Goal: Task Accomplishment & Management: Manage account settings

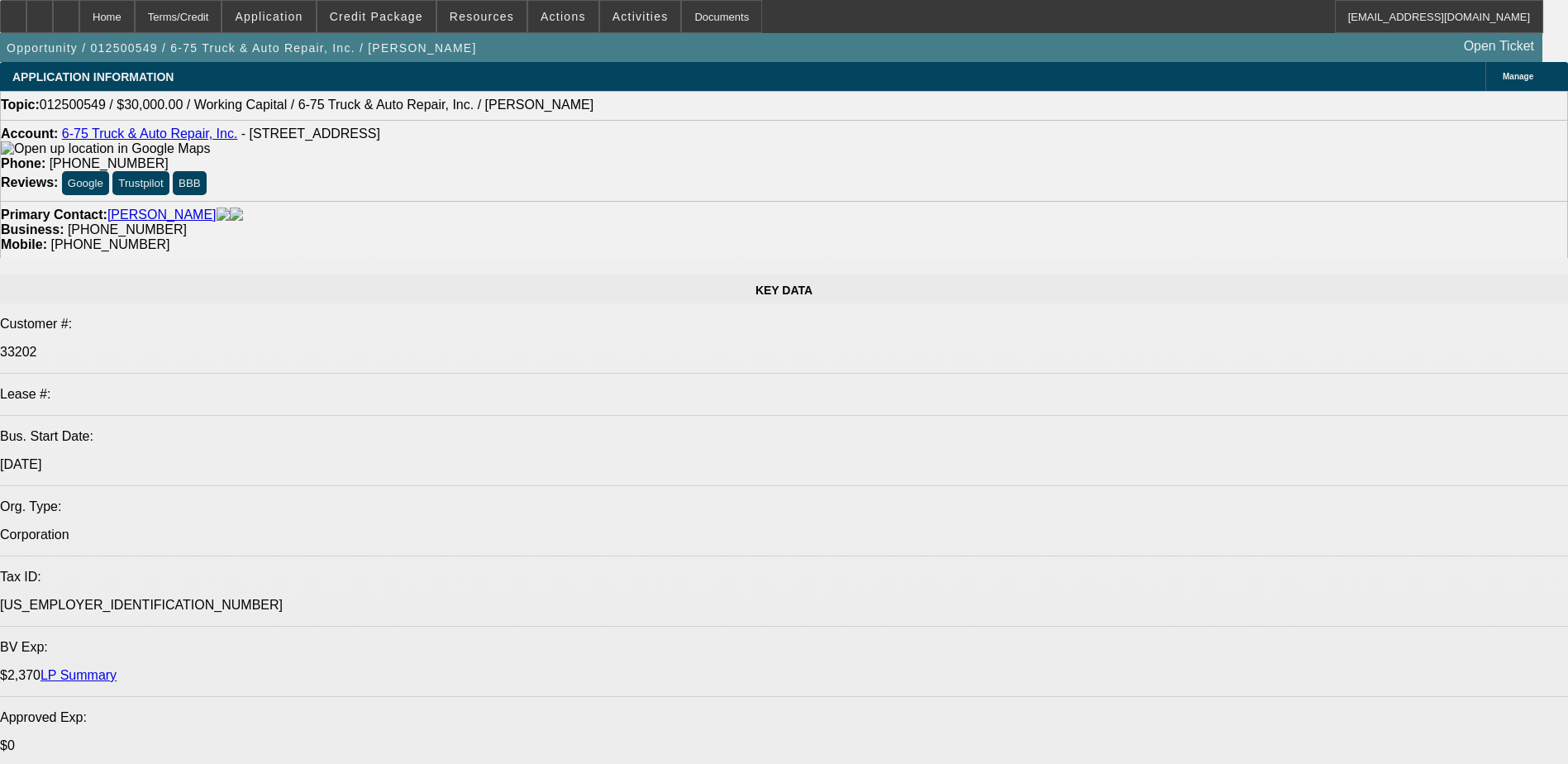
select select "0"
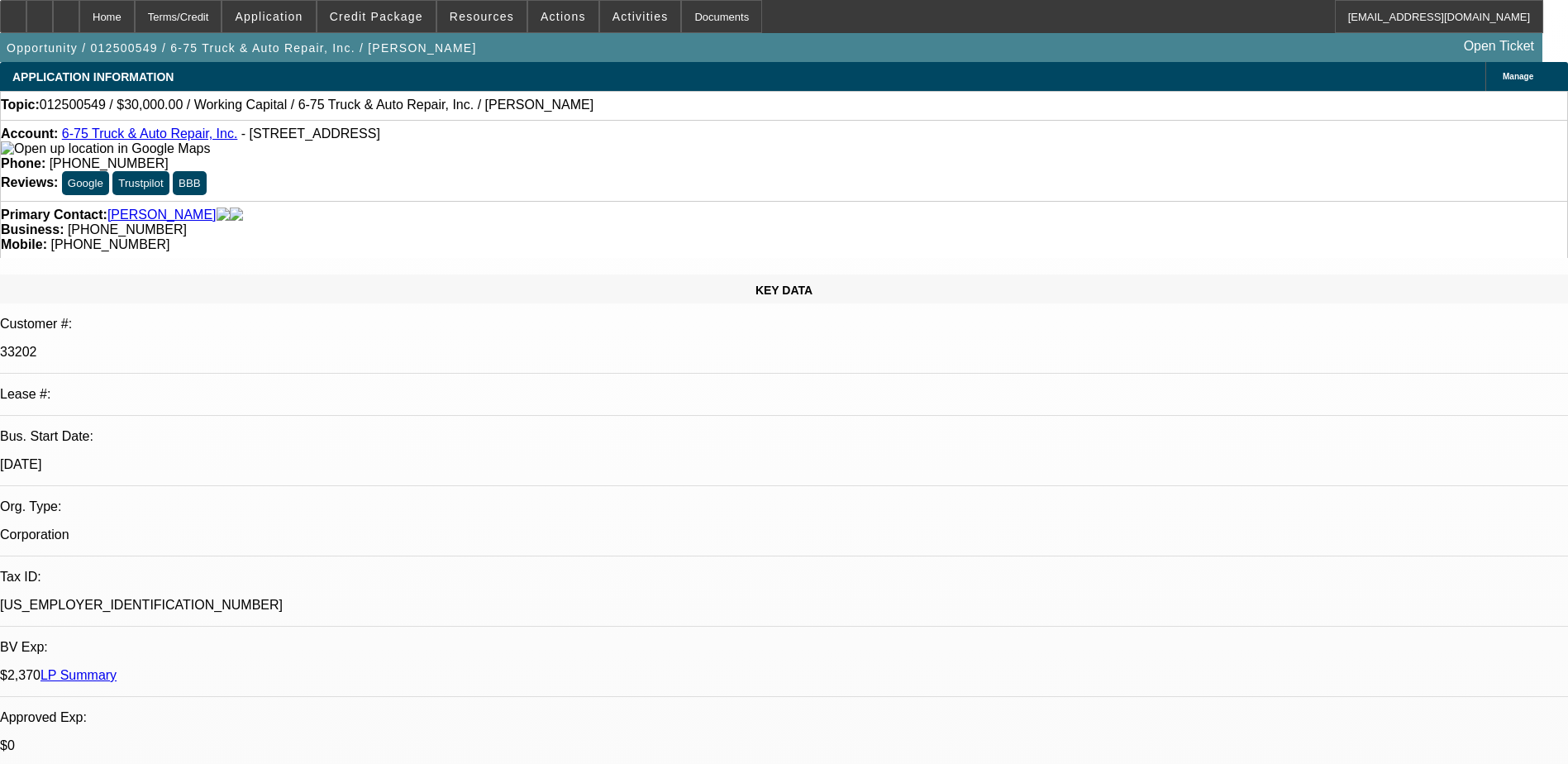
select select "0"
select select "1"
select select "2"
select select "6"
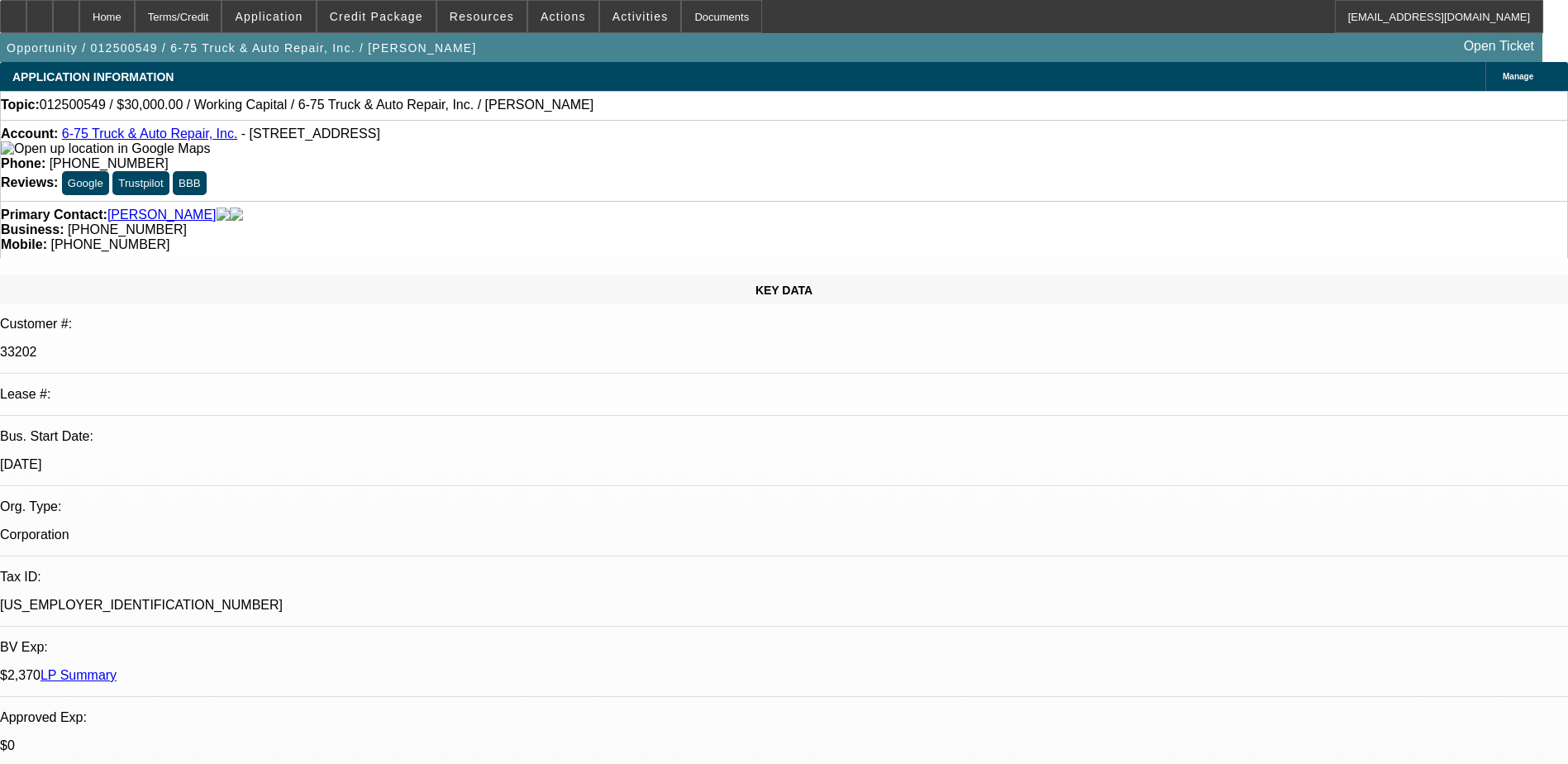
click at [177, 141] on link "6-75 Truck & Auto Repair, Inc." at bounding box center [149, 133] width 176 height 14
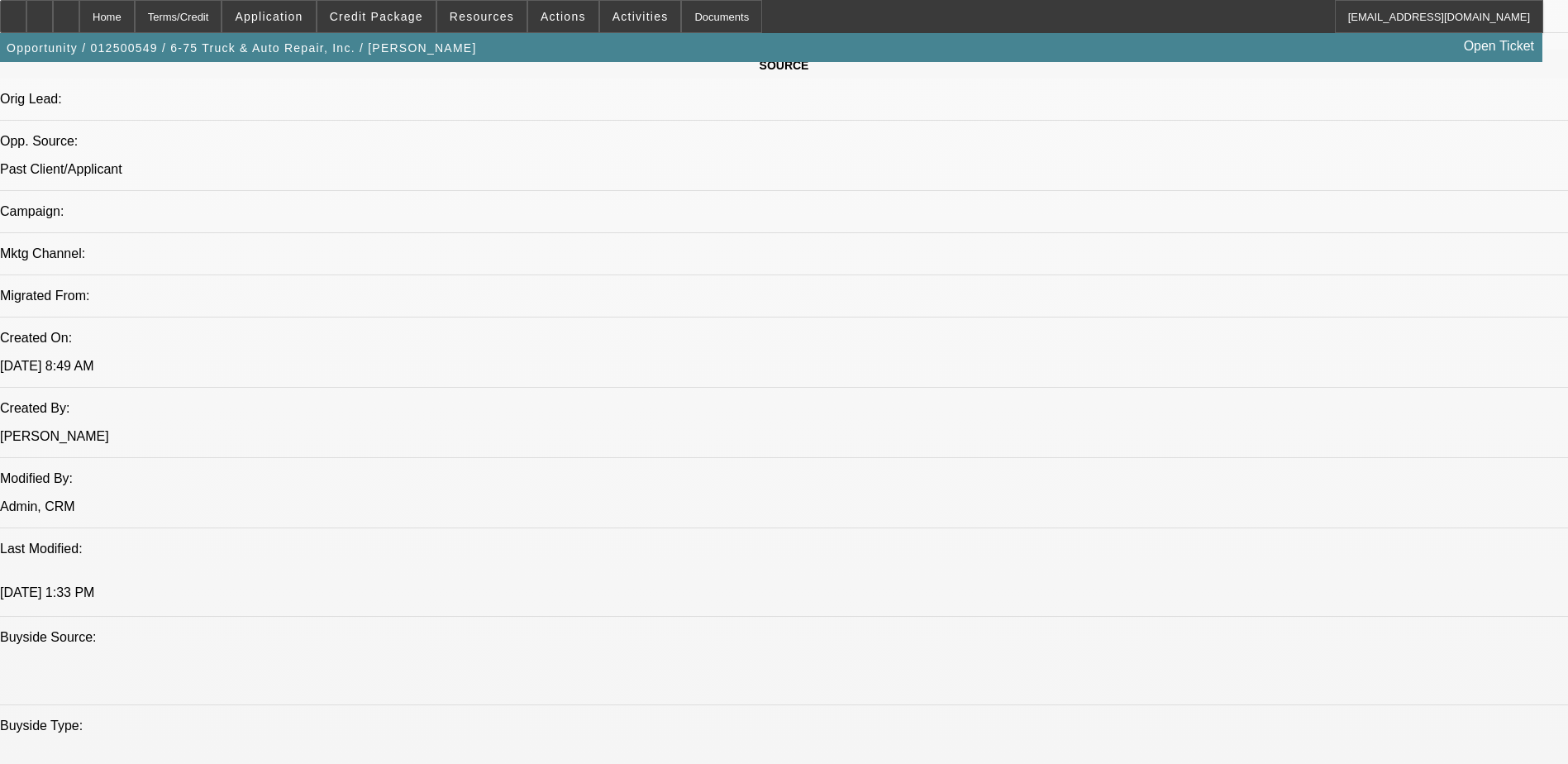
scroll to position [910, 0]
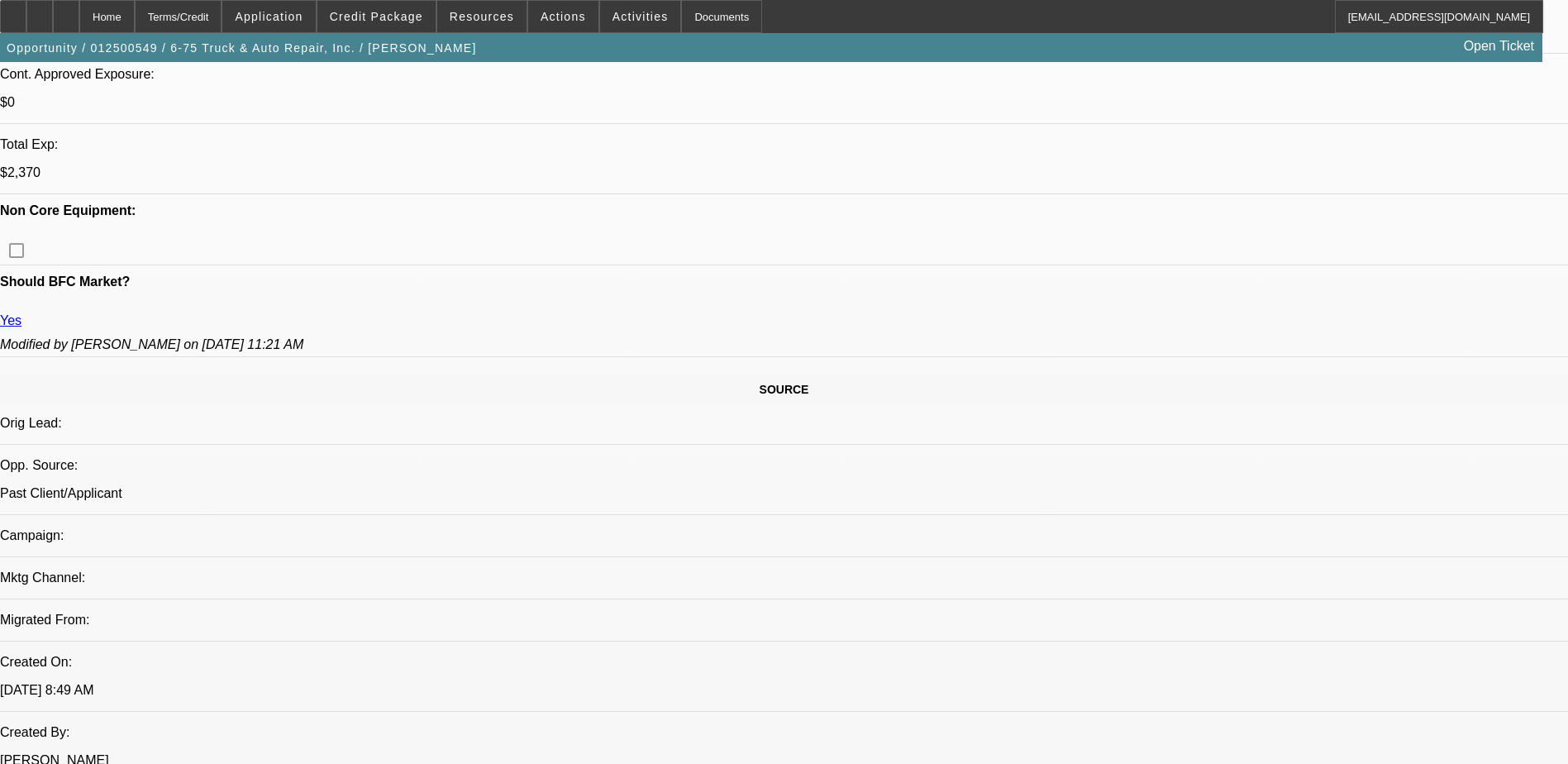
scroll to position [662, 0]
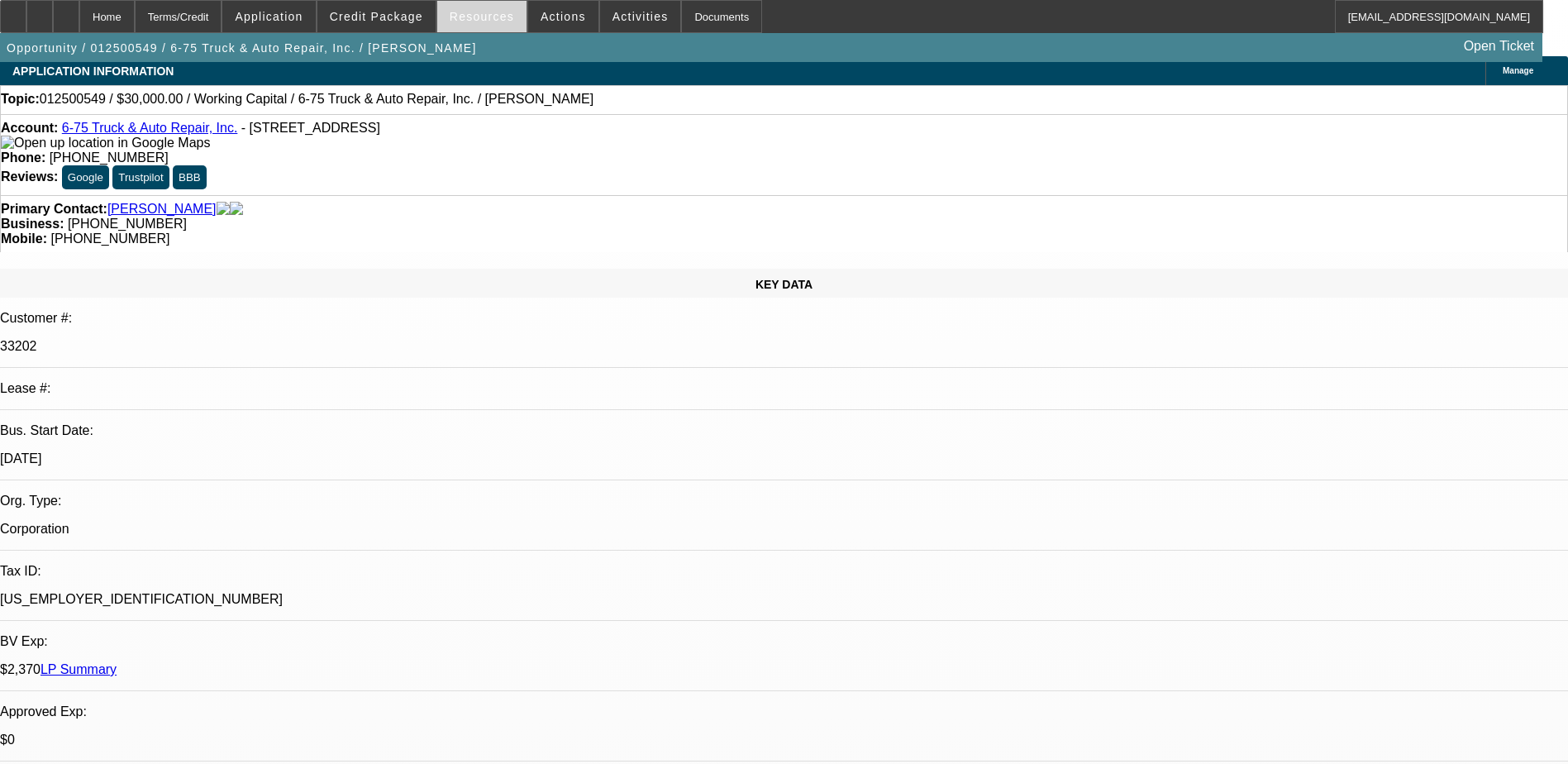
scroll to position [0, 0]
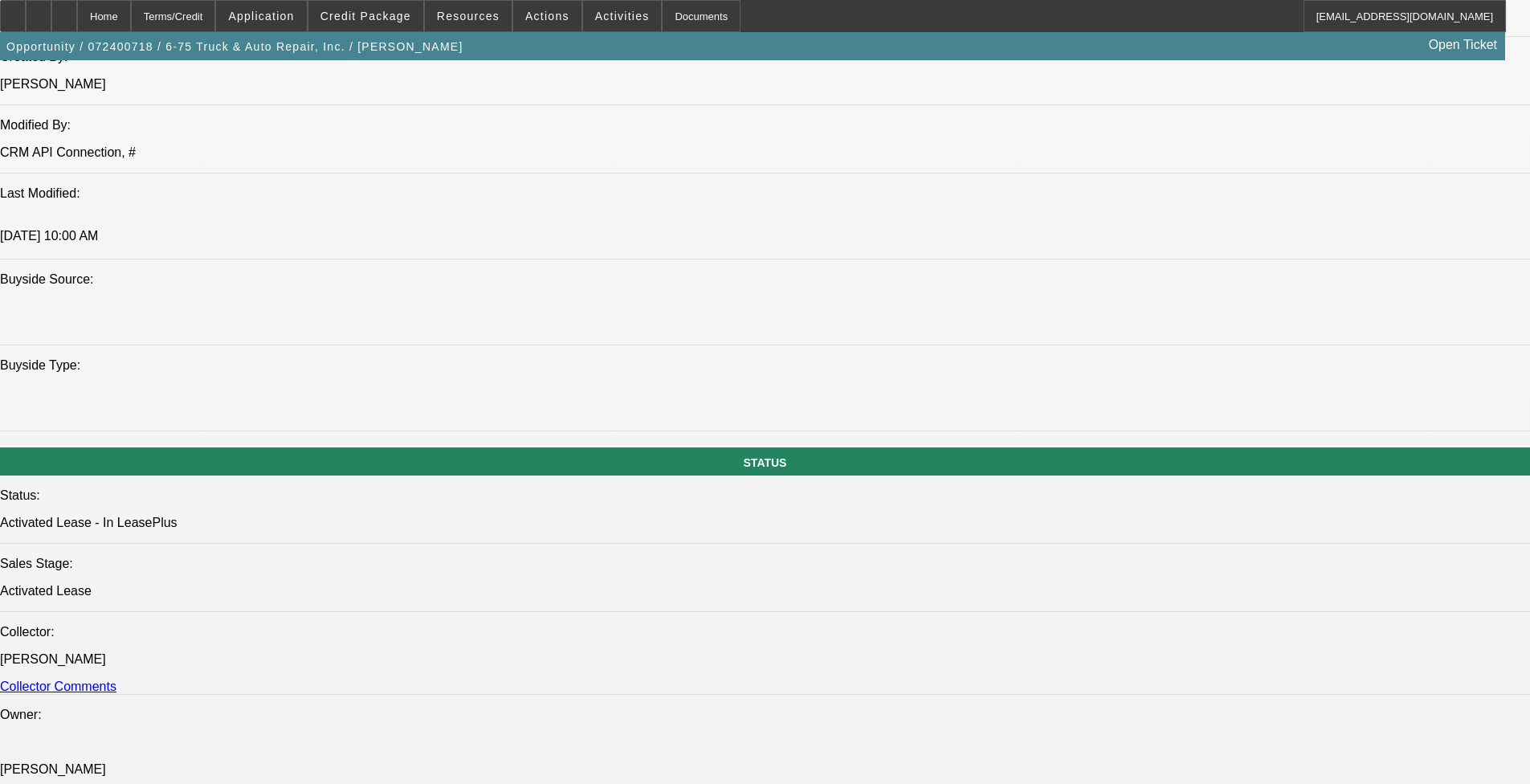
select select "0"
select select "0.1"
select select "0"
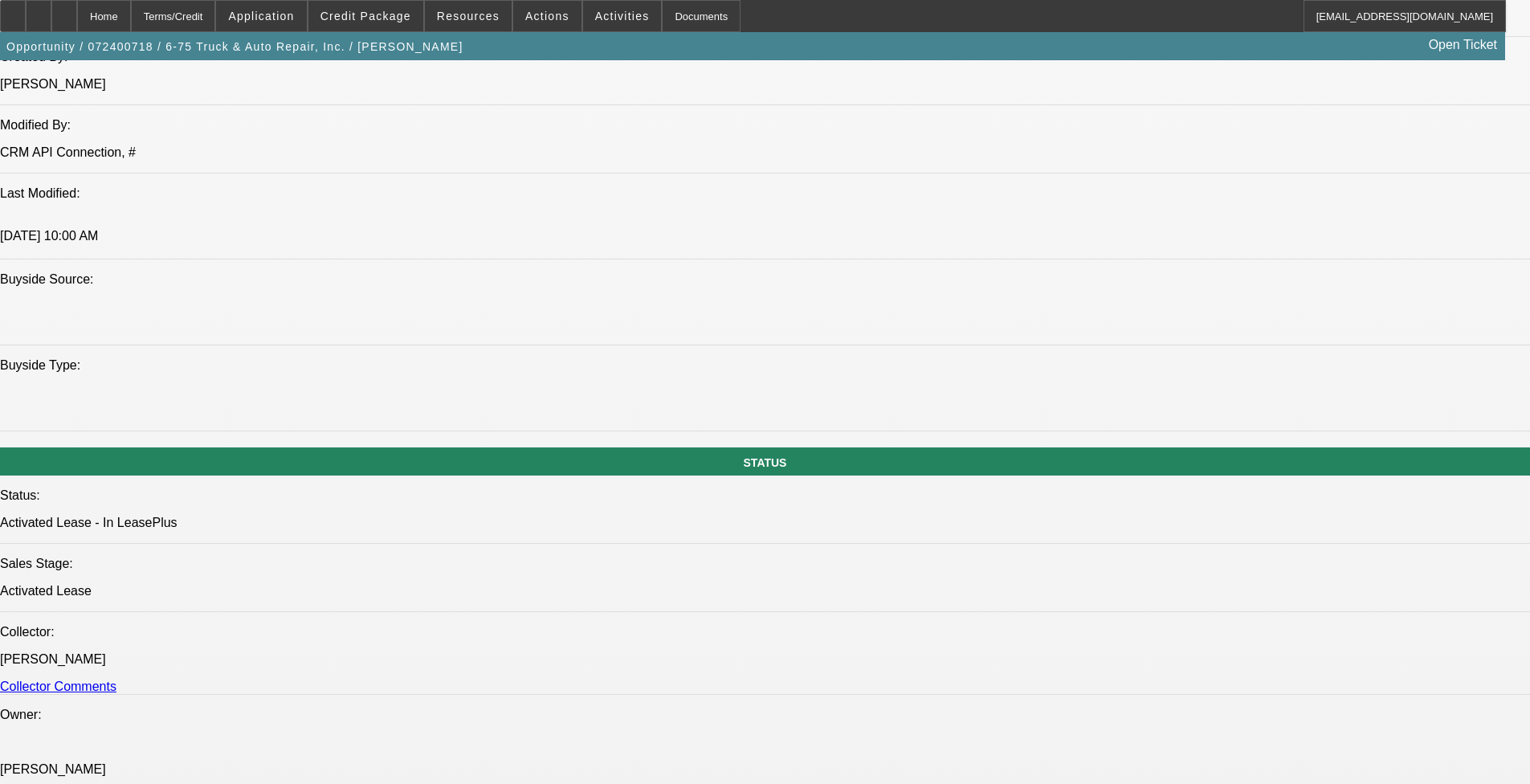
select select "0.1"
select select "0"
select select "0.1"
select select "0"
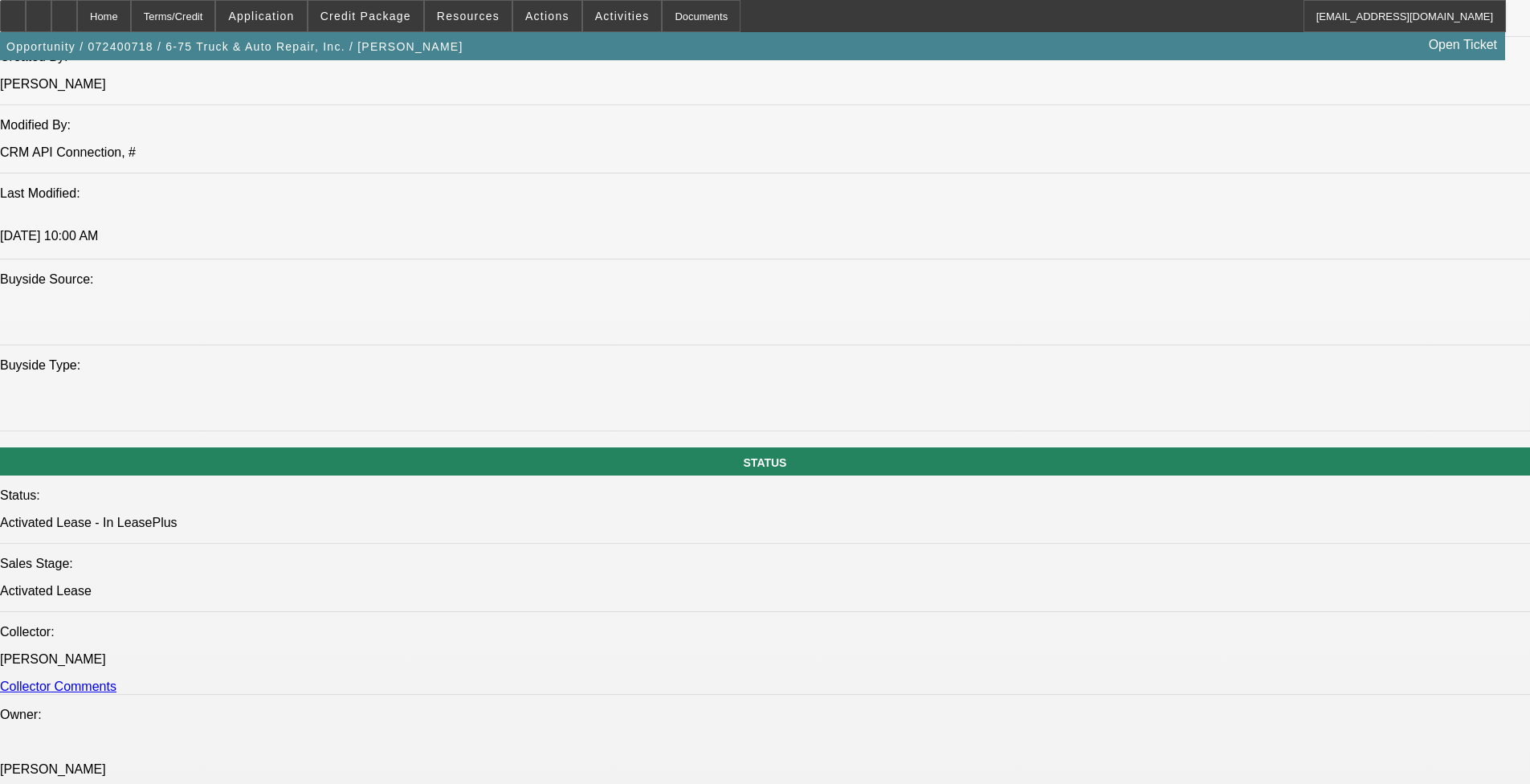
select select "0"
select select "1"
select select "4"
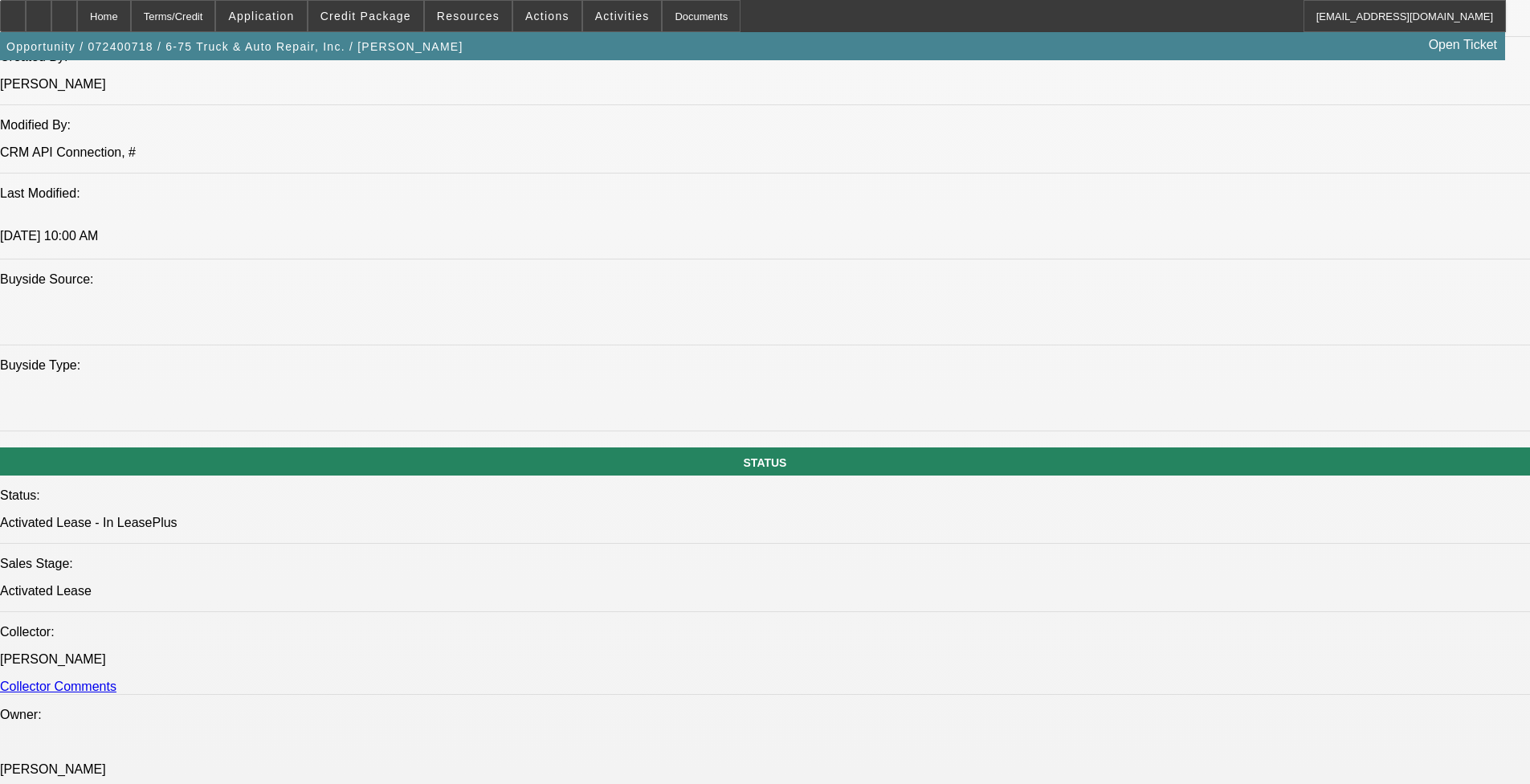
select select "1"
select select "4"
select select "1"
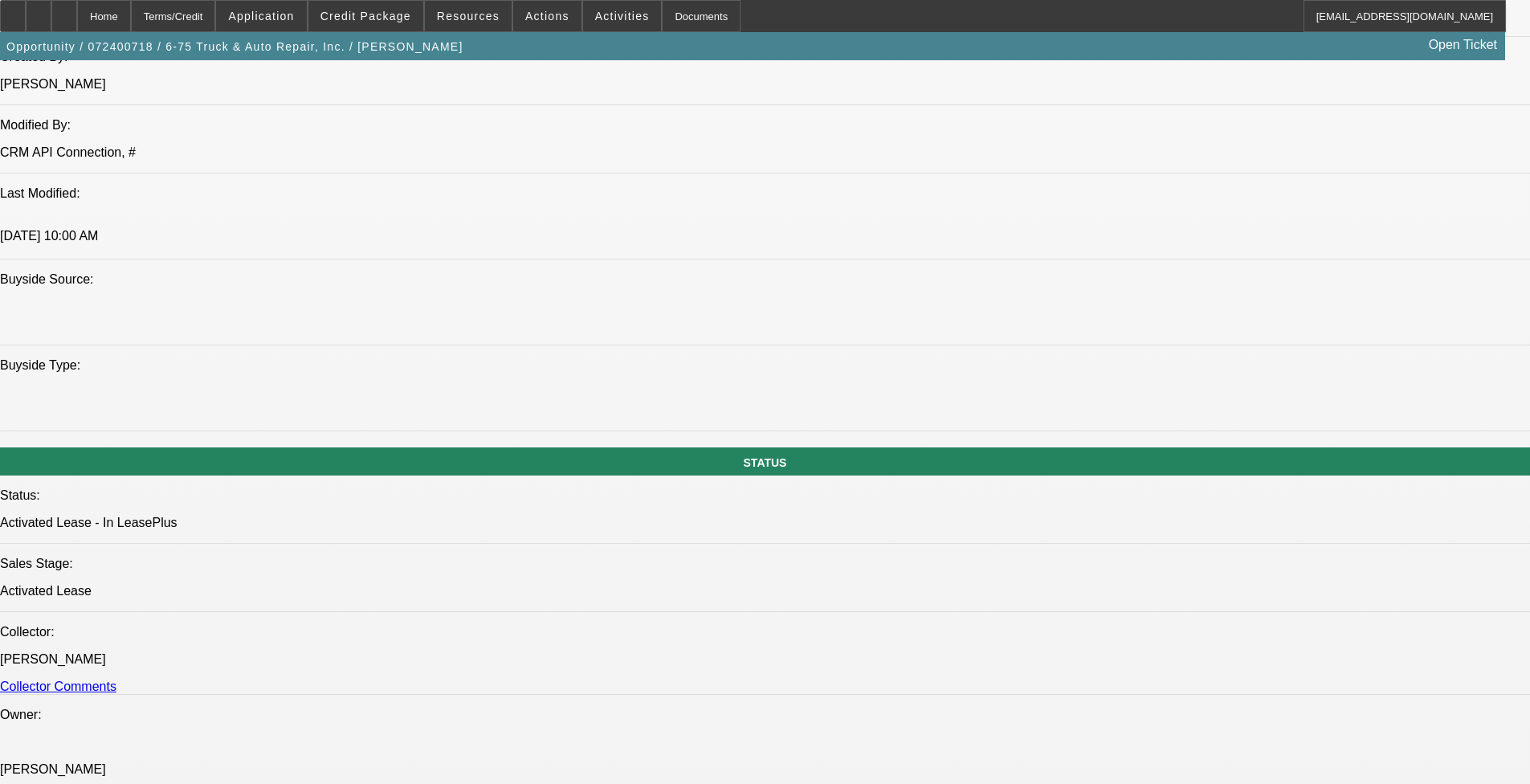
select select "4"
select select "1"
select select "6"
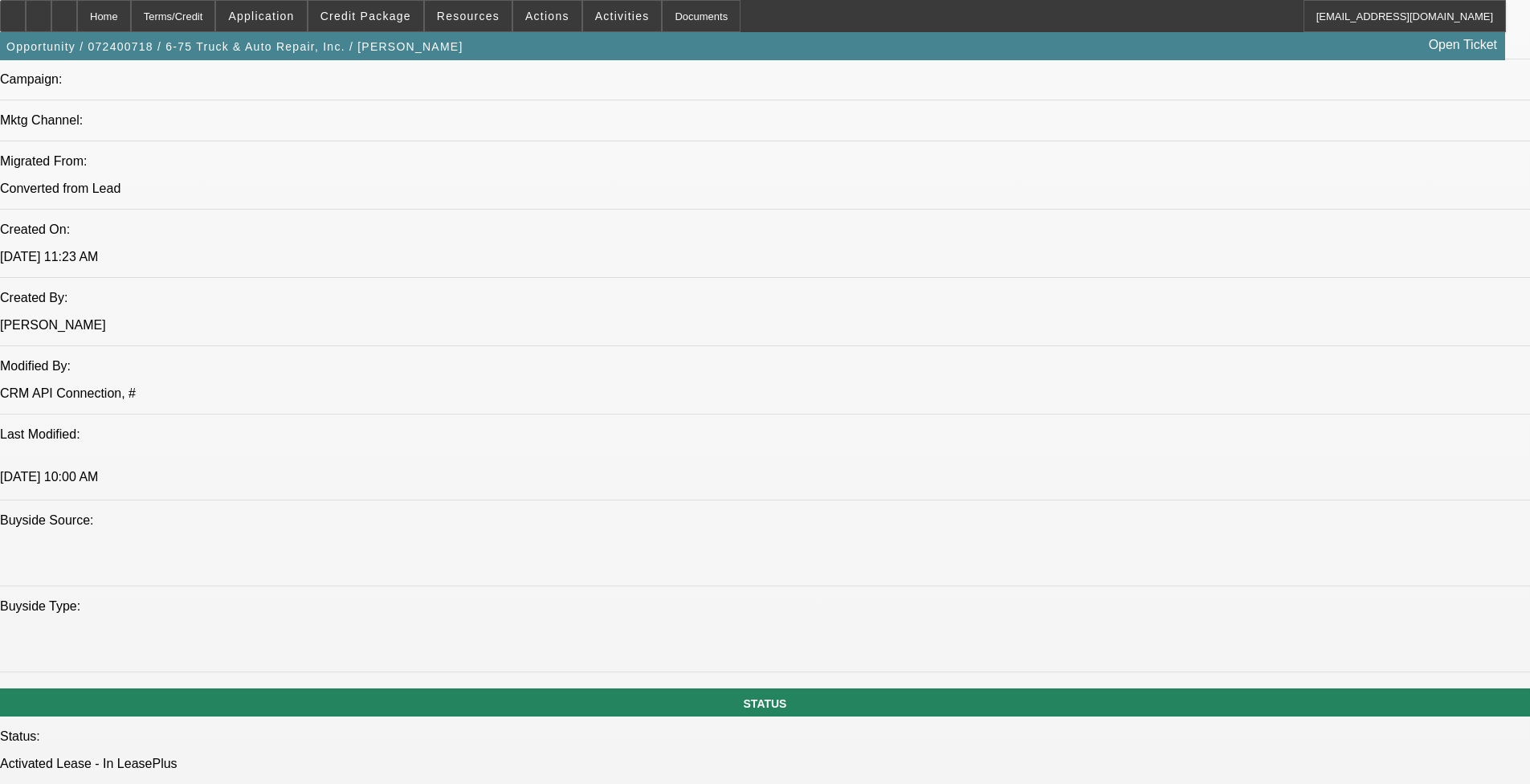
scroll to position [787, 0]
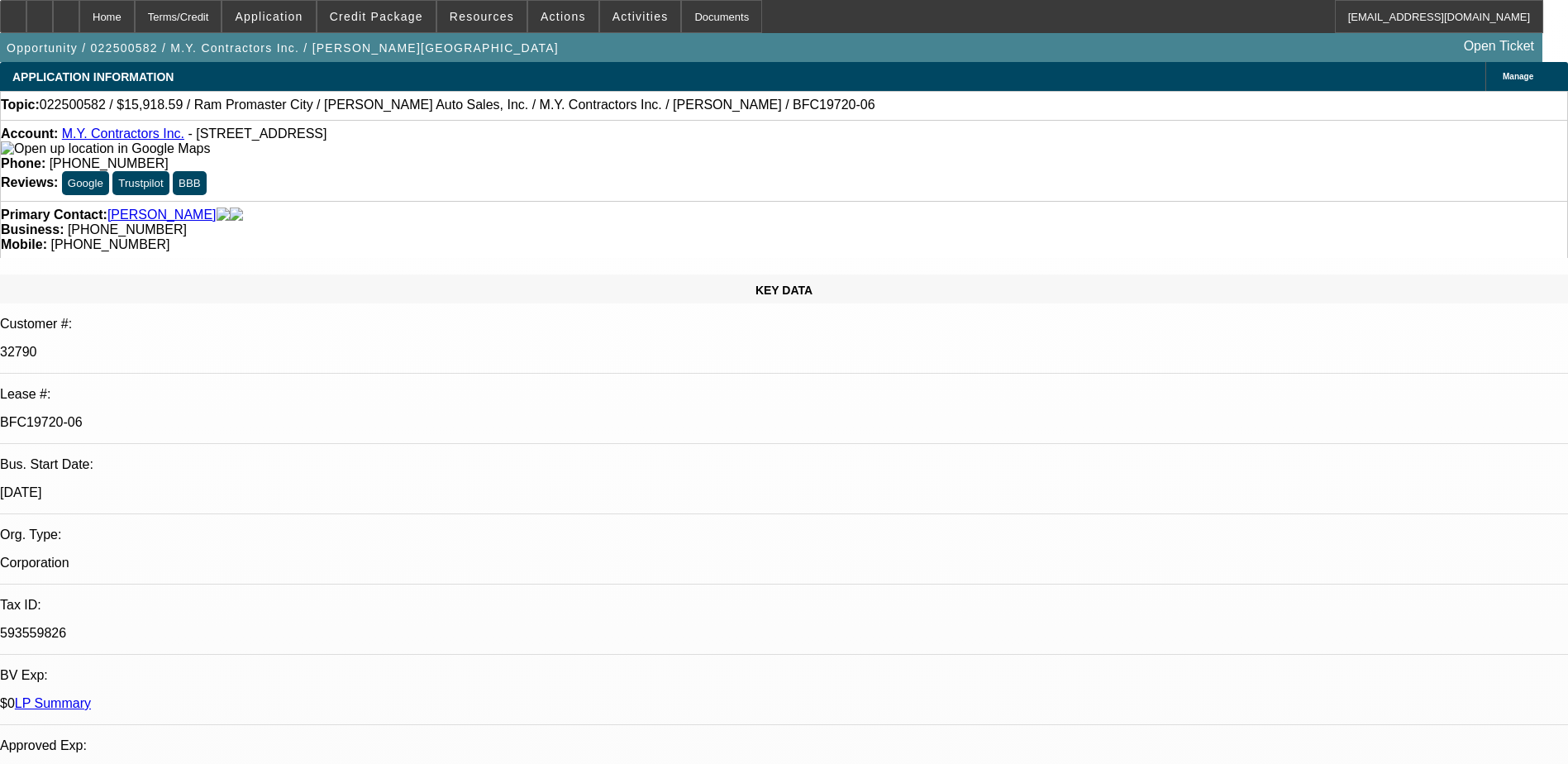
select select "0"
select select "3"
select select "0"
select select "6"
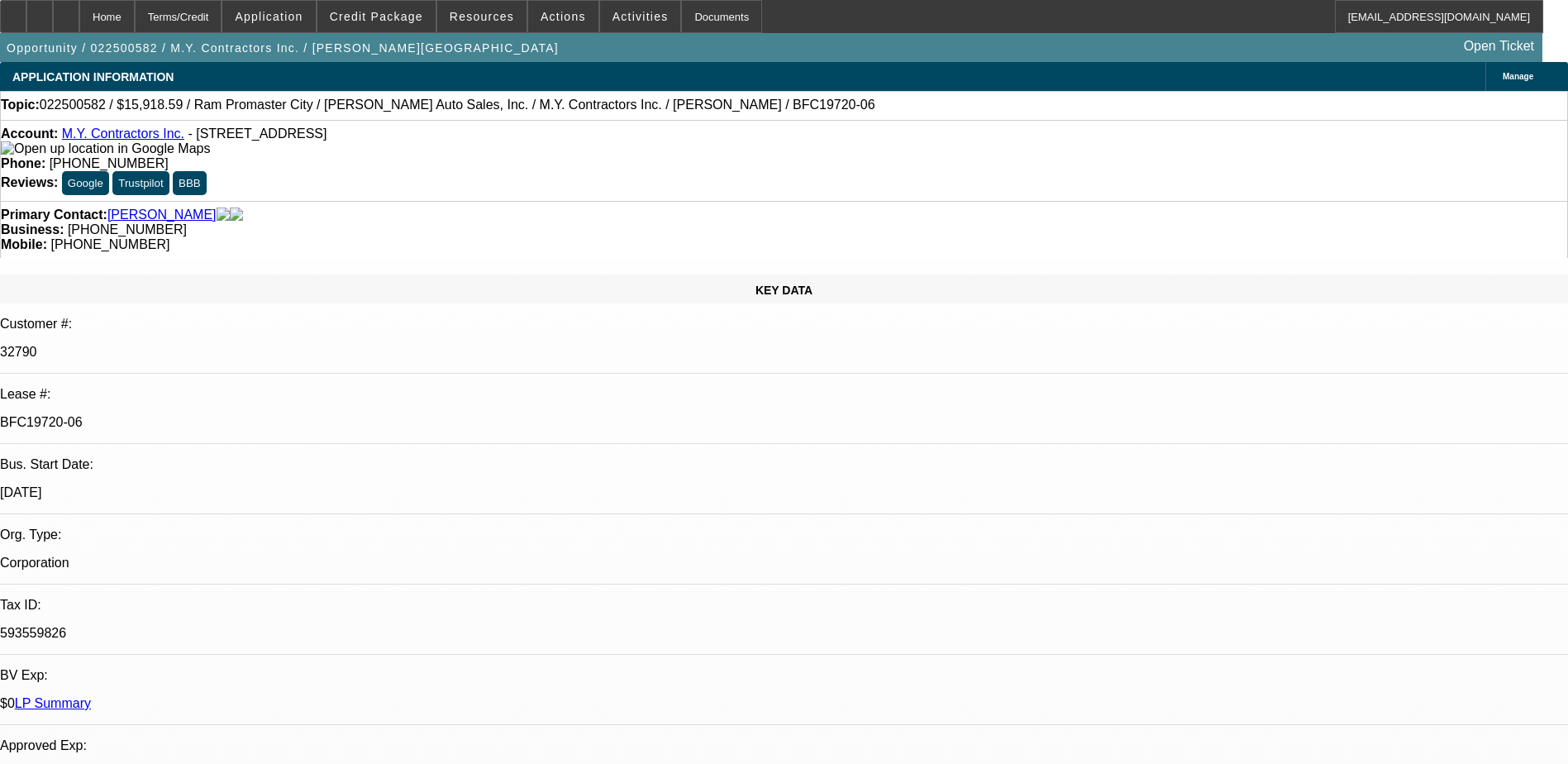
select select "0"
select select "6"
select select "0"
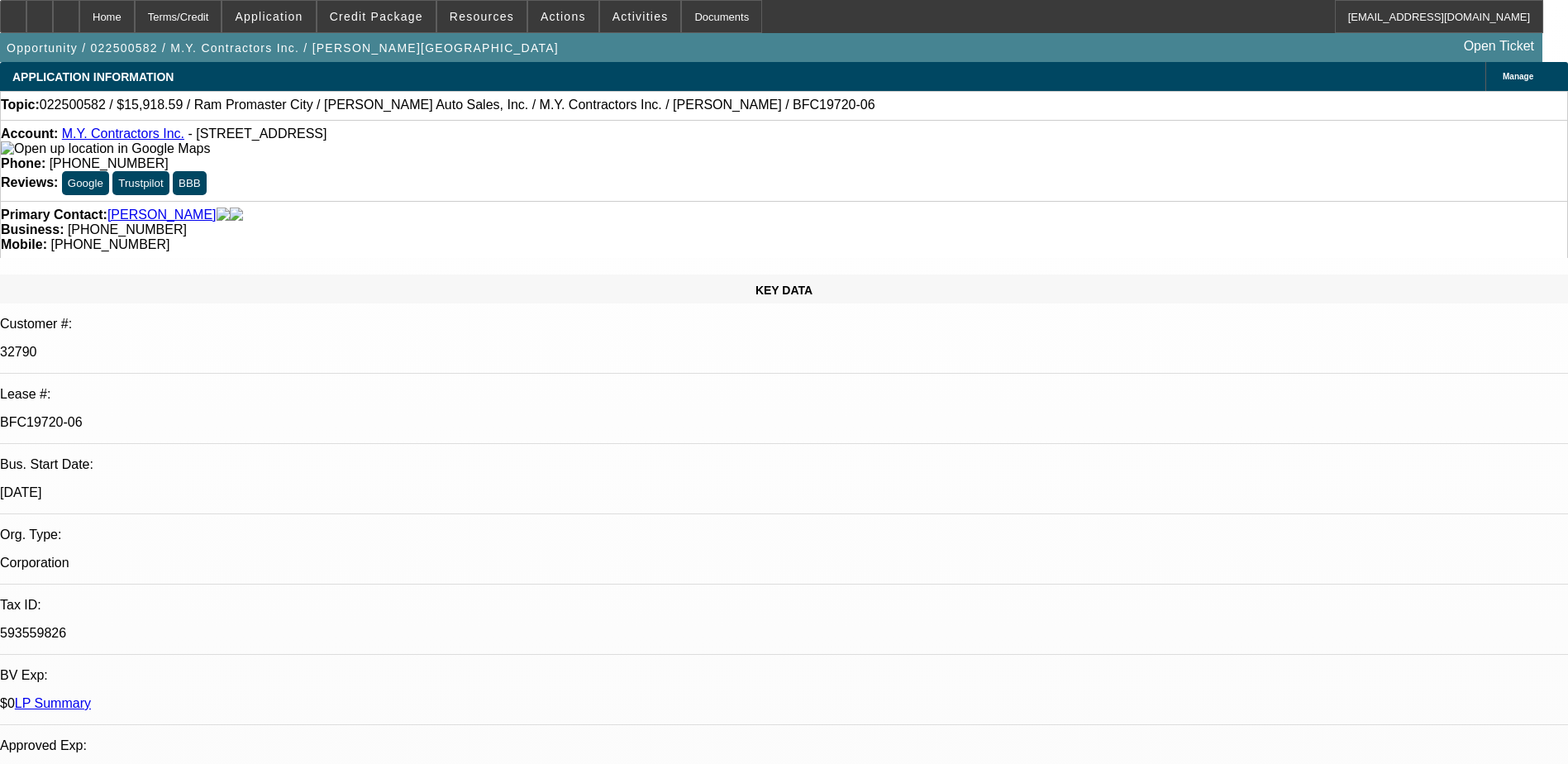
select select "0"
select select "6"
select select "0"
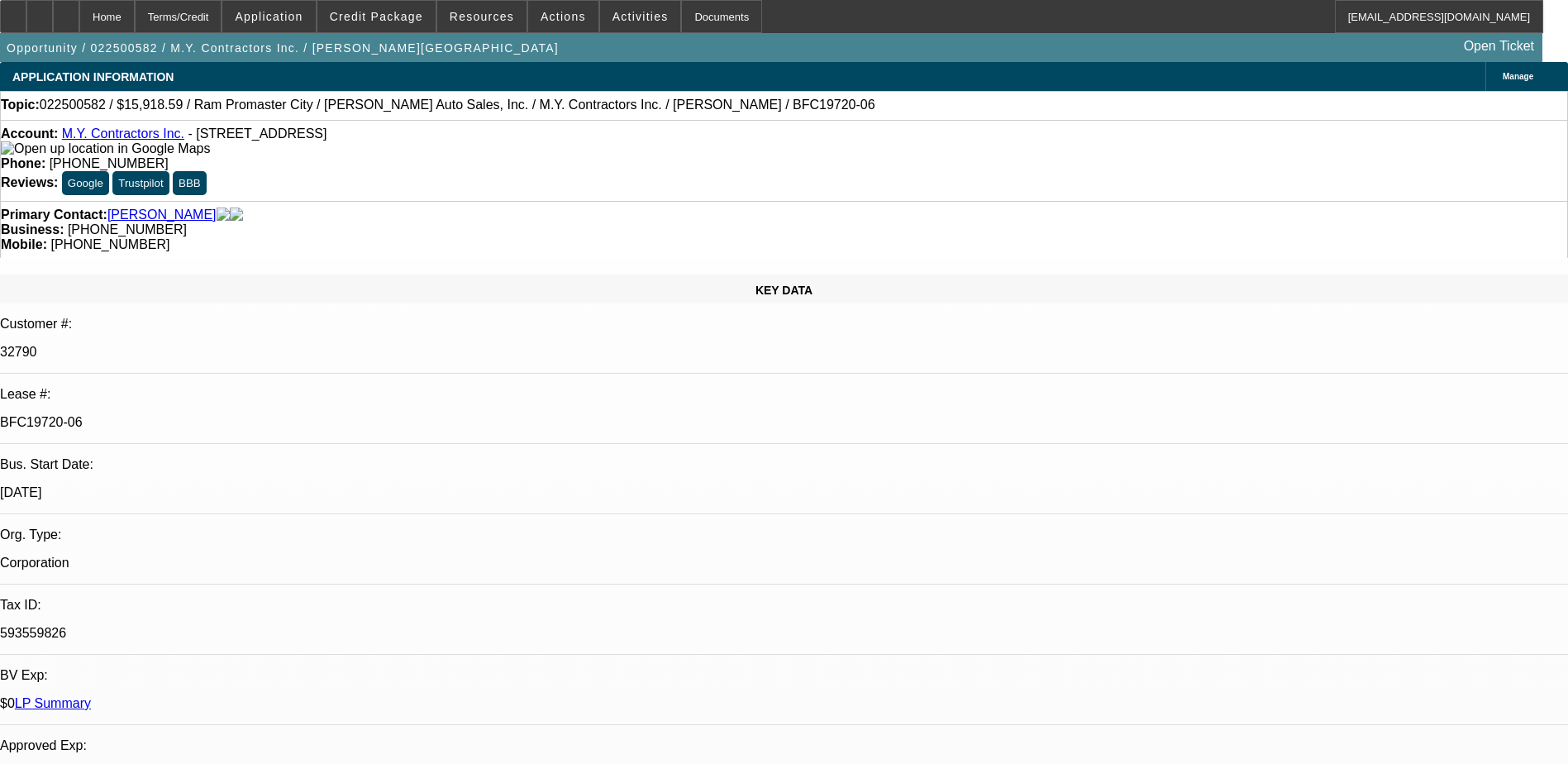
select select "0"
select select "6"
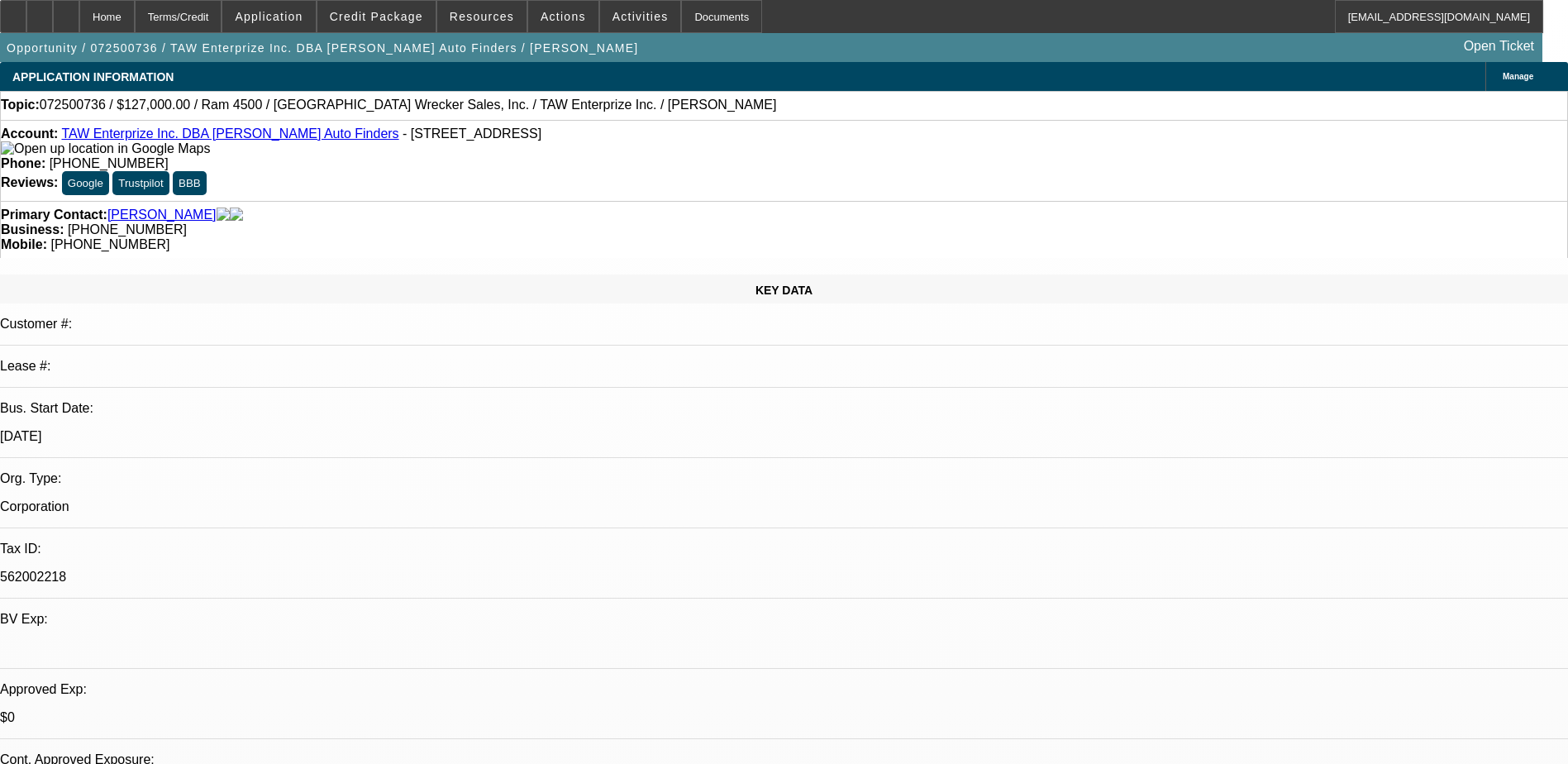
select select "0"
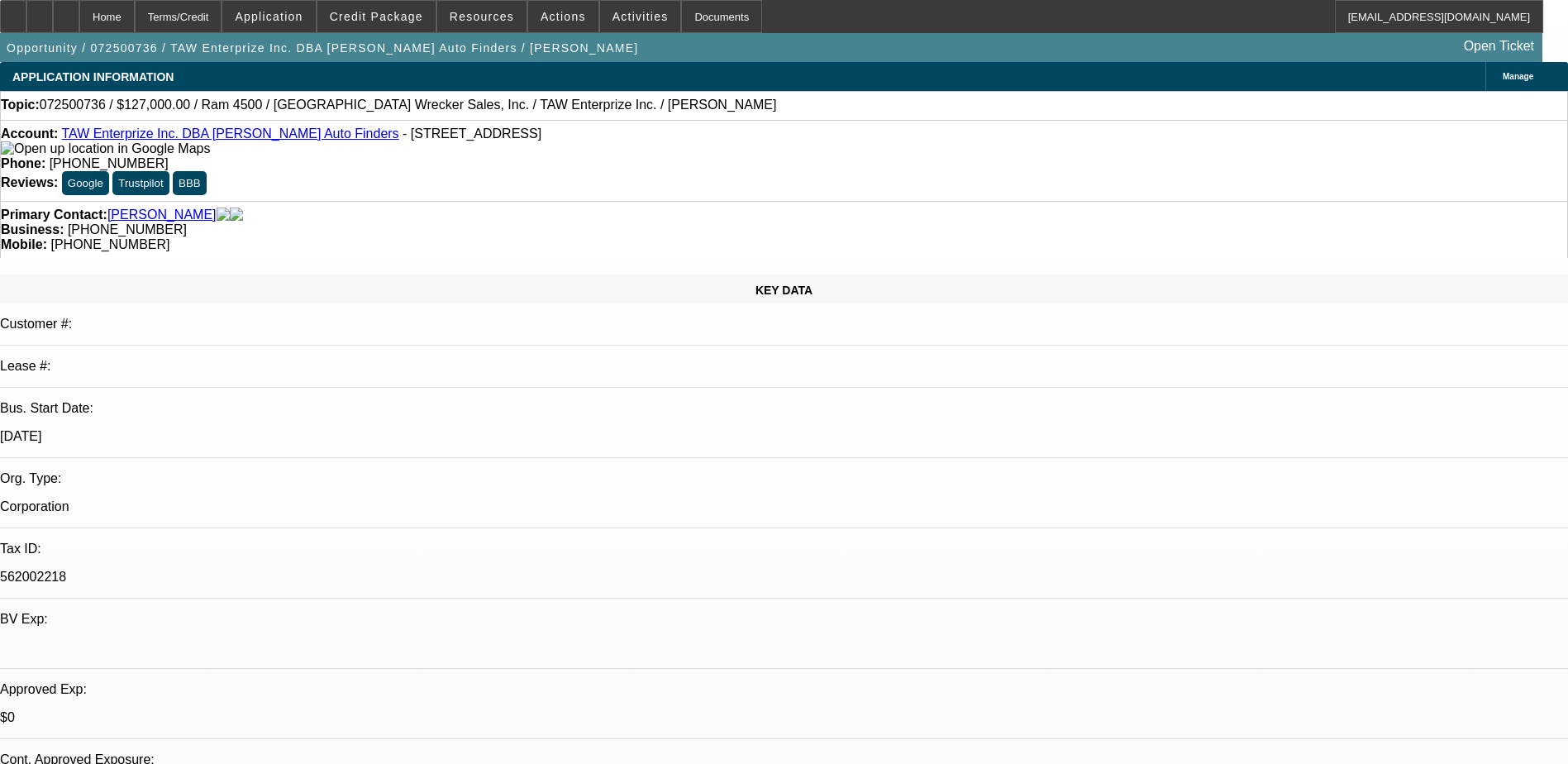
select select "0.1"
select select "0"
select select "0.1"
select select "0"
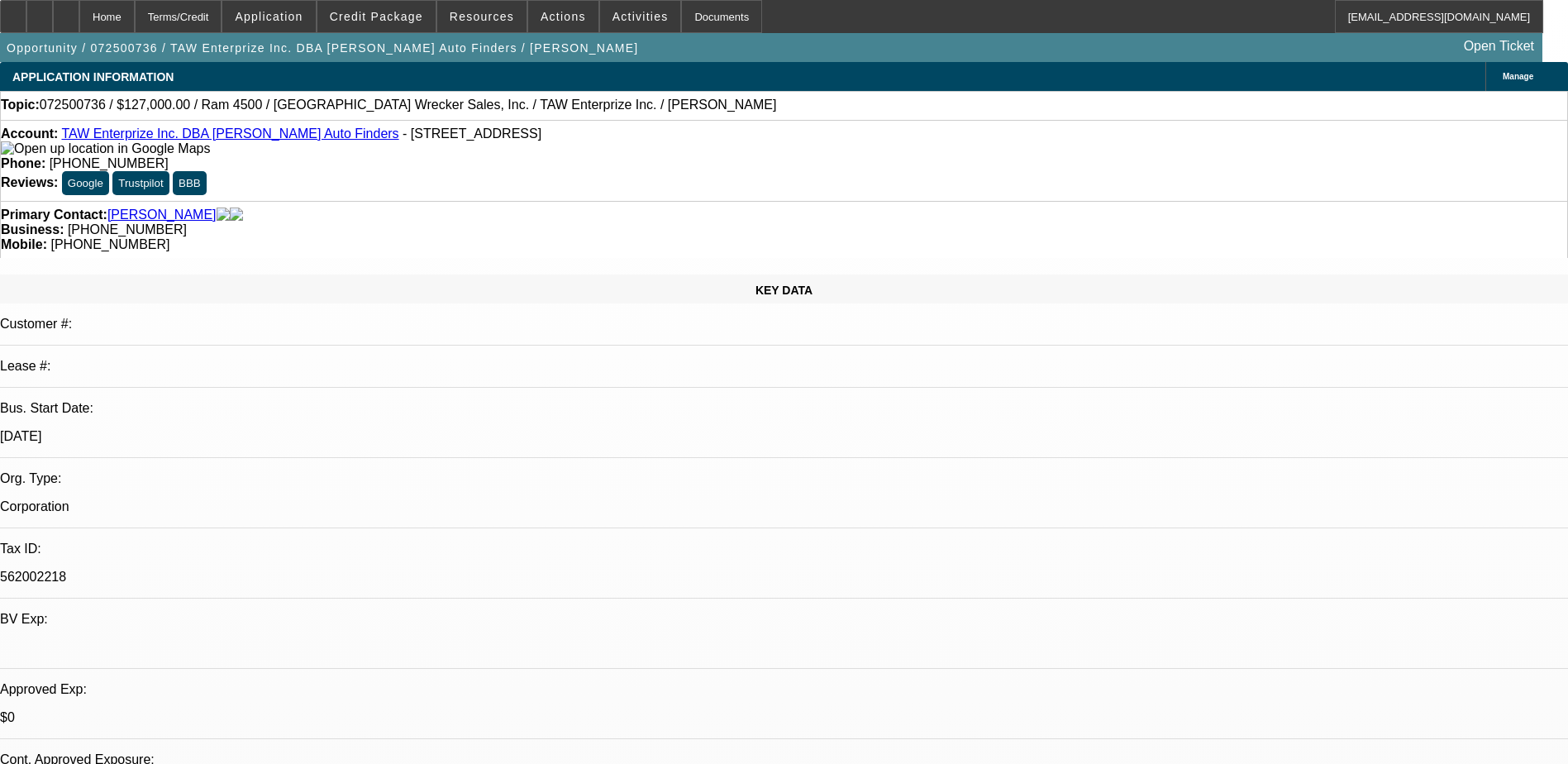
select select "0"
select select "0.1"
select select "1"
select select "3"
select select "6"
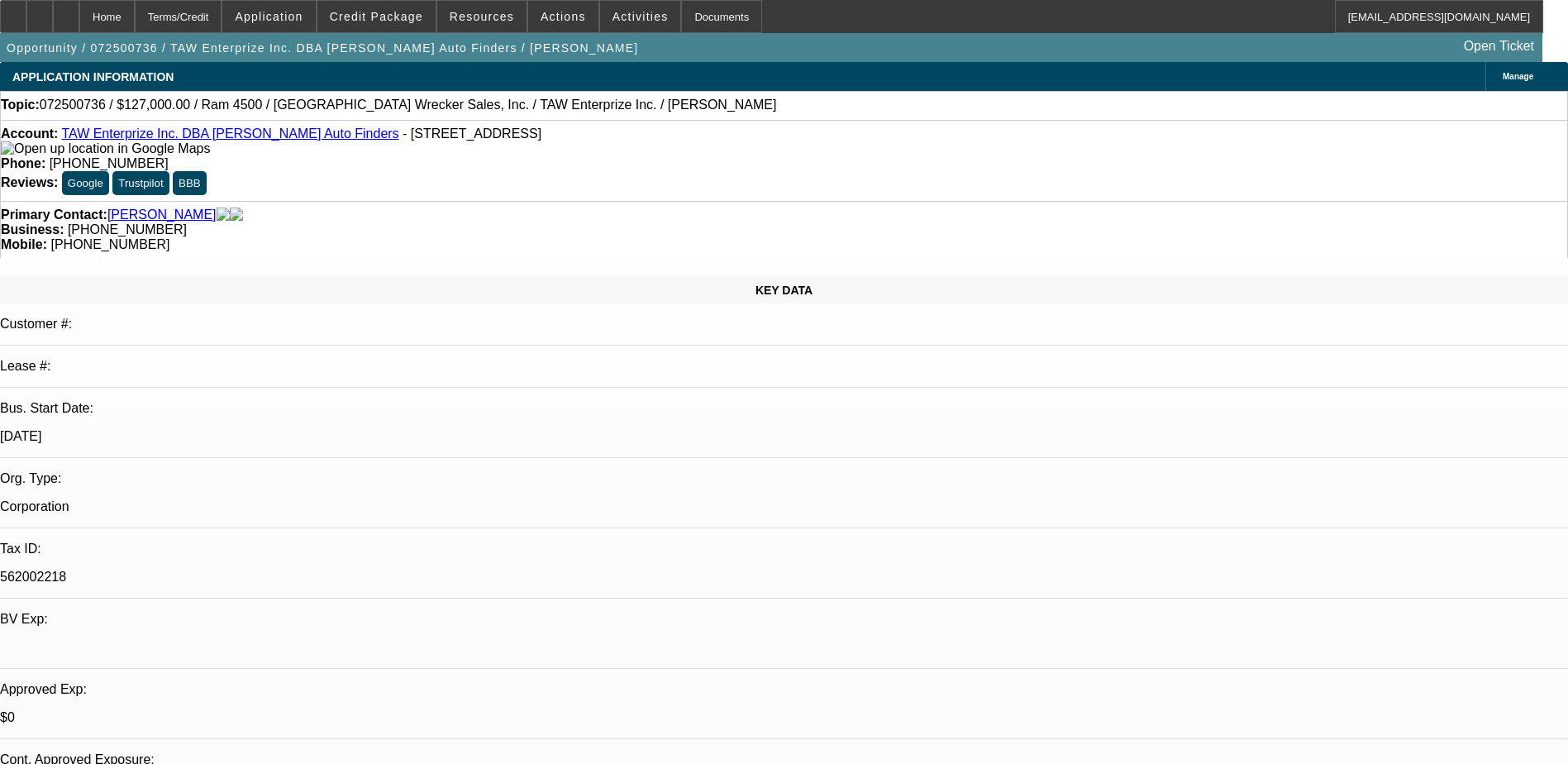
select select "1"
select select "3"
select select "6"
select select "1"
select select "2"
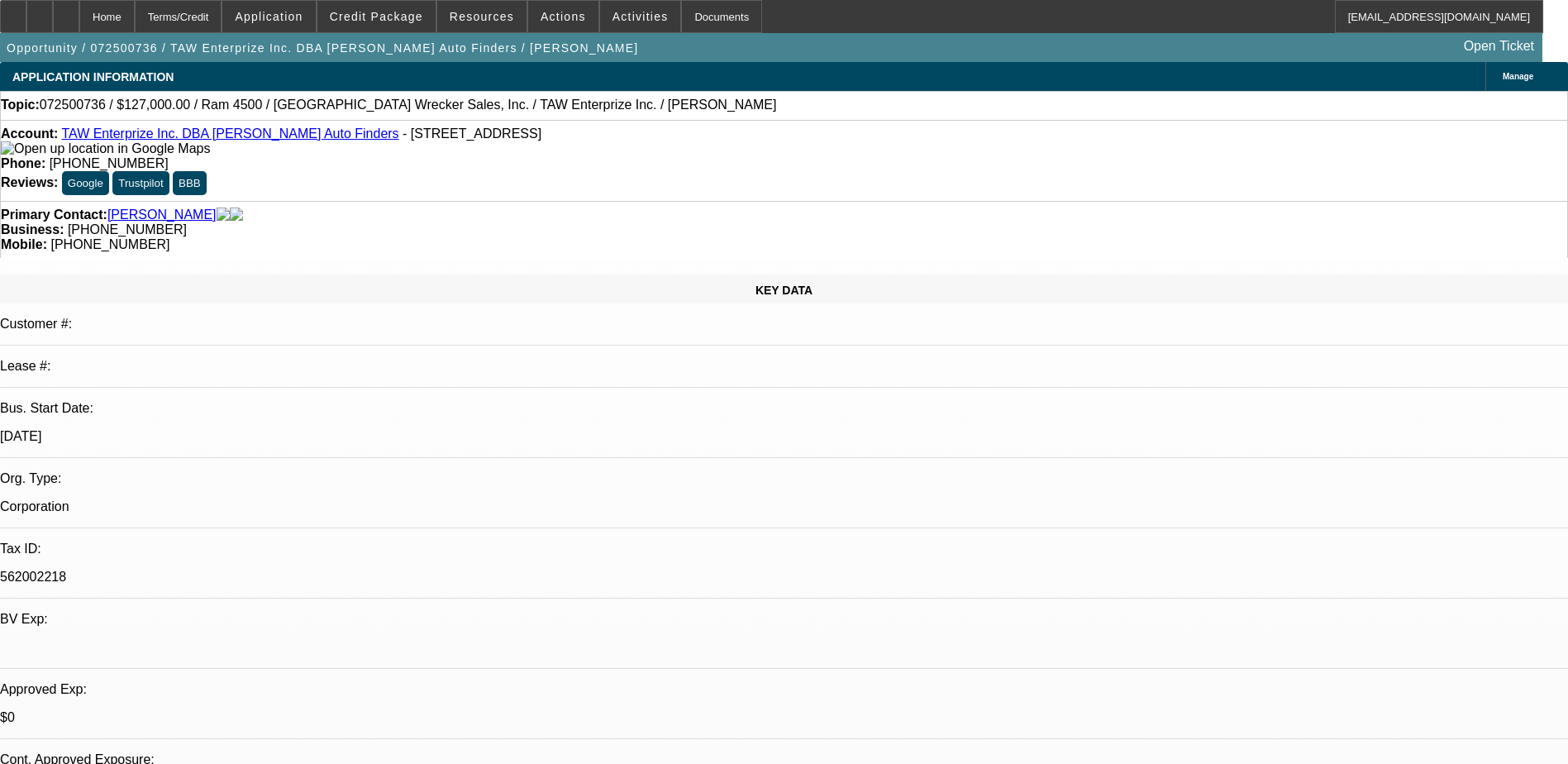
select select "4"
select select "1"
select select "2"
select select "4"
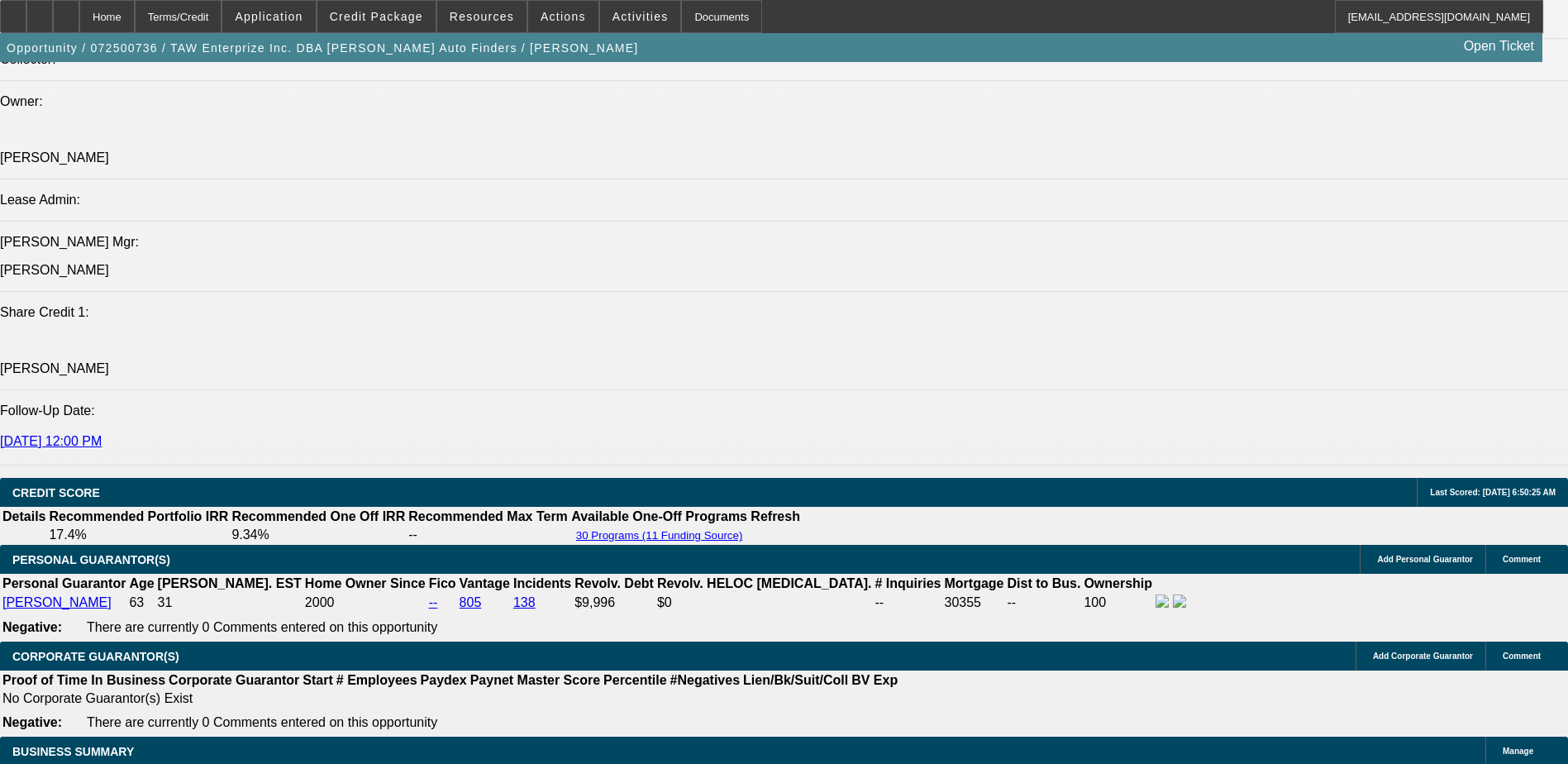
scroll to position [1984, 0]
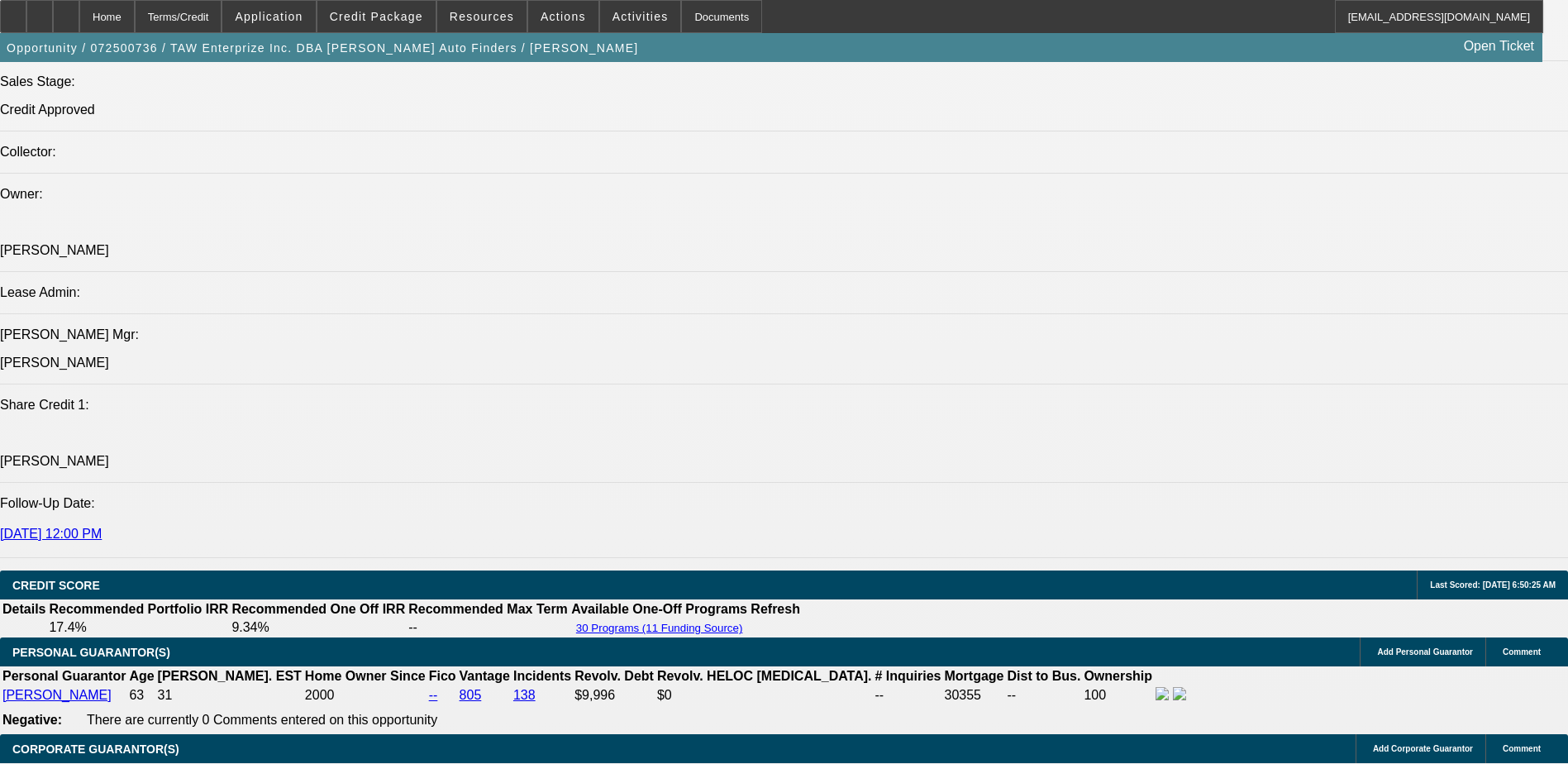
select select "0"
select select "3"
select select "0.1"
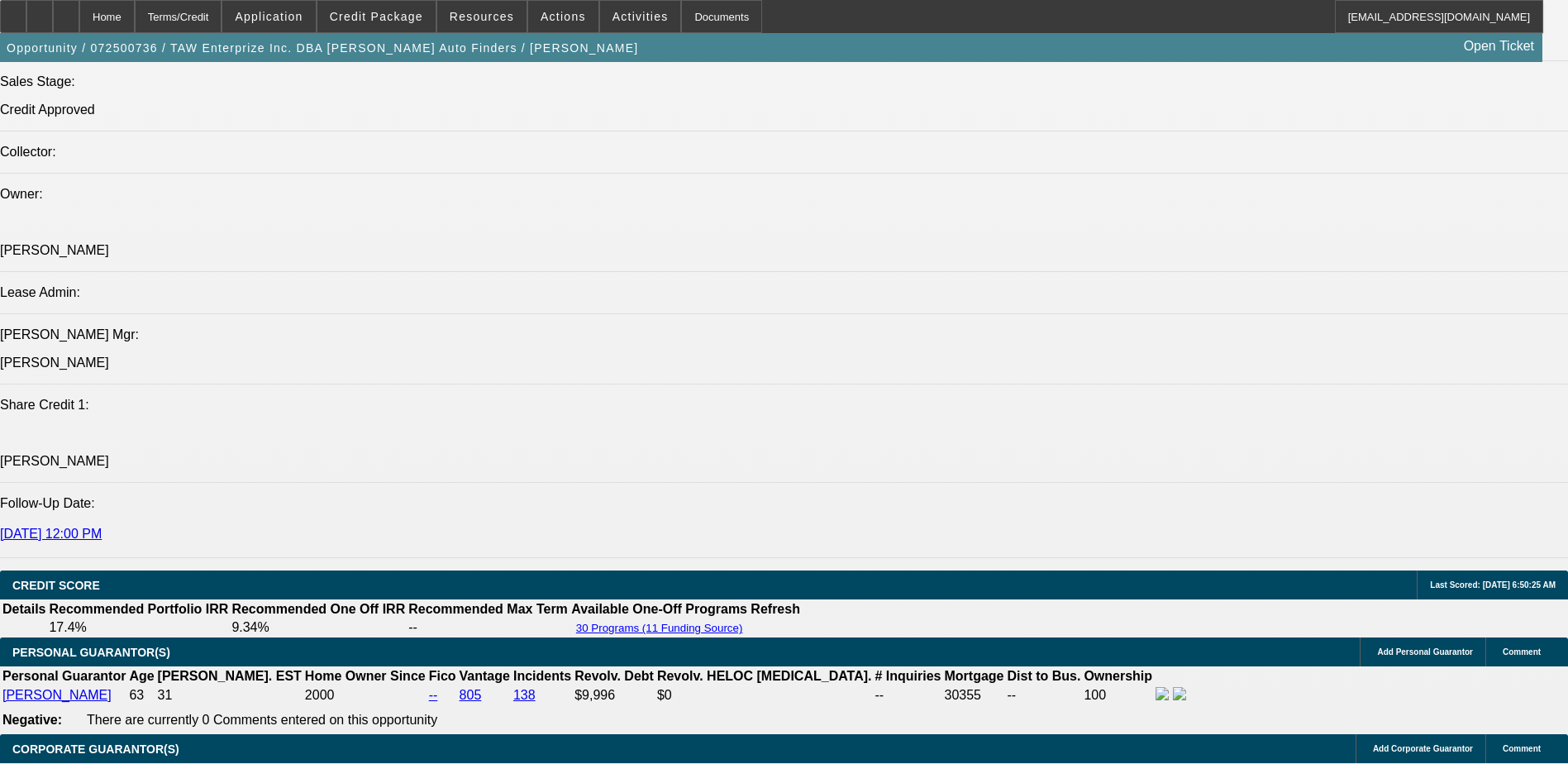
select select "4"
select select "0"
select select "3"
select select "0"
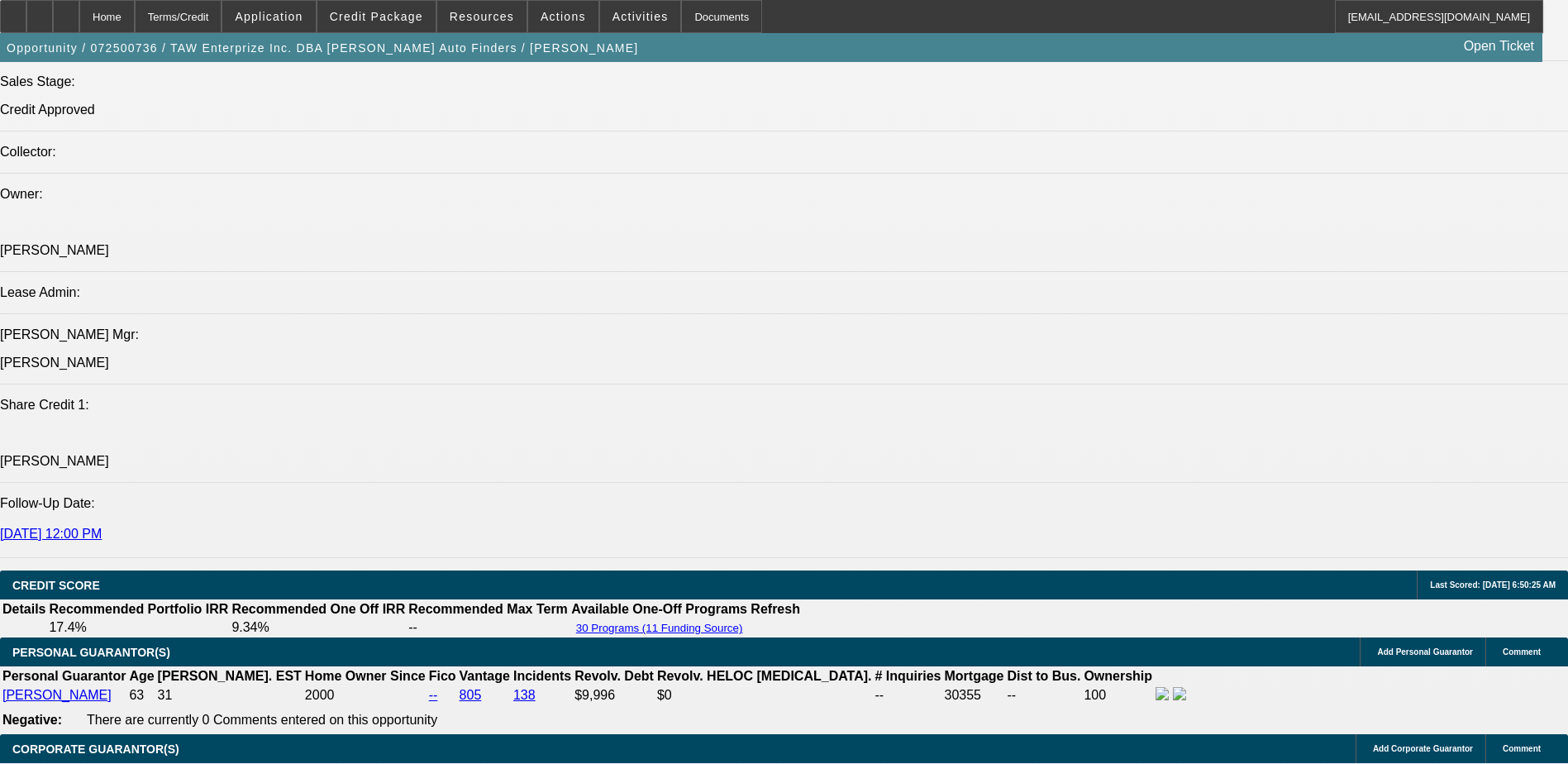
select select "6"
select select "0"
select select "3"
select select "0.1"
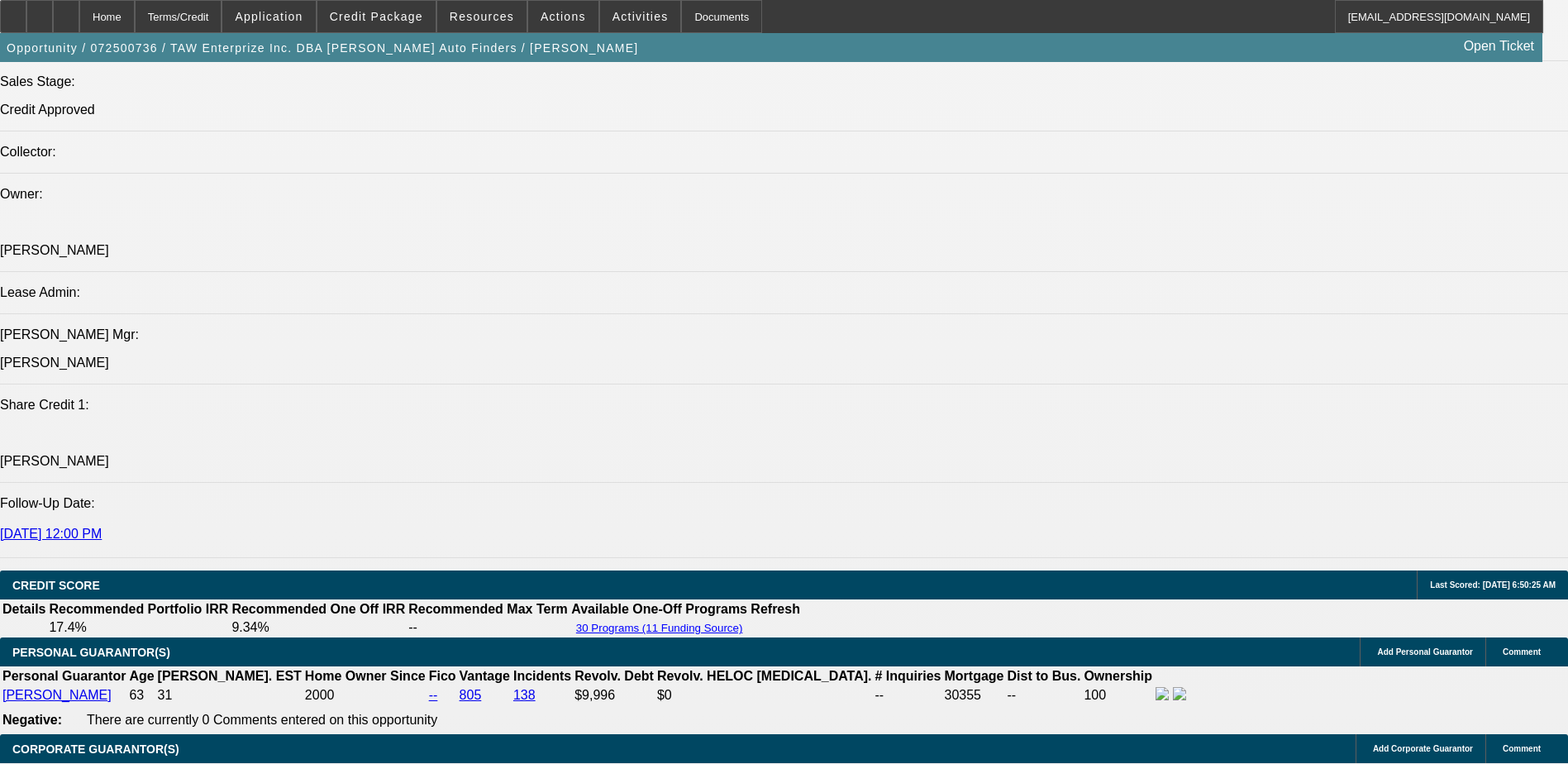
select select "4"
select select "0"
select select "3"
select select "0.1"
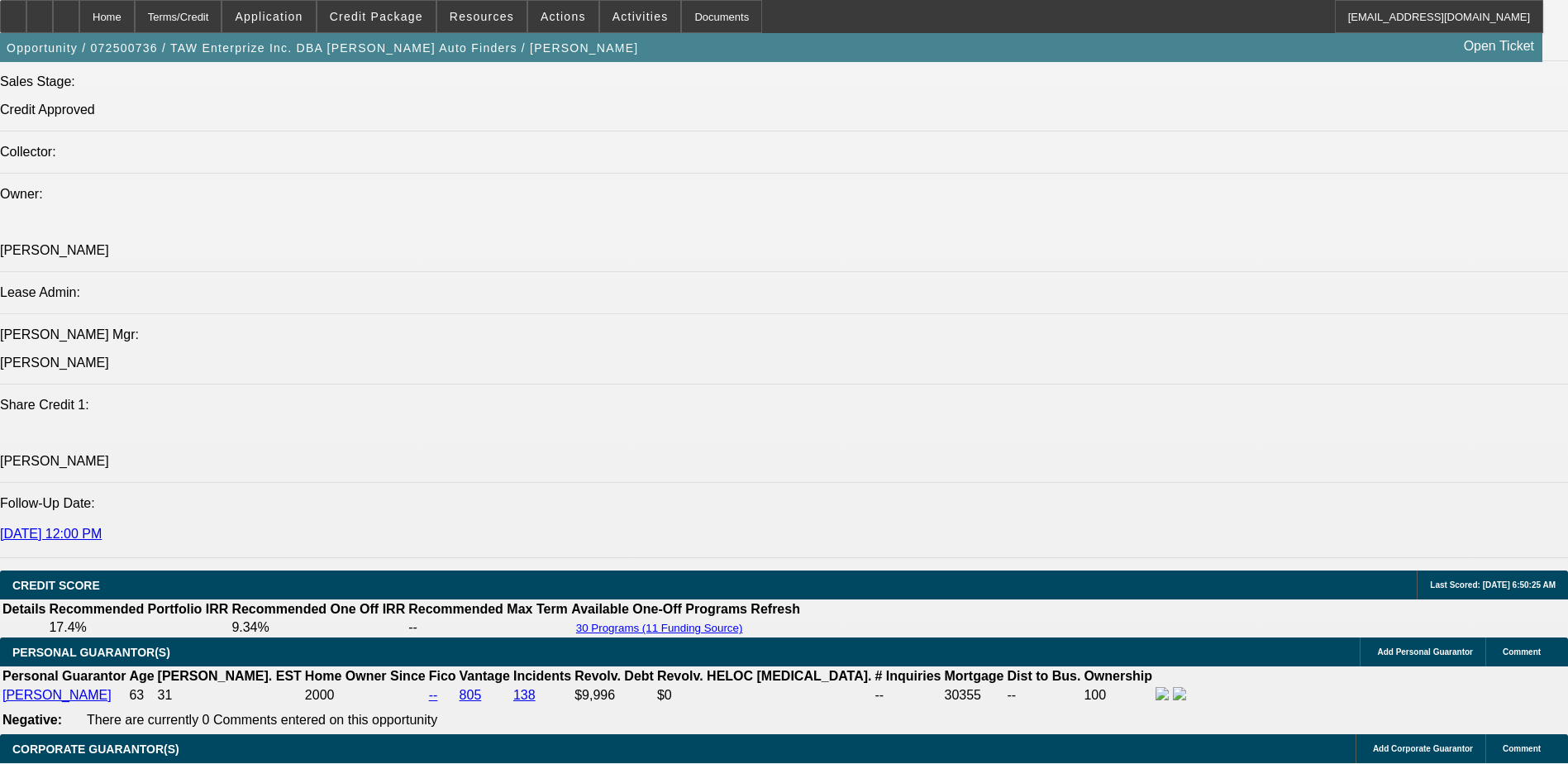
select select "4"
select select "0"
select select "3"
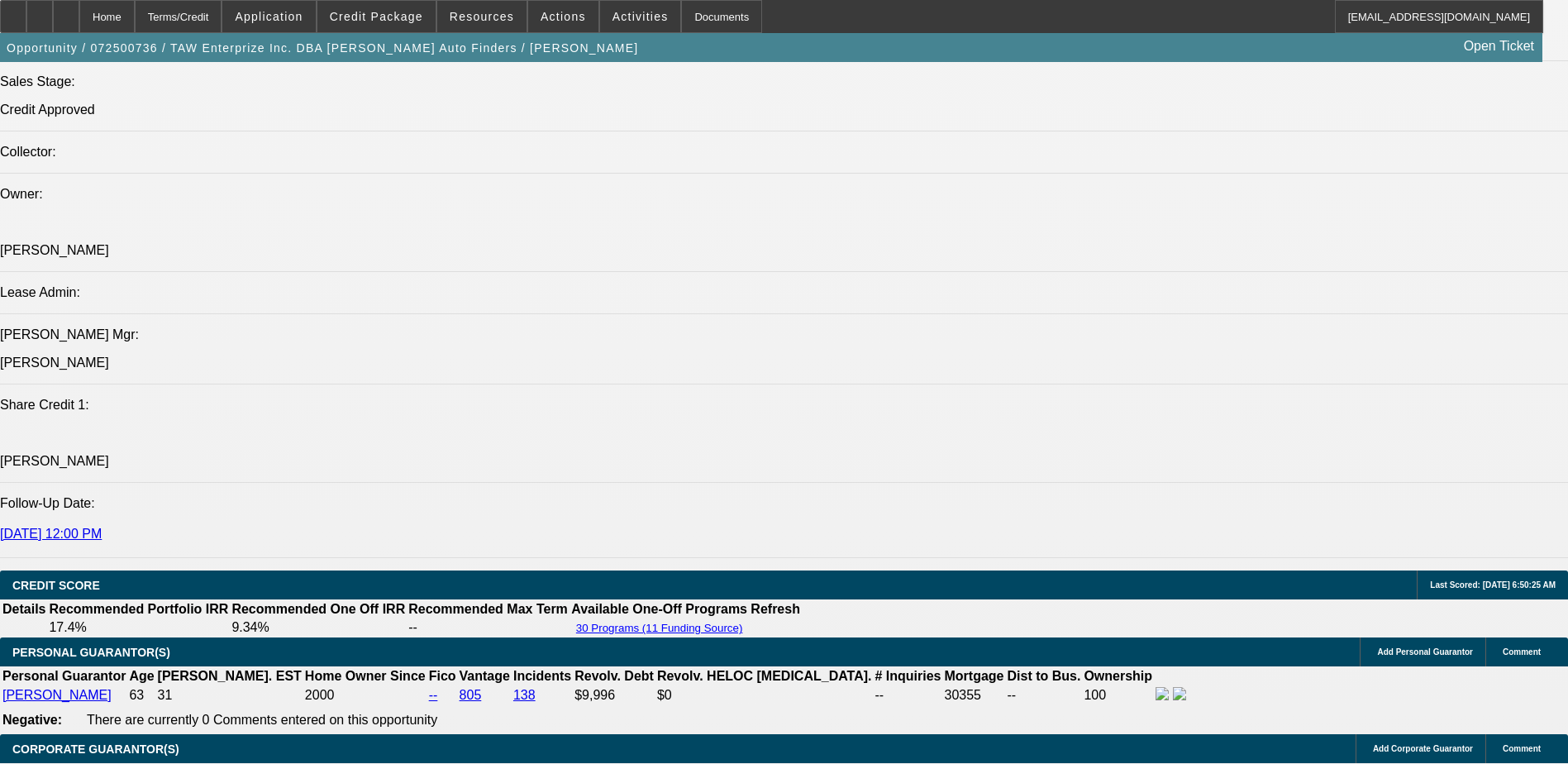
select select "0"
select select "6"
select select "0"
select select "3"
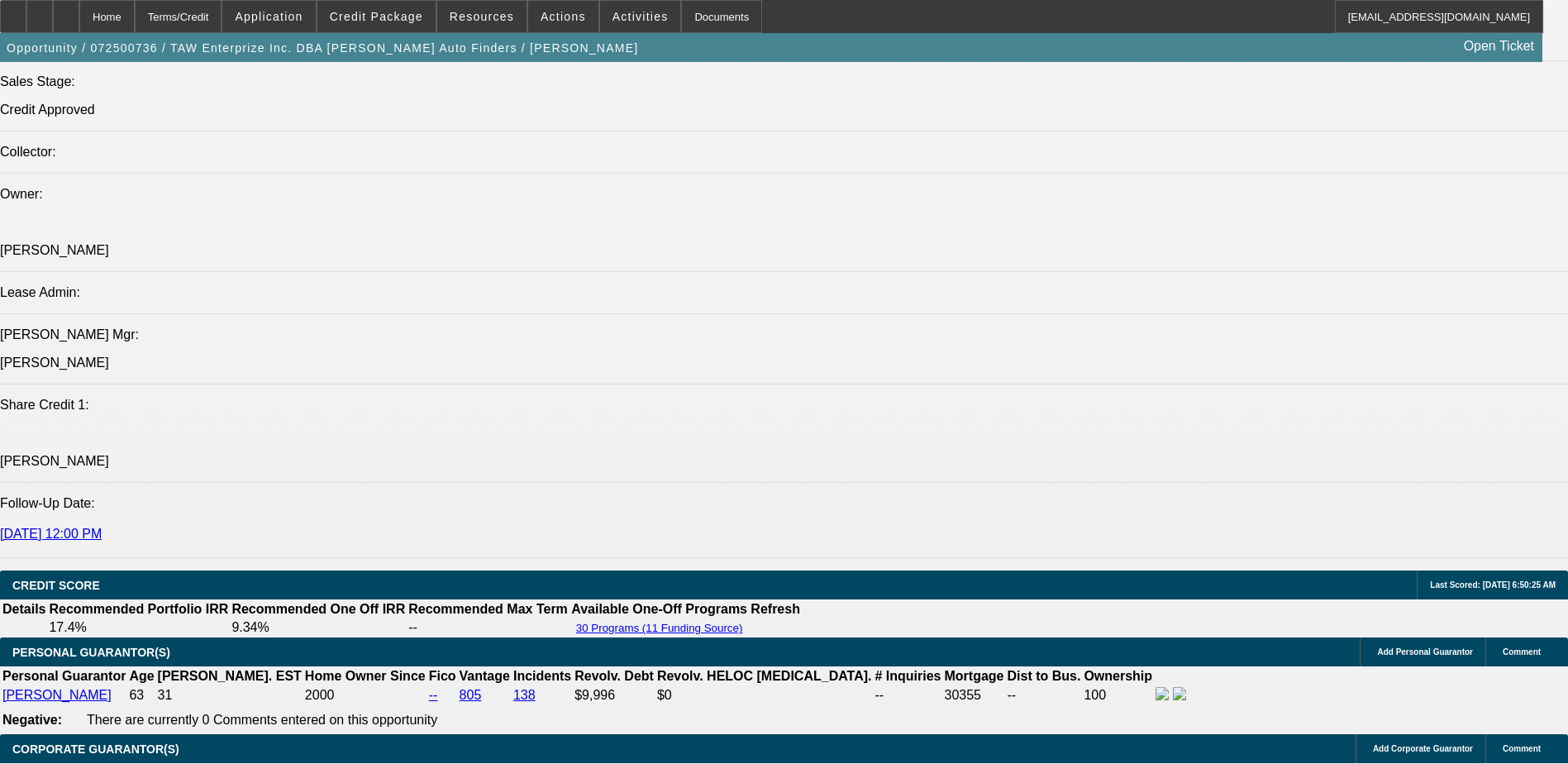
select select "0.1"
select select "6"
select select "0"
select select "2"
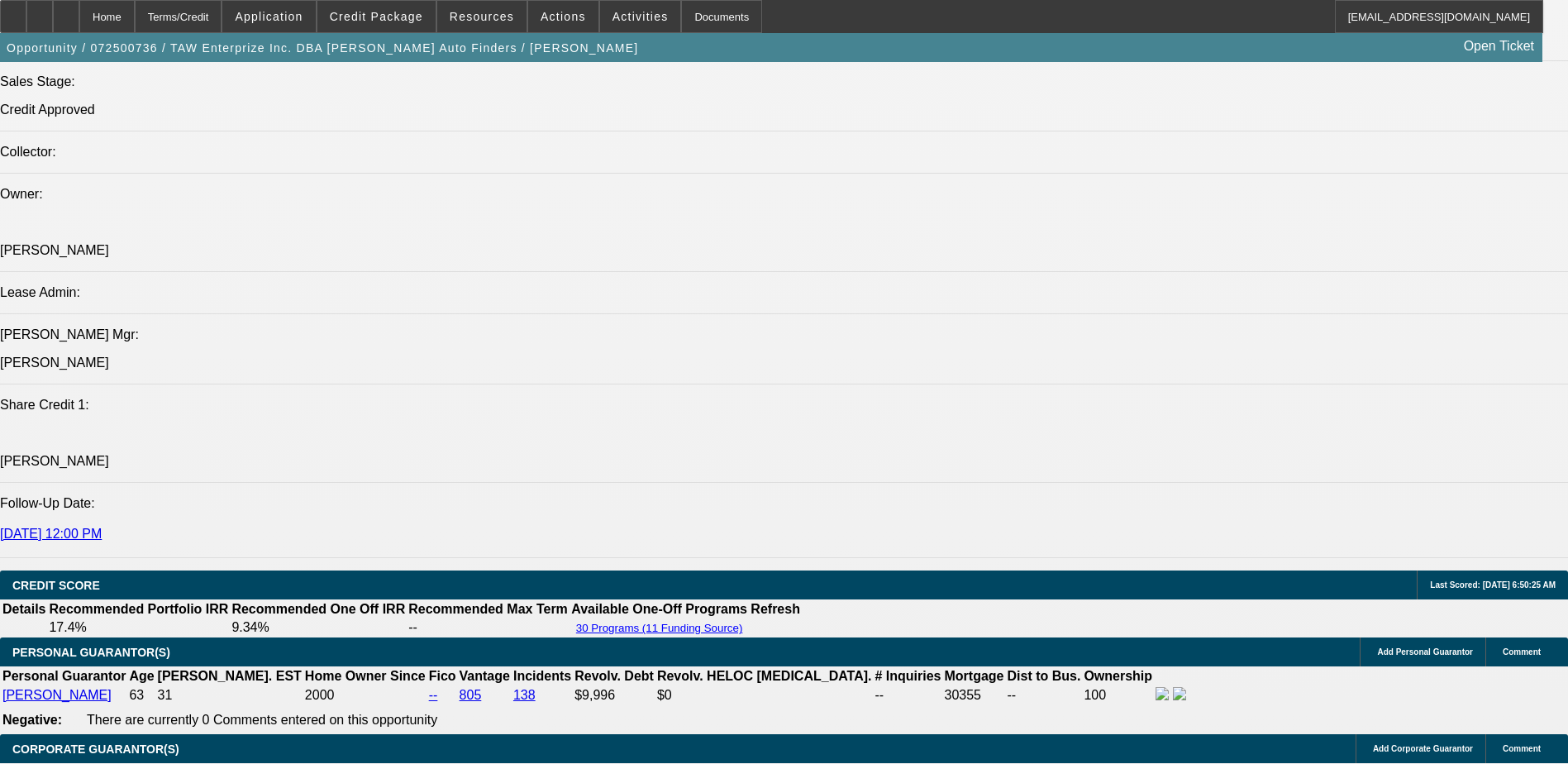
select select "0.1"
select select "4"
select select "0"
select select "2"
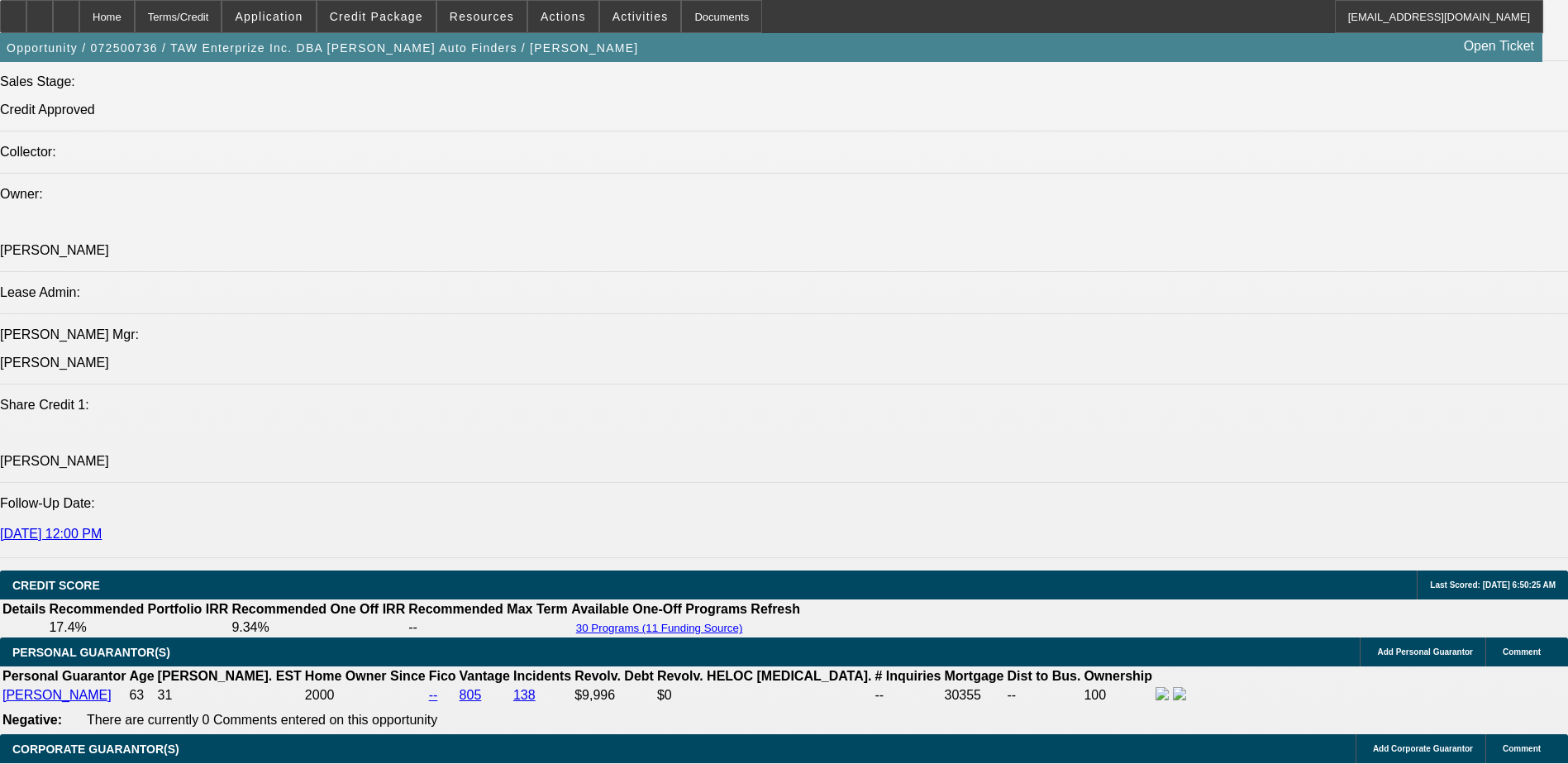
select select "0.1"
select select "4"
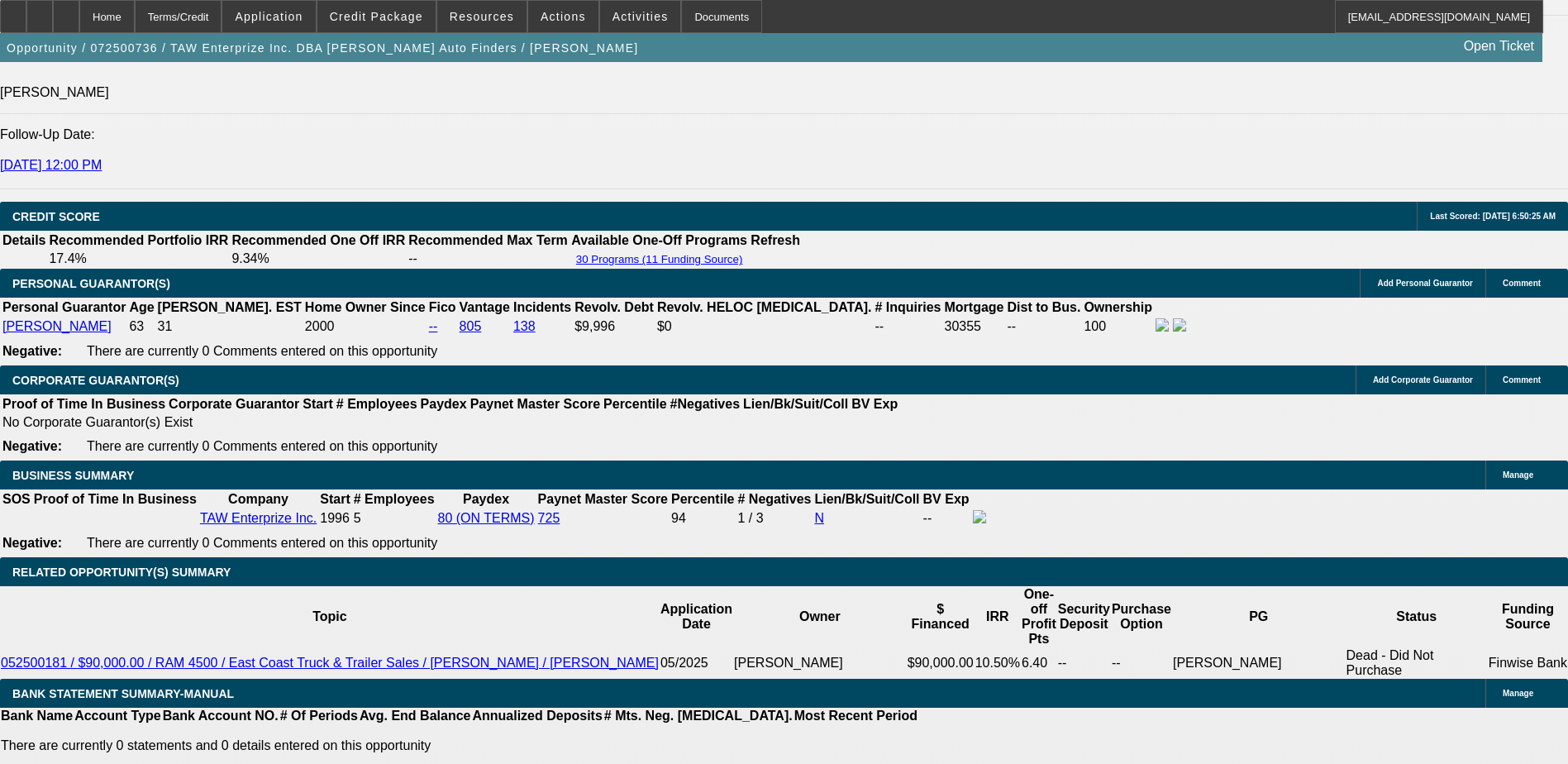
scroll to position [2315, 0]
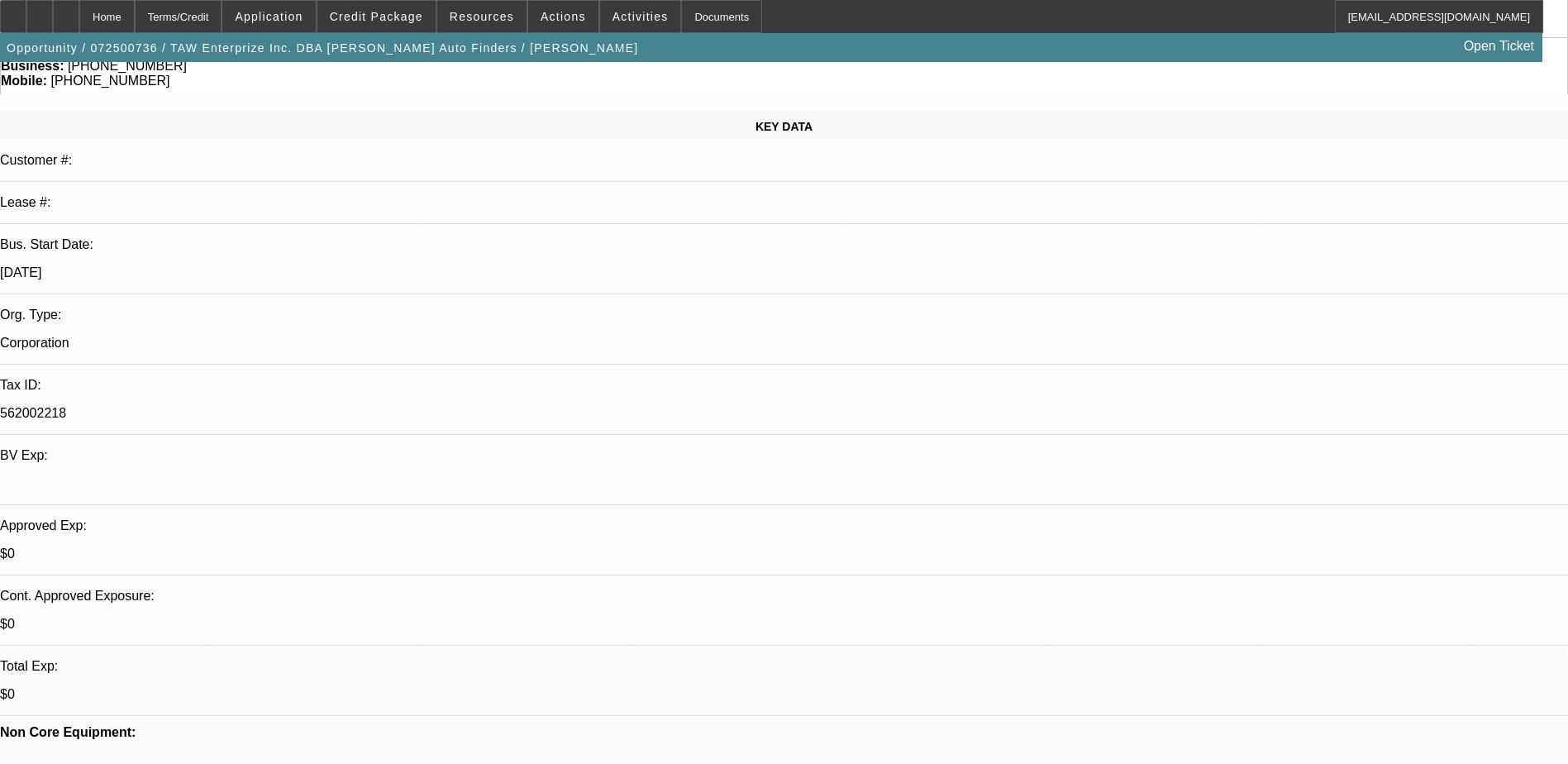
scroll to position [0, 0]
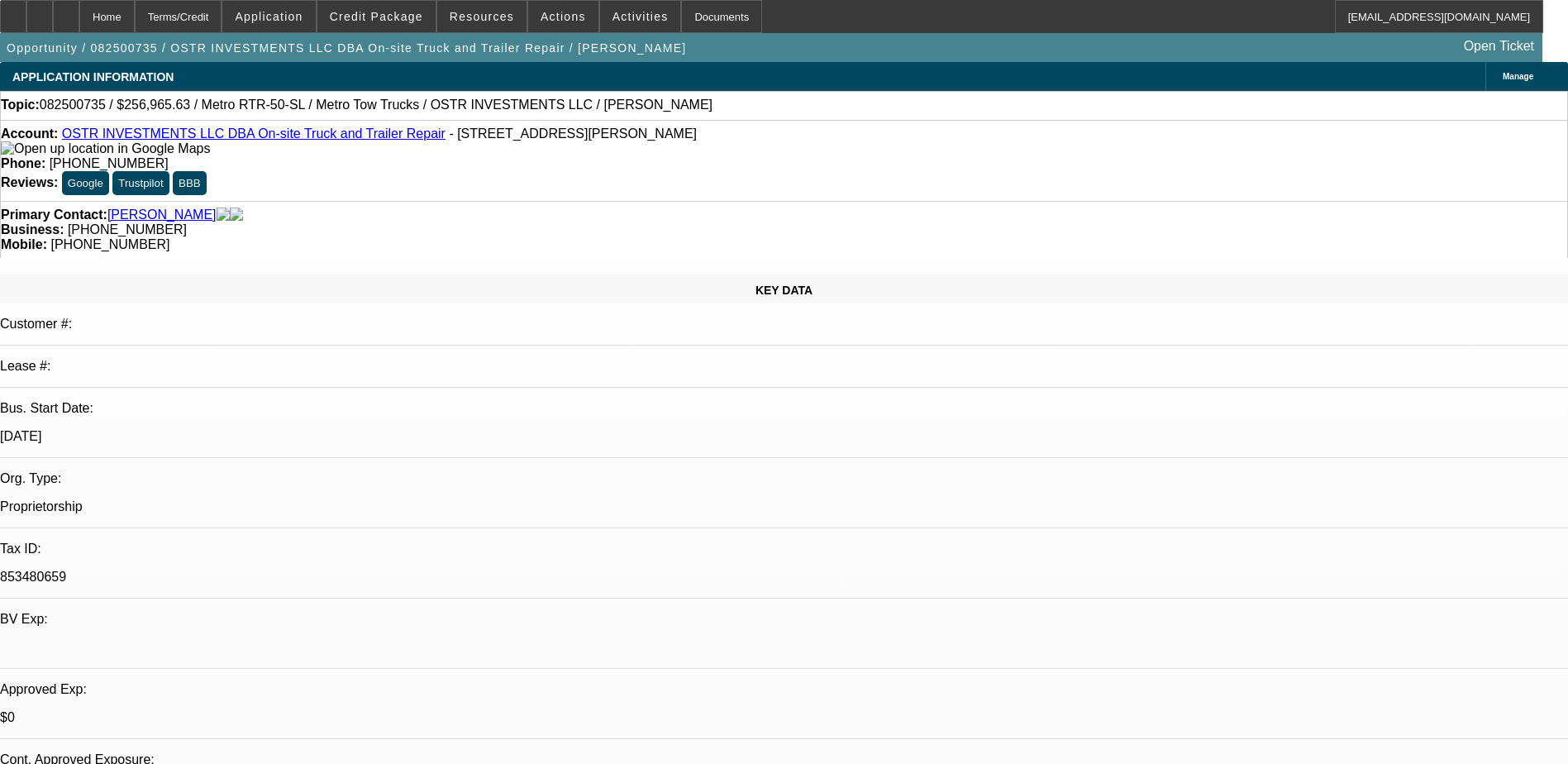
select select "0"
select select "2"
select select "0.1"
select select "4"
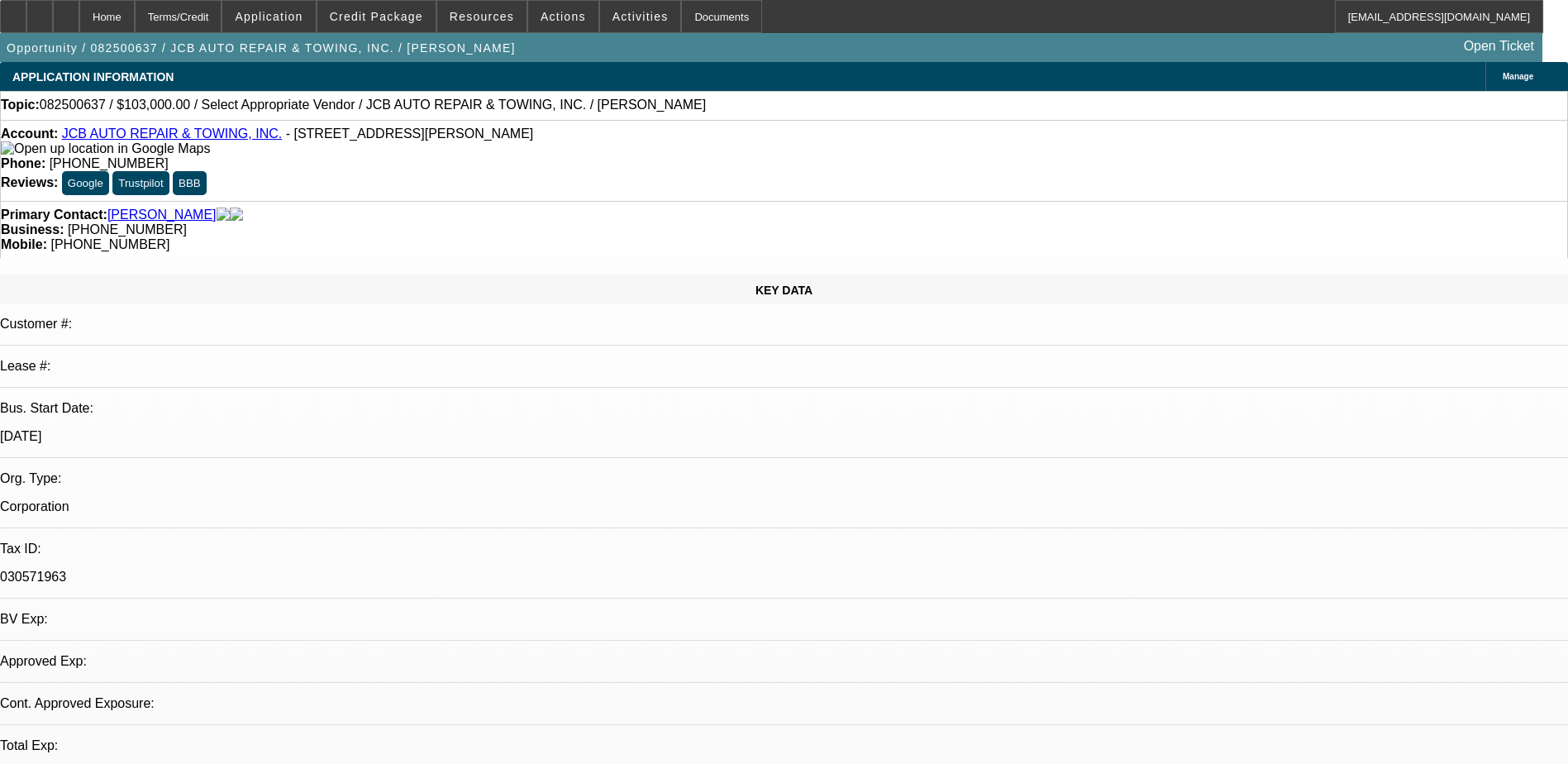
select select "0"
select select "2"
select select "0"
select select "1"
select select "2"
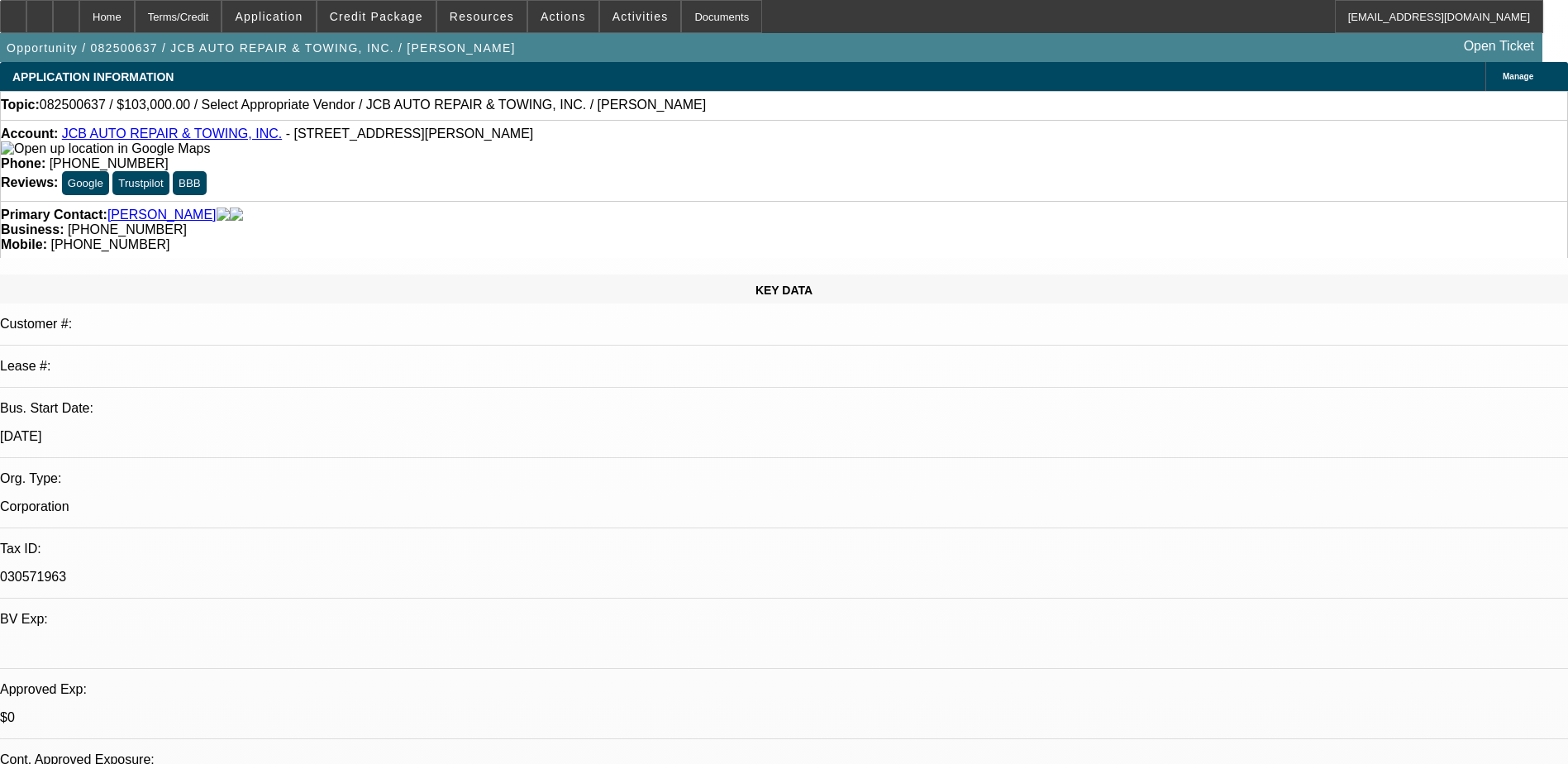
select select "6"
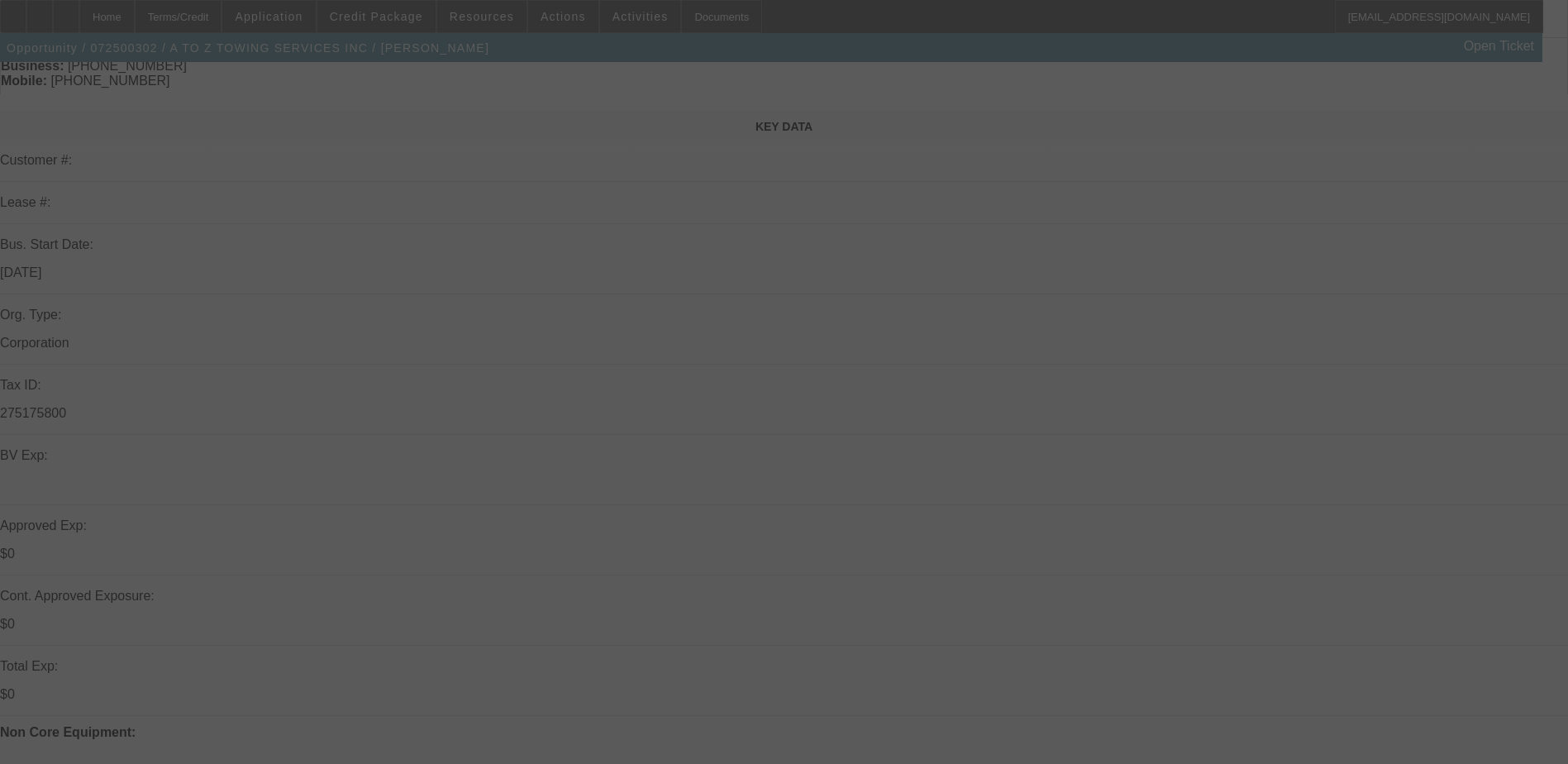
scroll to position [165, 0]
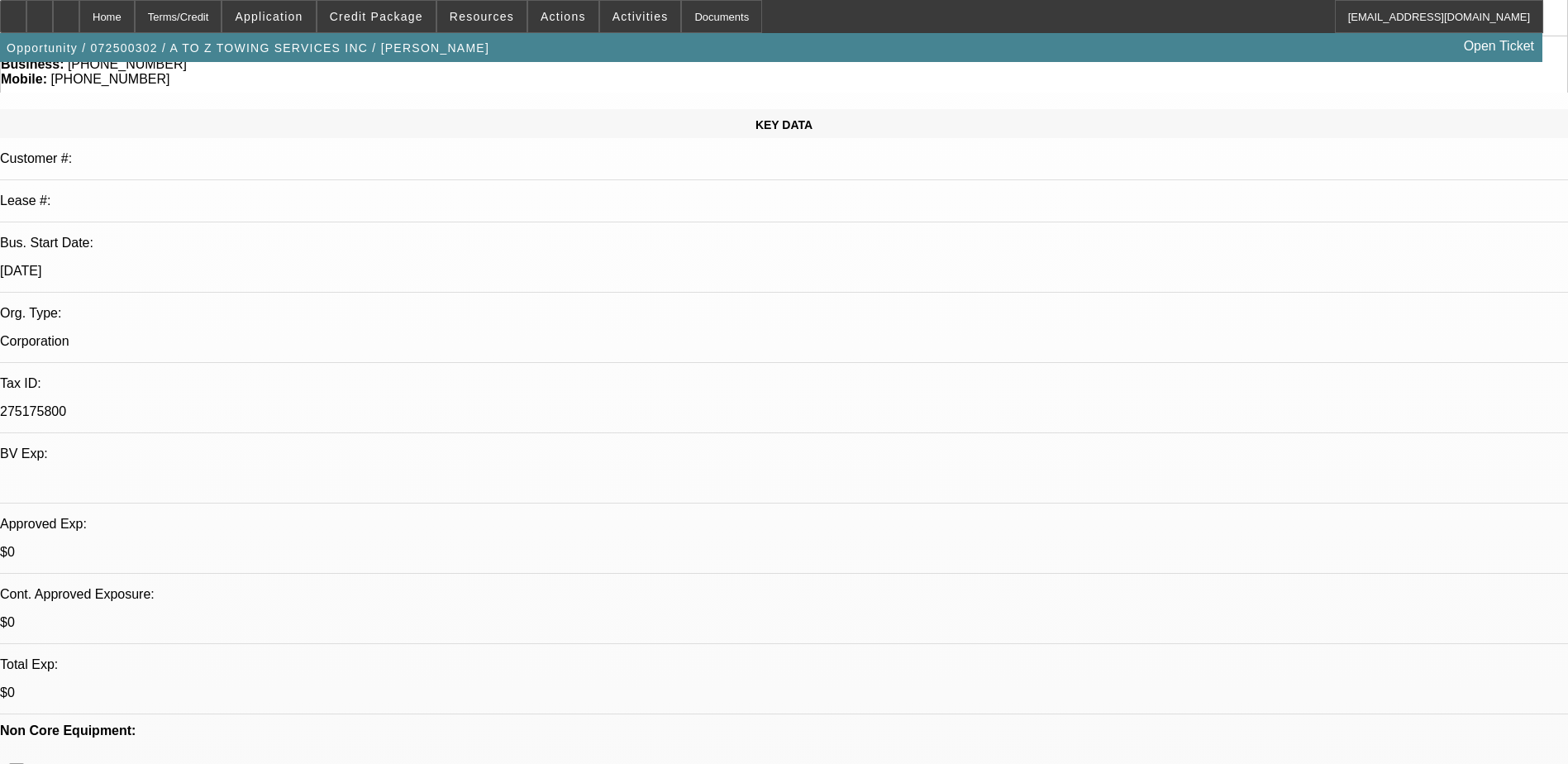
select select "0"
select select "2"
select select "0"
select select "2"
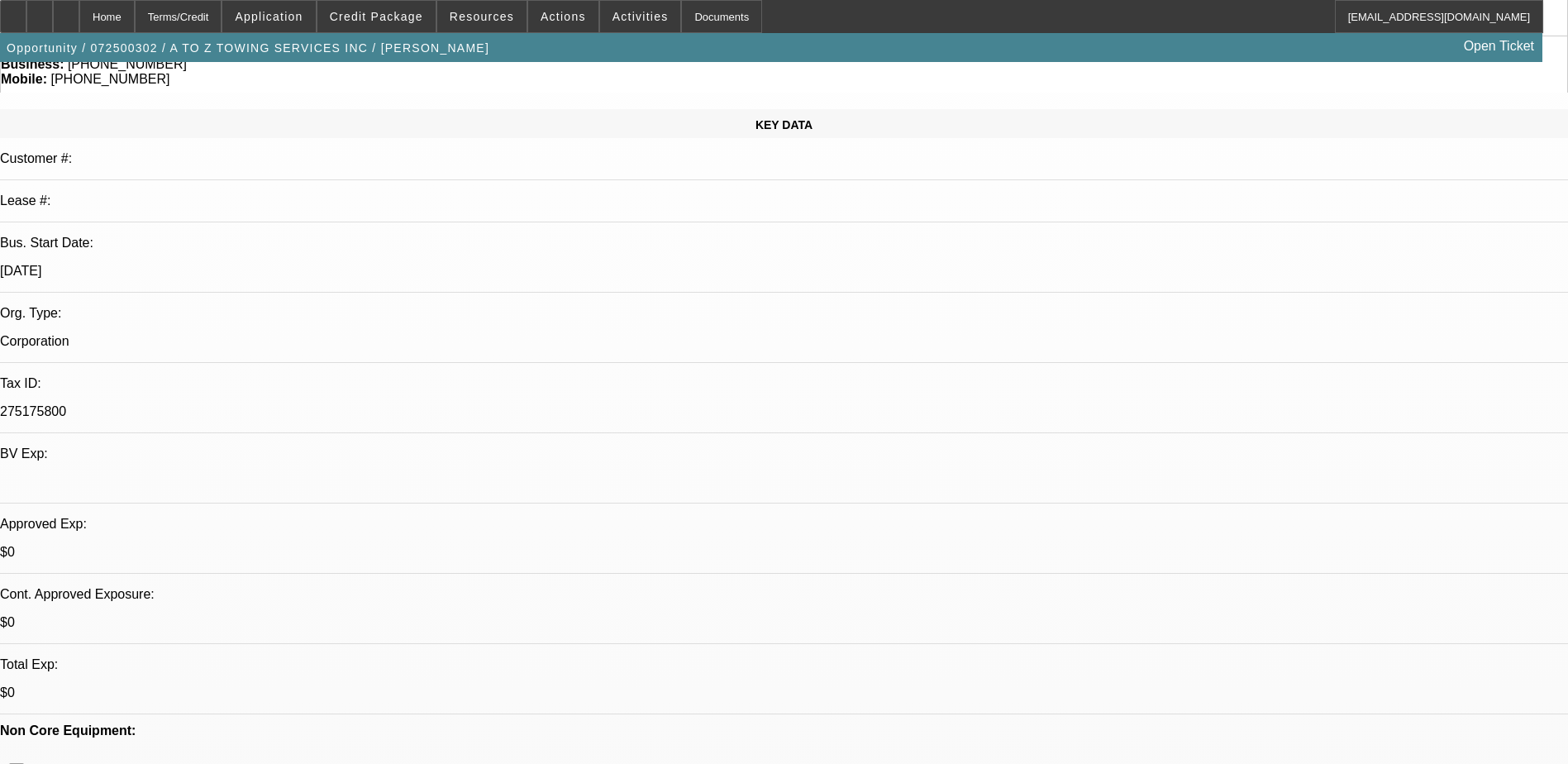
select select "0"
select select "0.1"
select select "2"
select select "0"
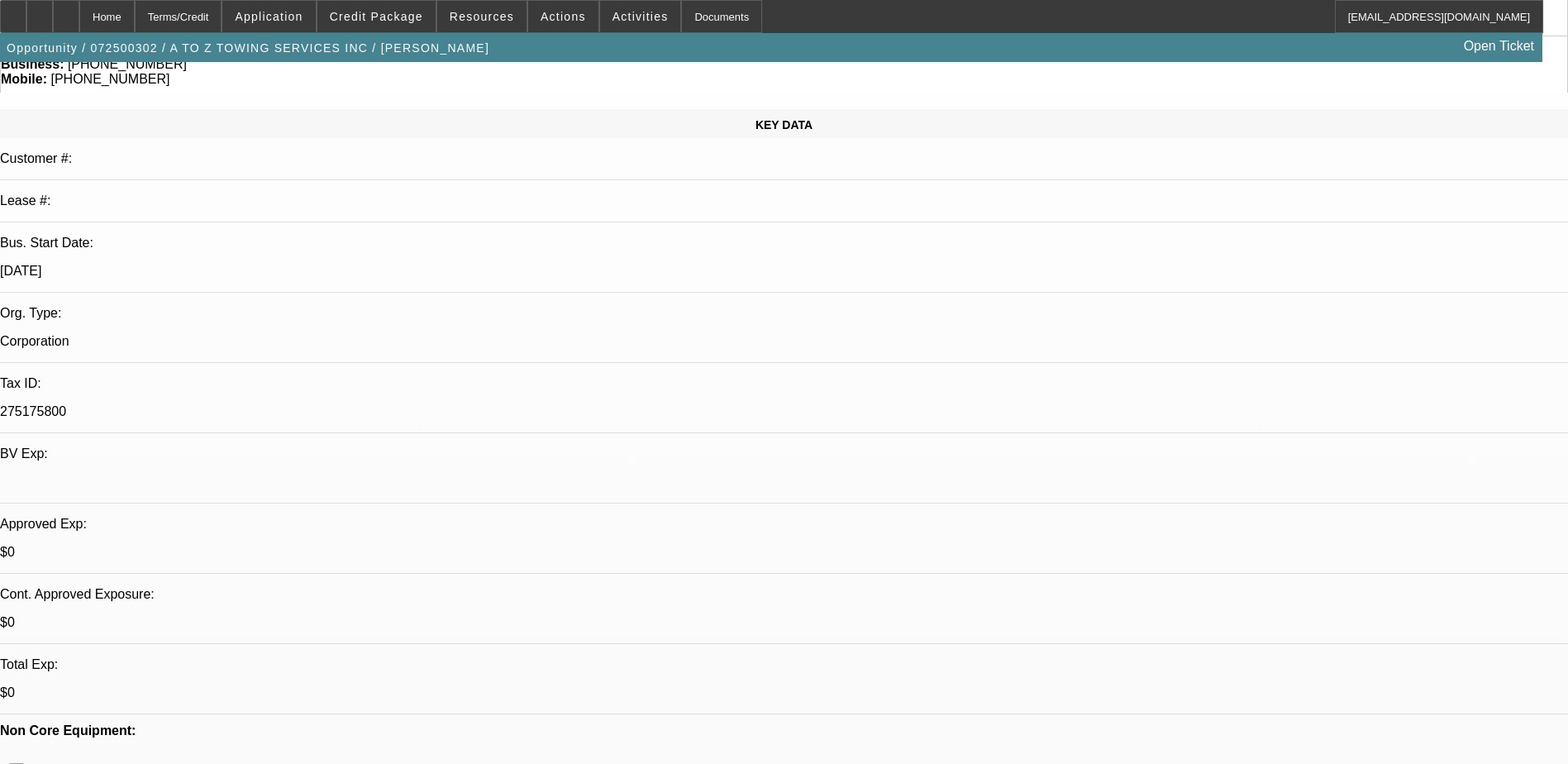
select select "2"
select select "0"
select select "1"
select select "2"
select select "6"
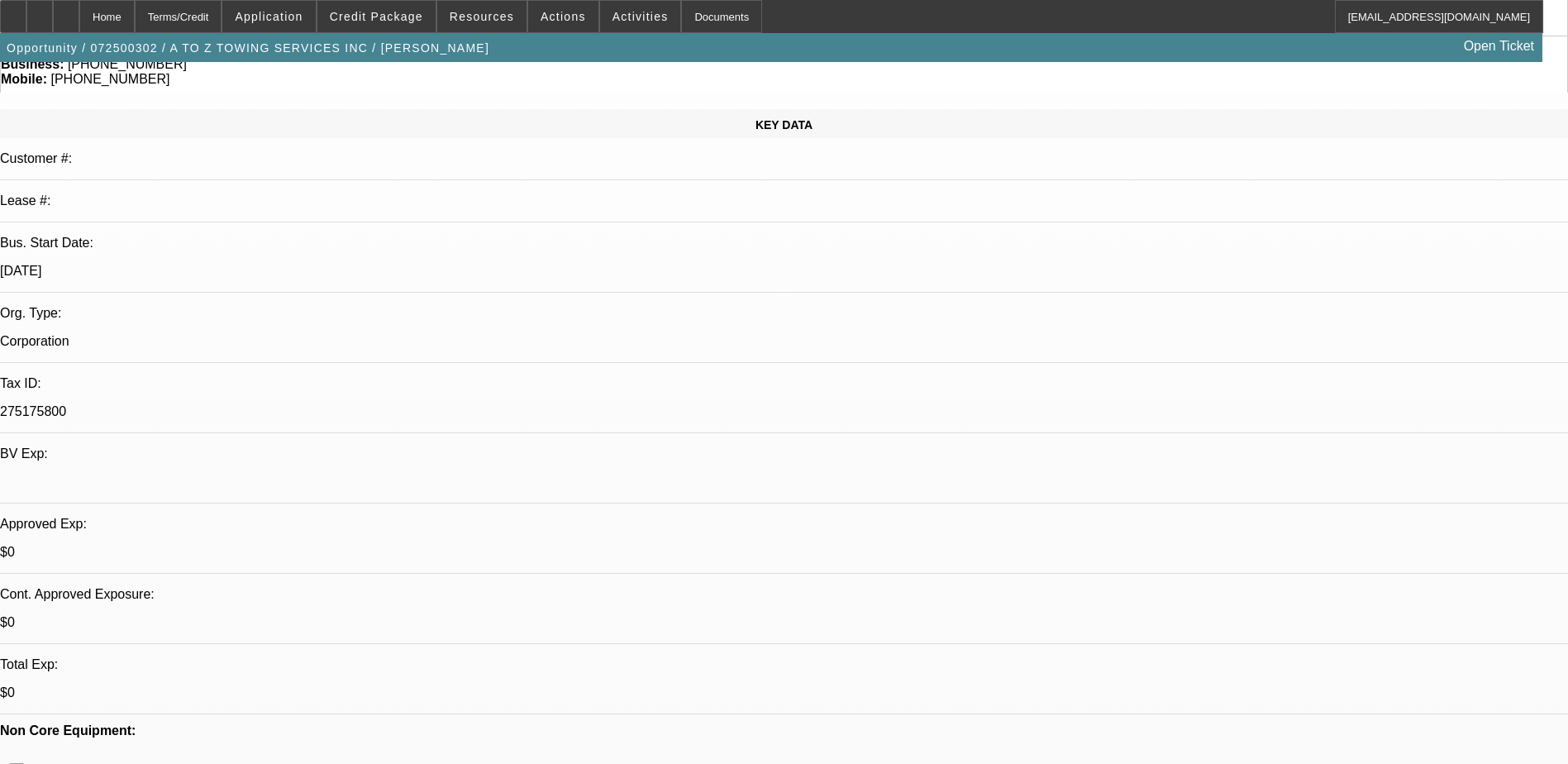
select select "1"
select select "2"
select select "6"
select select "1"
select select "2"
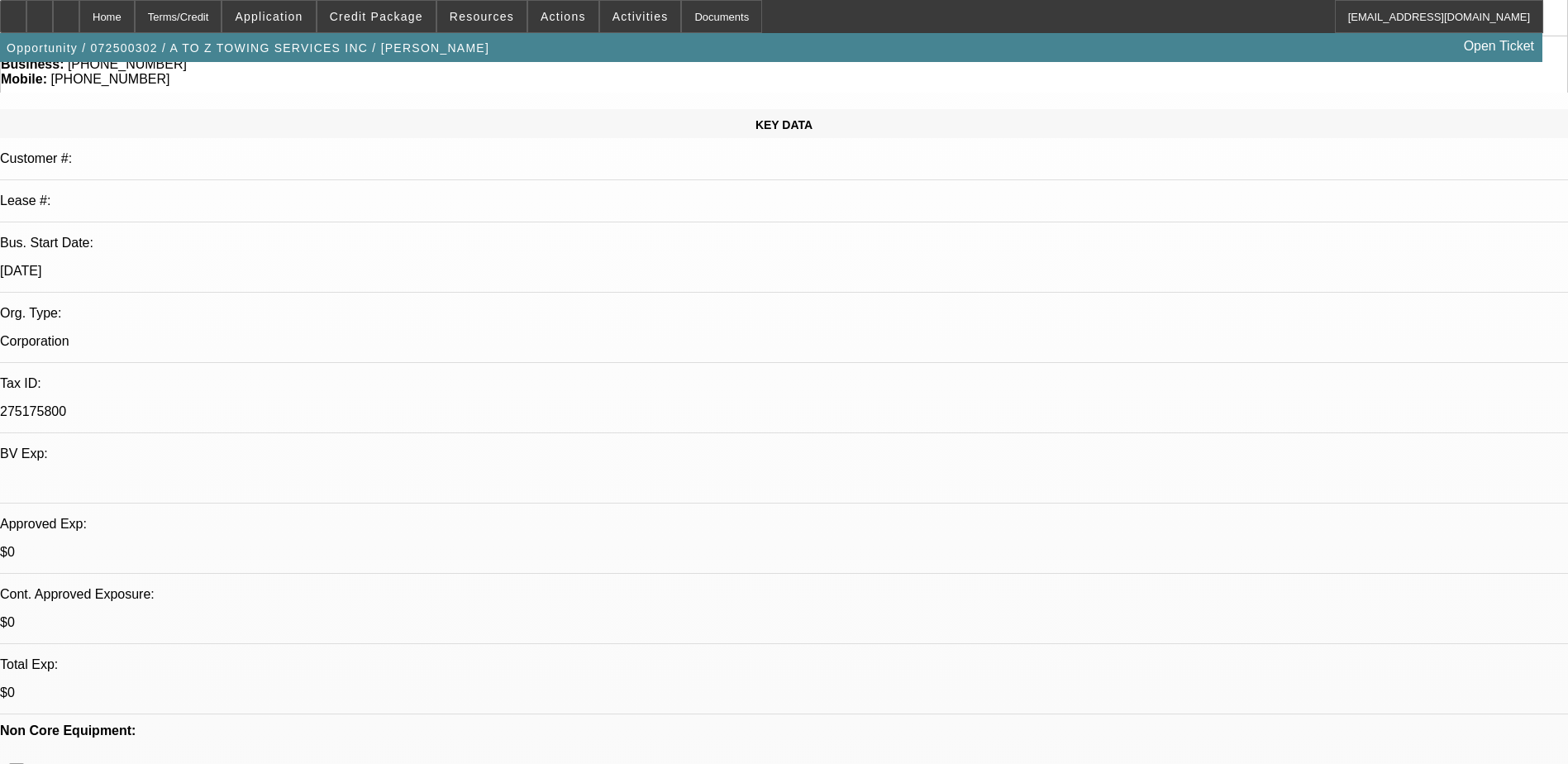
select select "6"
select select "1"
select select "2"
select select "6"
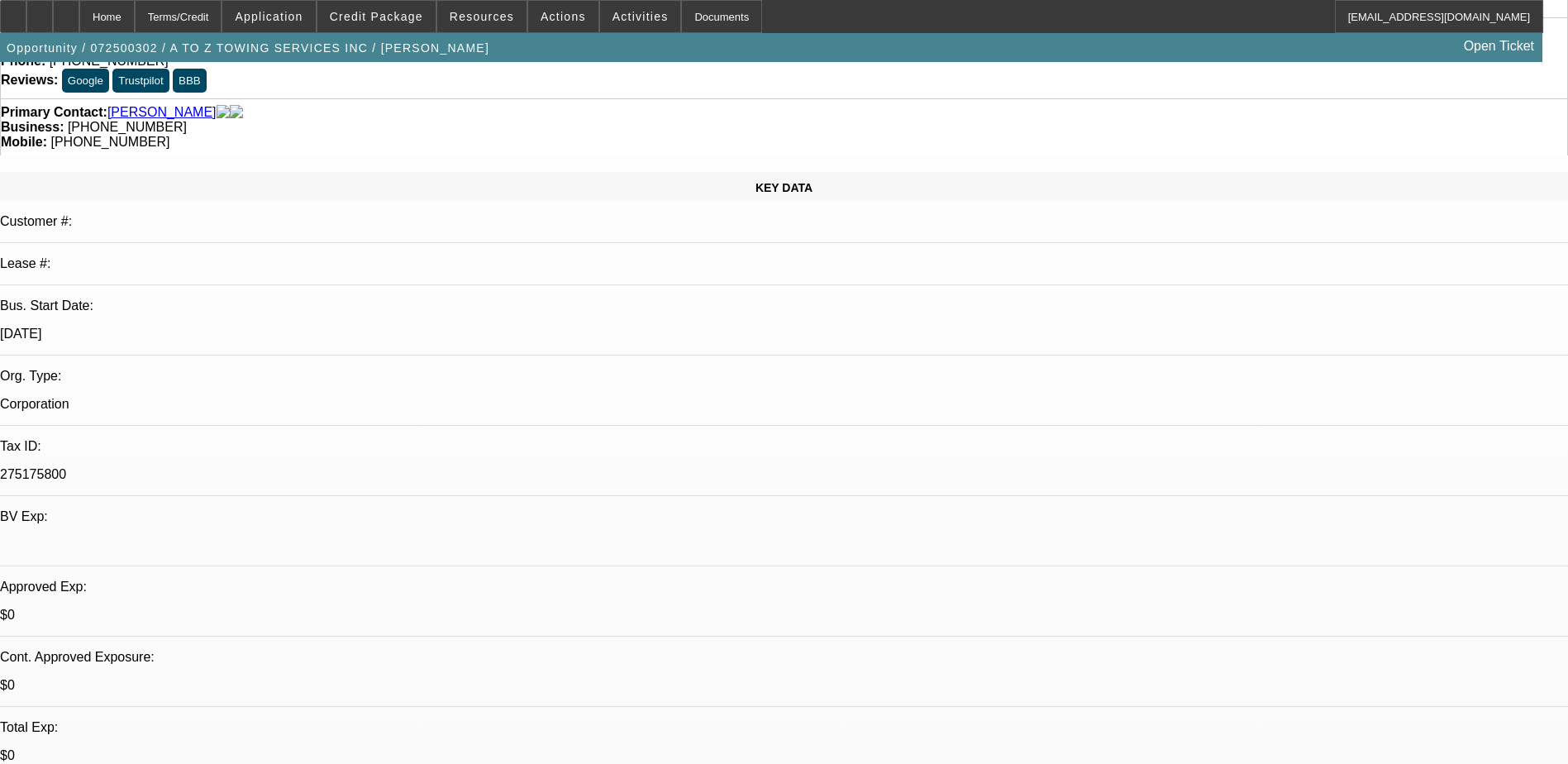
scroll to position [0, 0]
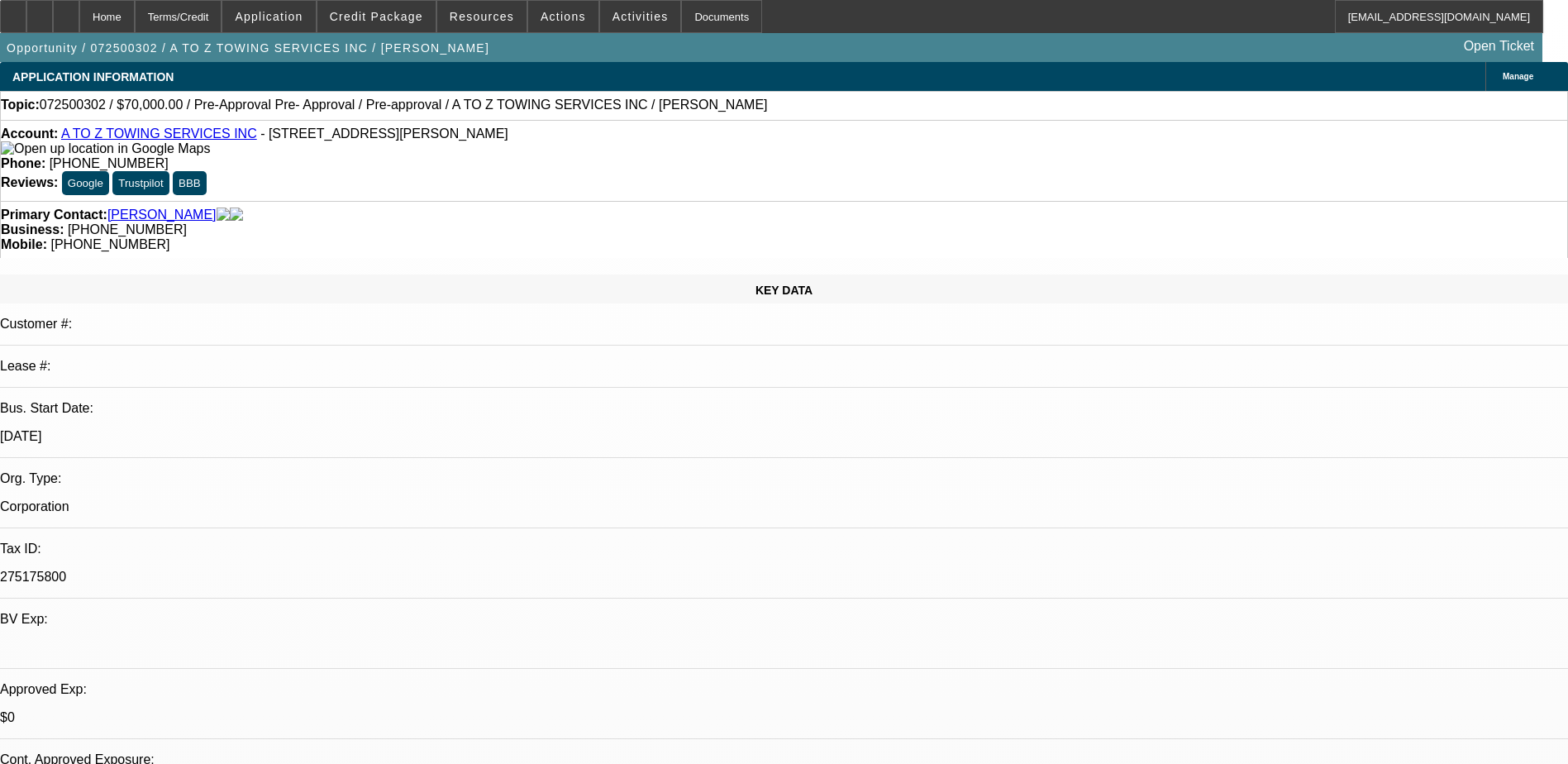
click at [167, 140] on link "A TO Z TOWING SERVICES INC" at bounding box center [158, 133] width 196 height 14
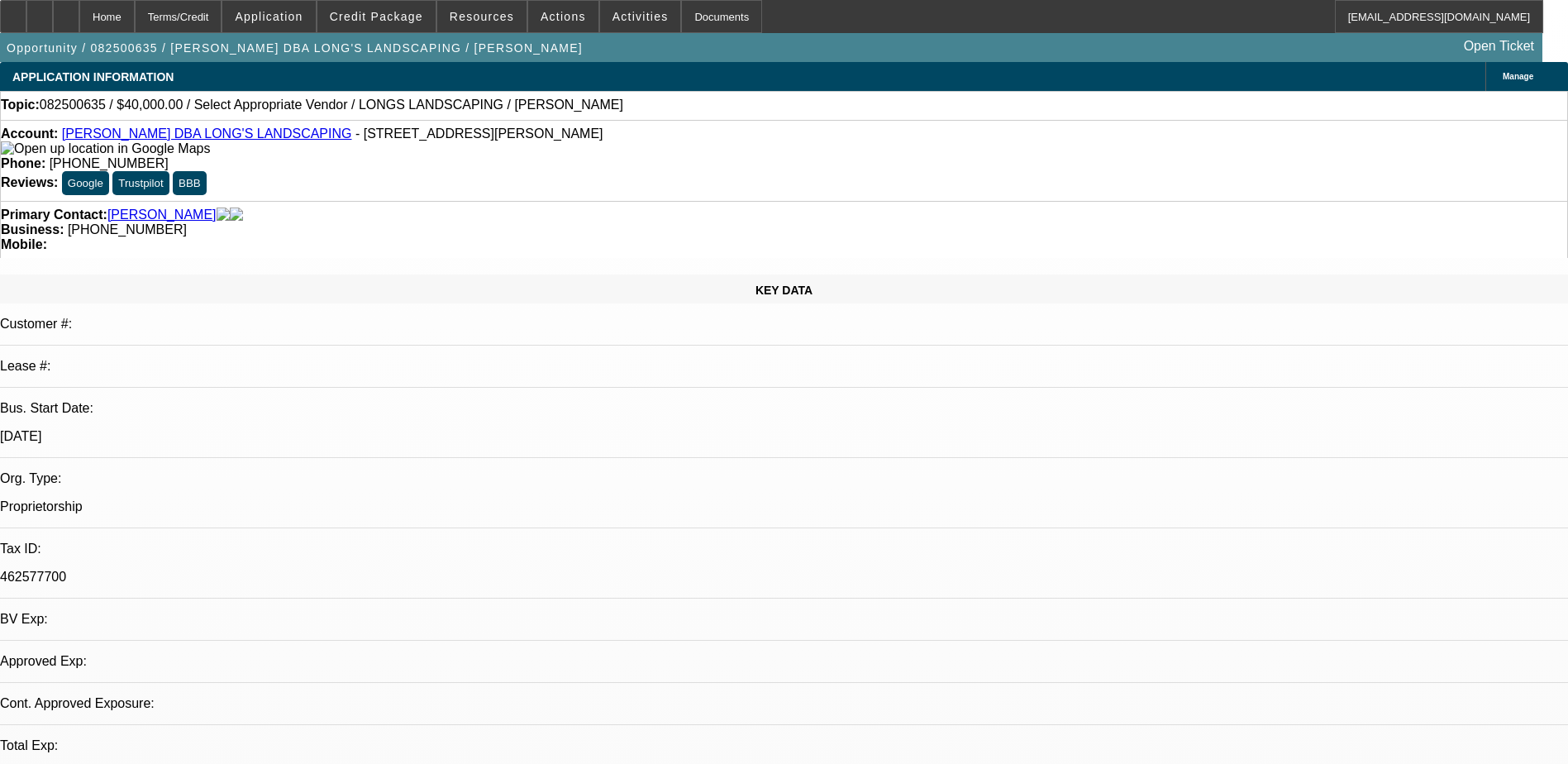
select select "0"
select select "2"
select select "0.1"
select select "1"
select select "2"
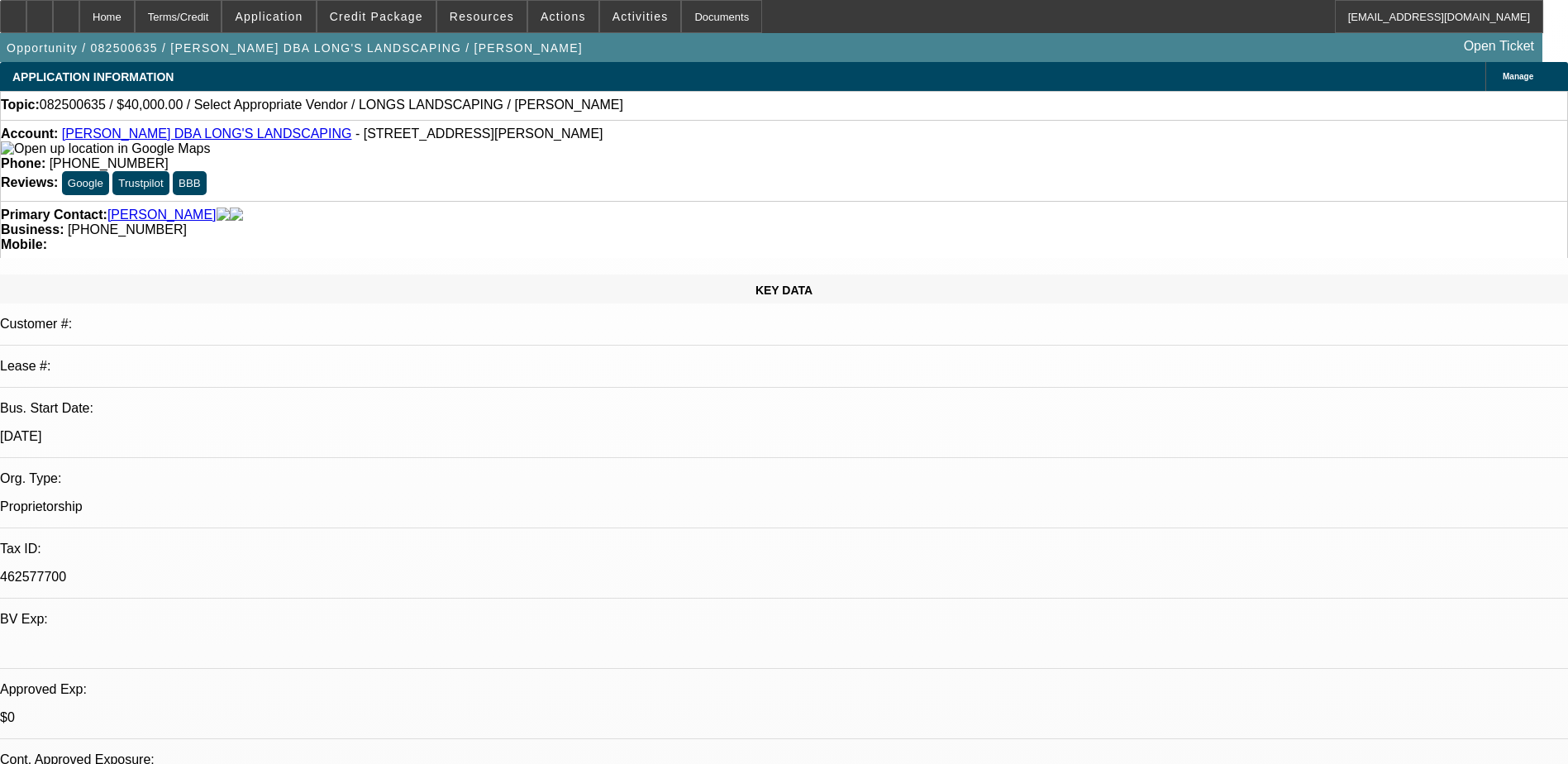
select select "4"
click at [172, 138] on link "Phillip Long DBA LONG'S LANDSCAPING" at bounding box center [206, 133] width 290 height 14
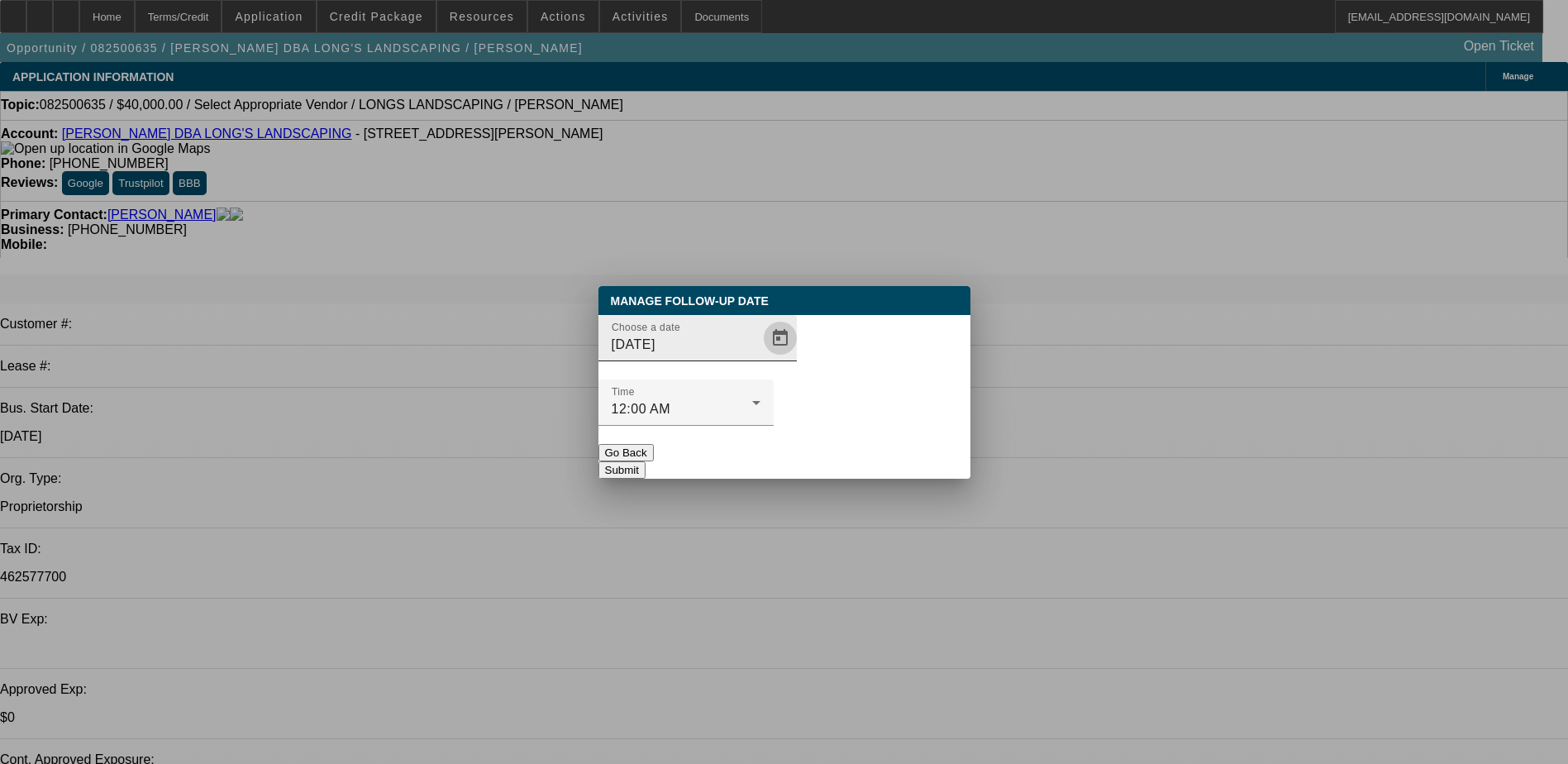
click at [761, 358] on span "Open calendar" at bounding box center [780, 338] width 40 height 40
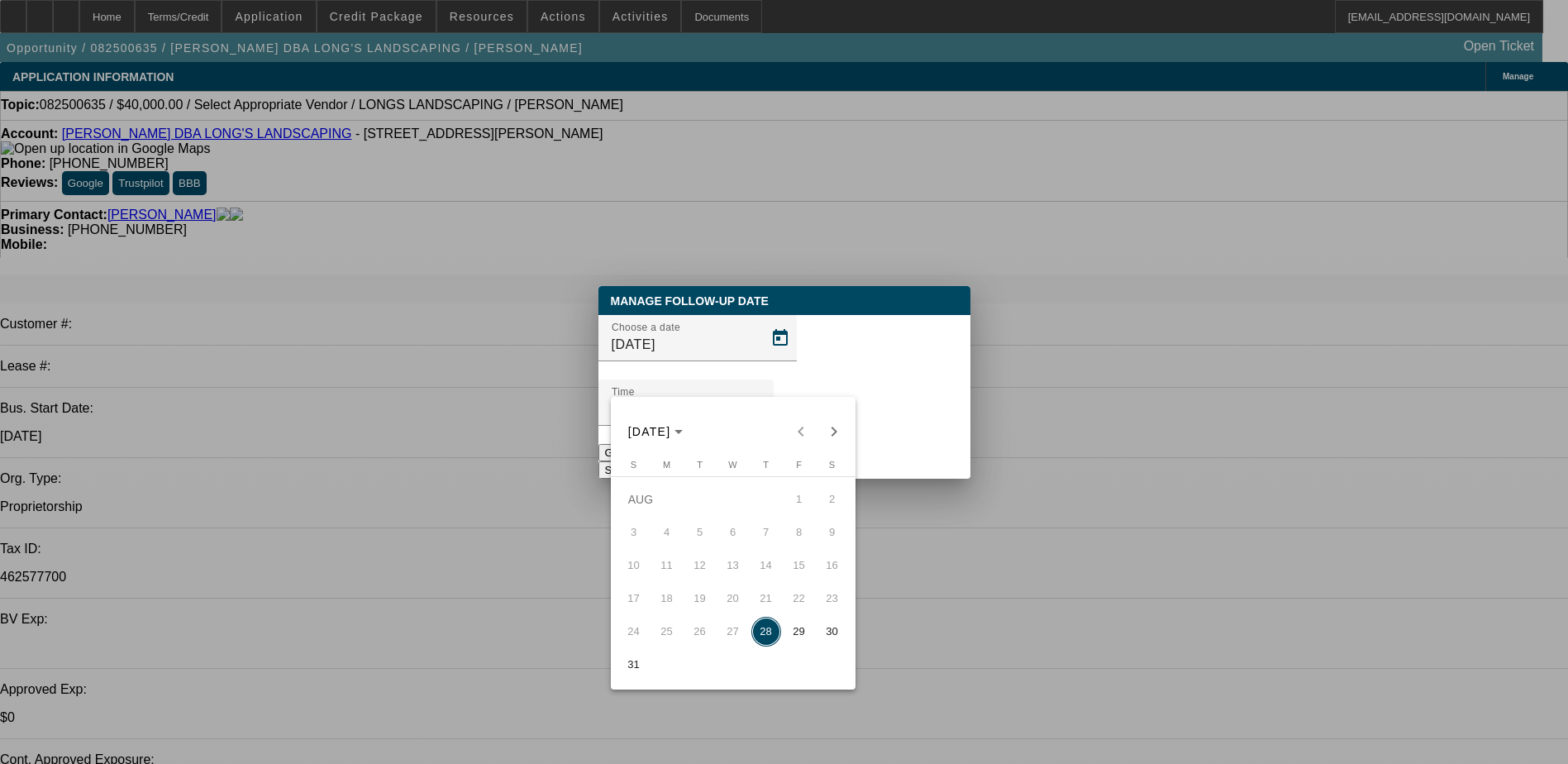
click at [798, 642] on span "29" at bounding box center [798, 631] width 30 height 30
type input "8/29/2025"
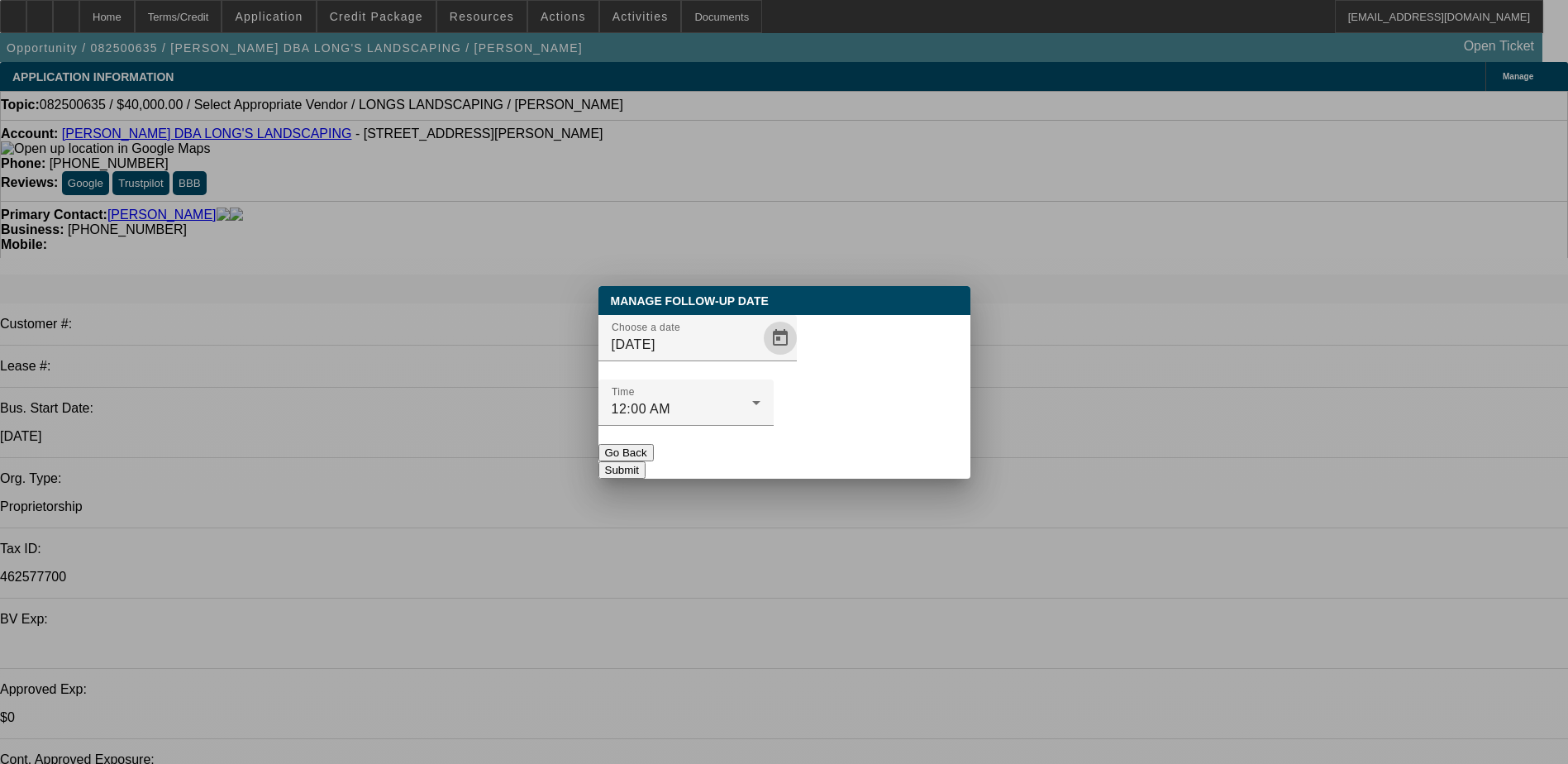
click at [645, 461] on button "Submit" at bounding box center [622, 470] width 47 height 17
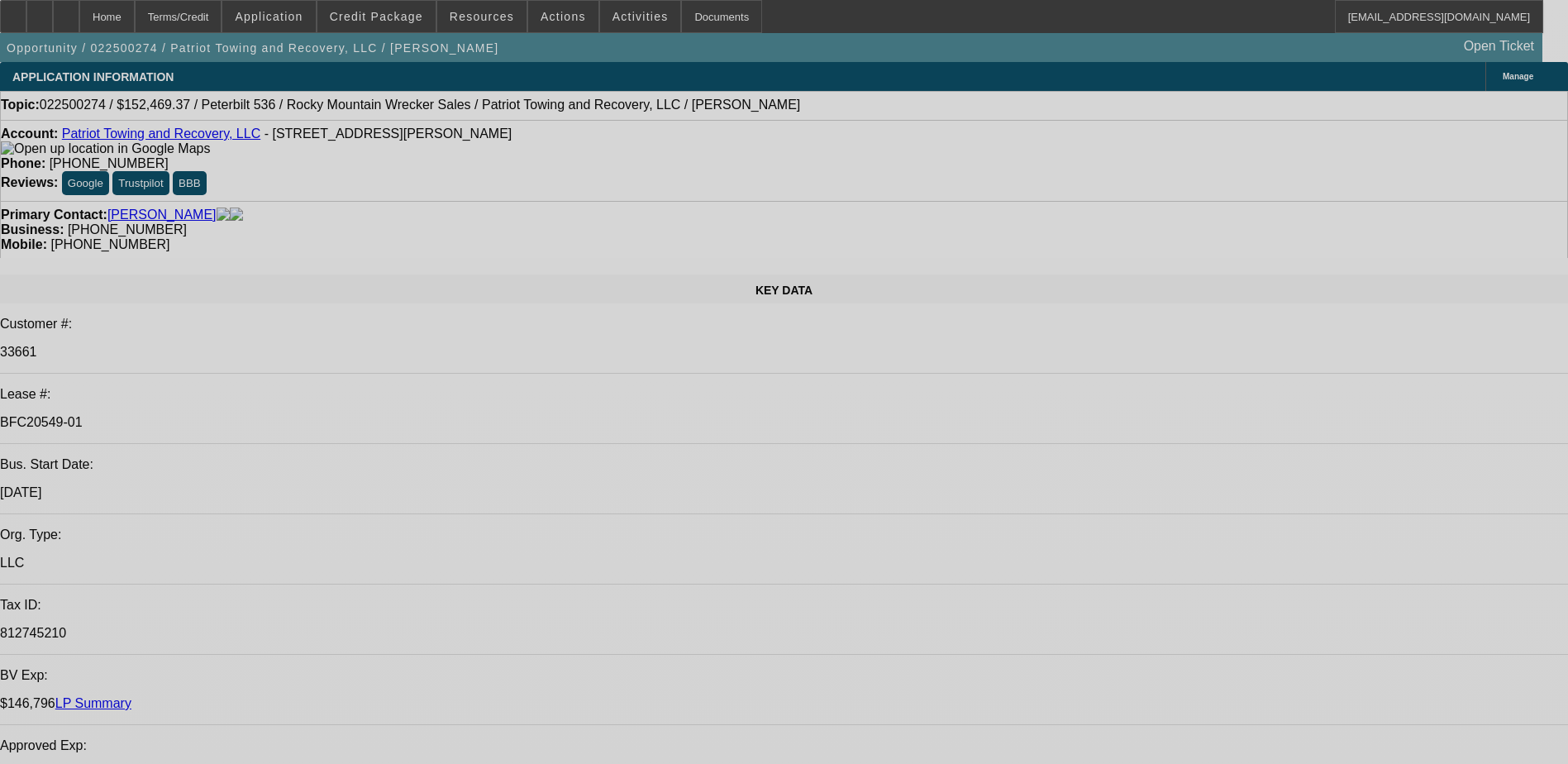
select select "0"
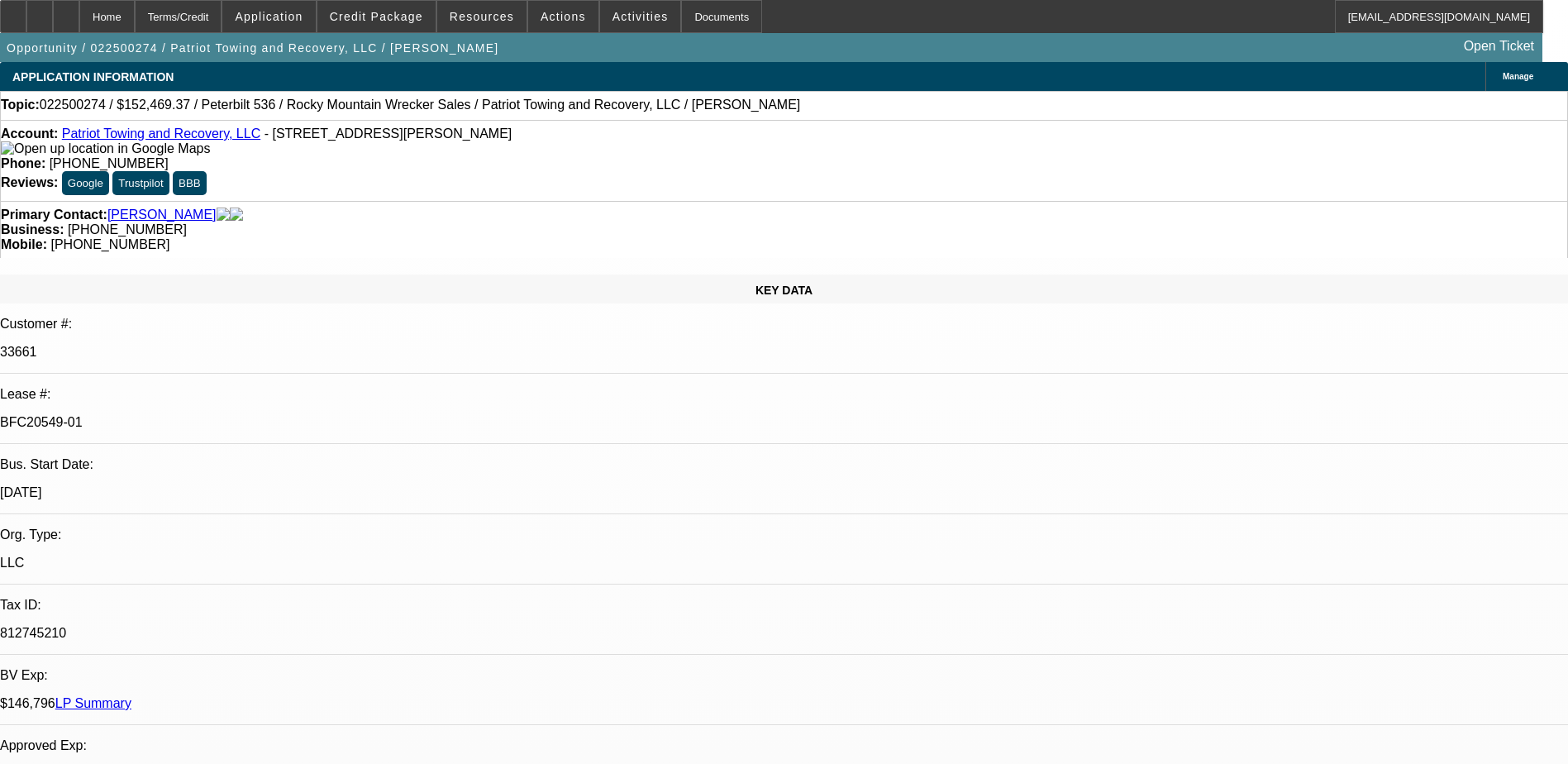
select select "0"
select select "2"
select select "0"
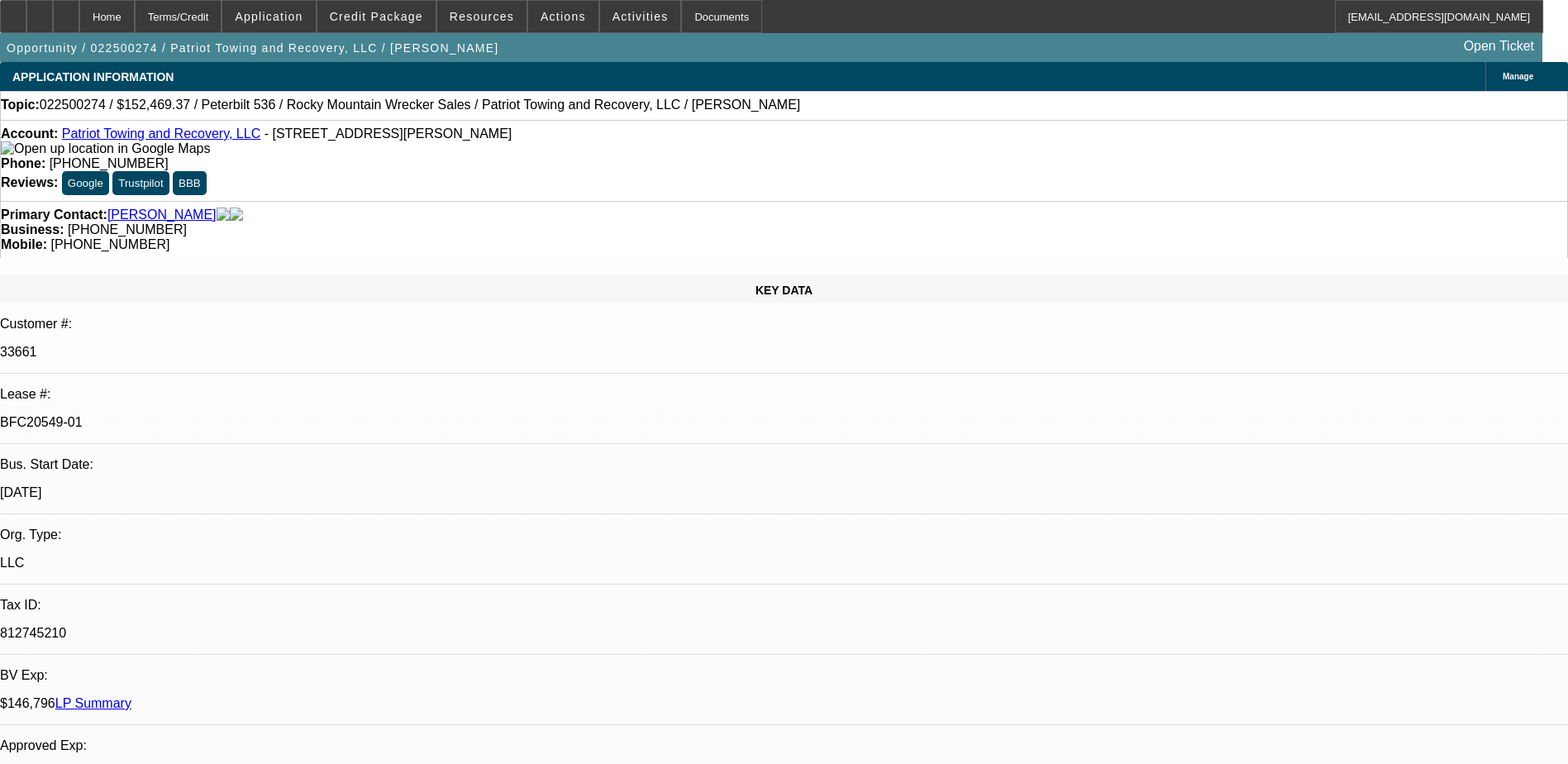
select select "0"
select select "2"
select select "0"
select select "2"
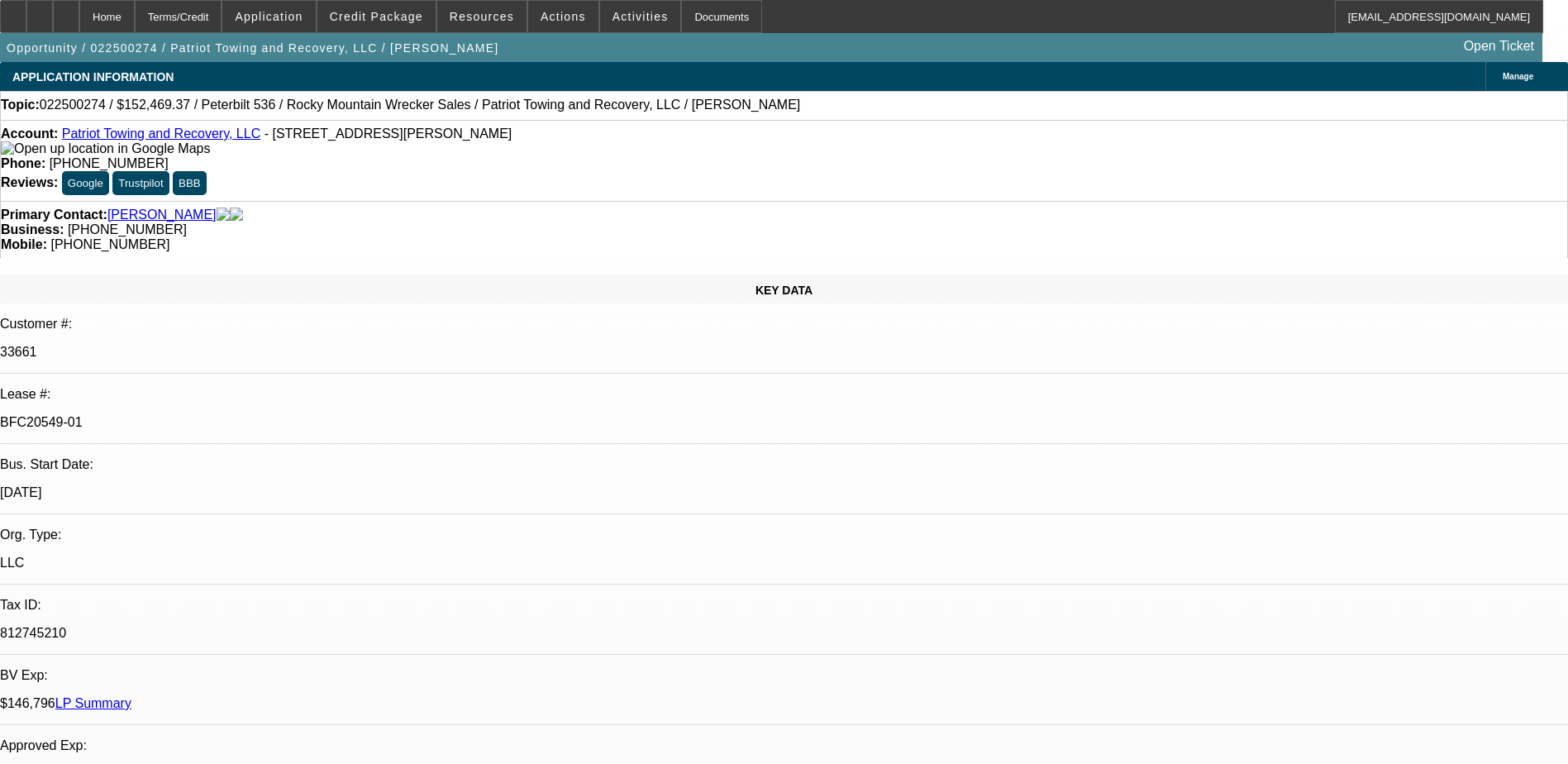
select select "0"
select select "1"
select select "2"
select select "6"
select select "1"
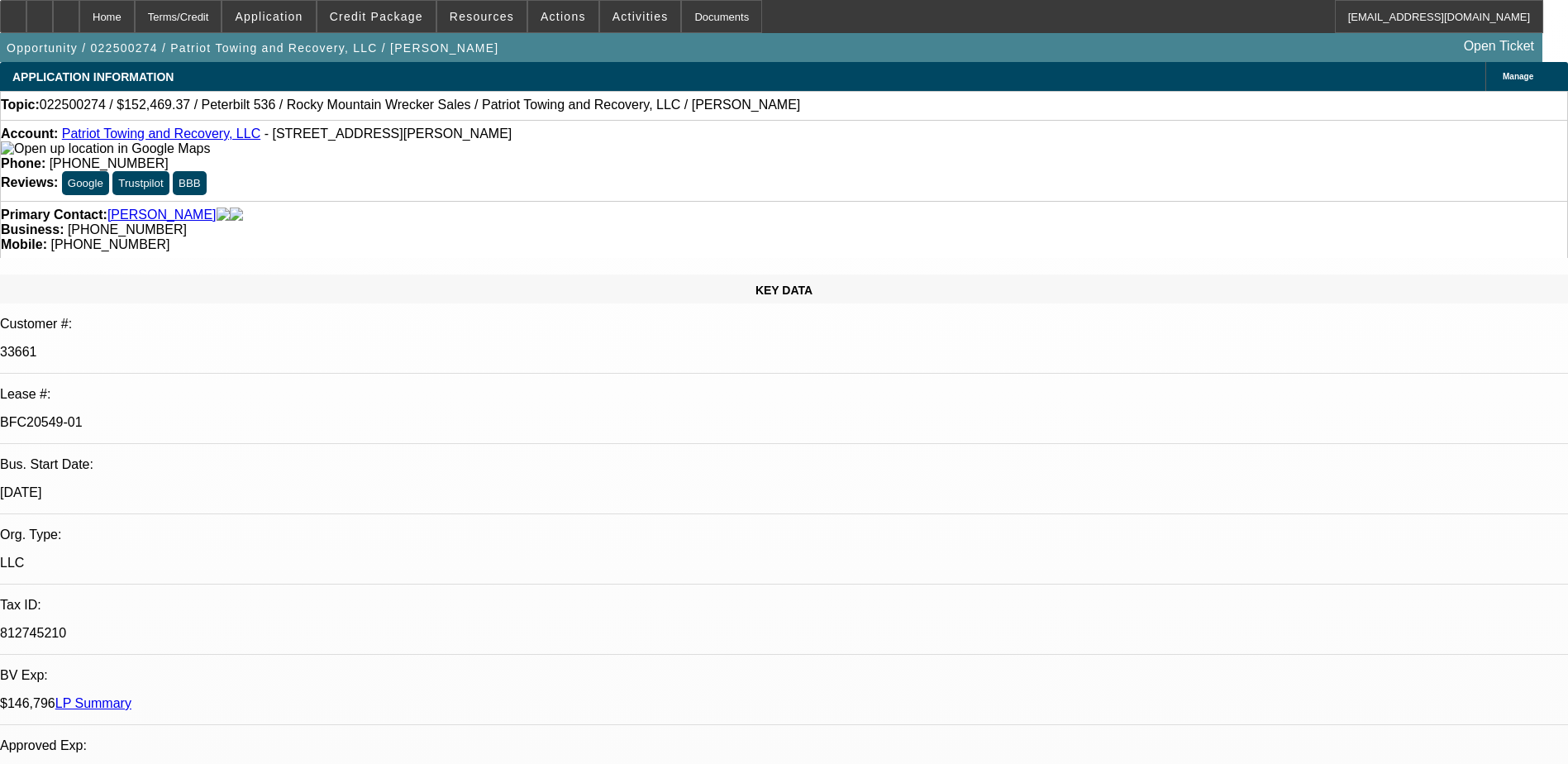
select select "2"
select select "6"
select select "1"
select select "2"
select select "6"
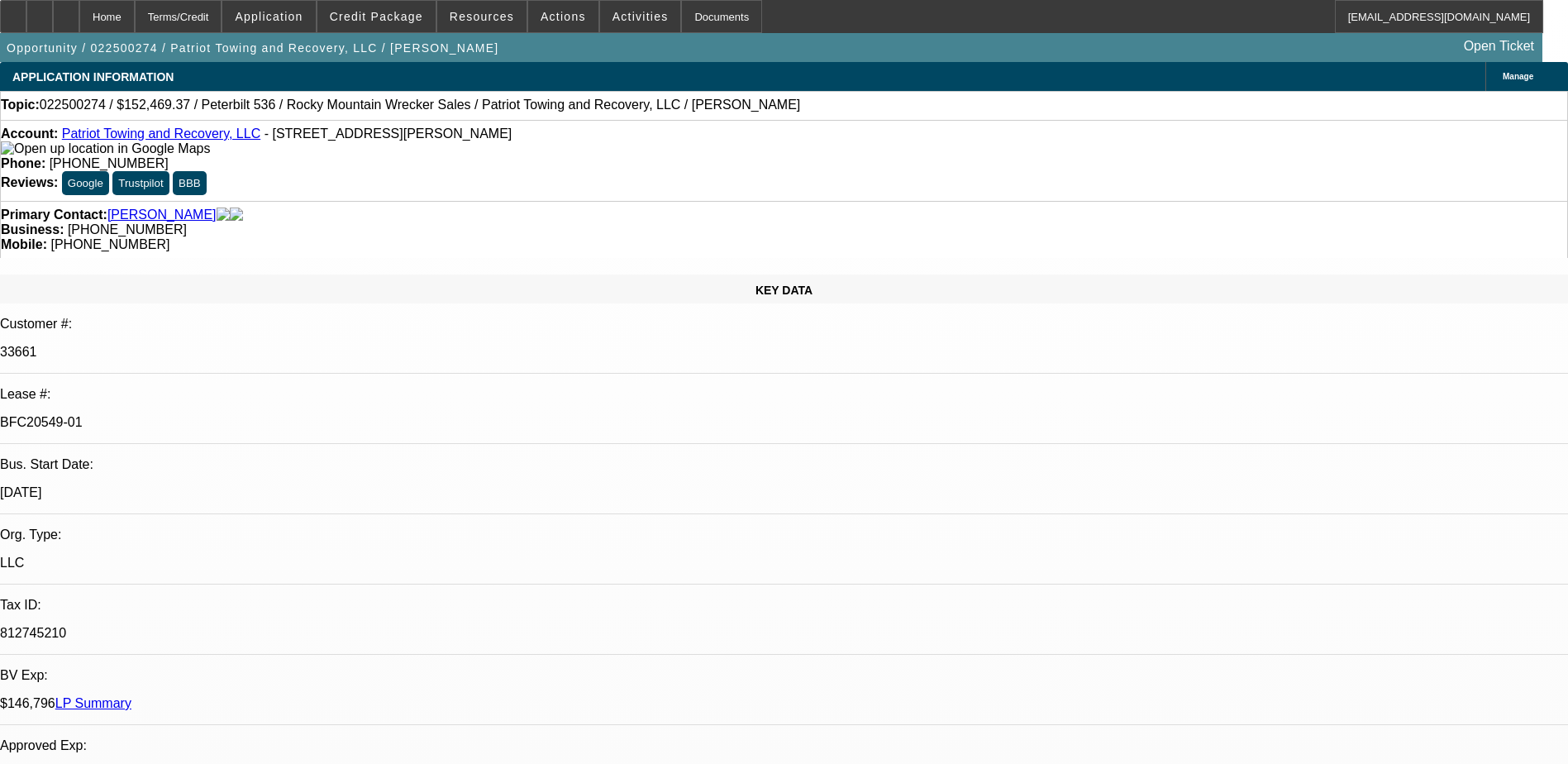
select select "1"
select select "2"
select select "6"
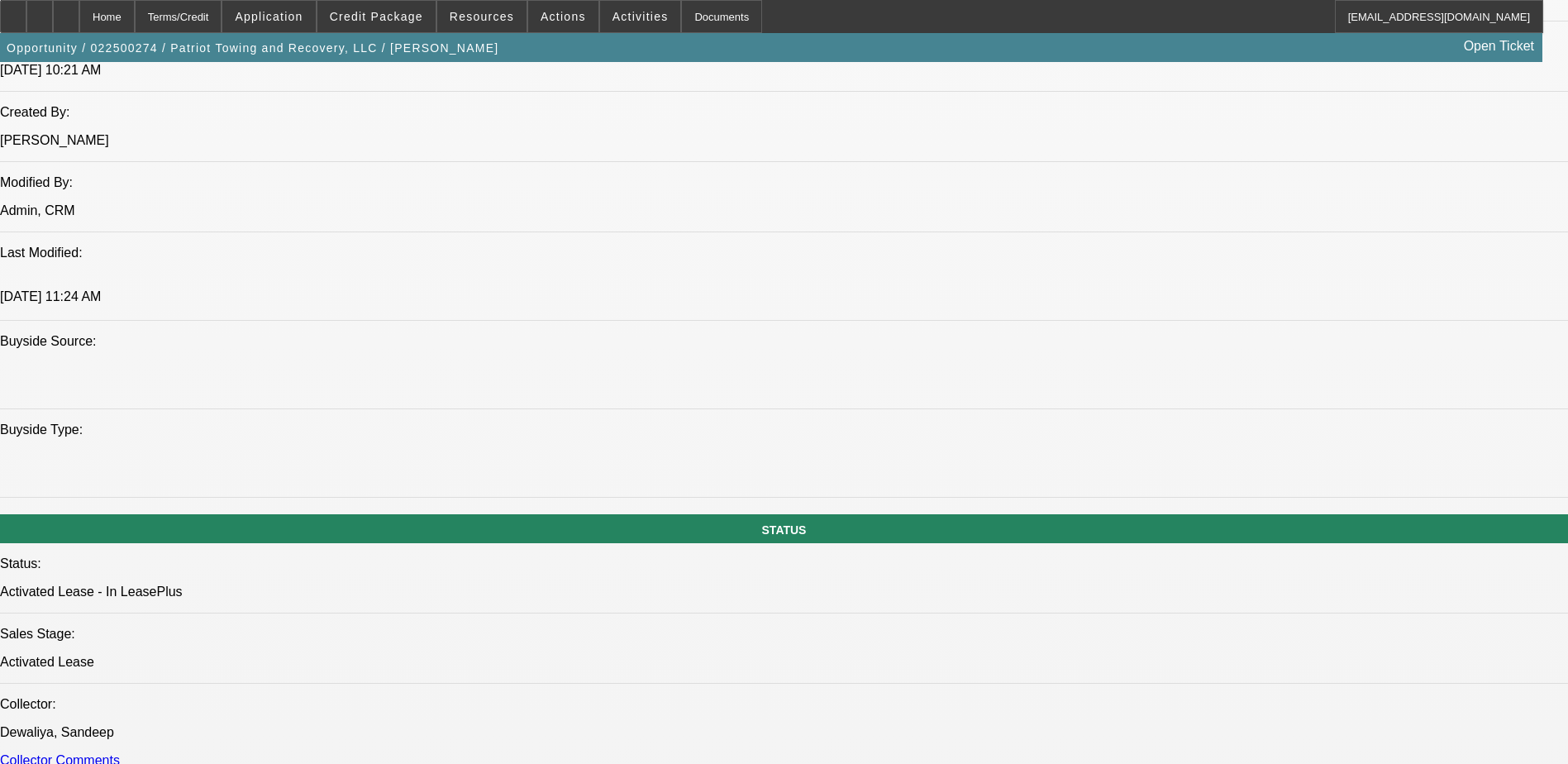
scroll to position [599, 0]
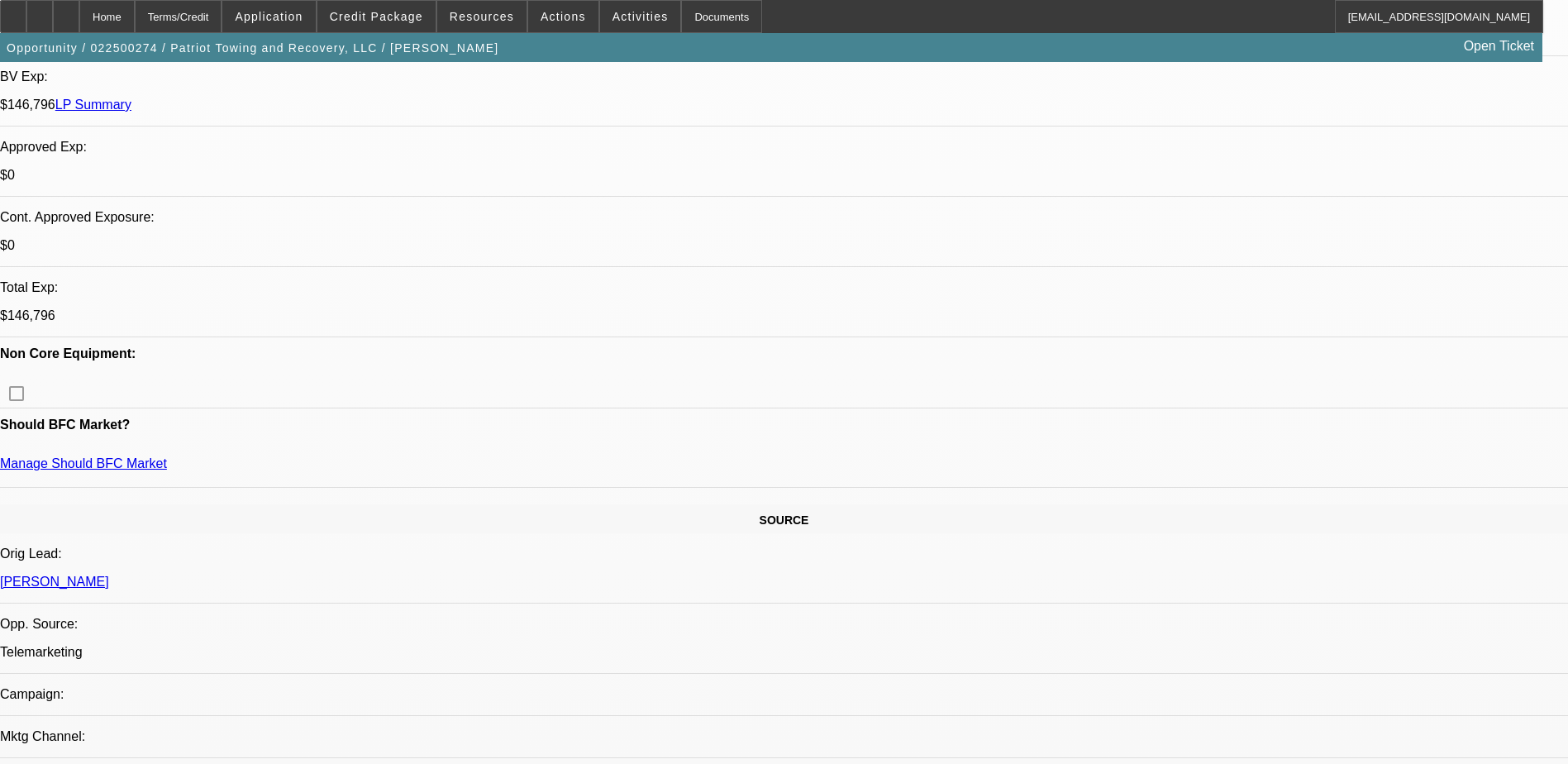
drag, startPoint x: 354, startPoint y: 276, endPoint x: 405, endPoint y: 60, distance: 221.9
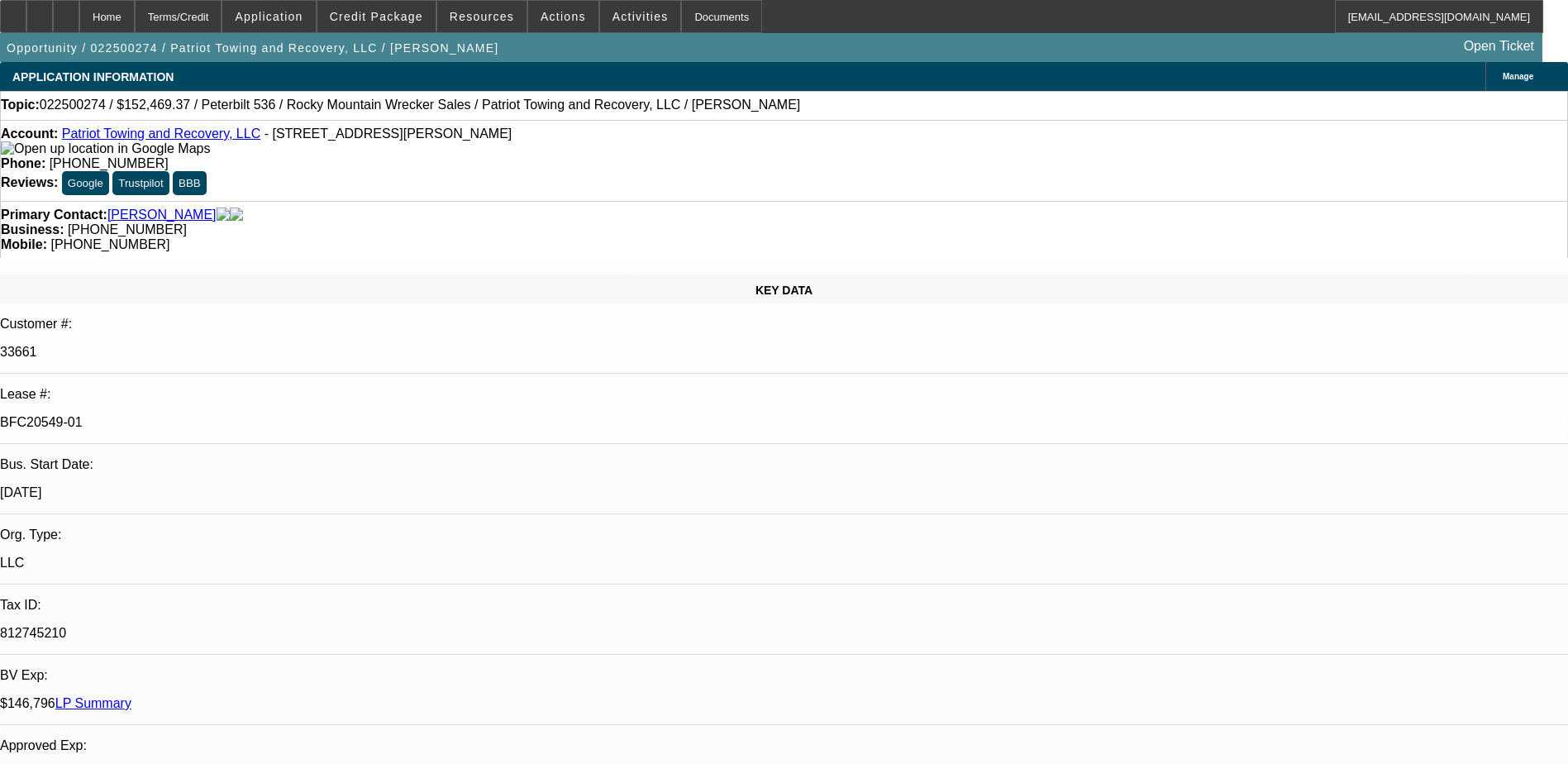
click at [131, 696] on link "LP Summary" at bounding box center [93, 703] width 76 height 14
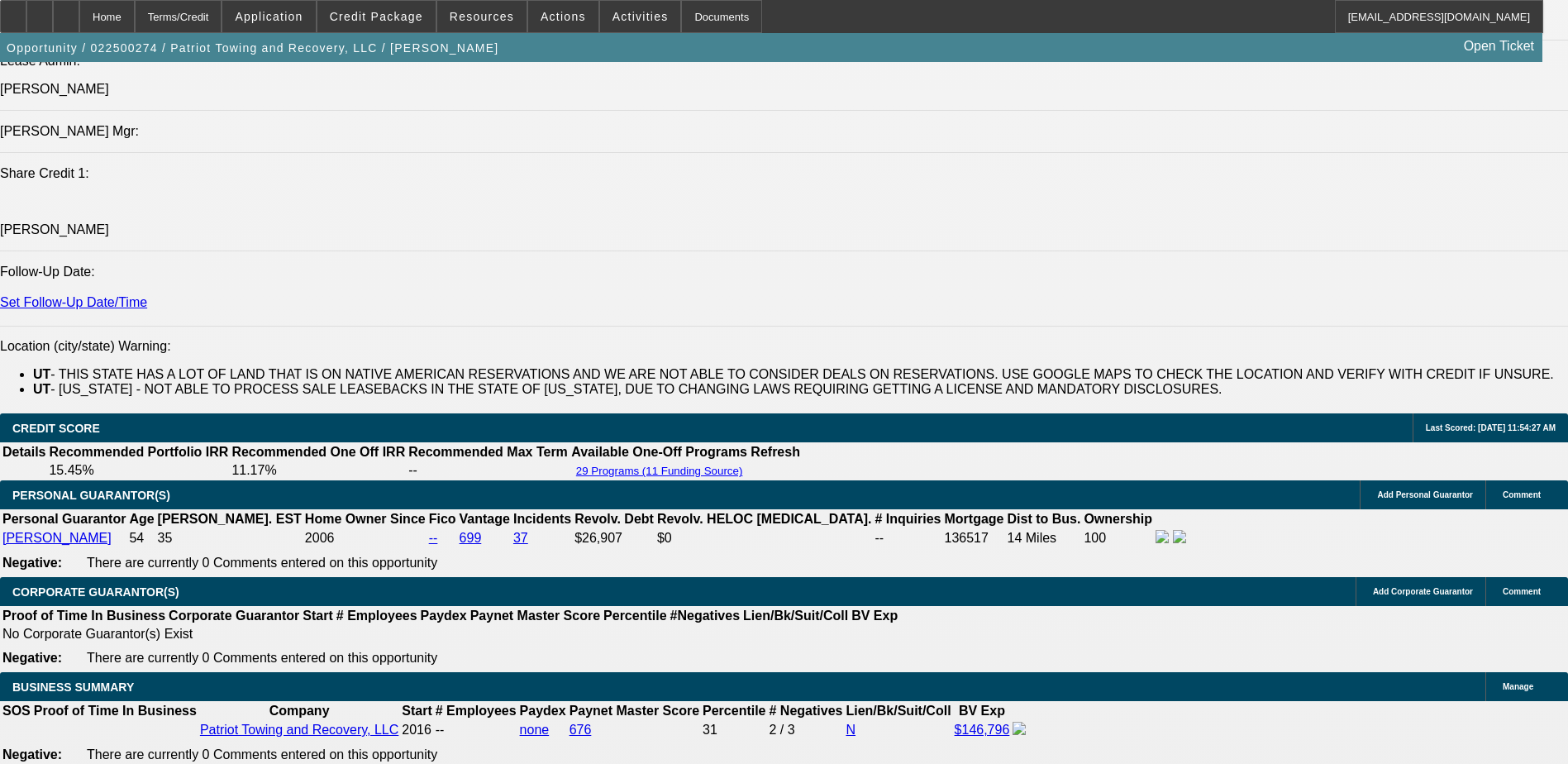
scroll to position [1984, 0]
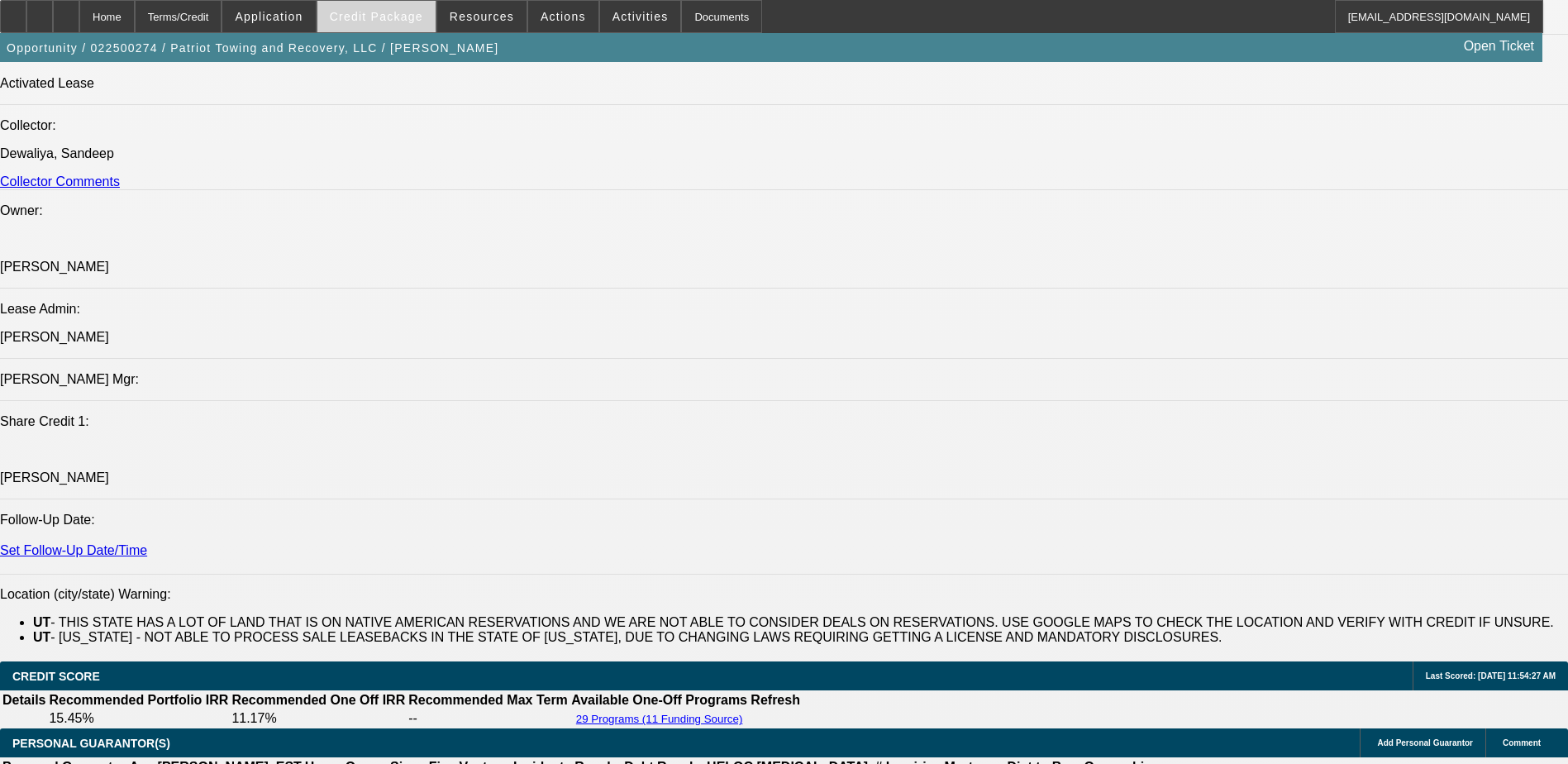
click at [415, 17] on span "Credit Package" at bounding box center [376, 16] width 94 height 14
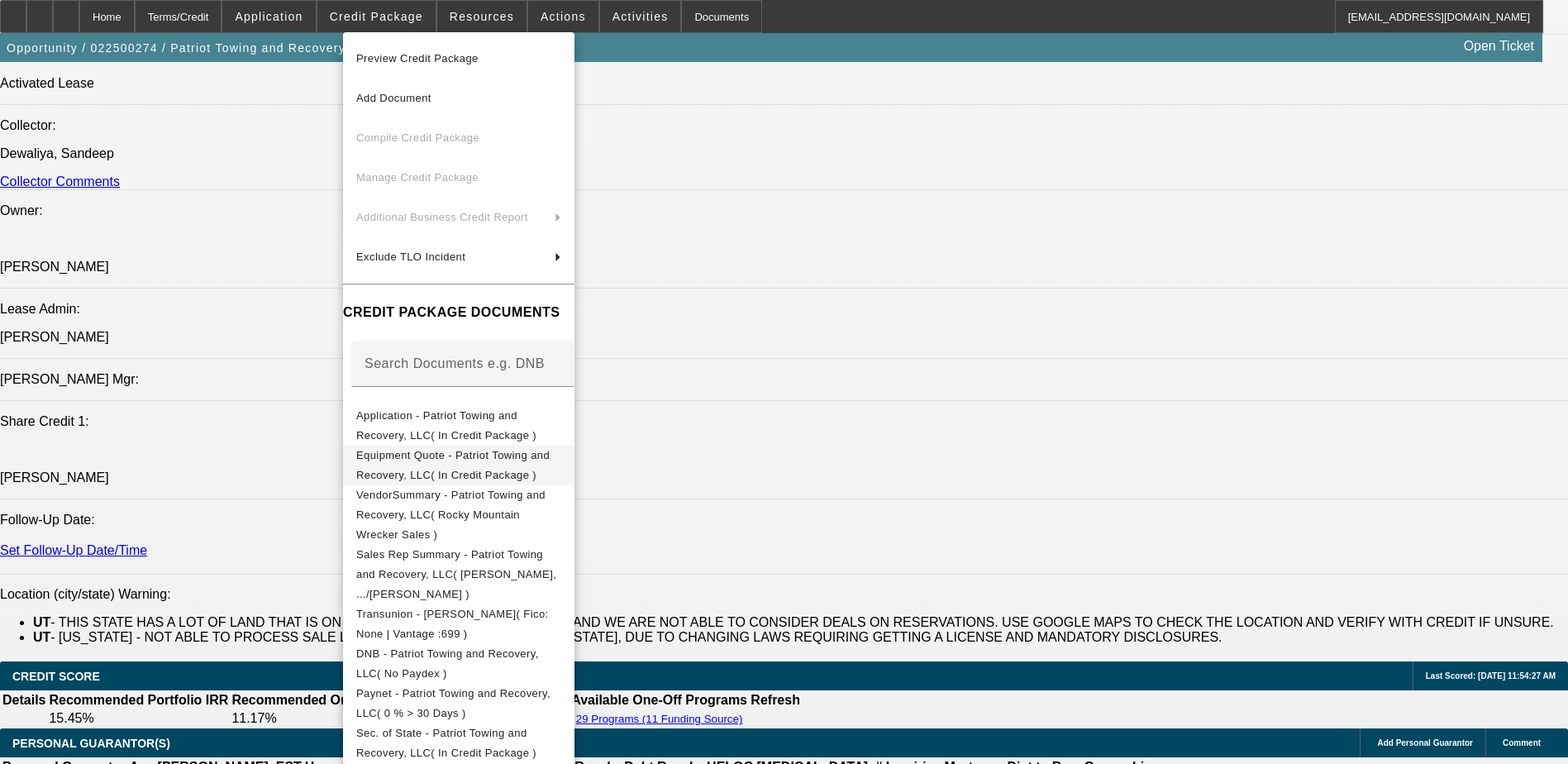
click at [499, 461] on span "Equipment Quote - Patriot Towing and Recovery, LLC( In Credit Package )" at bounding box center [452, 464] width 194 height 32
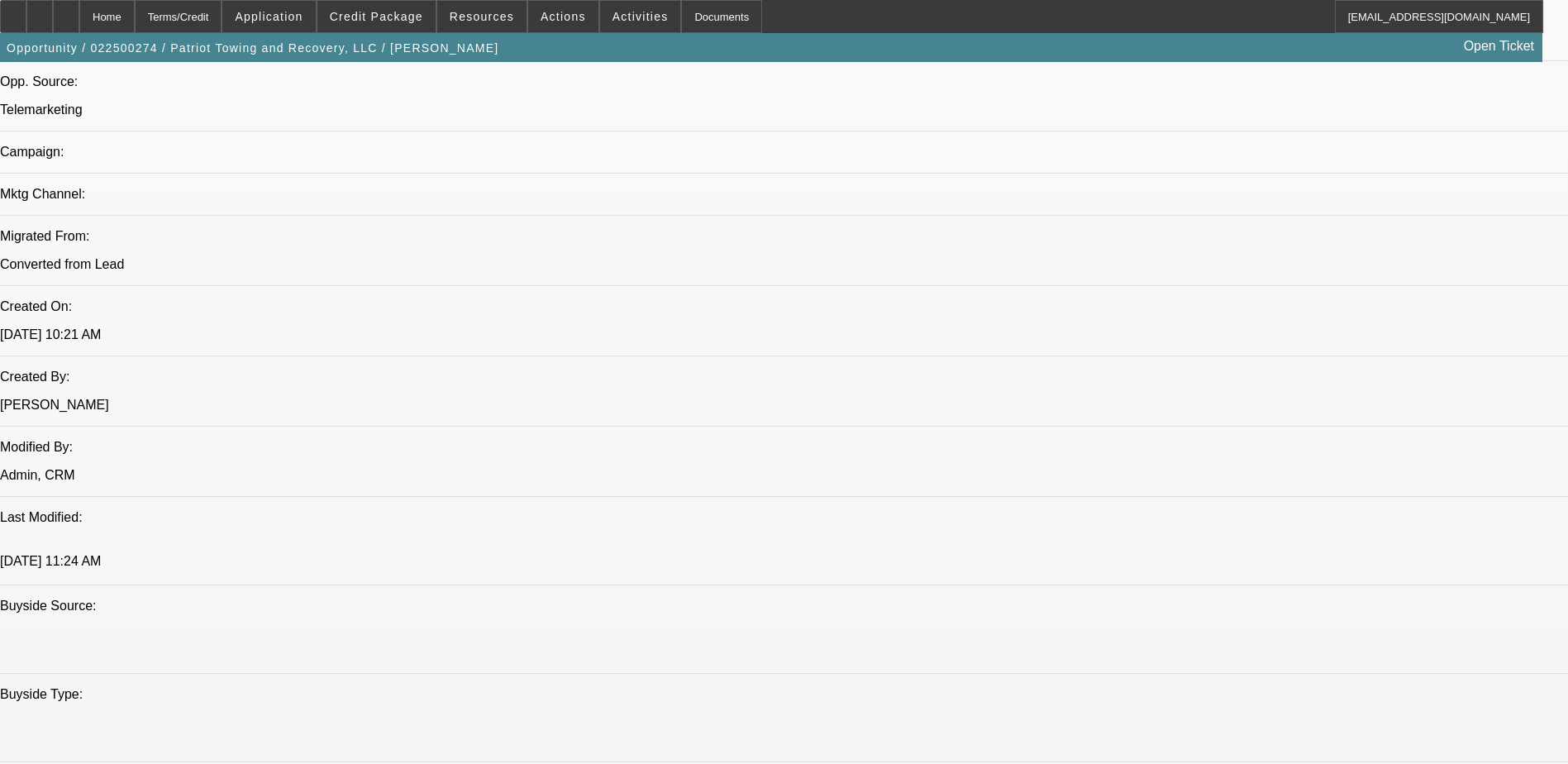
scroll to position [211, 0]
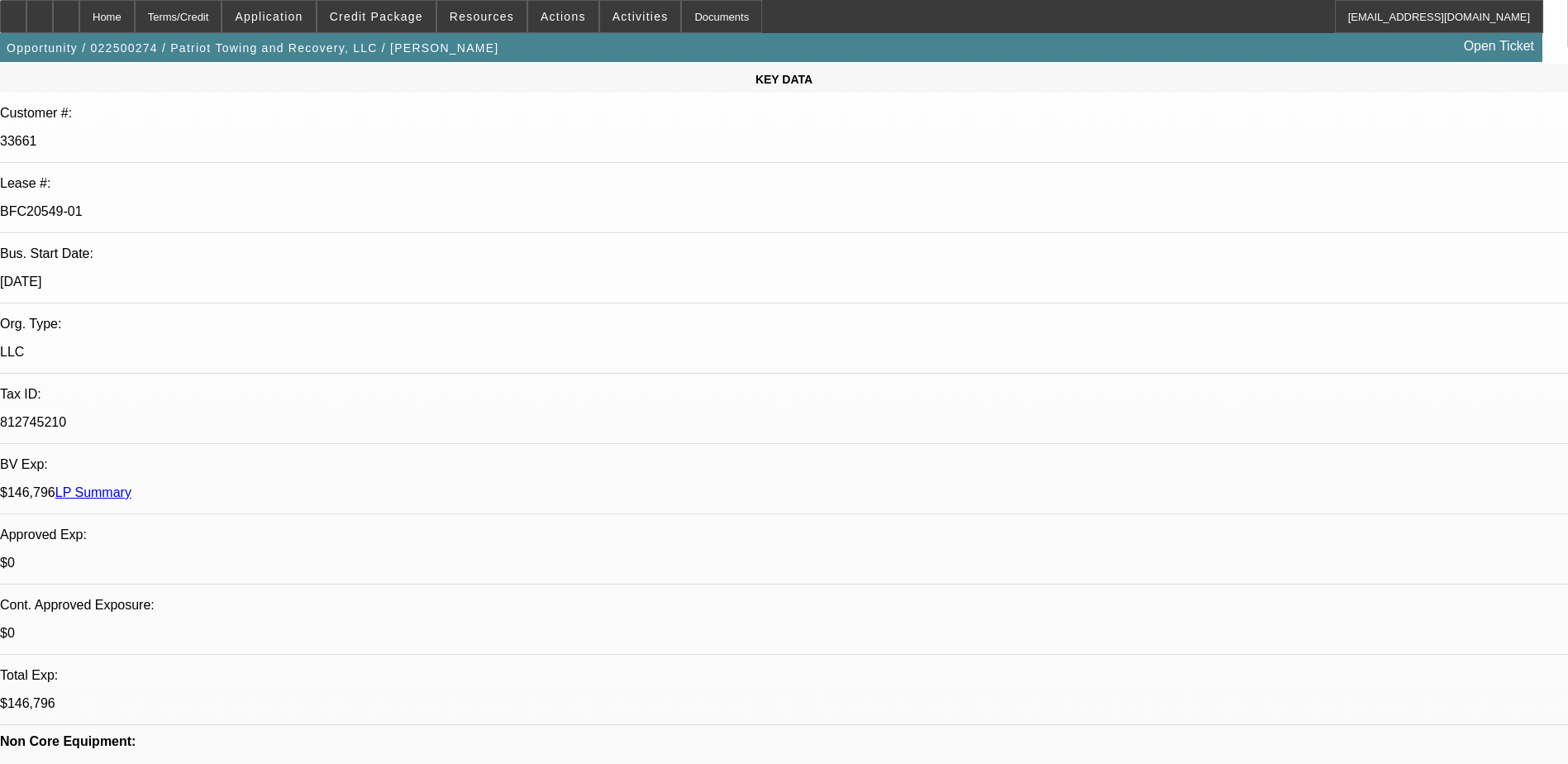
drag, startPoint x: 600, startPoint y: 318, endPoint x: 606, endPoint y: 150, distance: 168.1
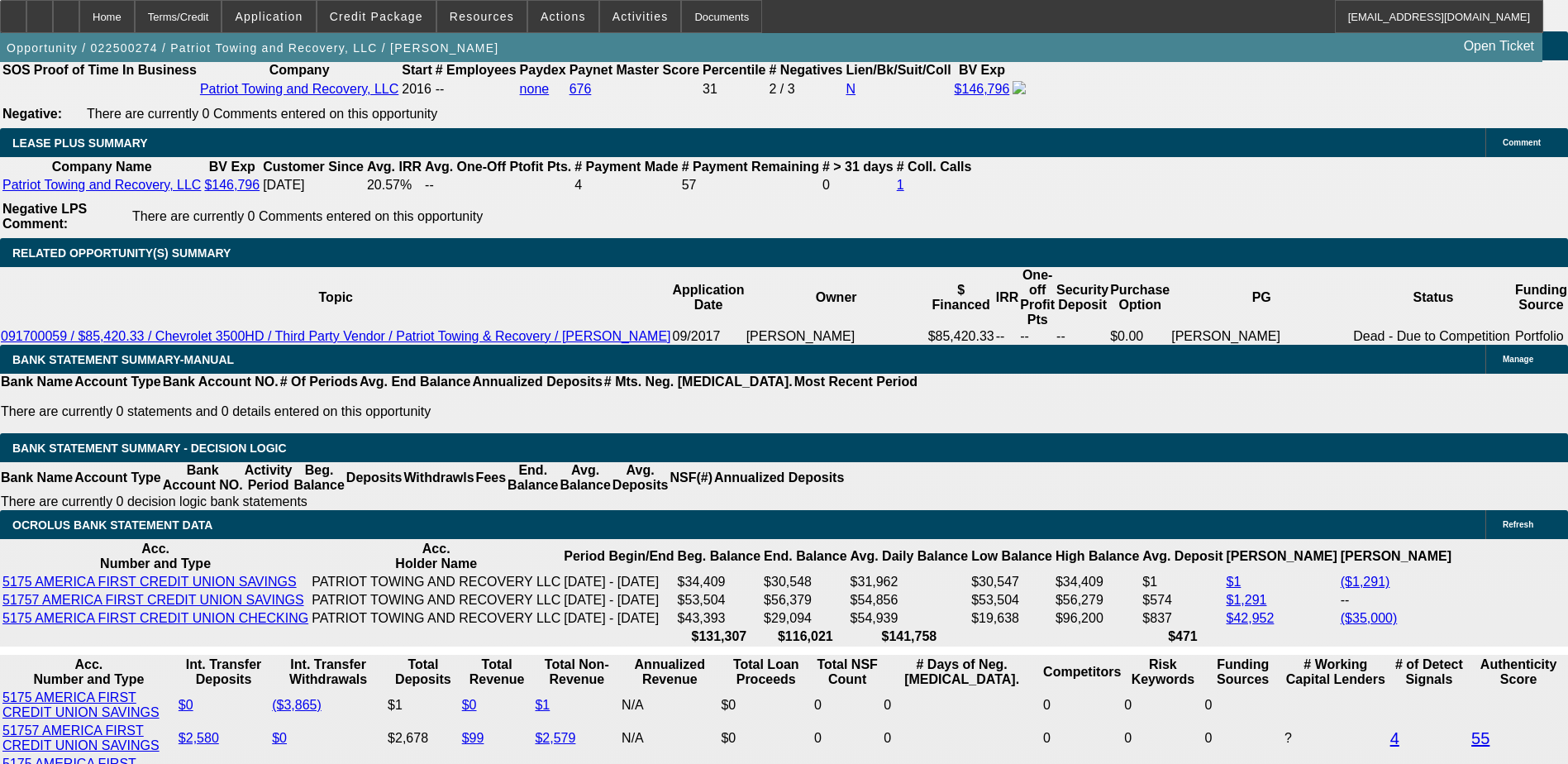
drag, startPoint x: 647, startPoint y: 375, endPoint x: 605, endPoint y: 584, distance: 213.2
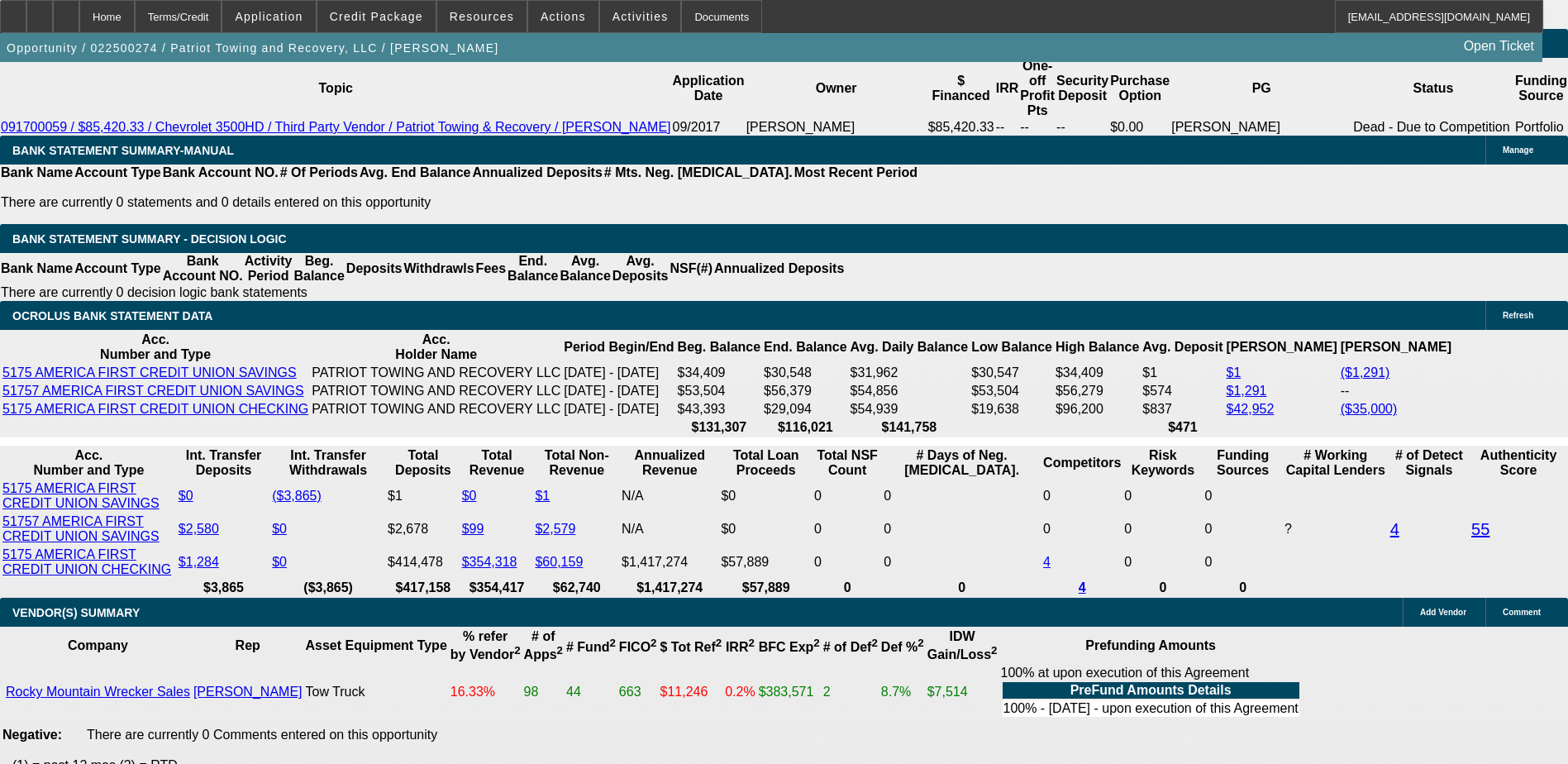
scroll to position [2917, 0]
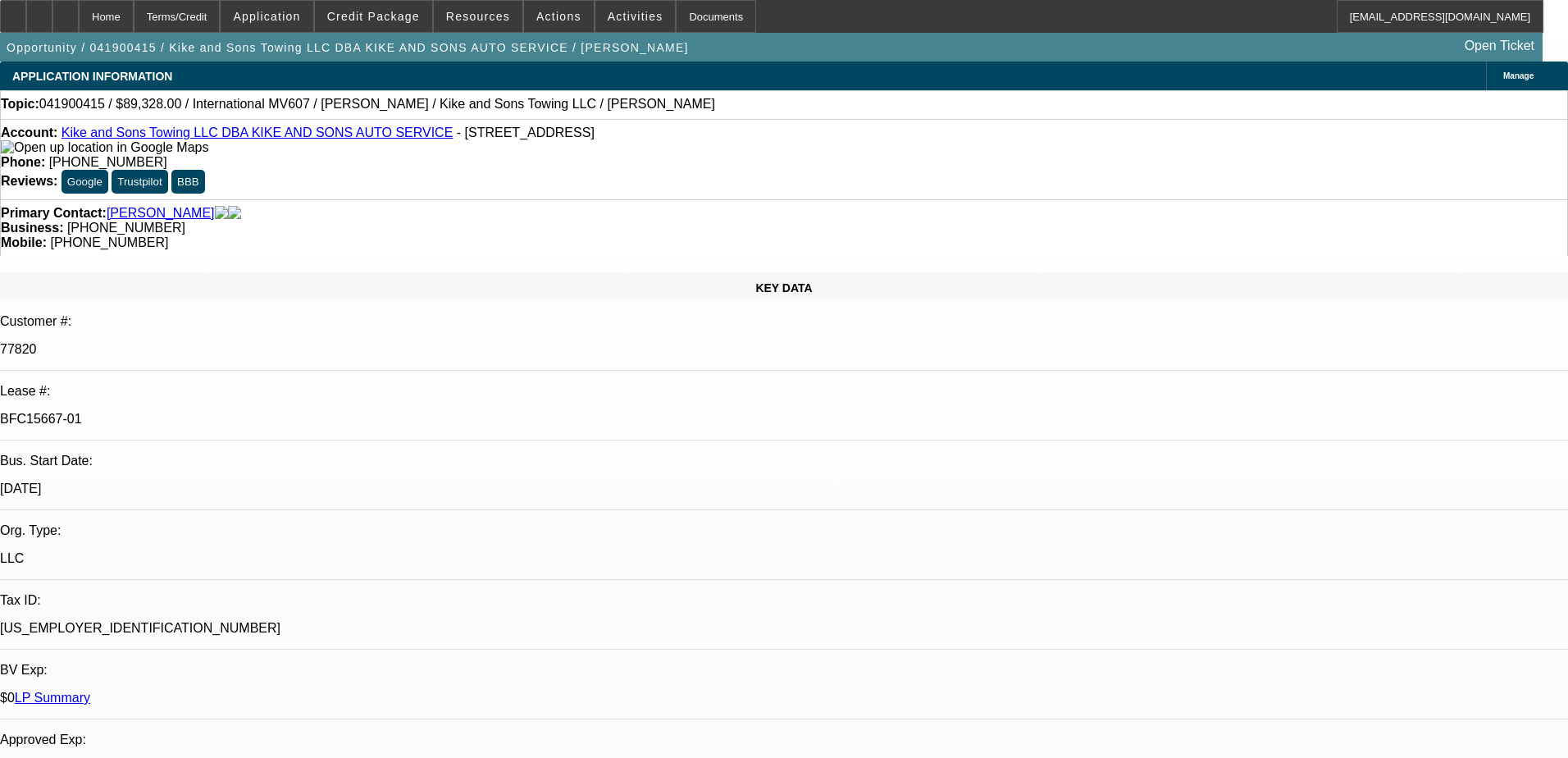
select select "0"
select select "2"
select select "0.1"
select select "4"
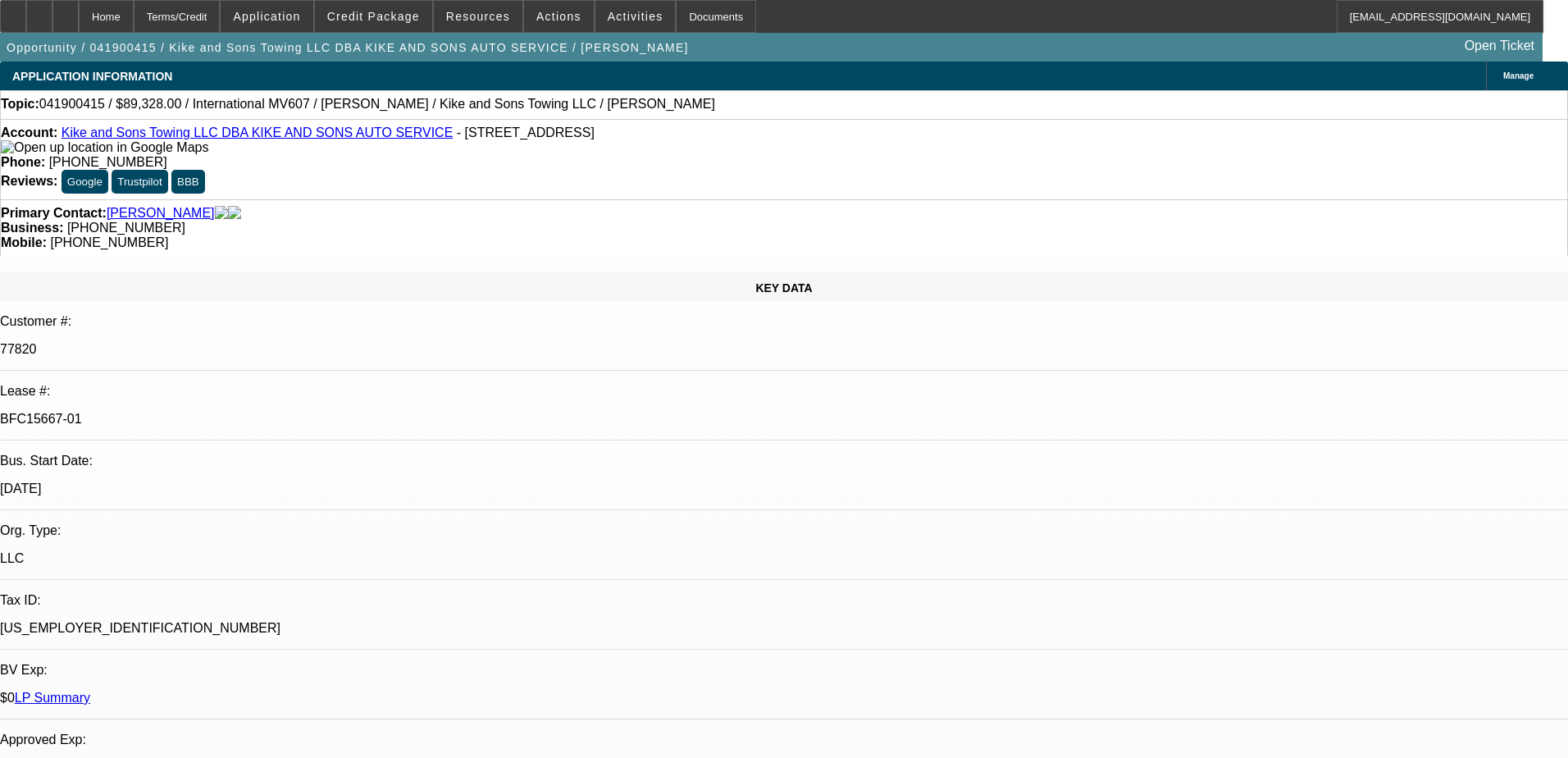
select select "0"
select select "2"
select select "0.1"
select select "4"
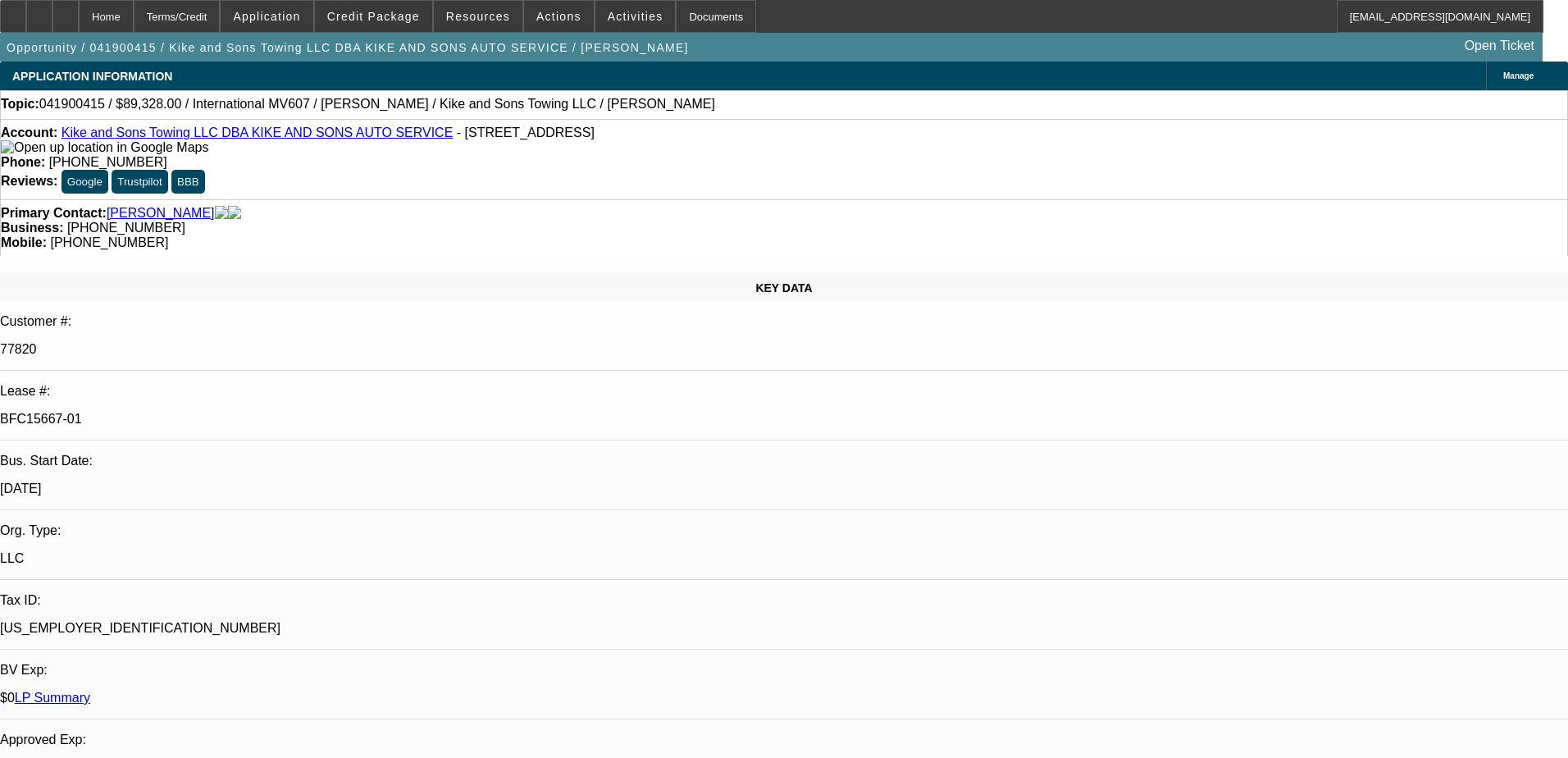
select select "0"
select select "2"
select select "0.1"
select select "4"
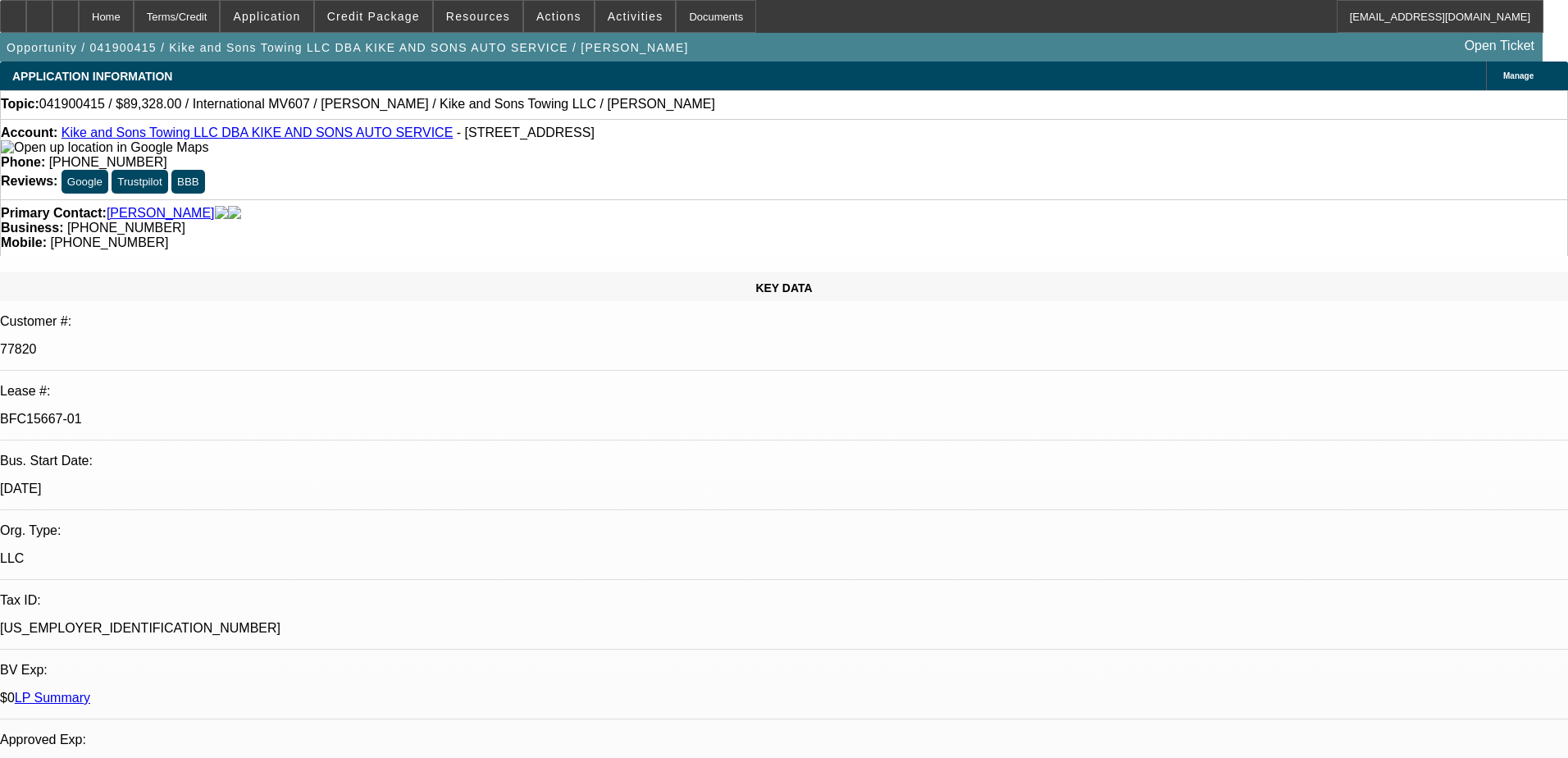
select select "0"
select select "2"
select select "0.1"
select select "4"
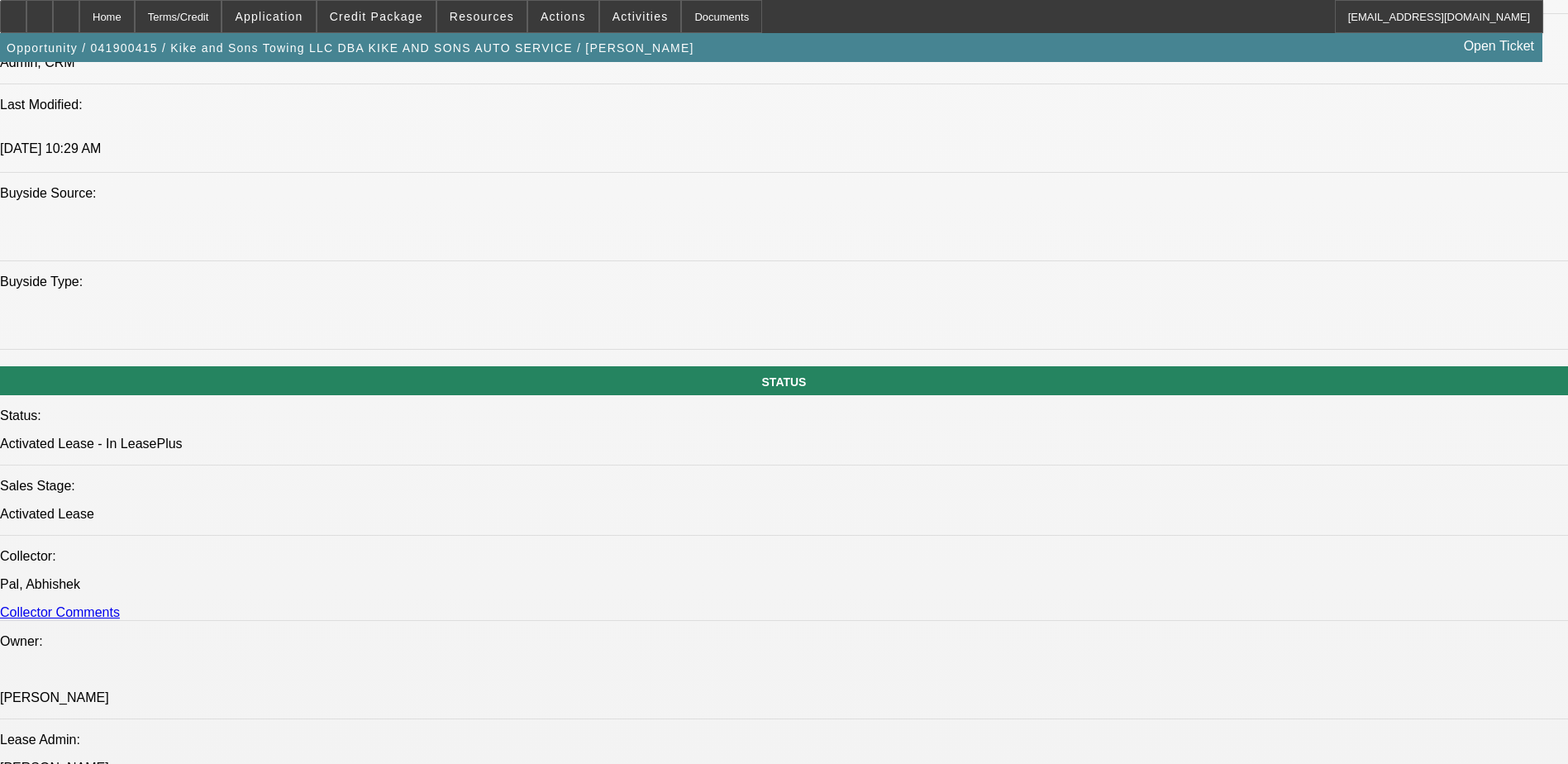
scroll to position [1571, 0]
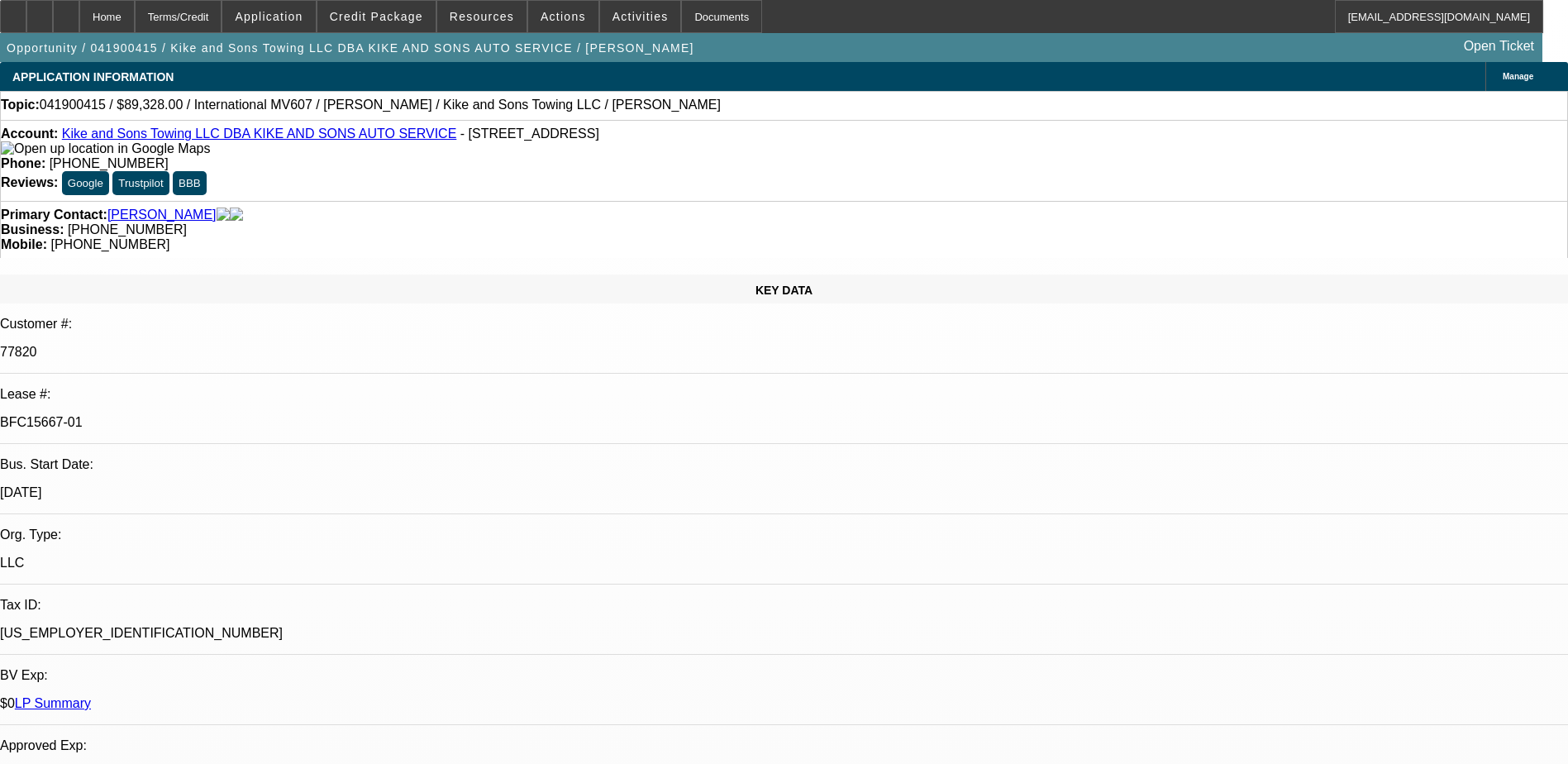
scroll to position [331, 0]
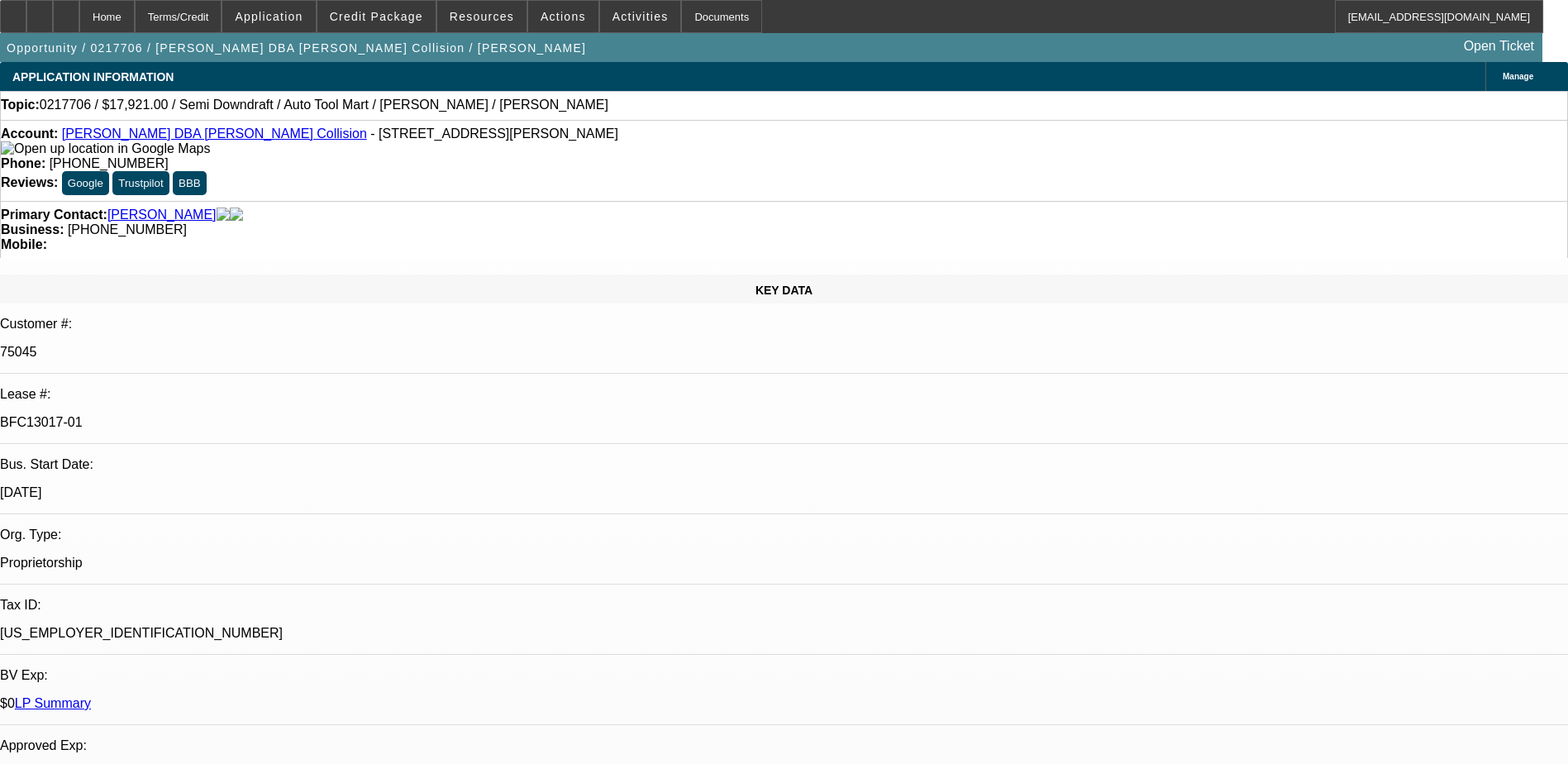
select select "0"
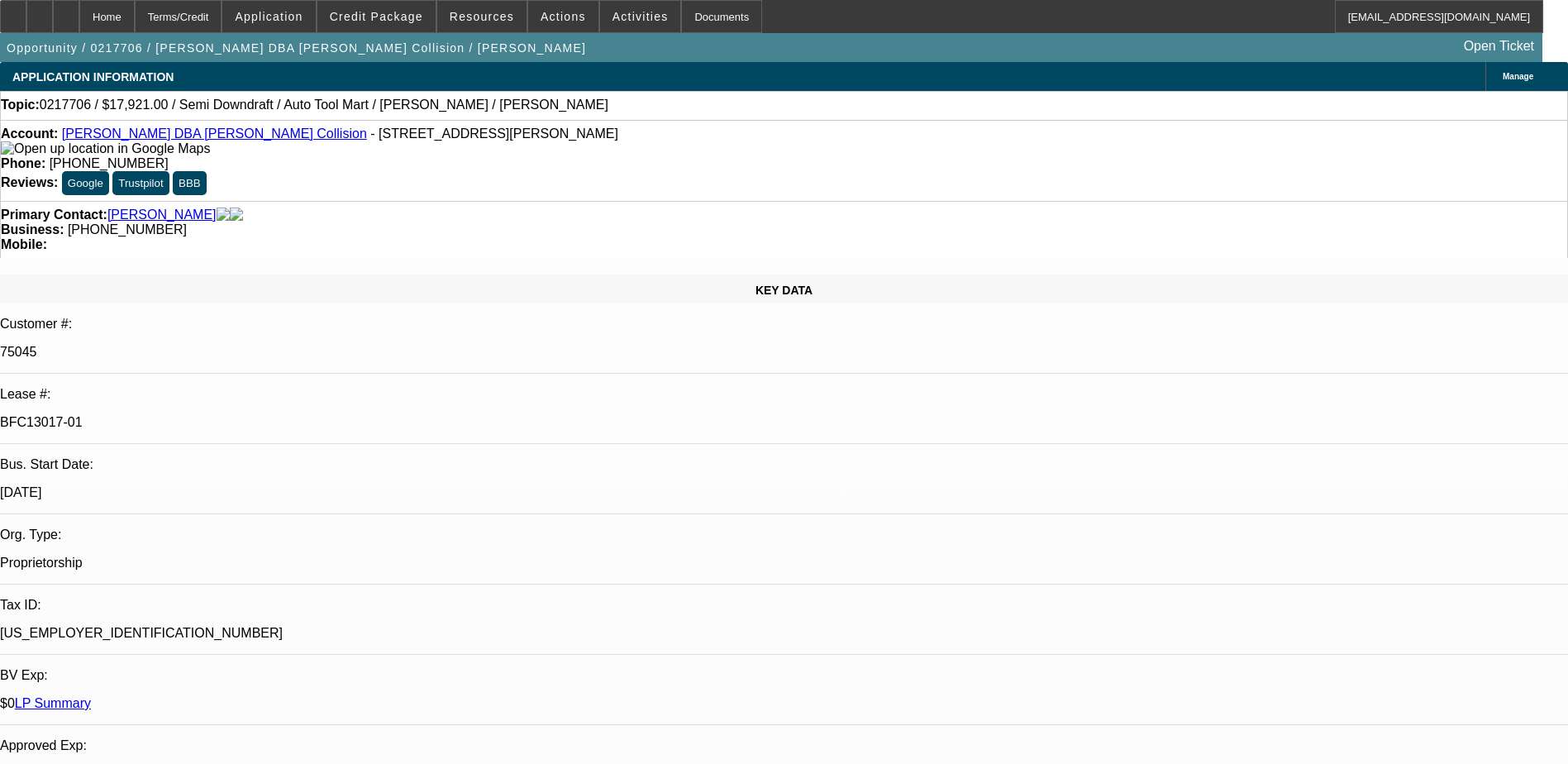
select select "0"
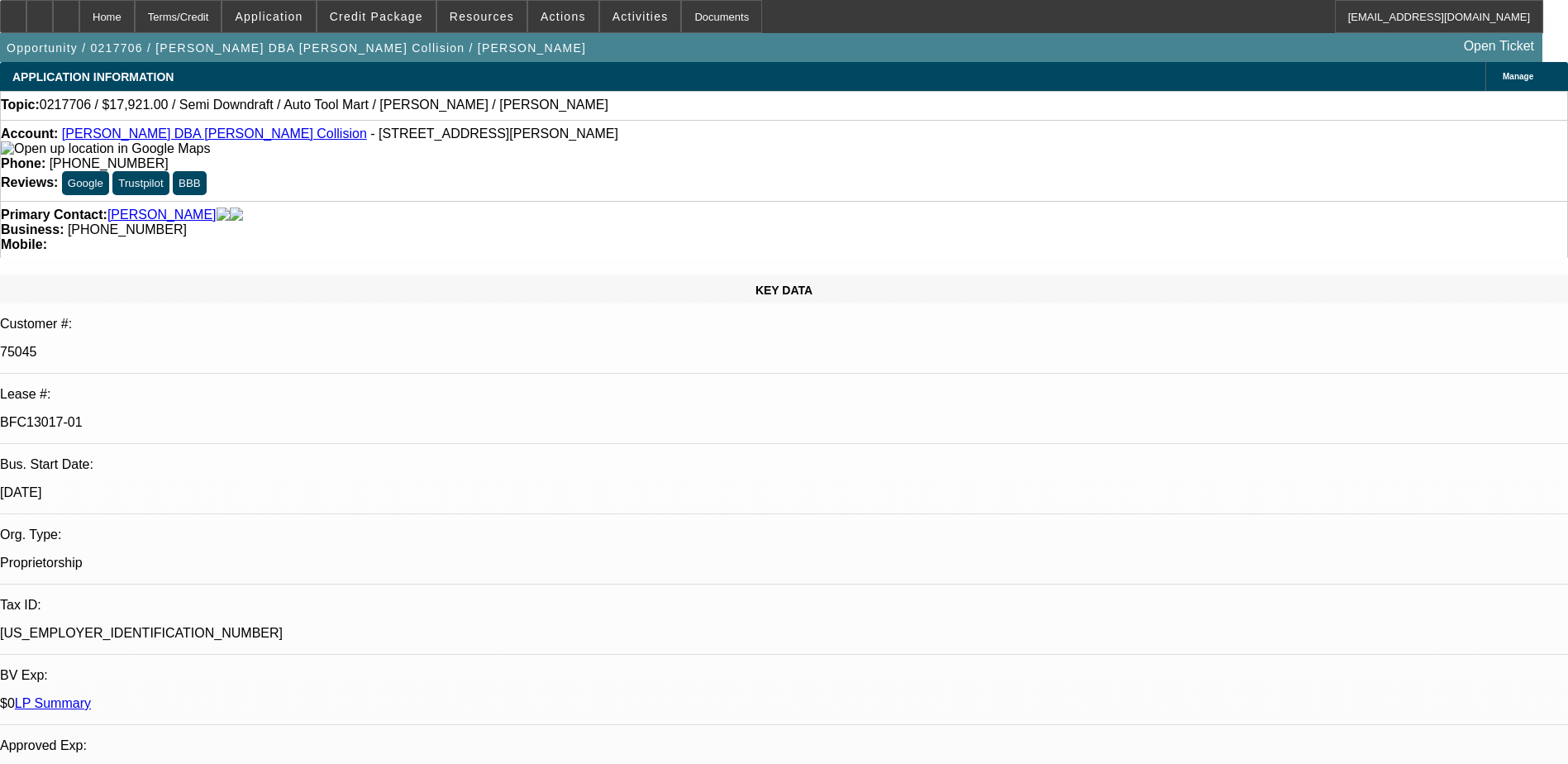
select select "0"
select select "1"
select select "6"
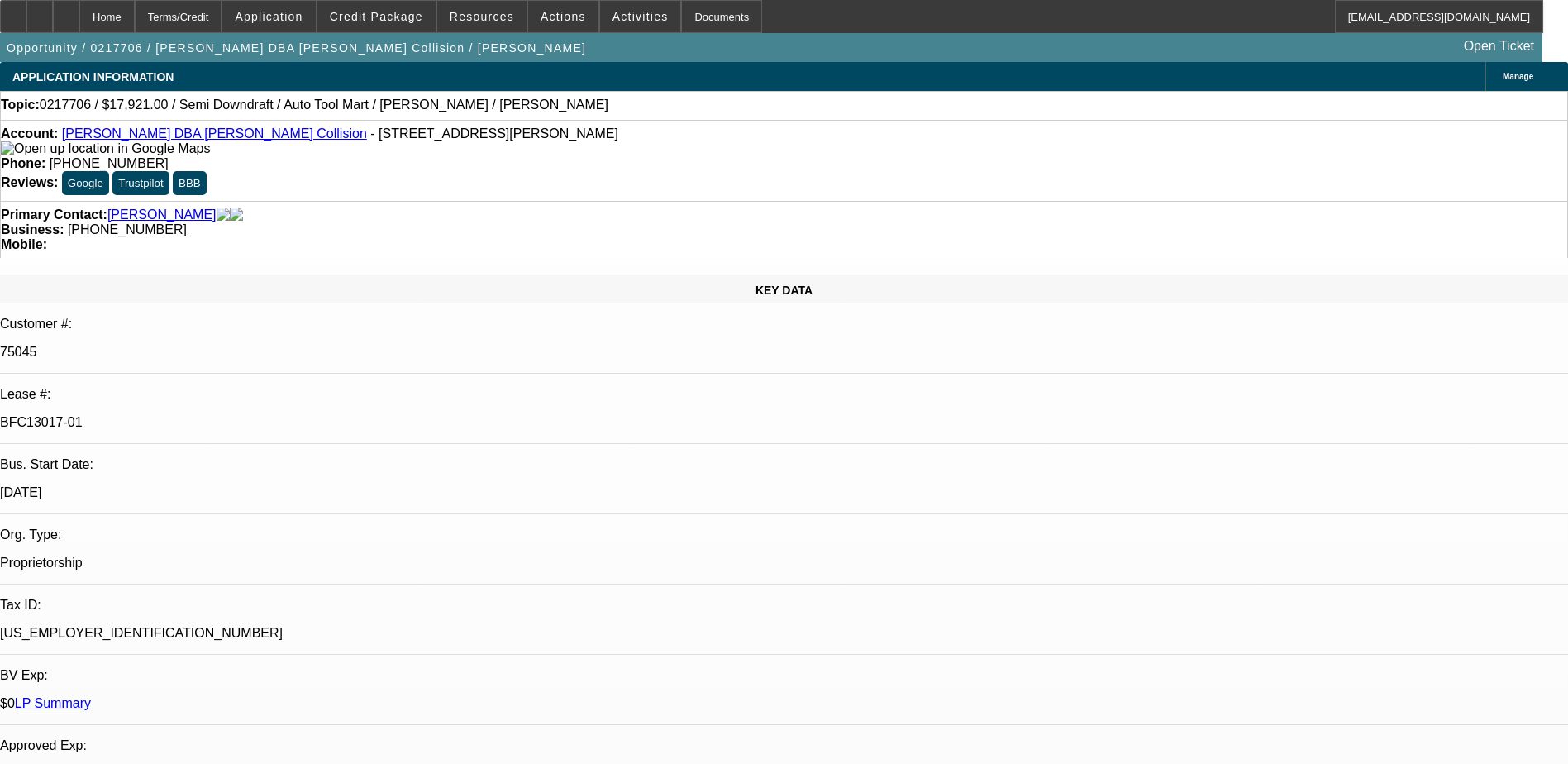
select select "1"
select select "6"
select select "1"
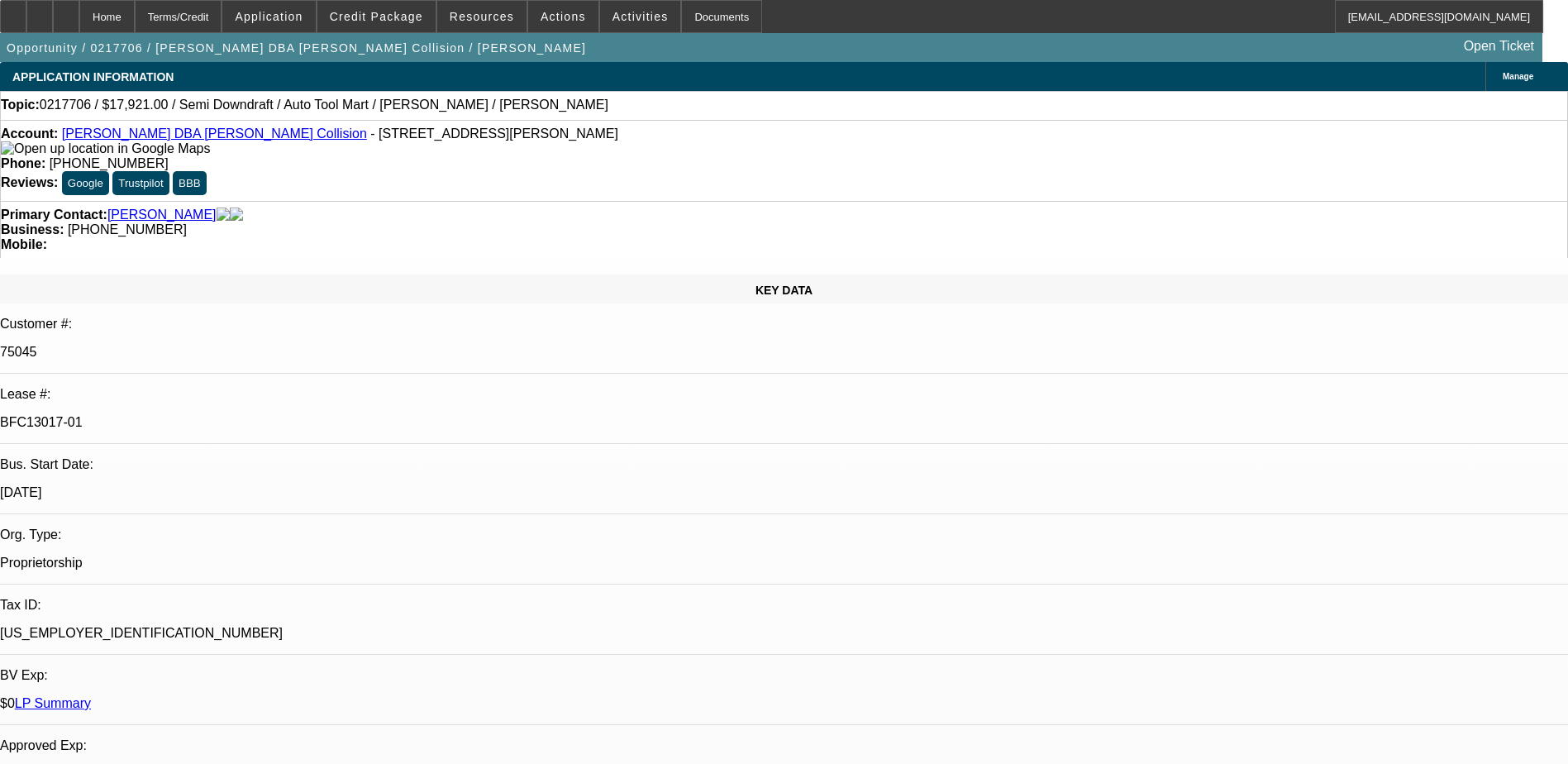
select select "2"
select select "1"
select select "2"
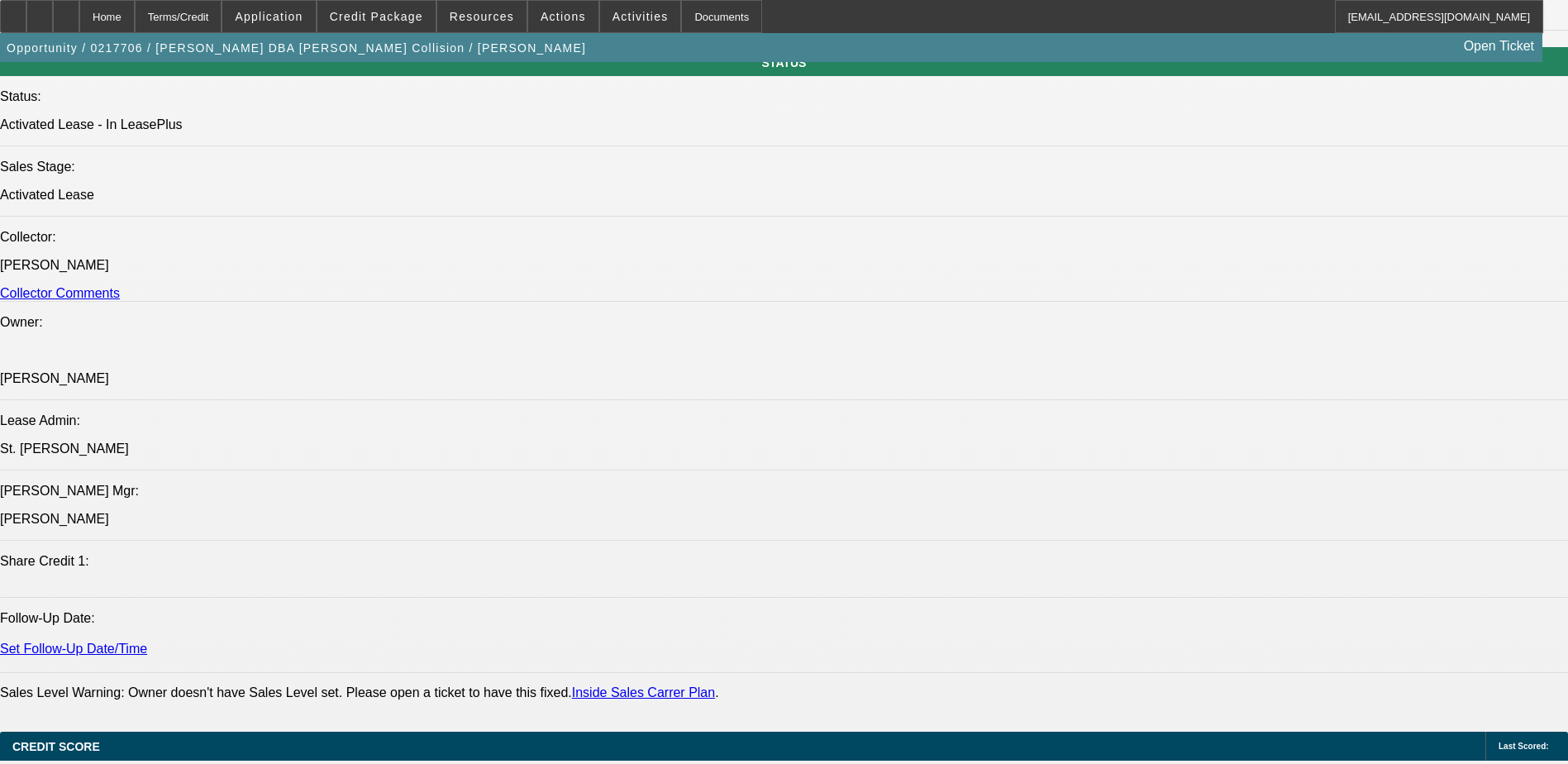
scroll to position [1736, 0]
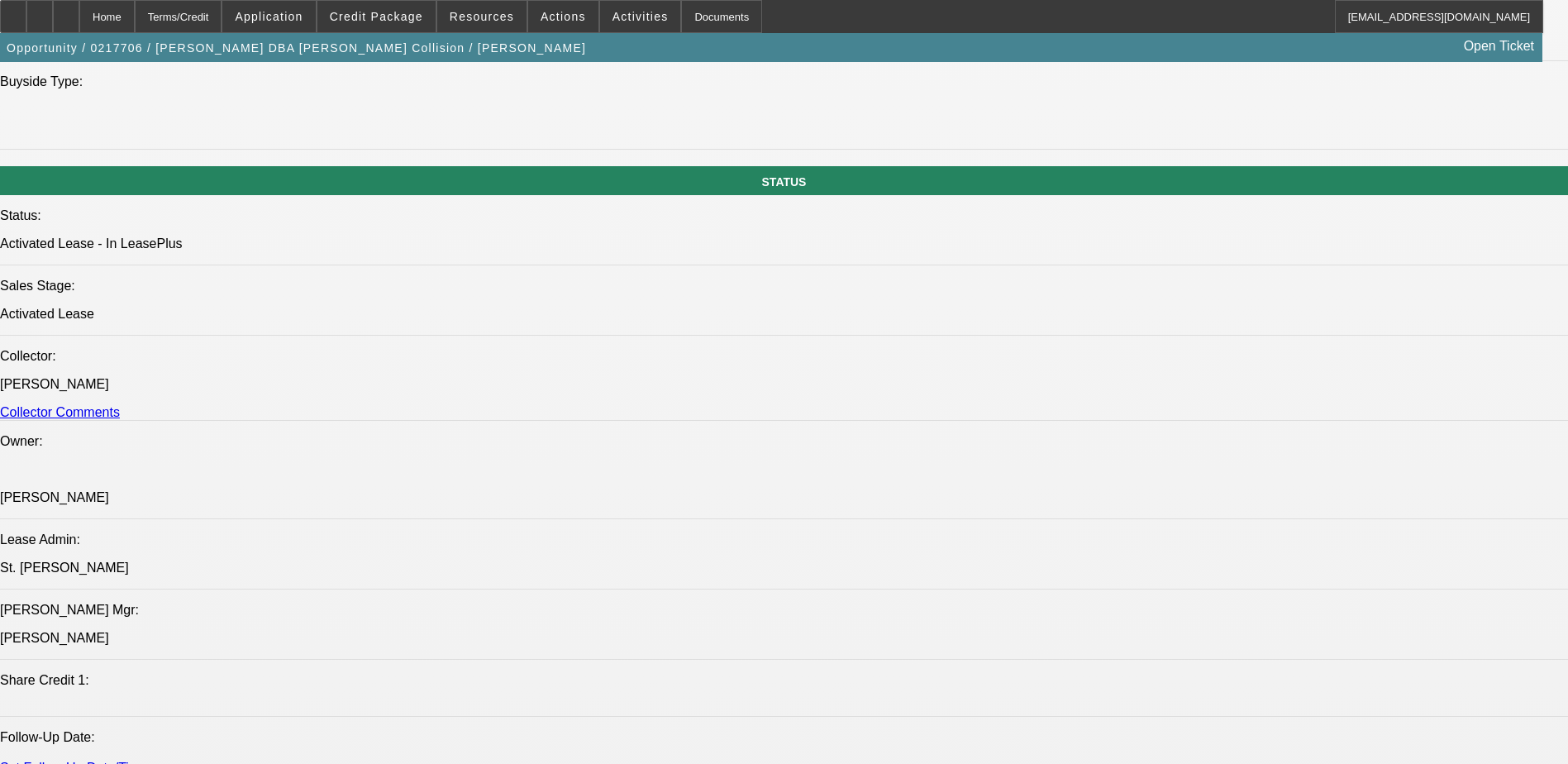
scroll to position [1819, 0]
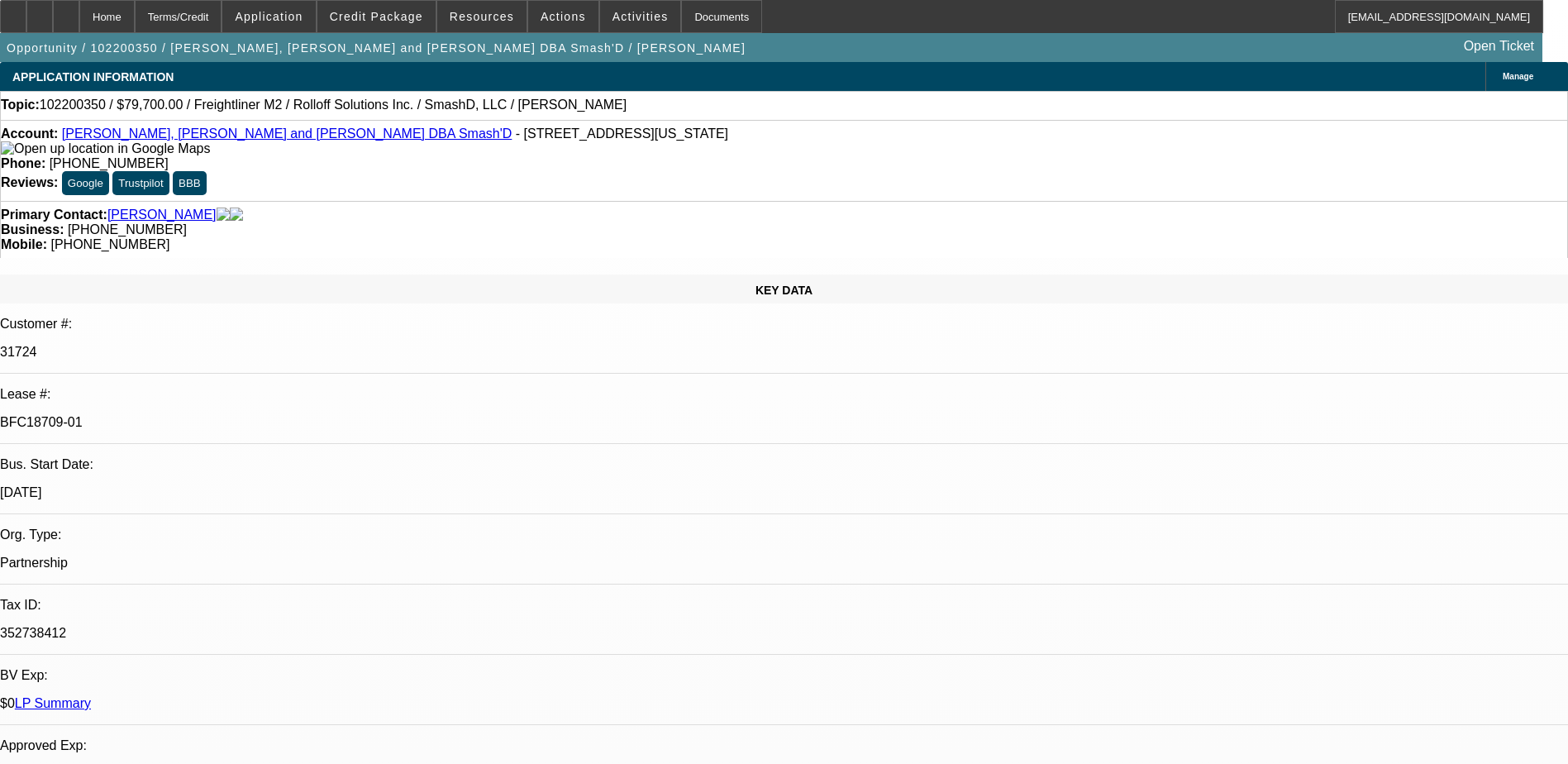
select select "0"
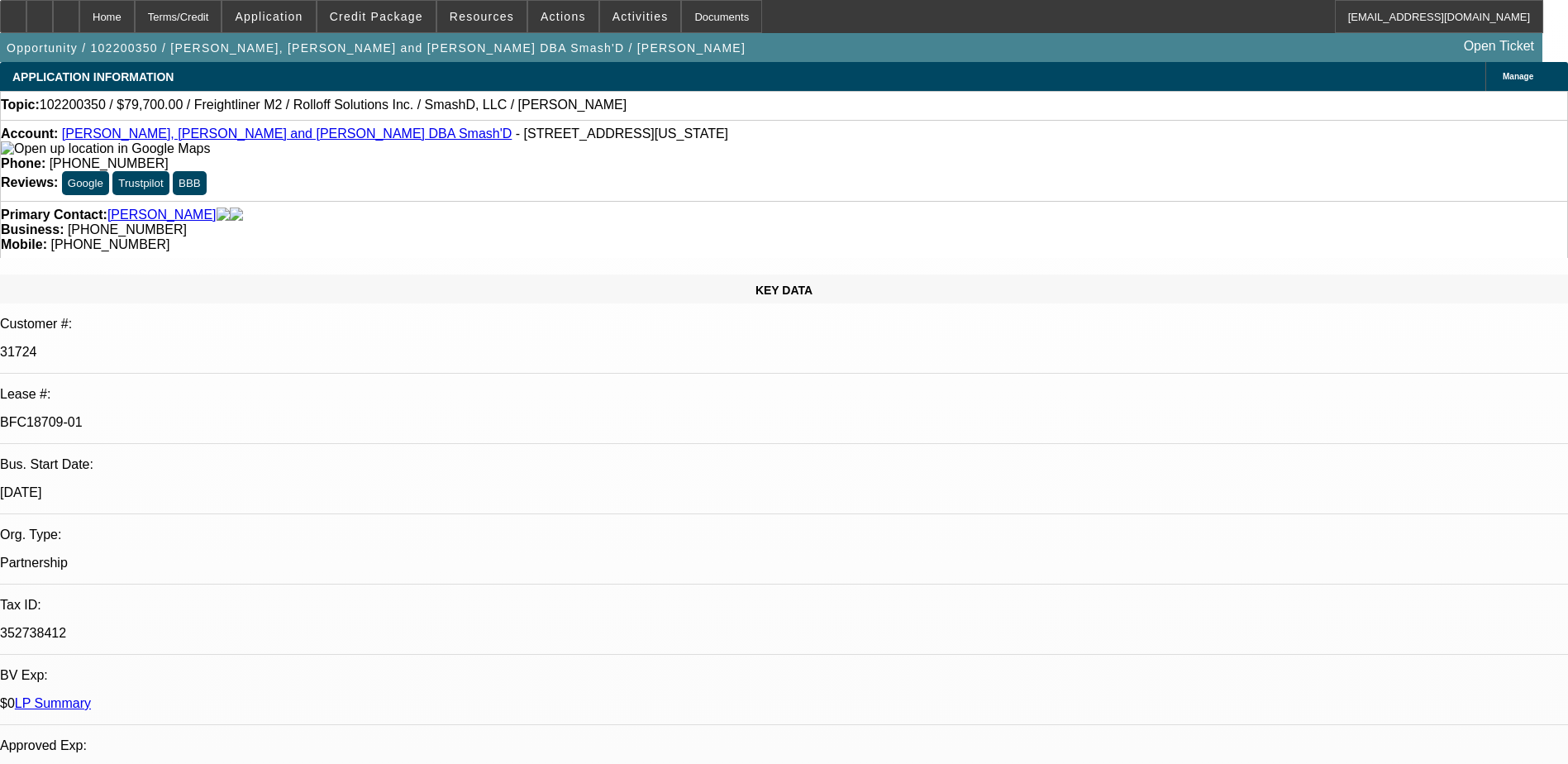
select select "0"
select select "1"
select select "2"
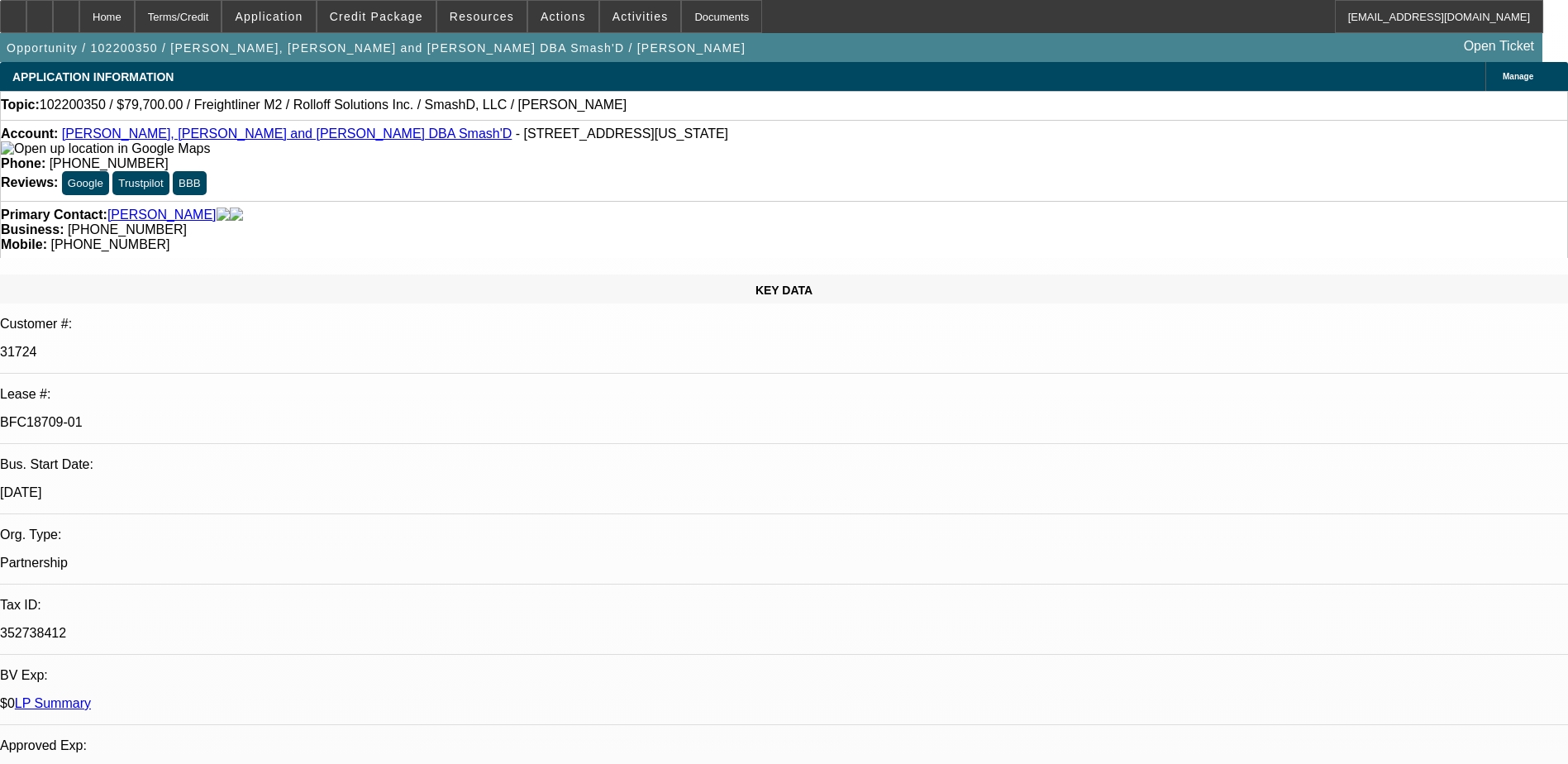
select select "6"
select select "1"
select select "2"
select select "6"
select select "1"
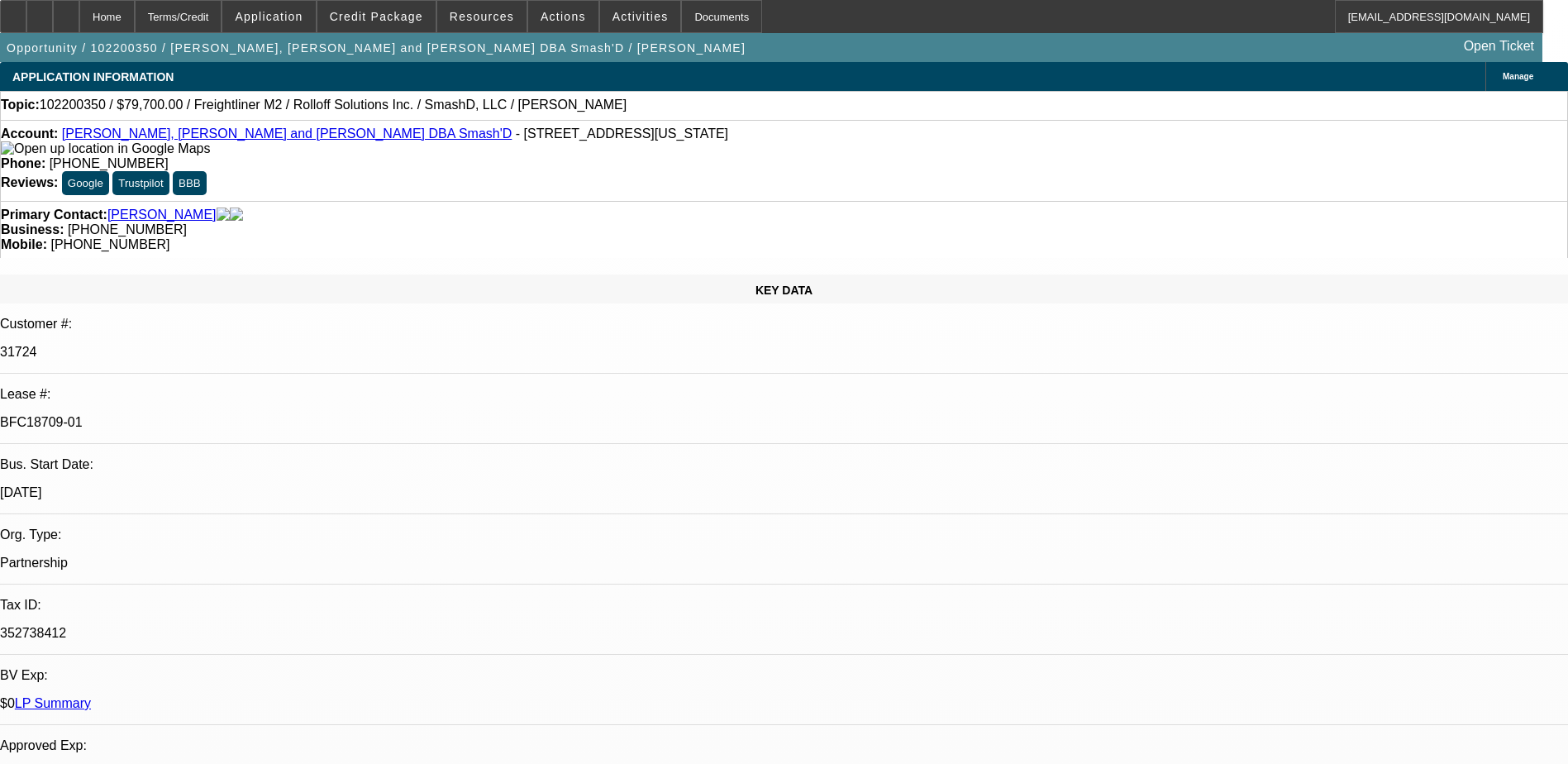
select select "2"
select select "6"
select select "1"
select select "2"
select select "6"
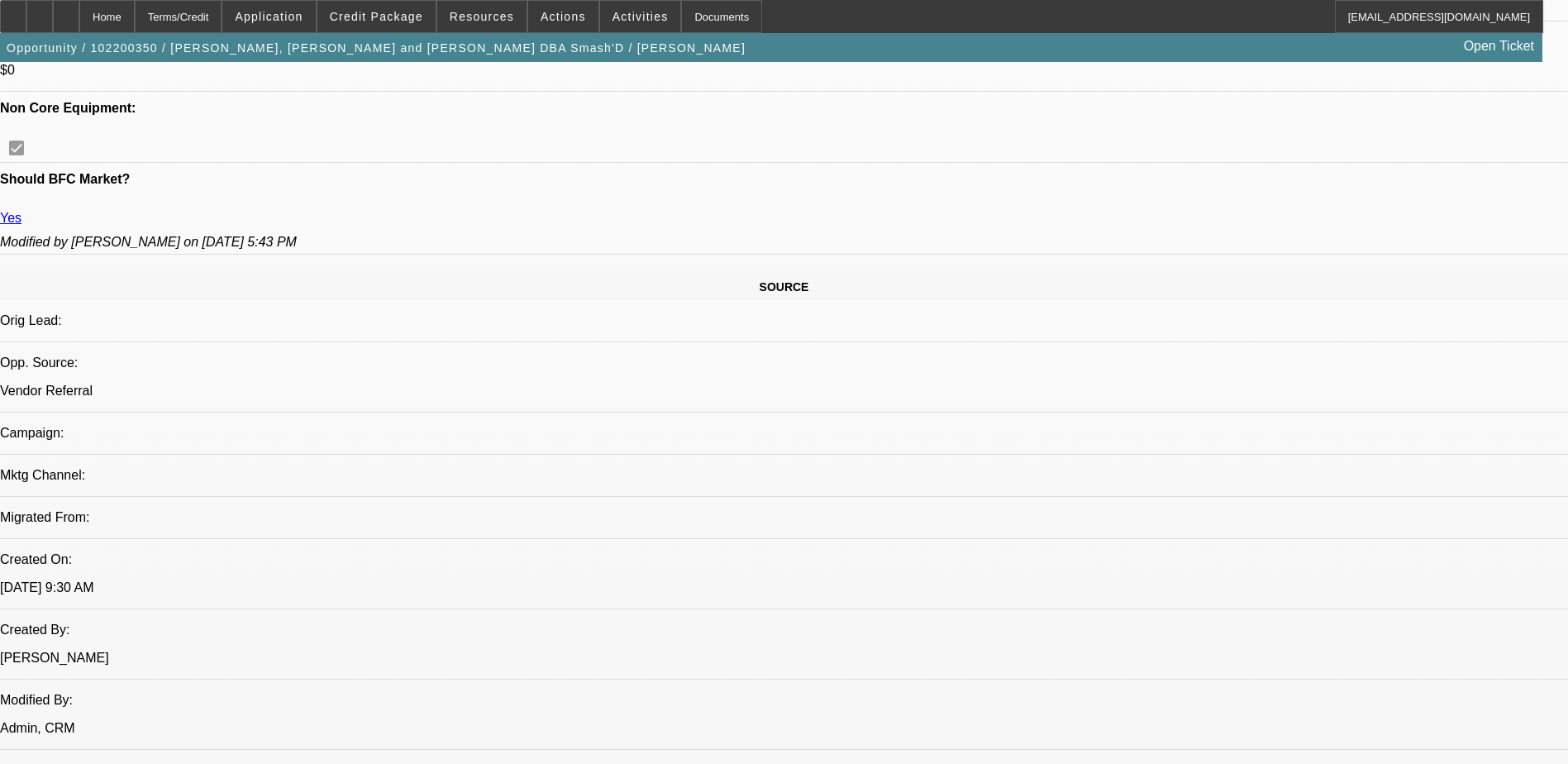
scroll to position [1158, 0]
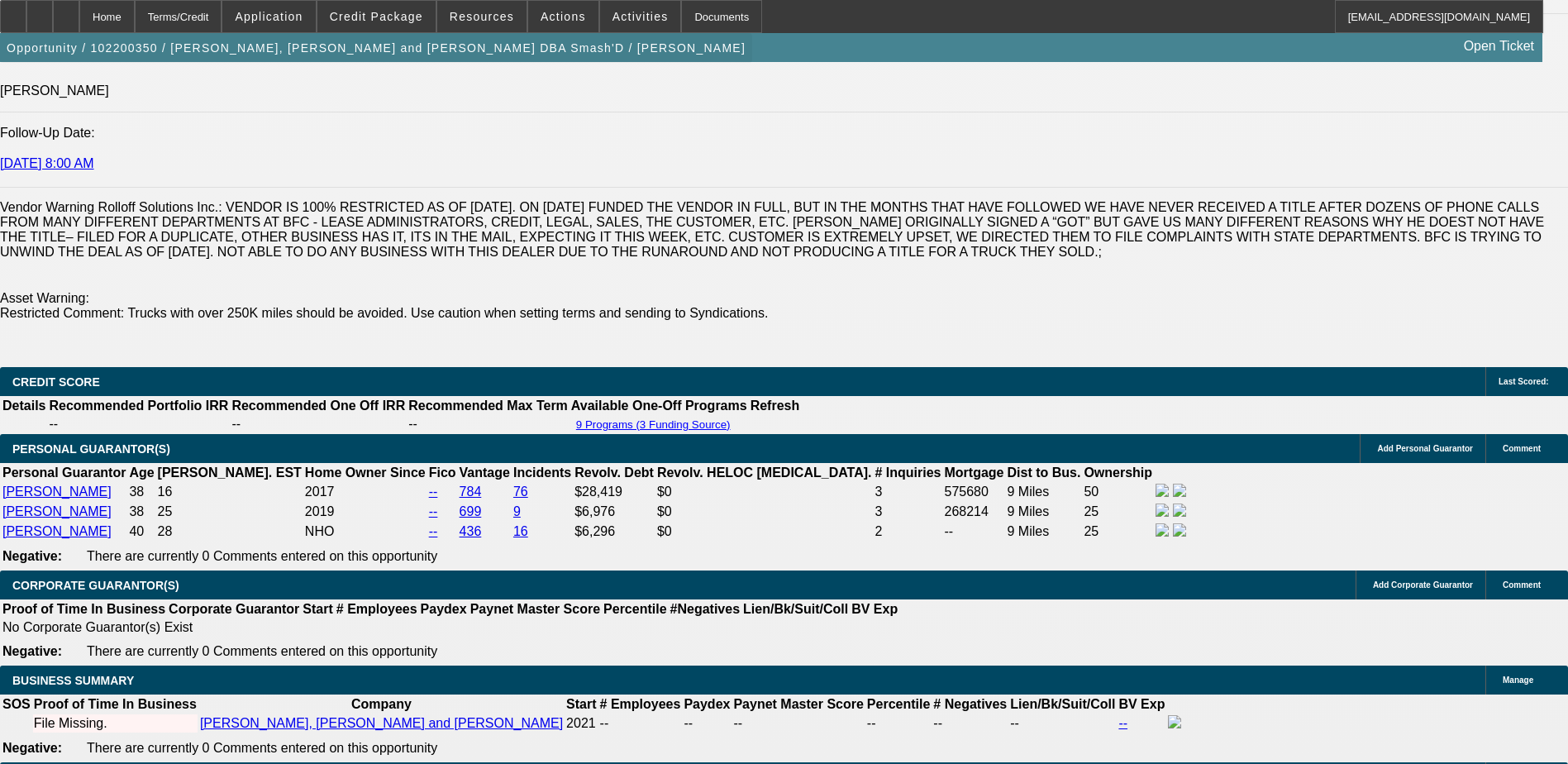
scroll to position [0, 0]
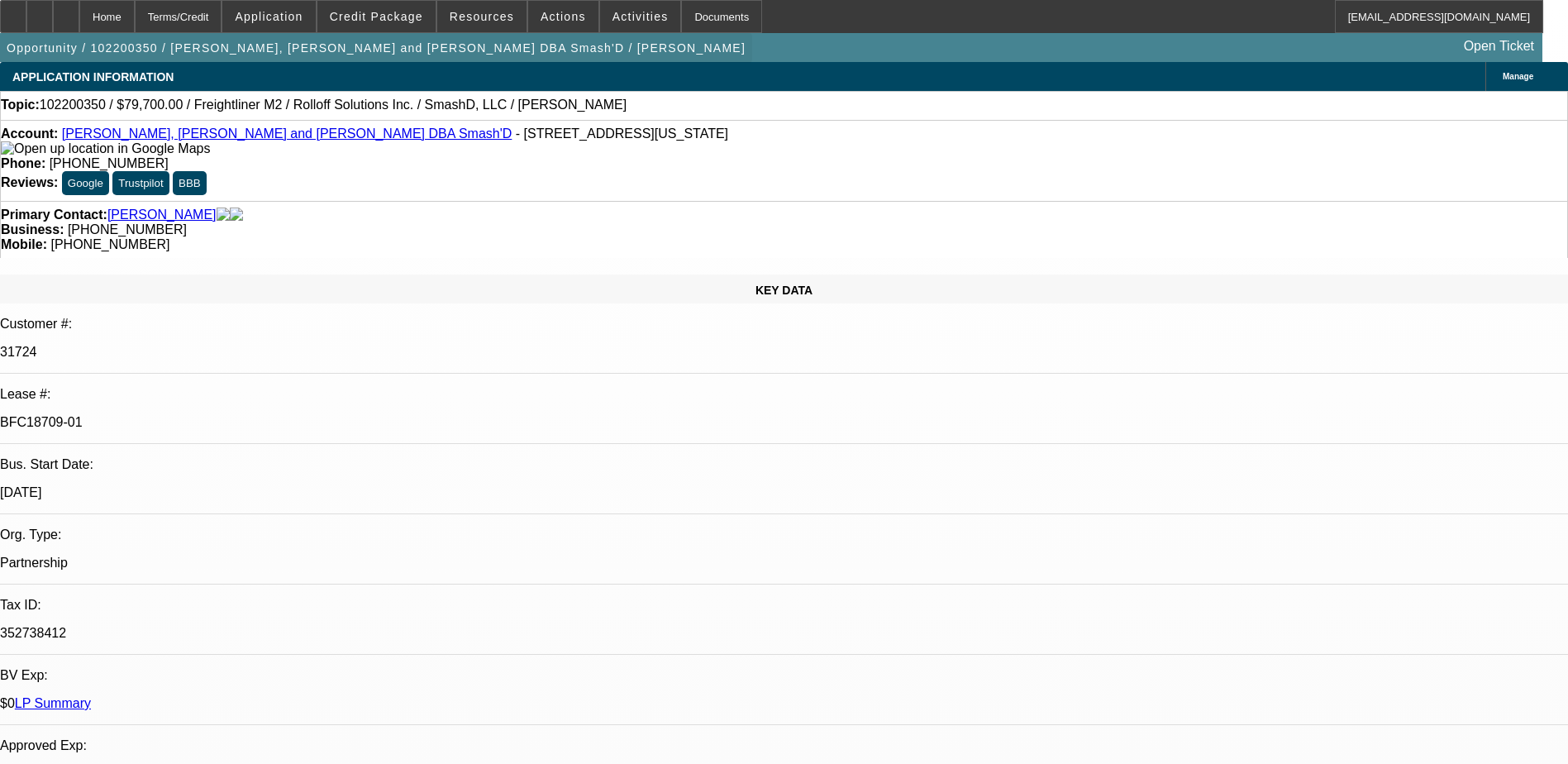
drag, startPoint x: 415, startPoint y: 462, endPoint x: 402, endPoint y: 70, distance: 392.2
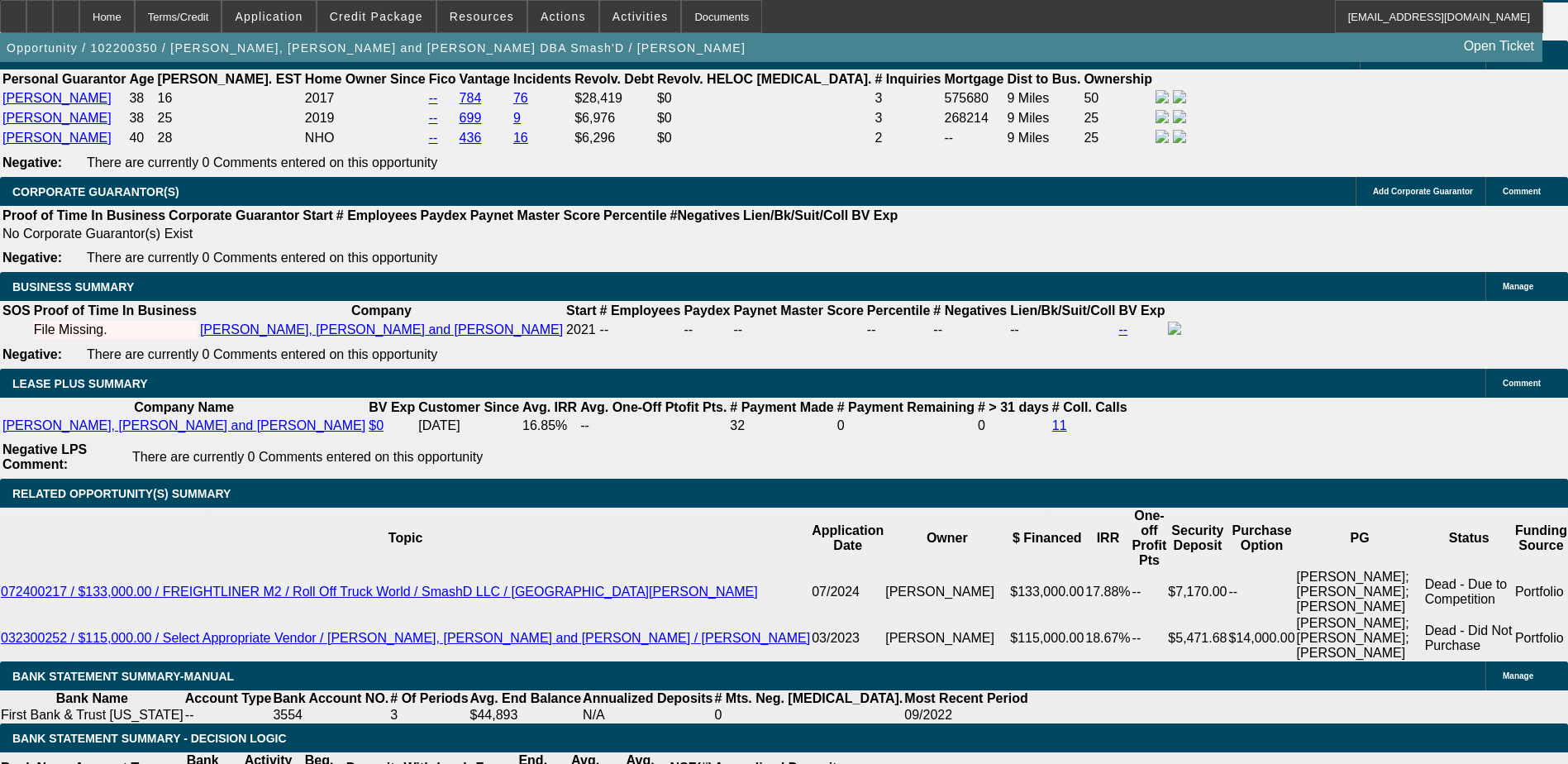
scroll to position [2729, 0]
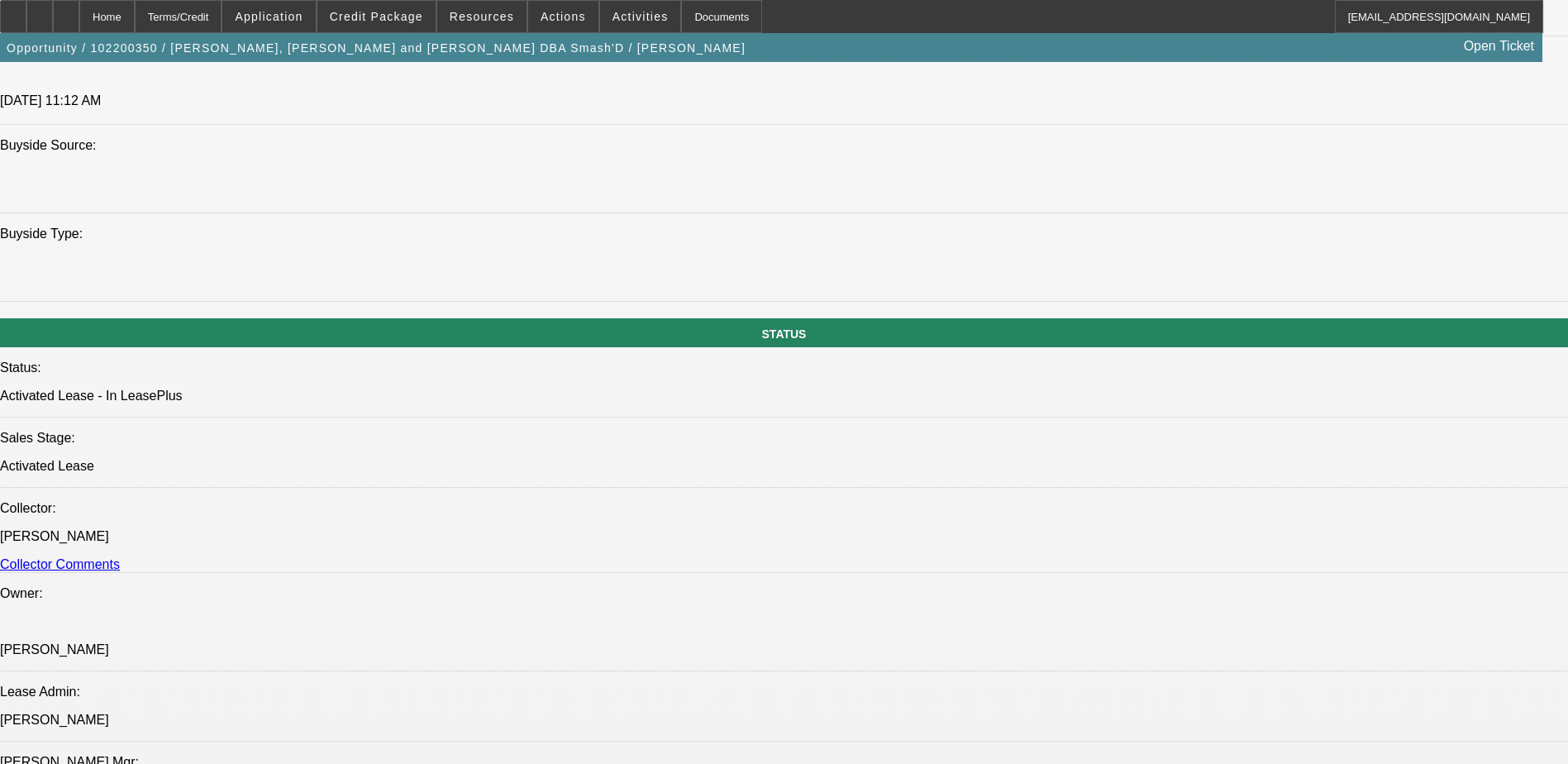
drag, startPoint x: 592, startPoint y: 282, endPoint x: 595, endPoint y: 117, distance: 165.0
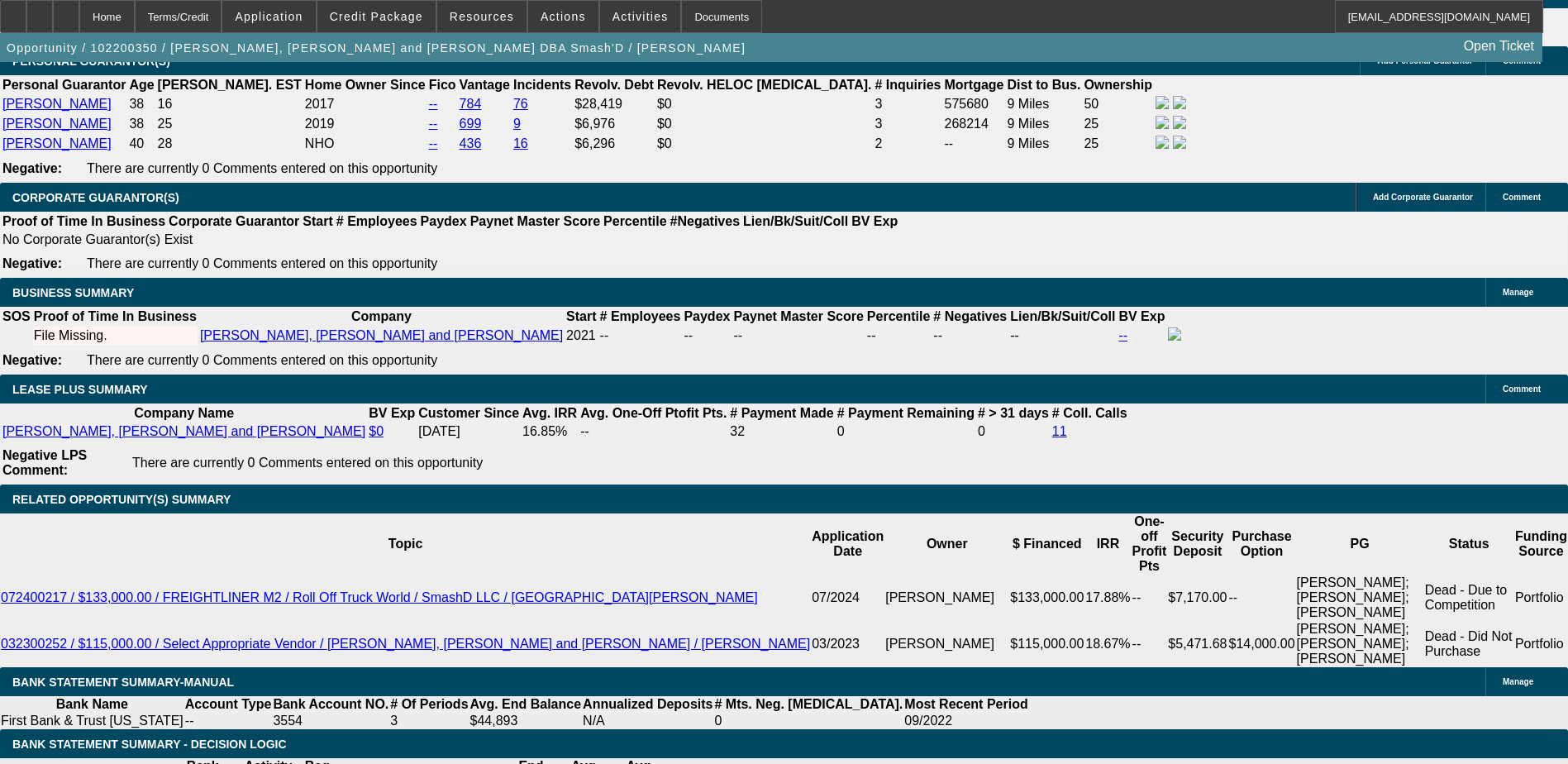
scroll to position [2900, 0]
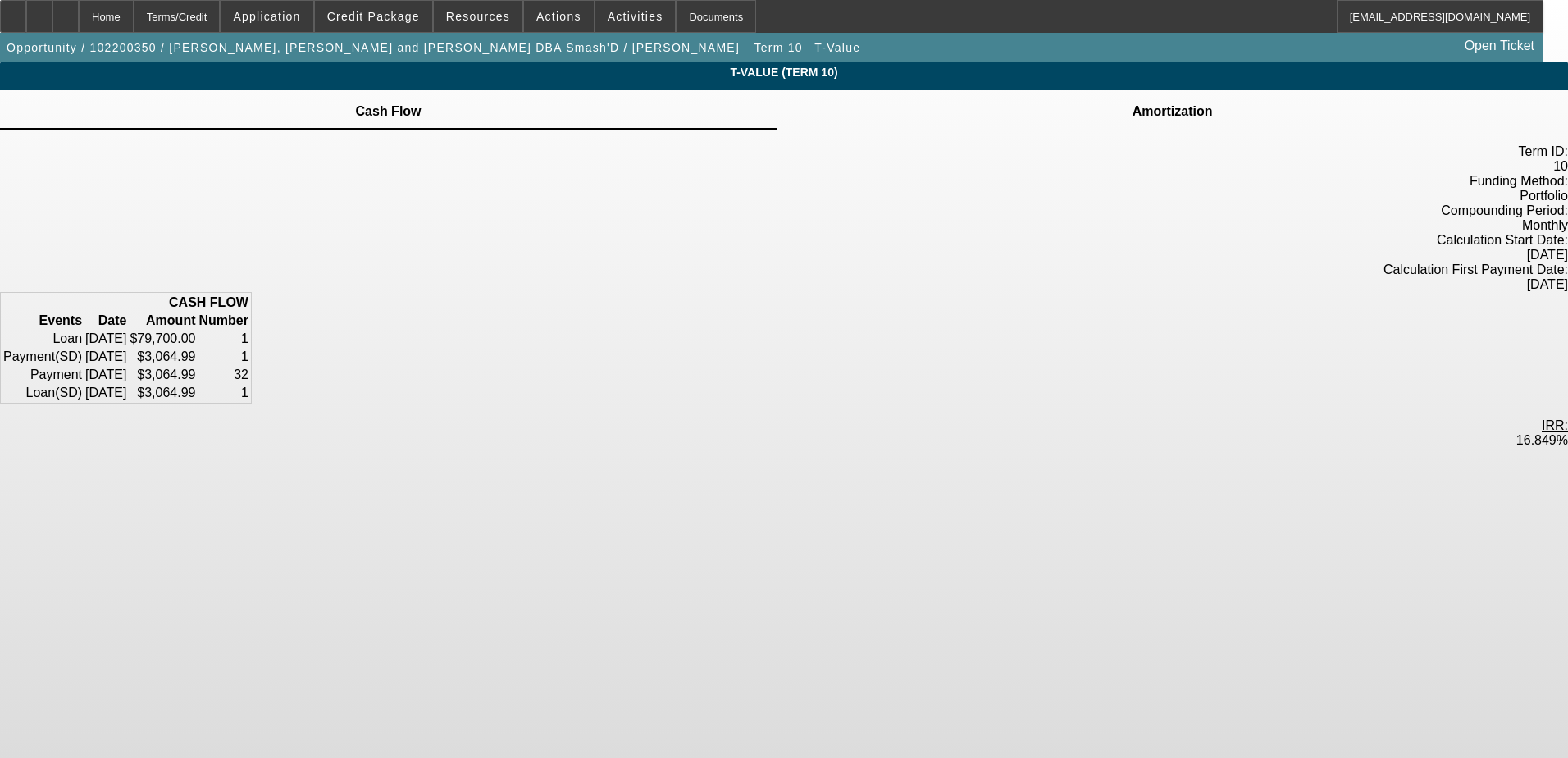
click at [918, 108] on div "Amortization" at bounding box center [1172, 109] width 791 height 39
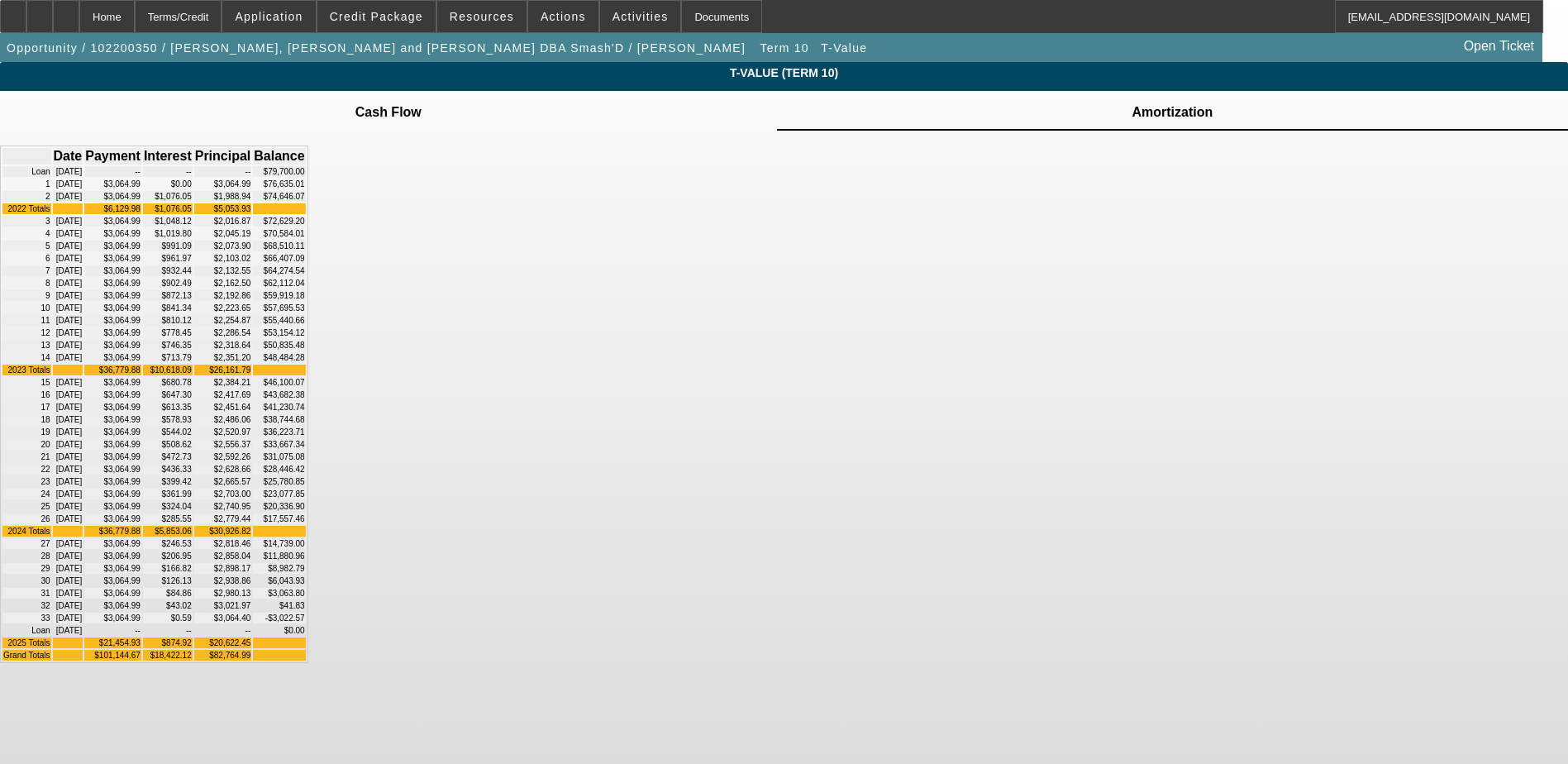
scroll to position [281, 0]
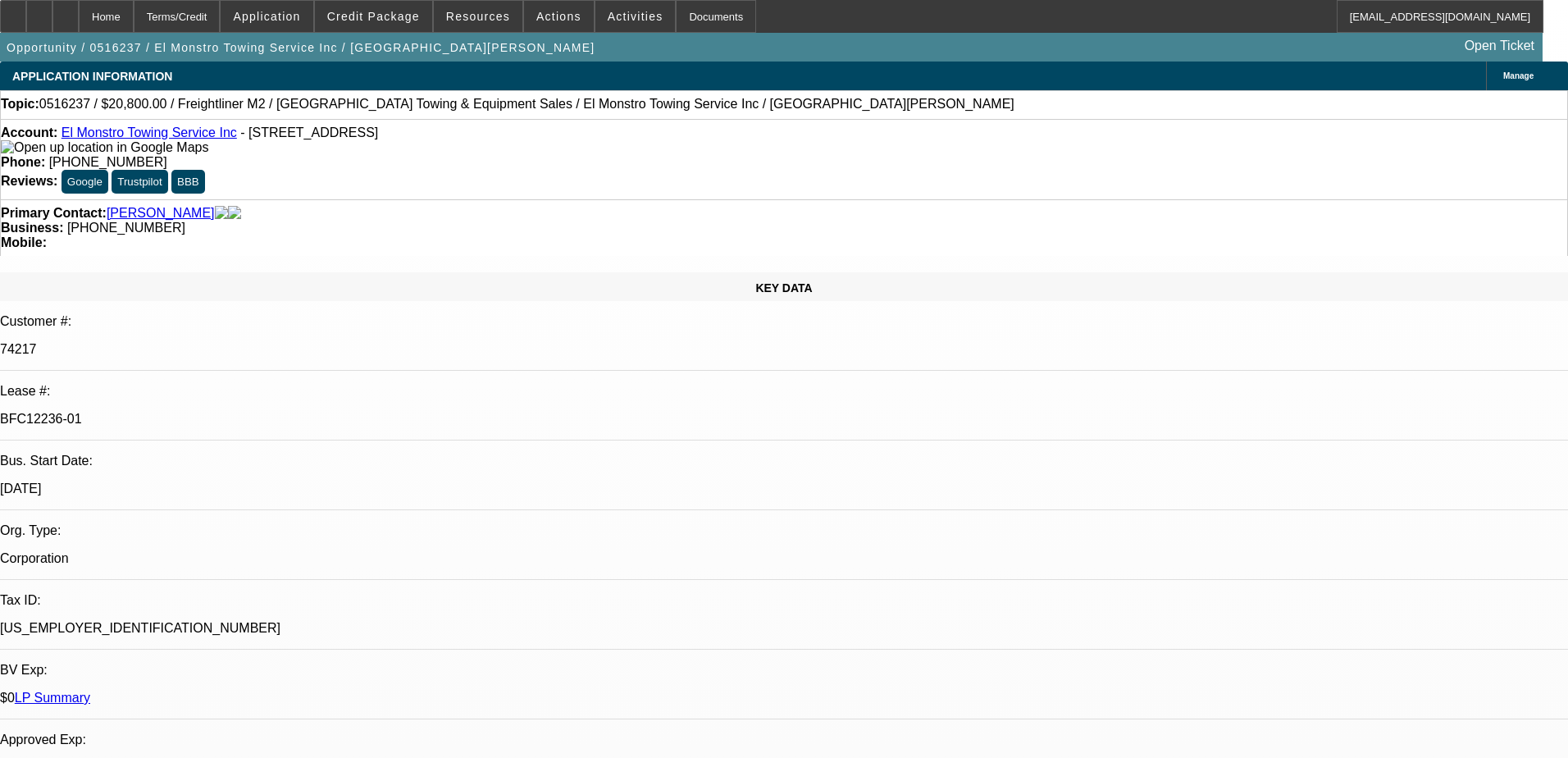
select select "0"
select select "2"
select select "0.1"
select select "8"
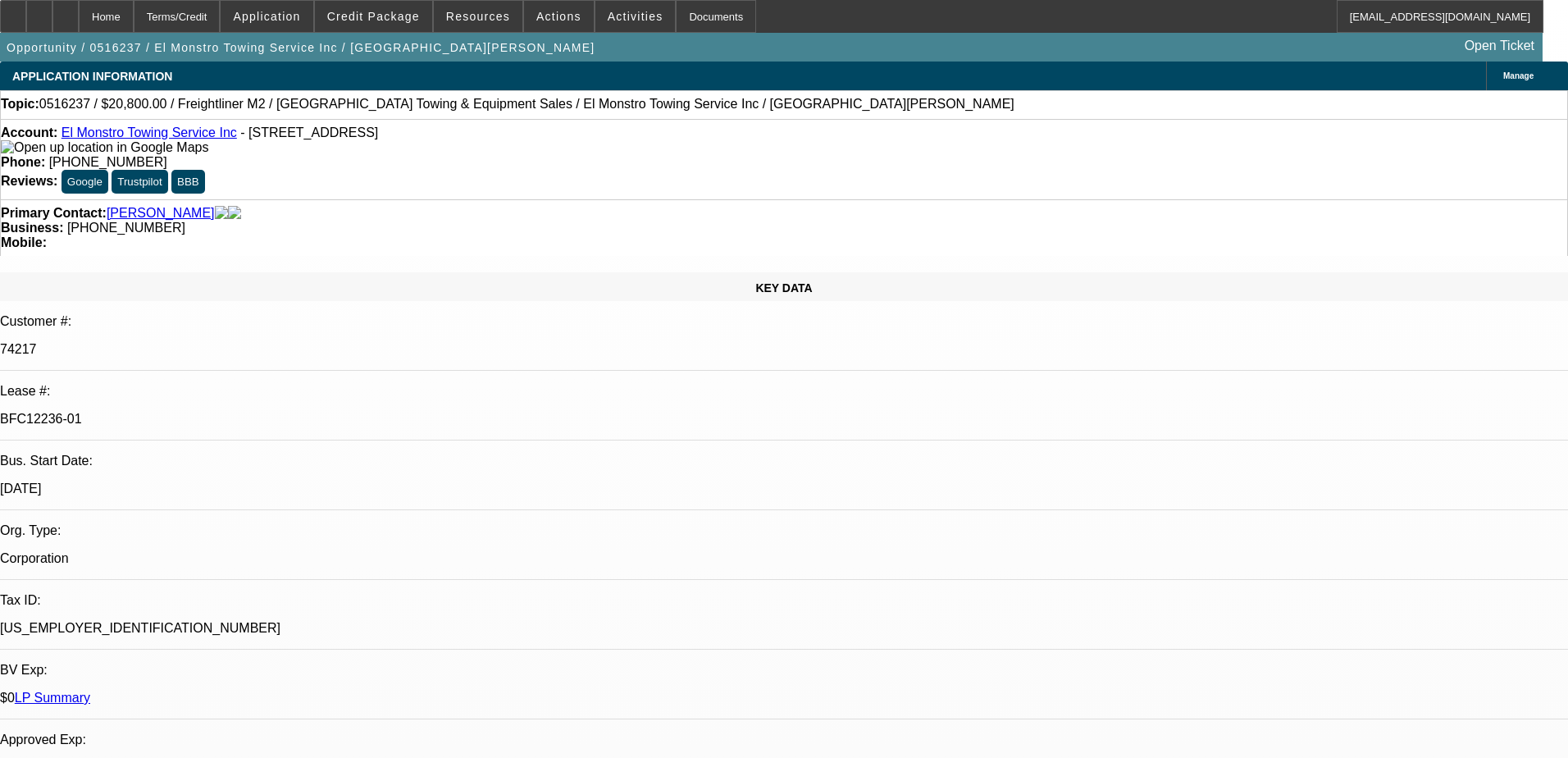
select select "0"
select select "2"
select select "0.1"
select select "8"
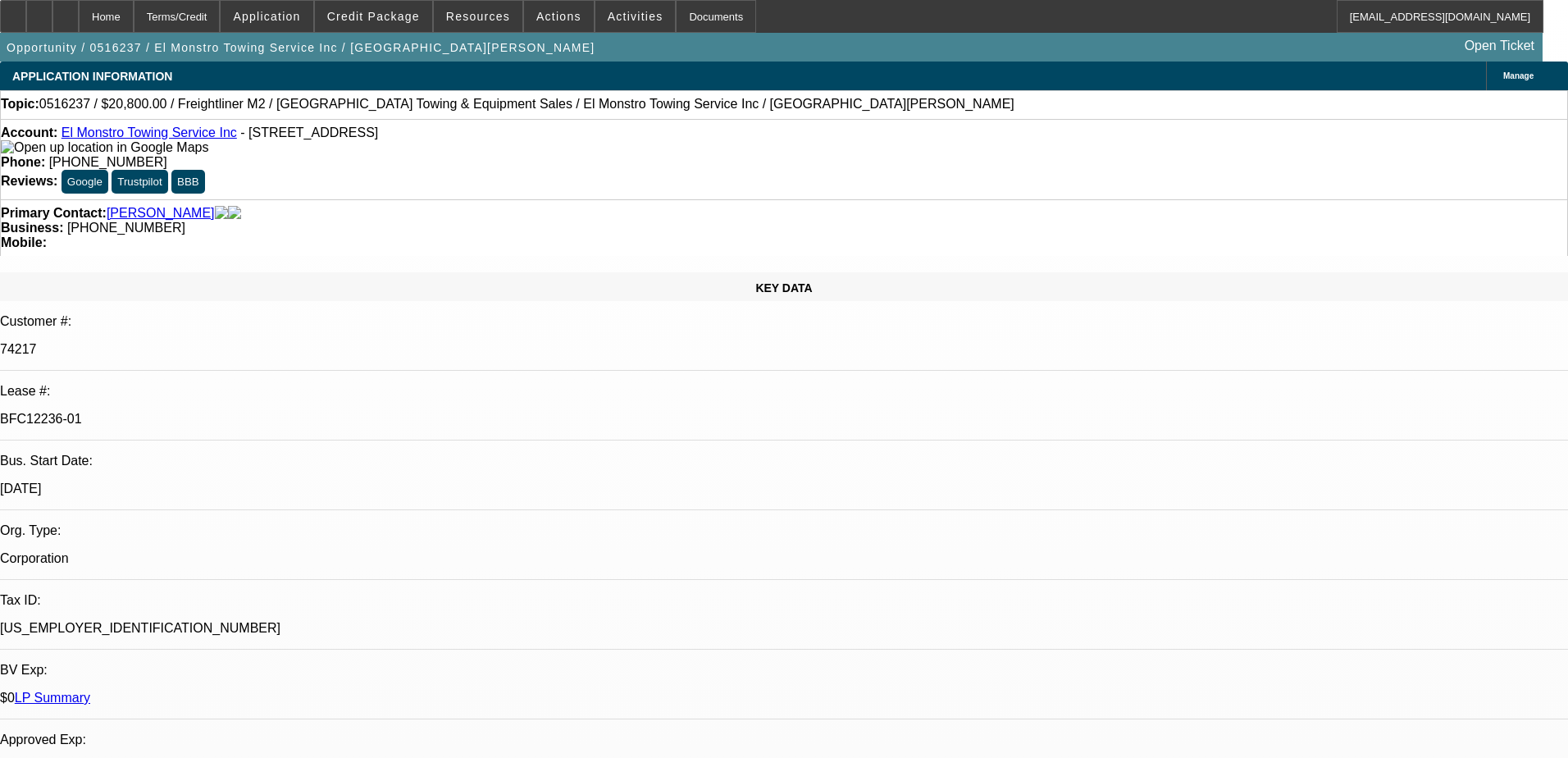
select select "0"
select select "2"
select select "0.1"
select select "8"
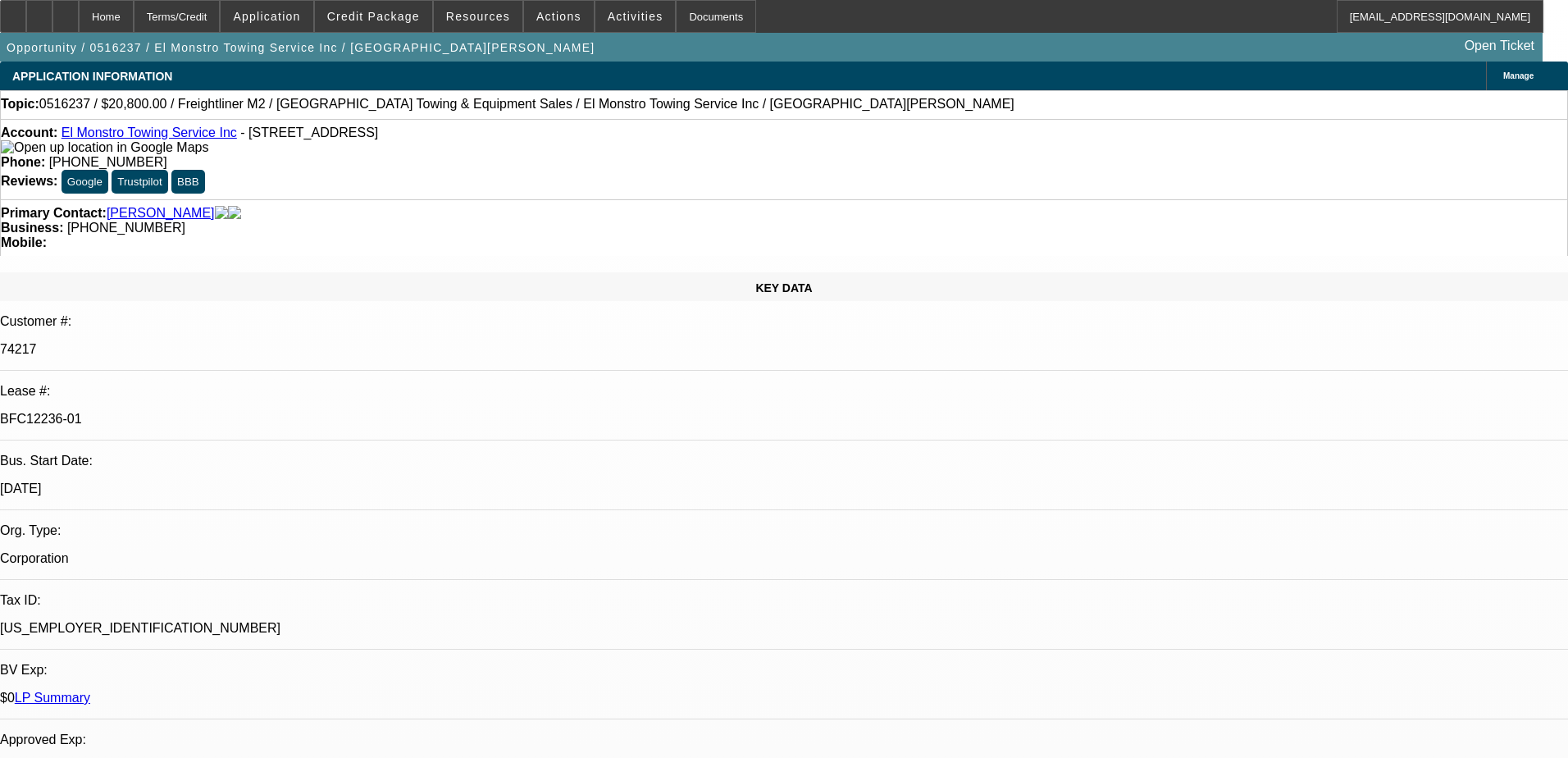
select select "0"
select select "2"
select select "0.1"
select select "8"
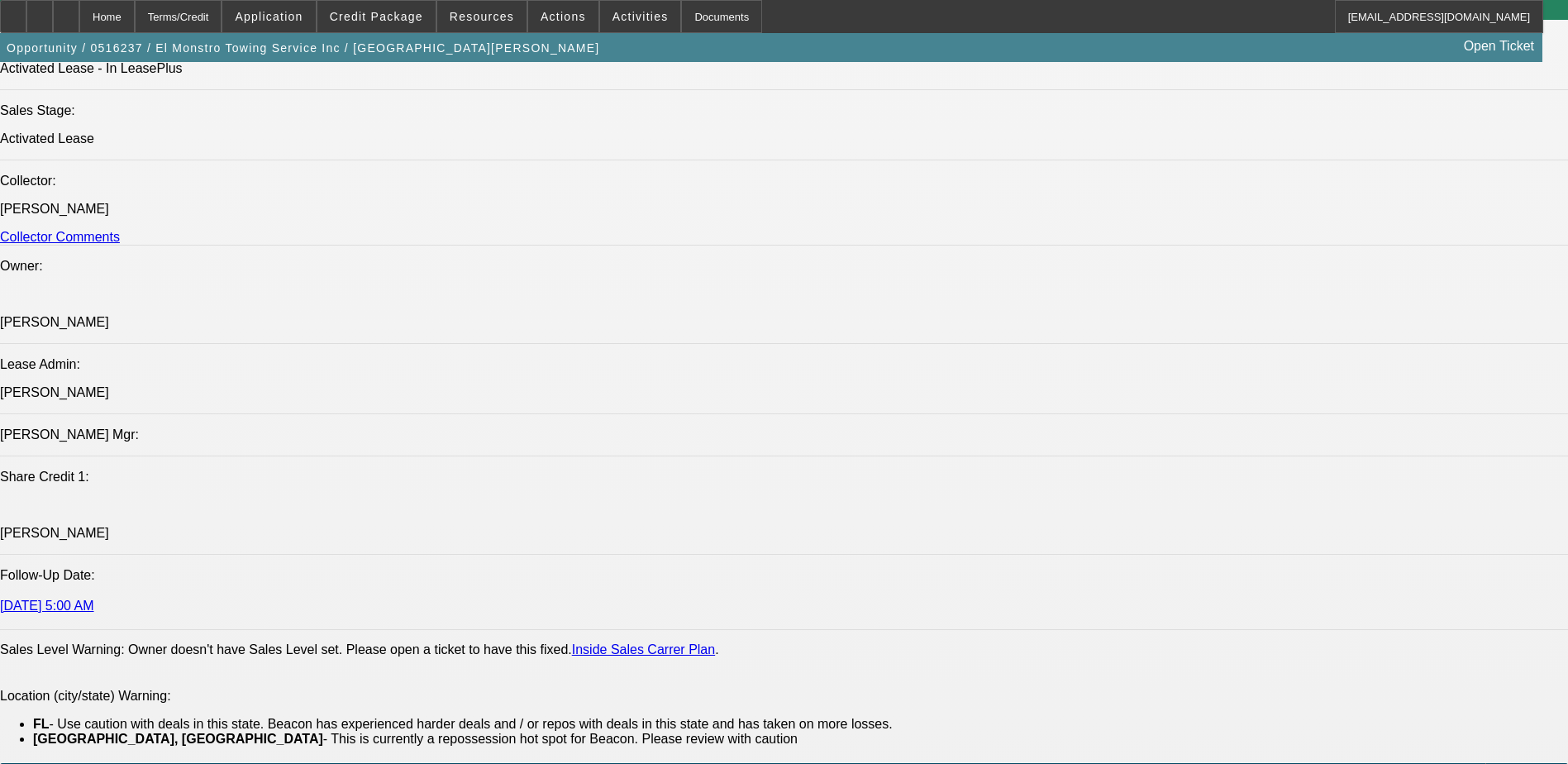
scroll to position [1984, 0]
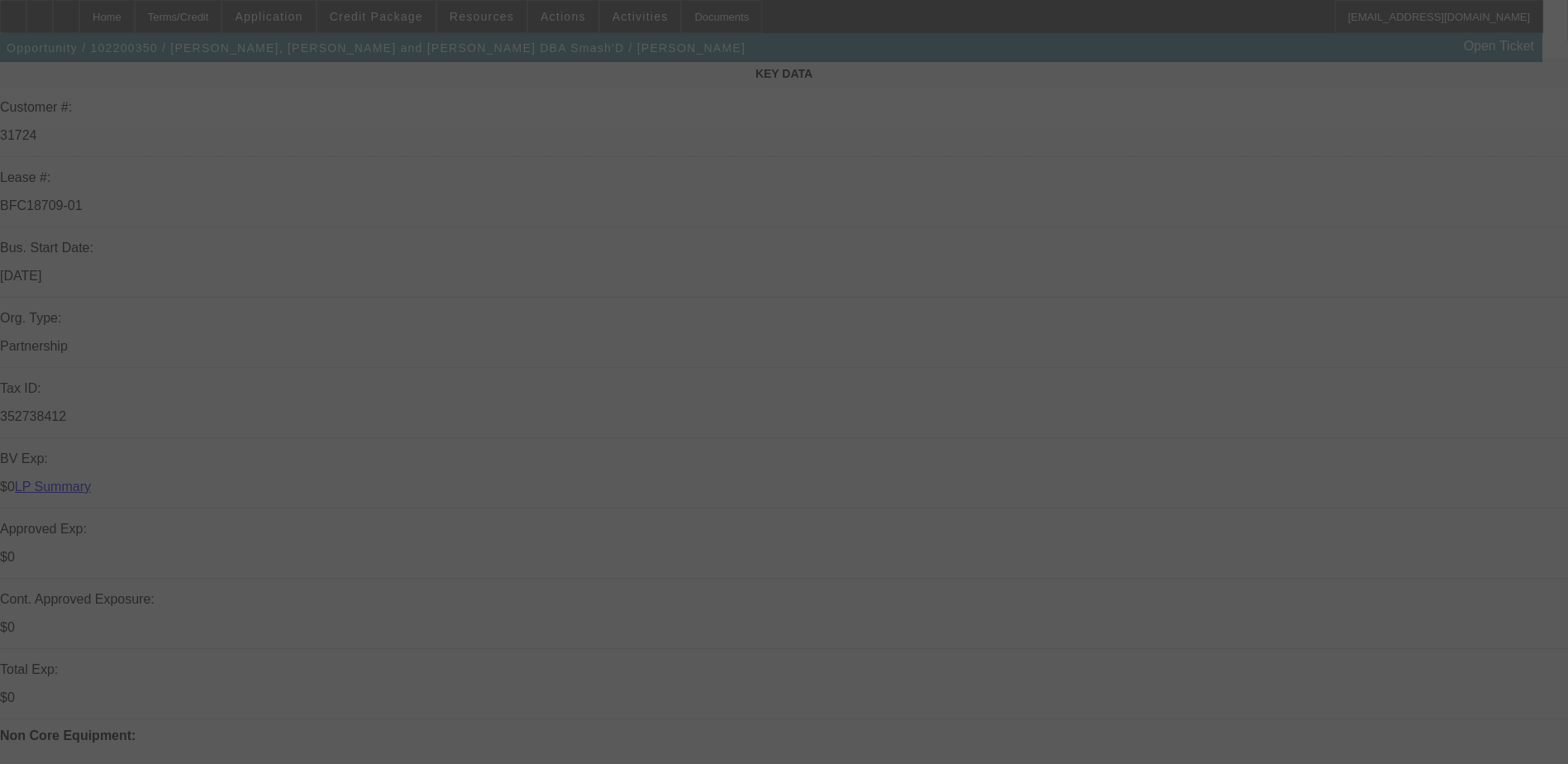
scroll to position [331, 0]
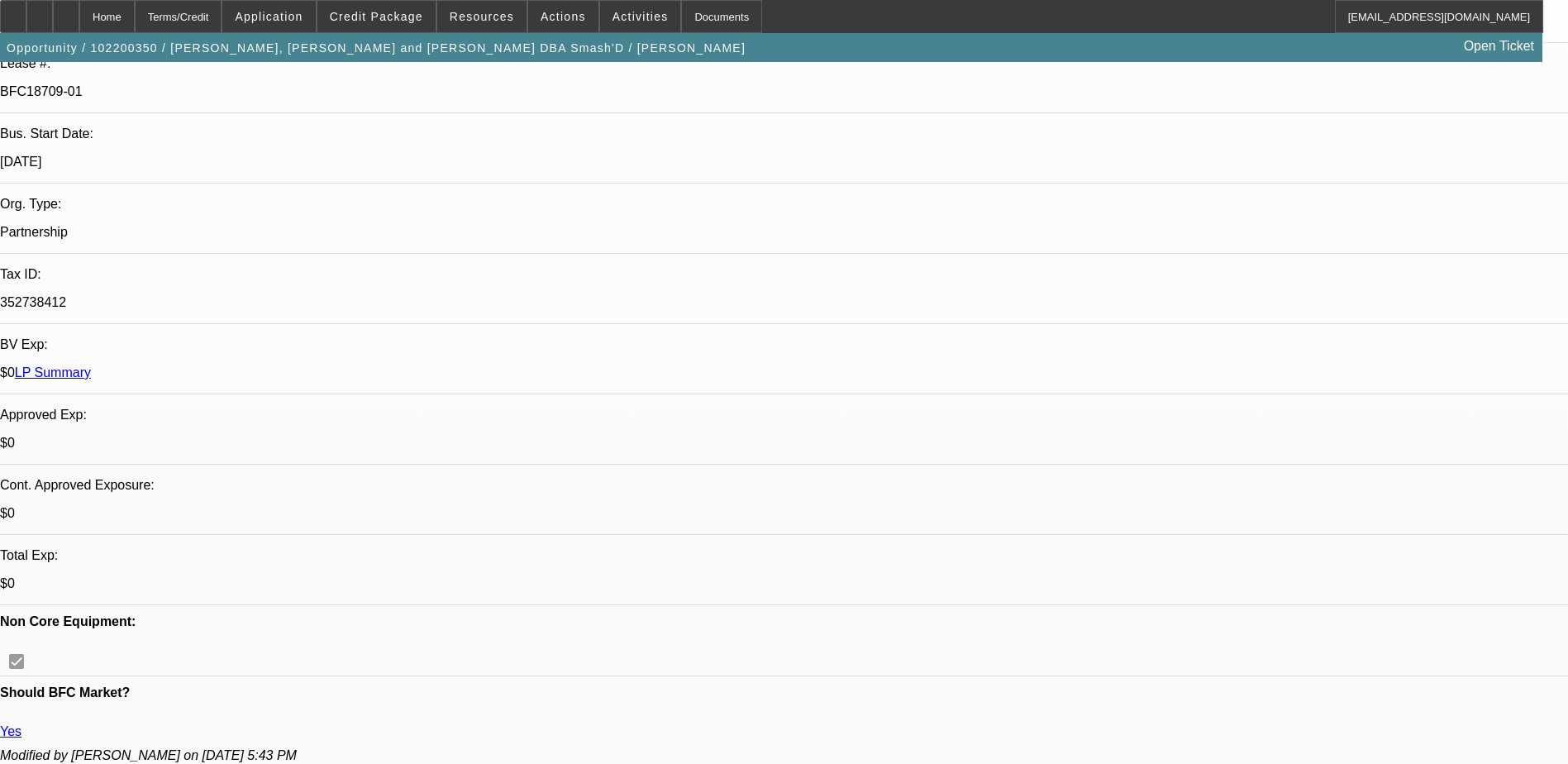
select select "0"
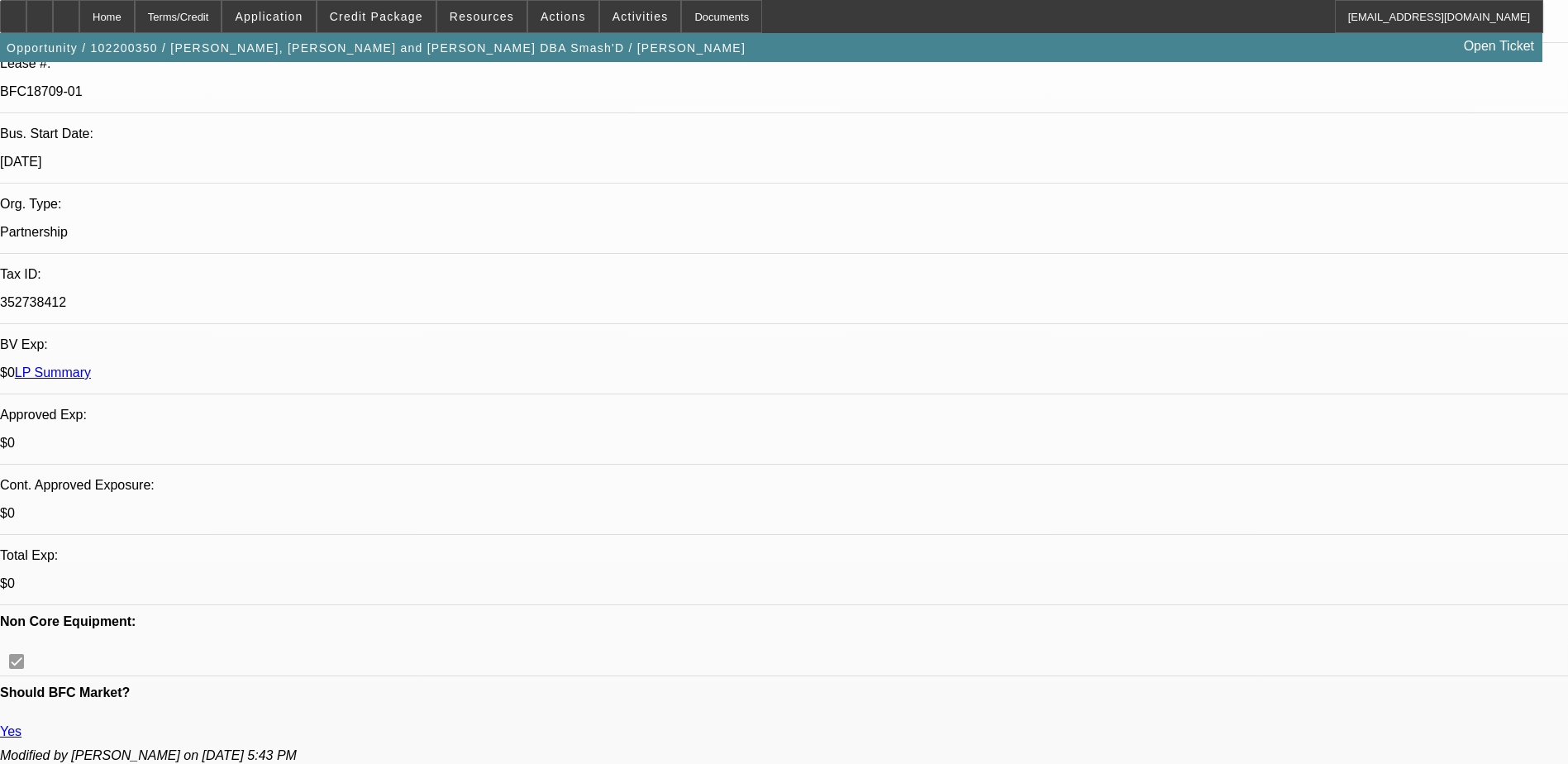
select select "0"
select select "1"
select select "2"
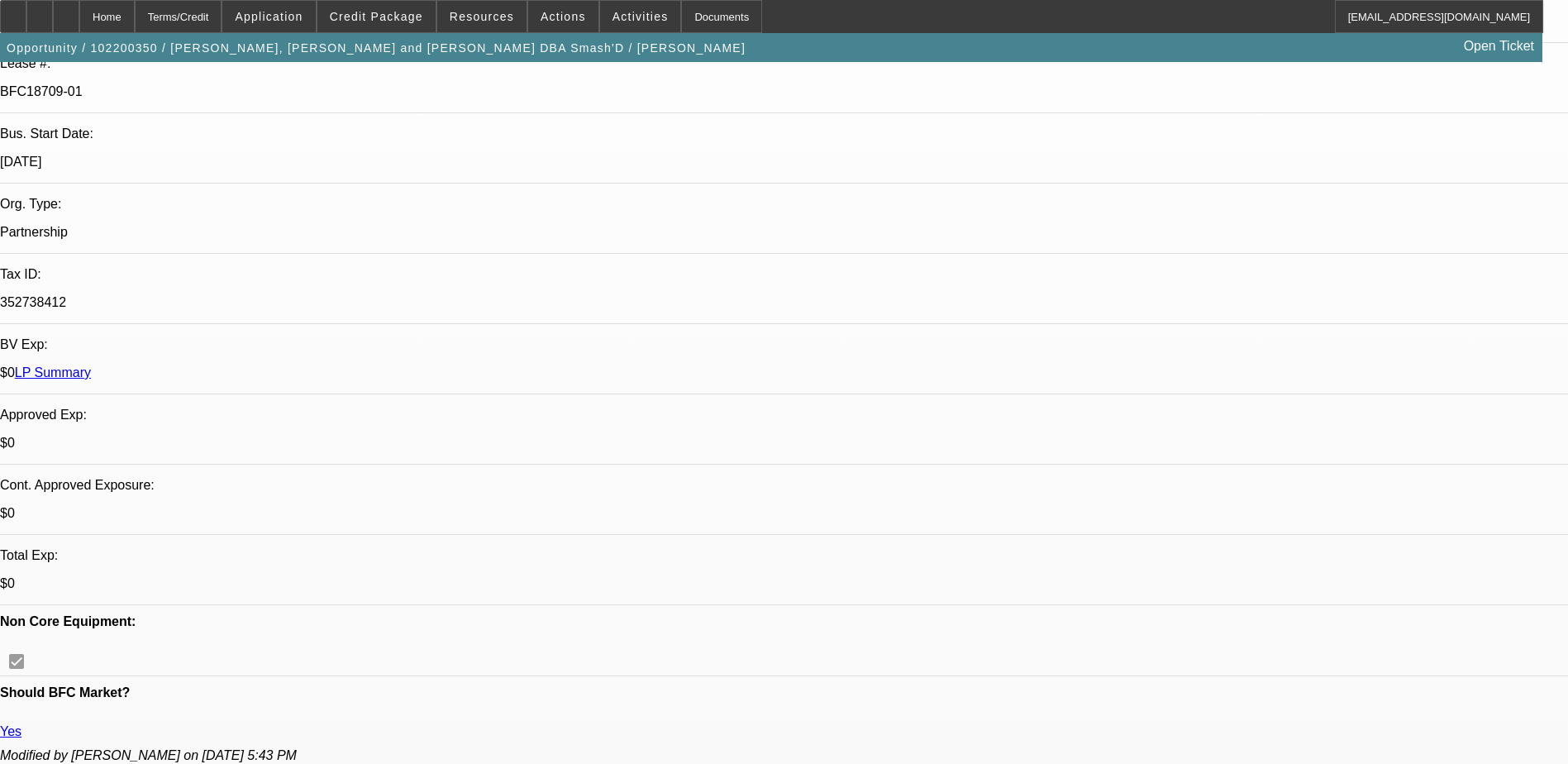
select select "6"
select select "1"
select select "2"
select select "6"
select select "1"
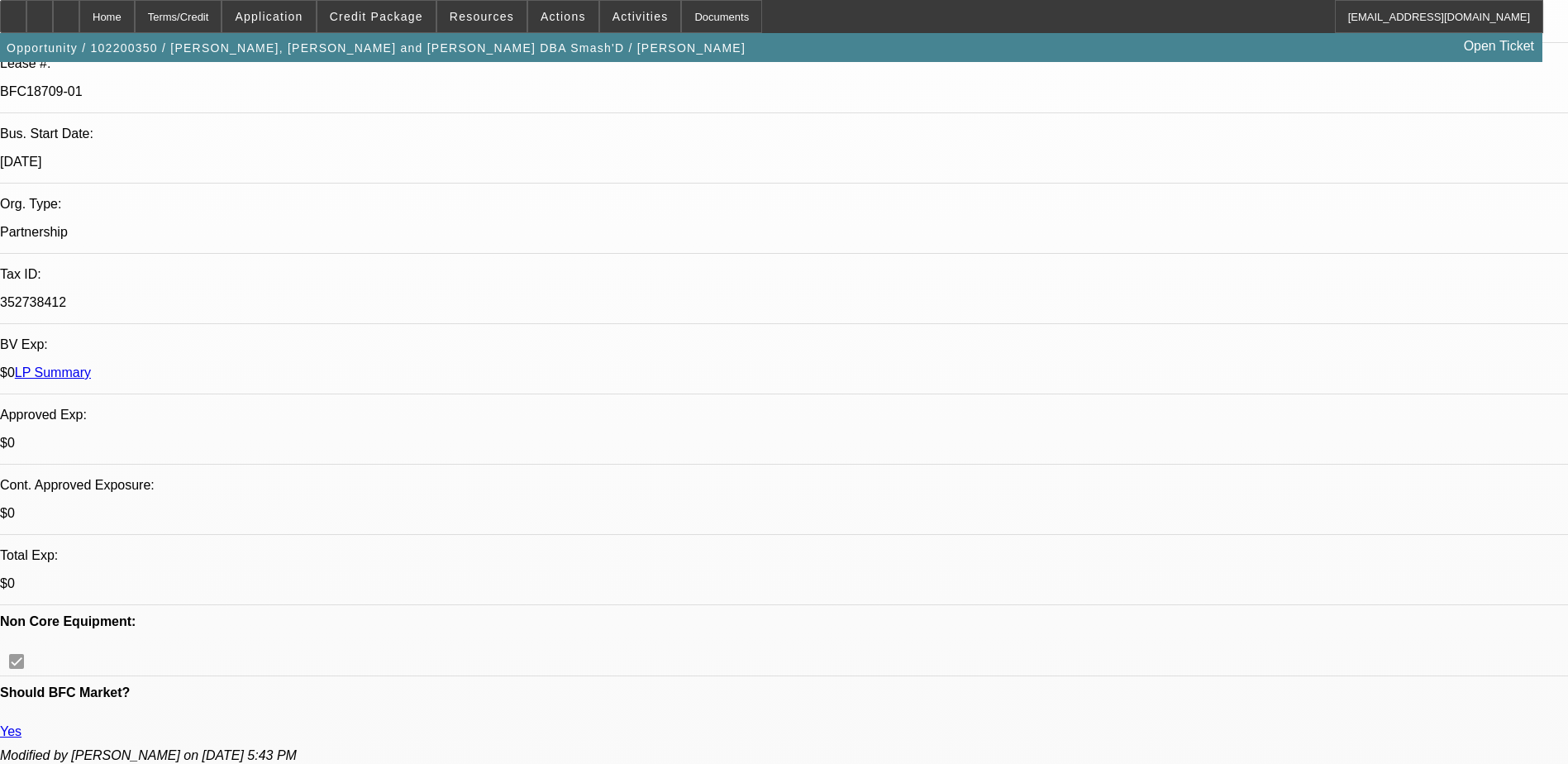
select select "2"
select select "6"
select select "1"
select select "2"
select select "6"
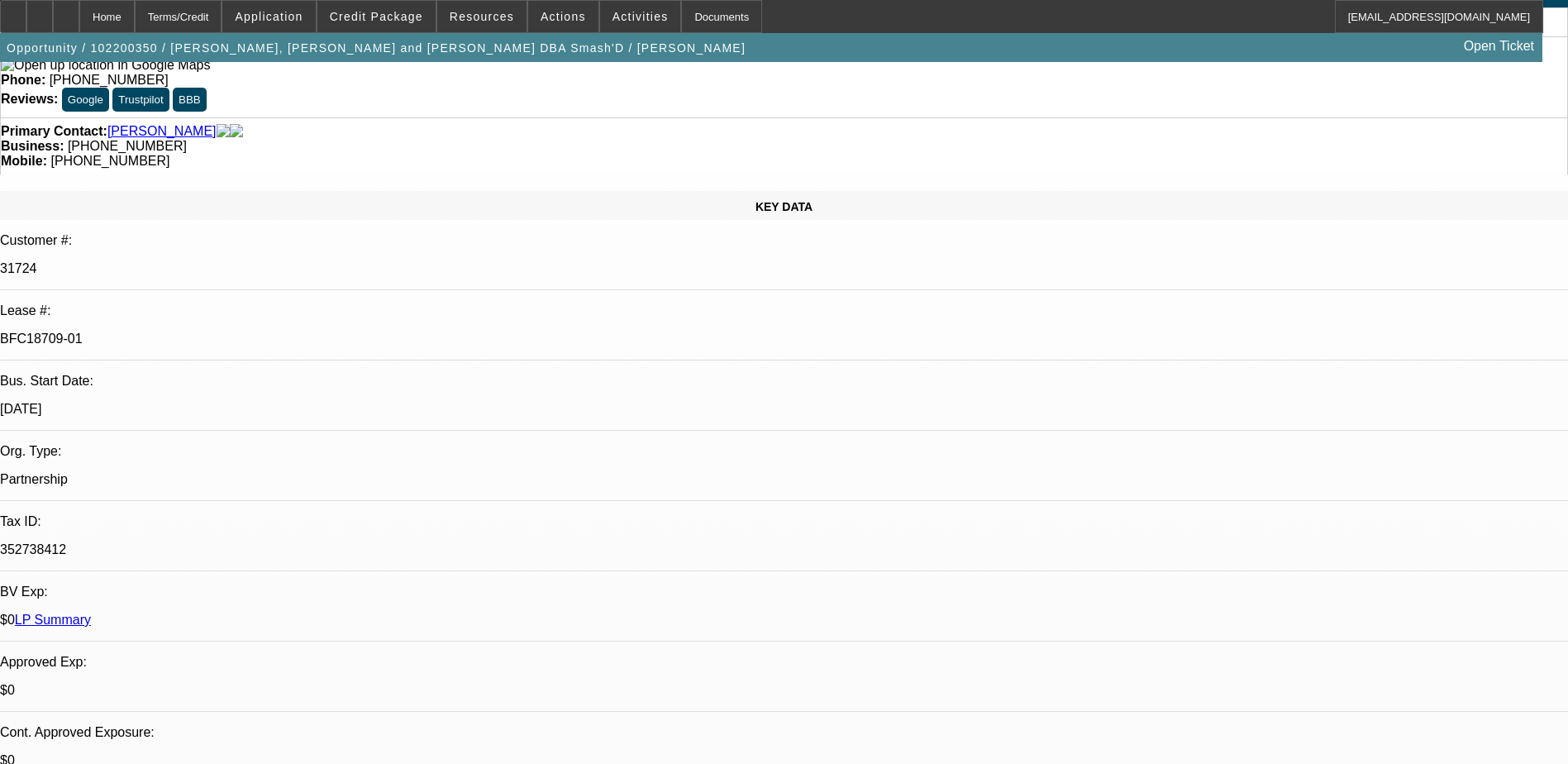
scroll to position [83, 0]
click at [348, 192] on div "KEY DATA Customer #: 31724 Lease #: BFC18709-01 Bus. Start Date: 12/1/21 Org. T…" at bounding box center [784, 604] width 1568 height 825
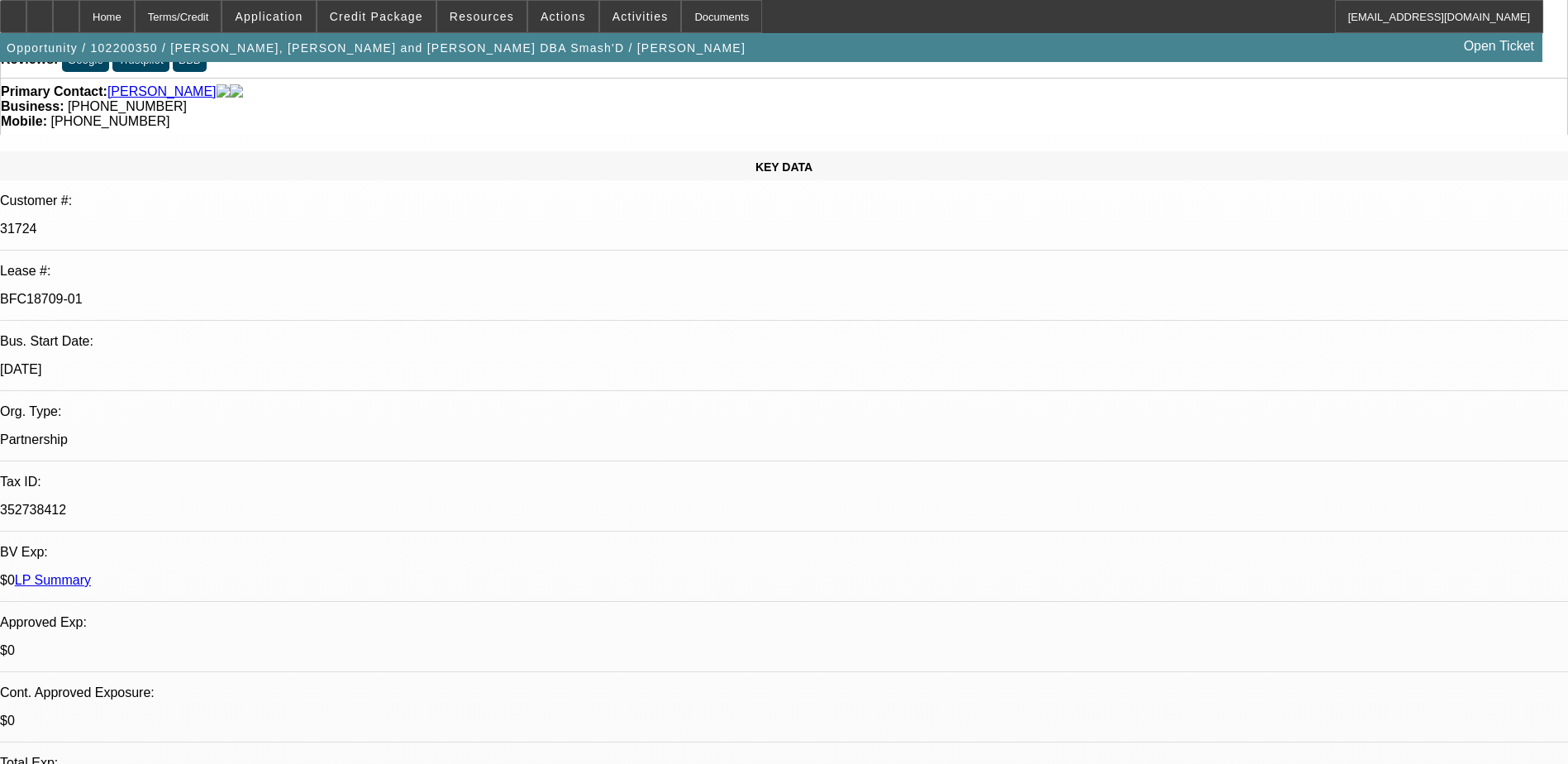
scroll to position [0, 0]
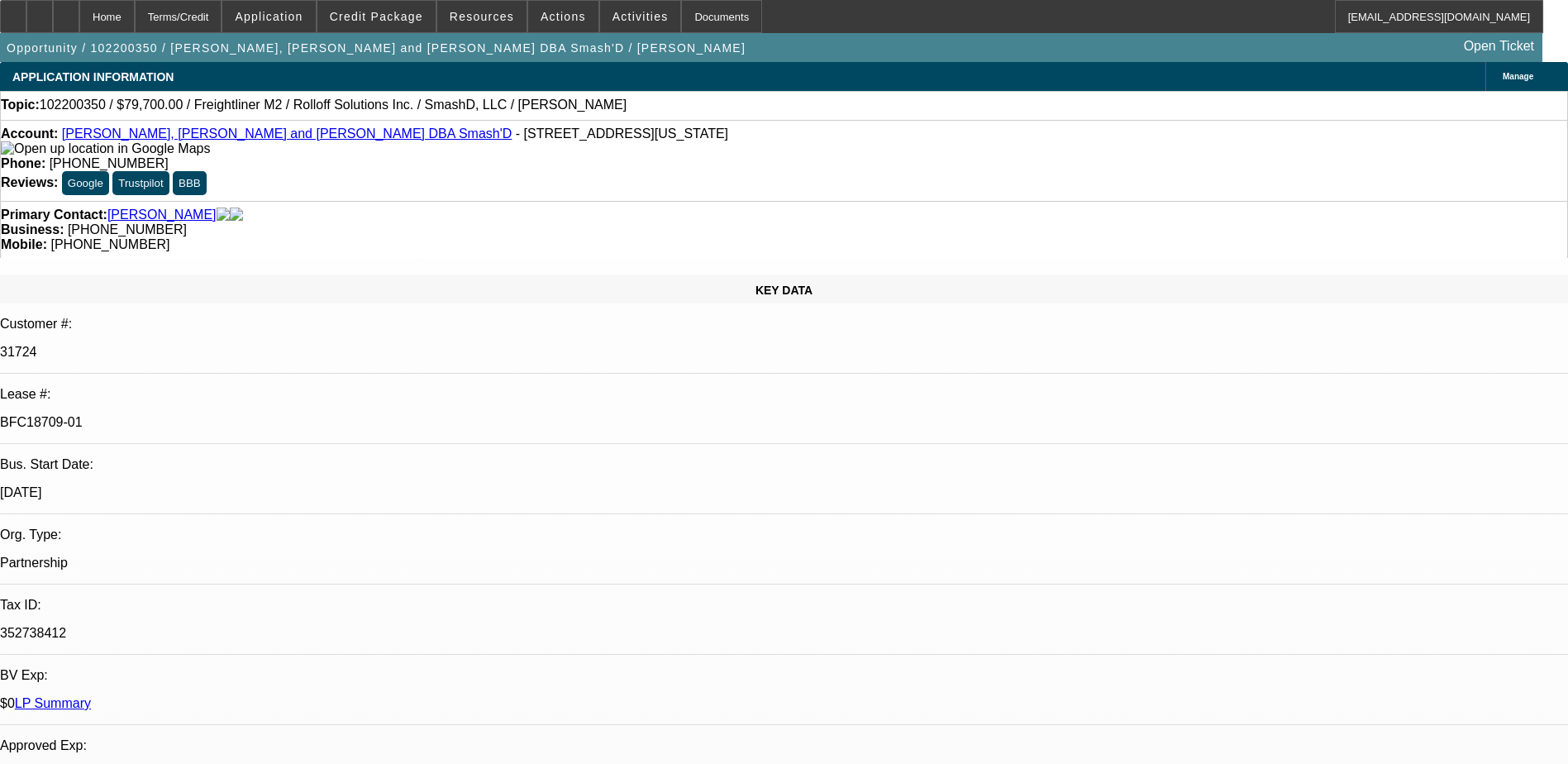
click at [564, 26] on span at bounding box center [563, 16] width 70 height 40
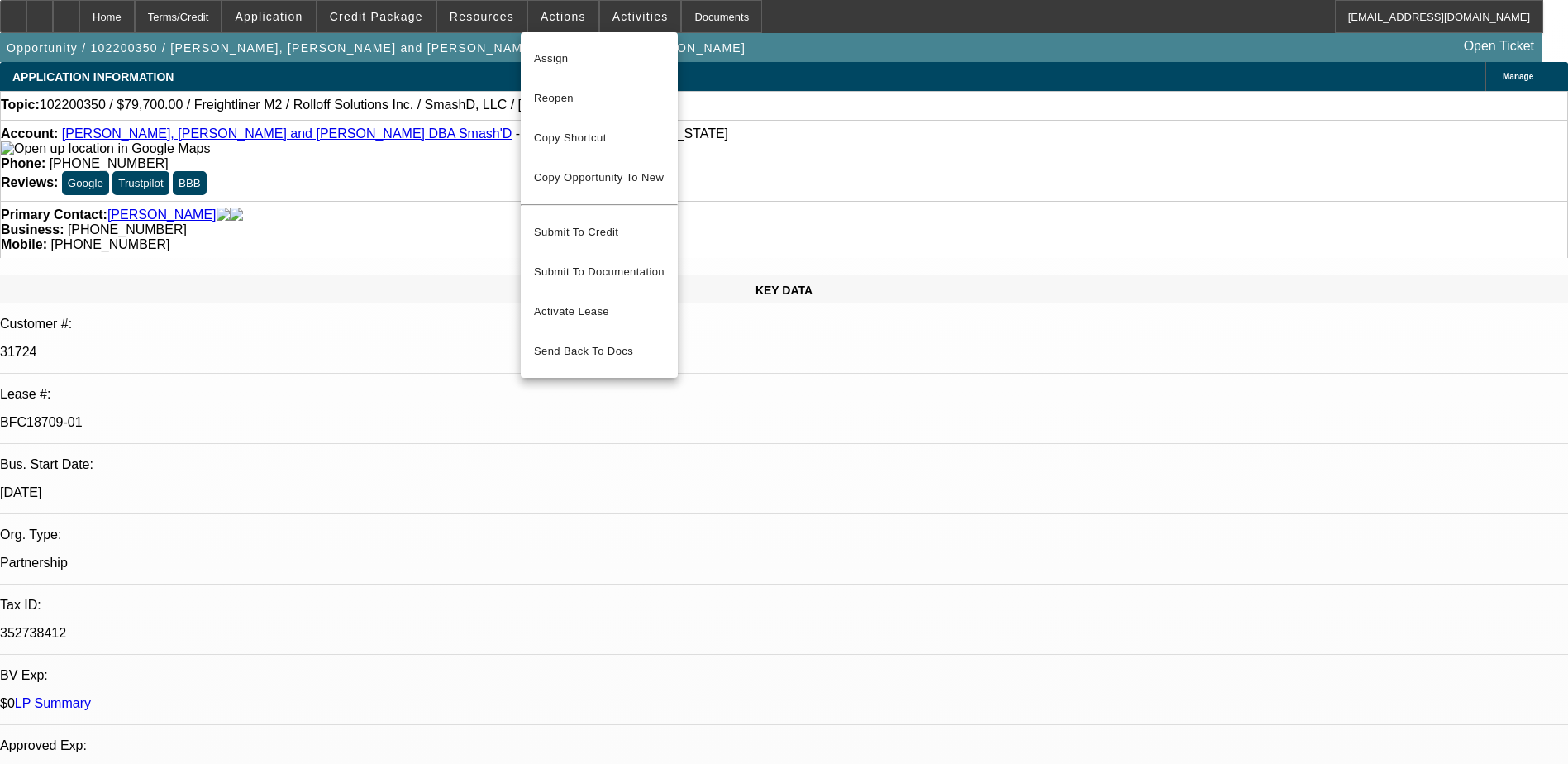
click at [763, 296] on div at bounding box center [784, 382] width 1568 height 764
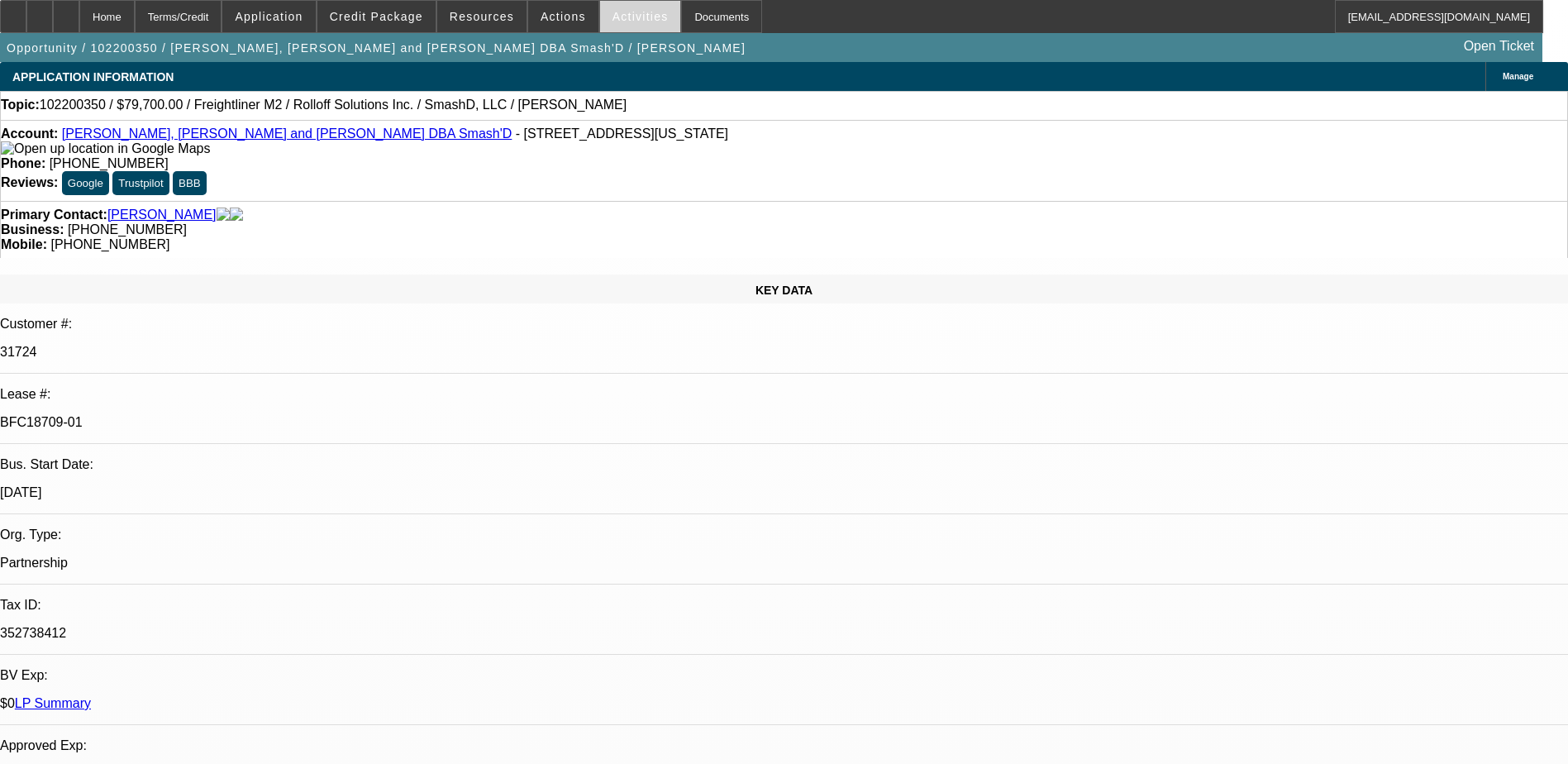
click at [623, 23] on span at bounding box center [640, 16] width 81 height 40
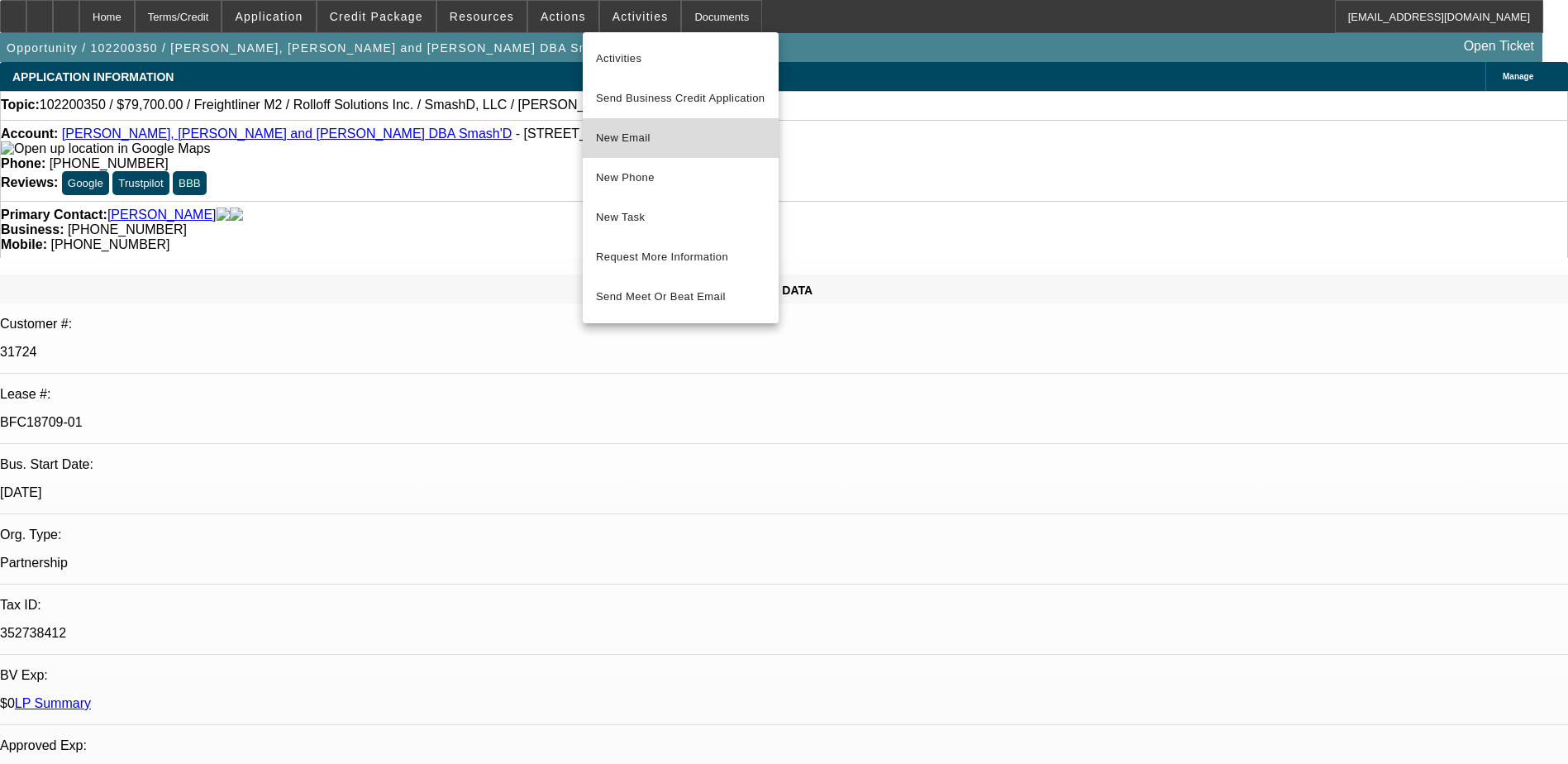
click at [689, 152] on button "New Email" at bounding box center [680, 138] width 196 height 40
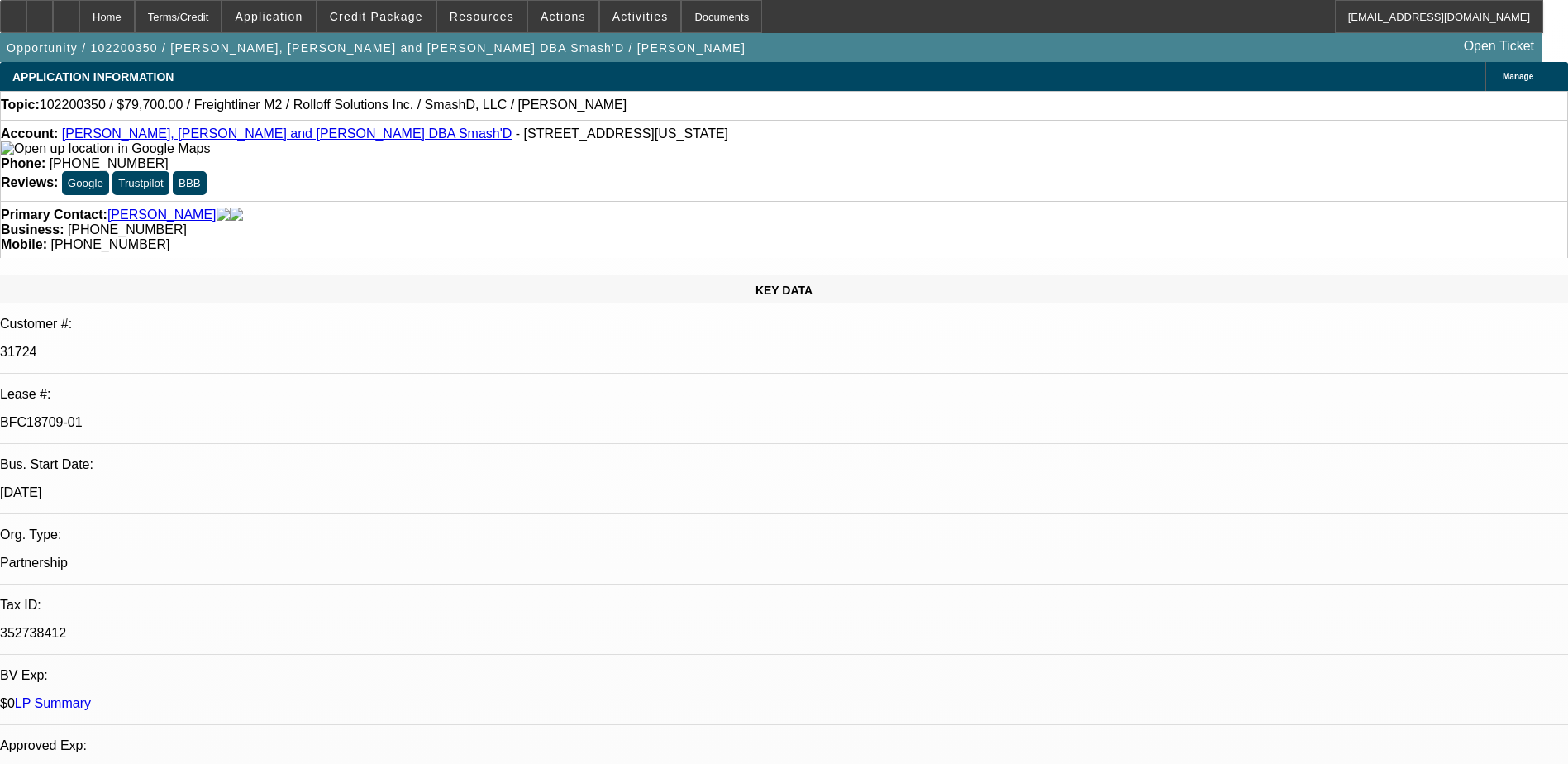
drag, startPoint x: 415, startPoint y: 375, endPoint x: 414, endPoint y: -58, distance: 433.0
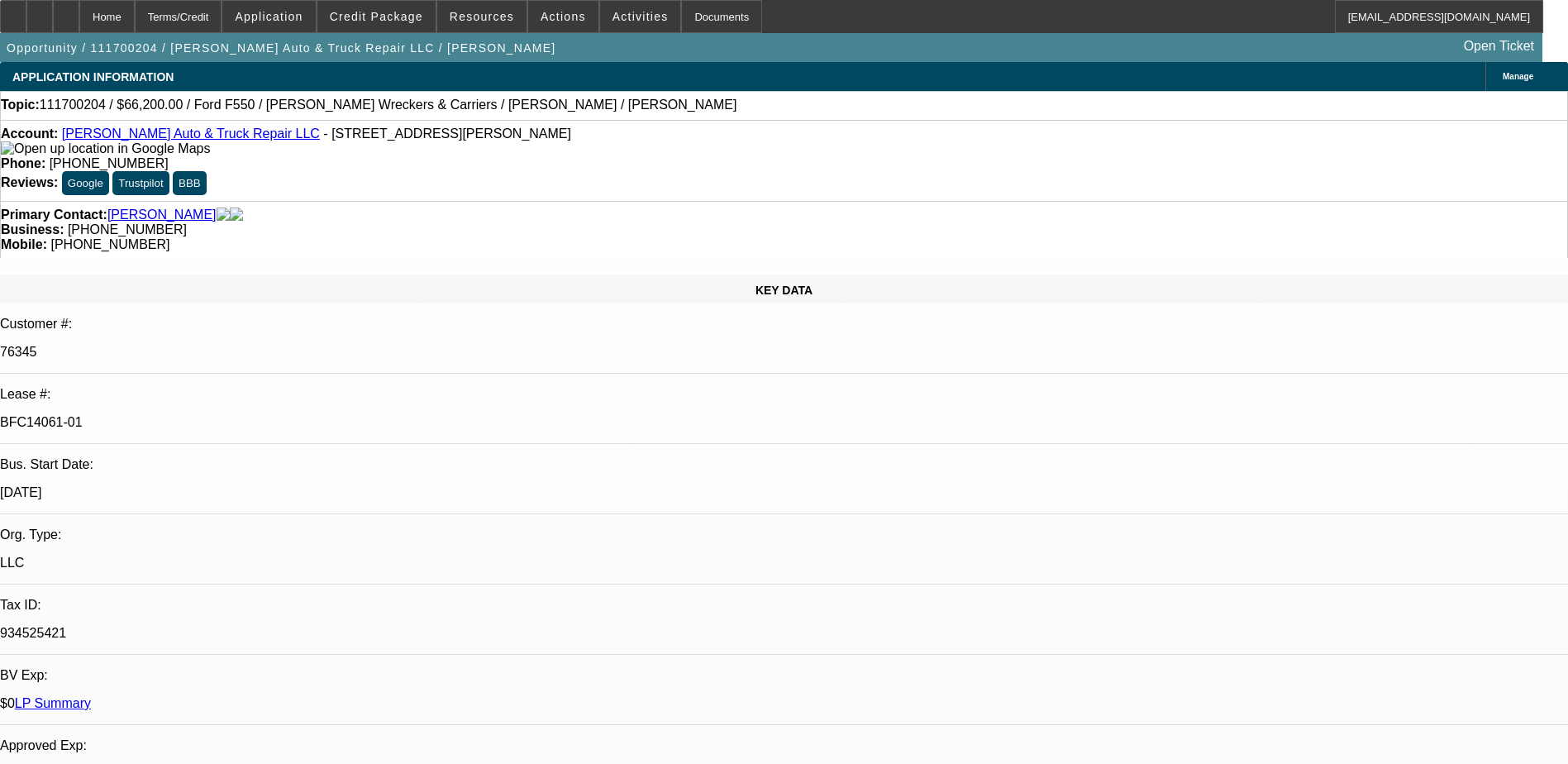
select select "0"
select select "2"
select select "0.1"
select select "0"
select select "2"
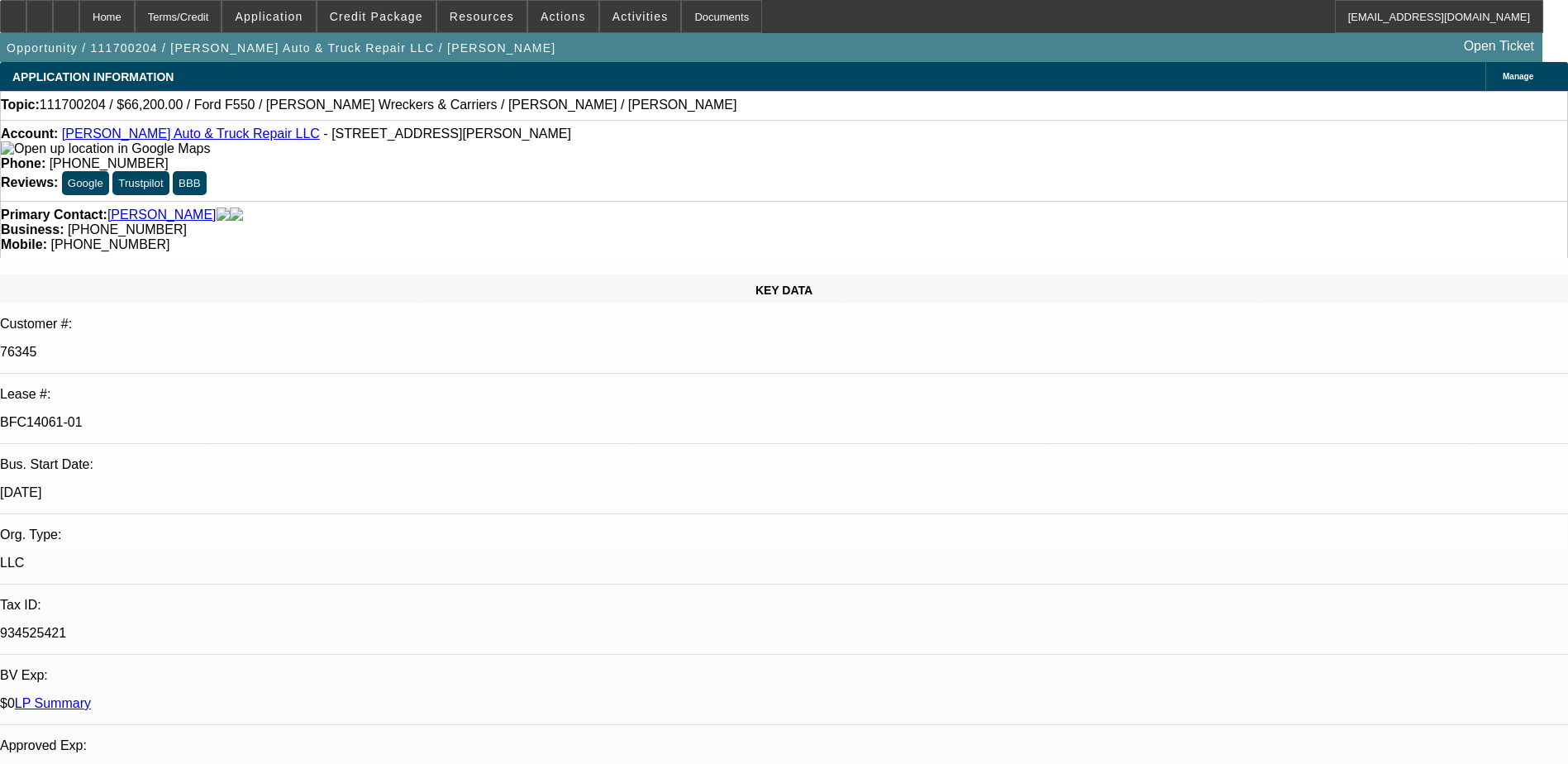
select select "0.1"
select select "0"
select select "2"
select select "0.1"
select select "0"
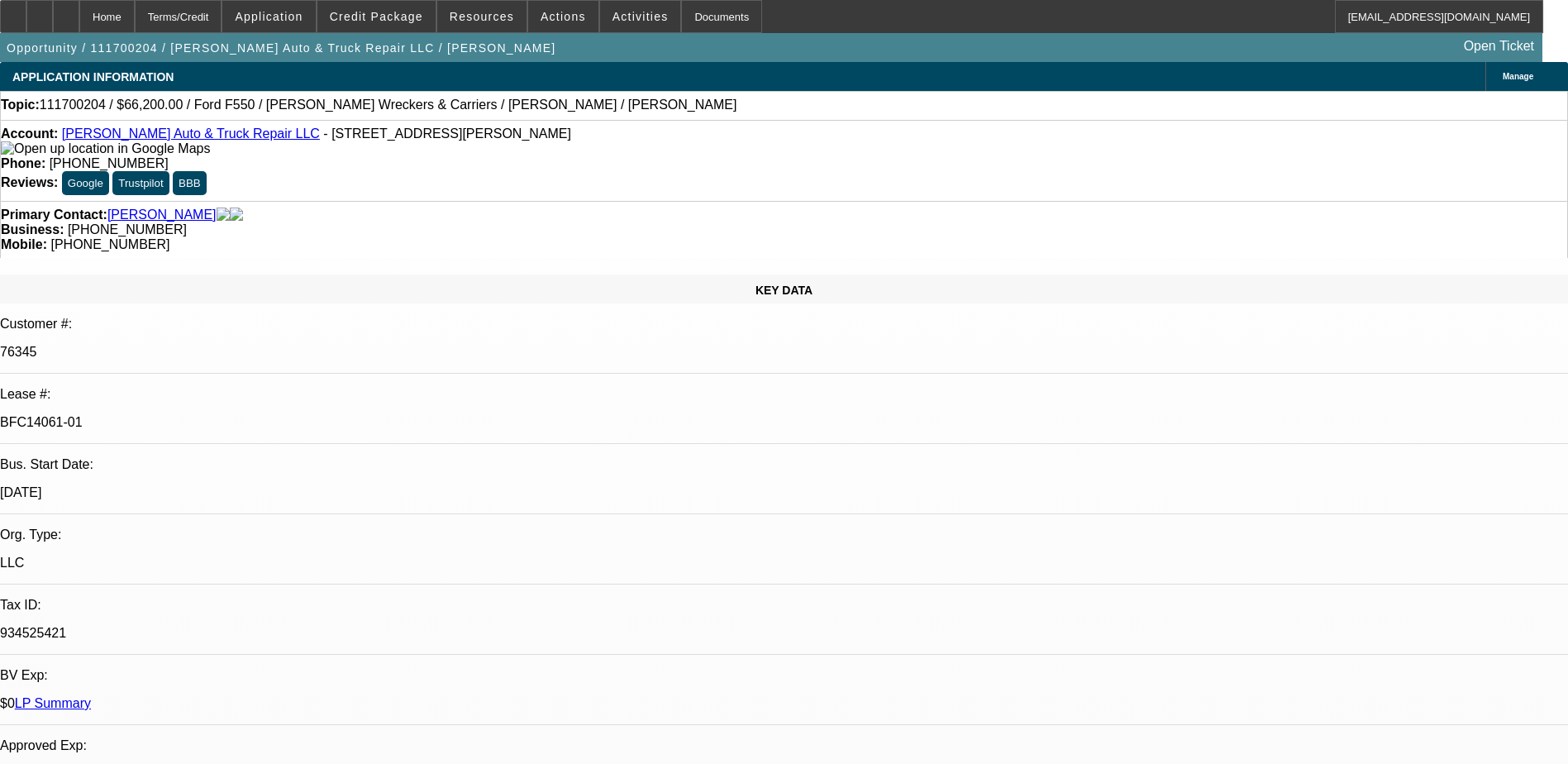
select select "2"
select select "0.1"
select select "1"
select select "2"
select select "4"
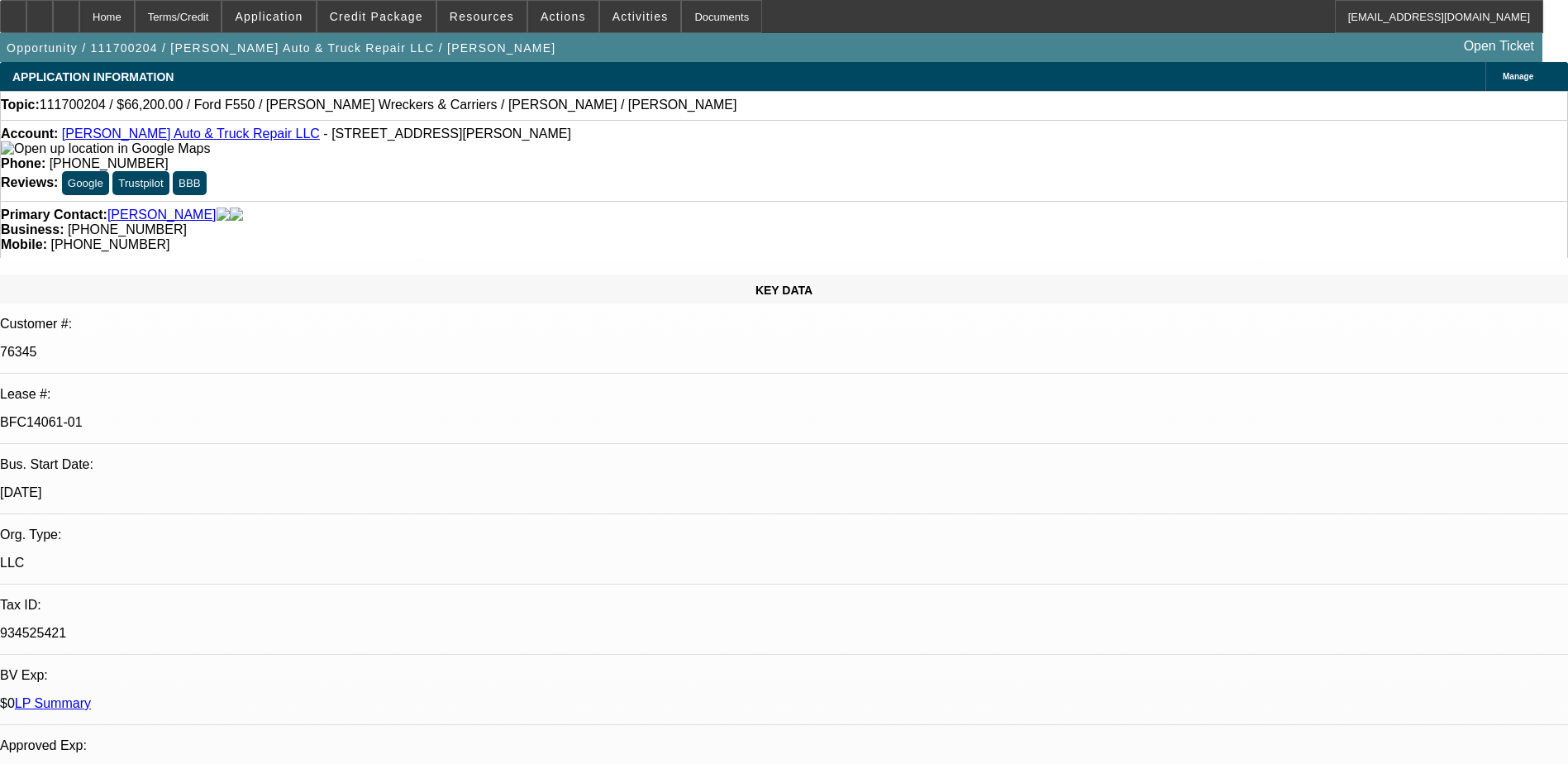
select select "1"
select select "2"
select select "4"
select select "1"
select select "2"
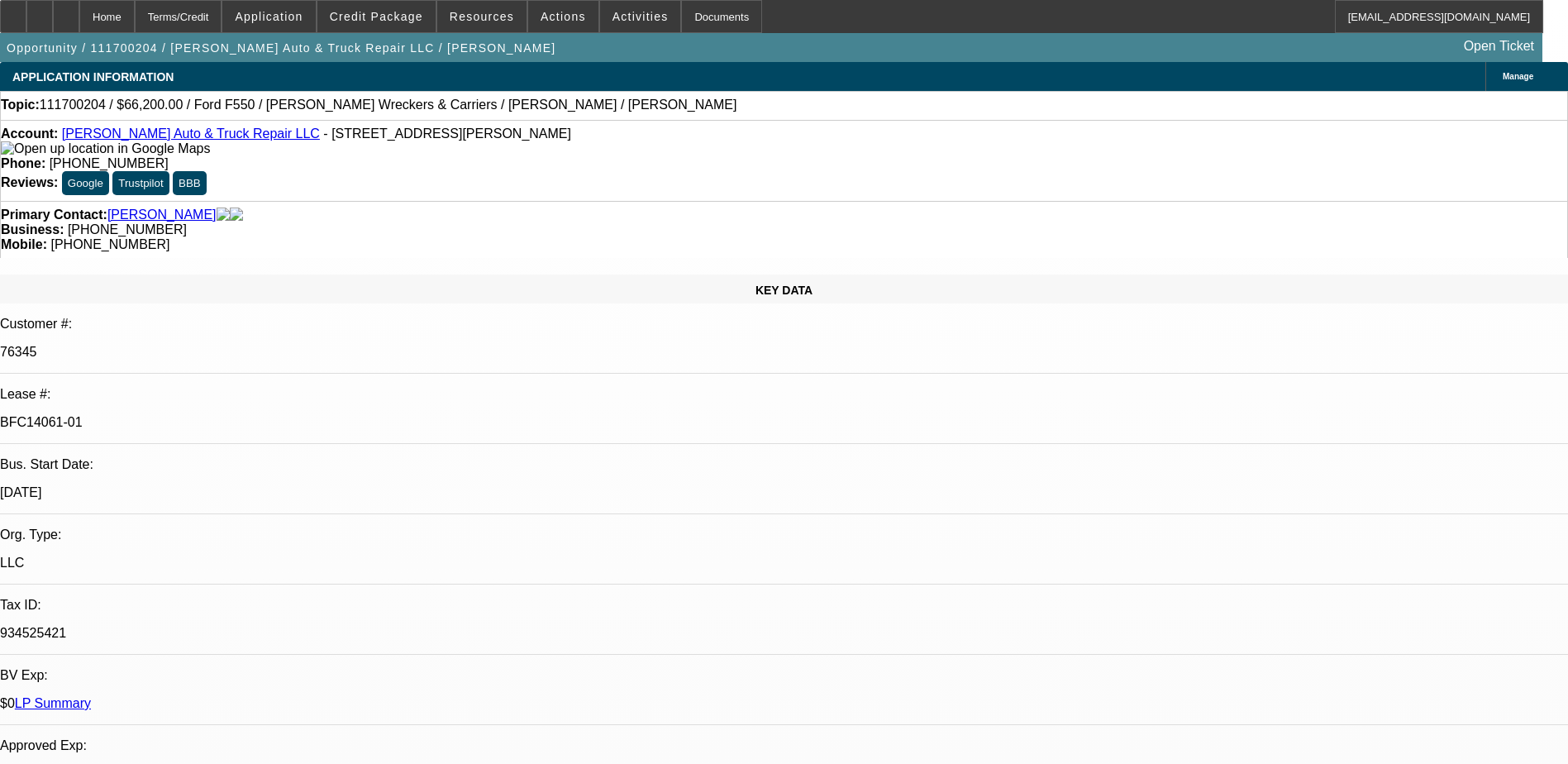
select select "4"
select select "1"
select select "2"
select select "4"
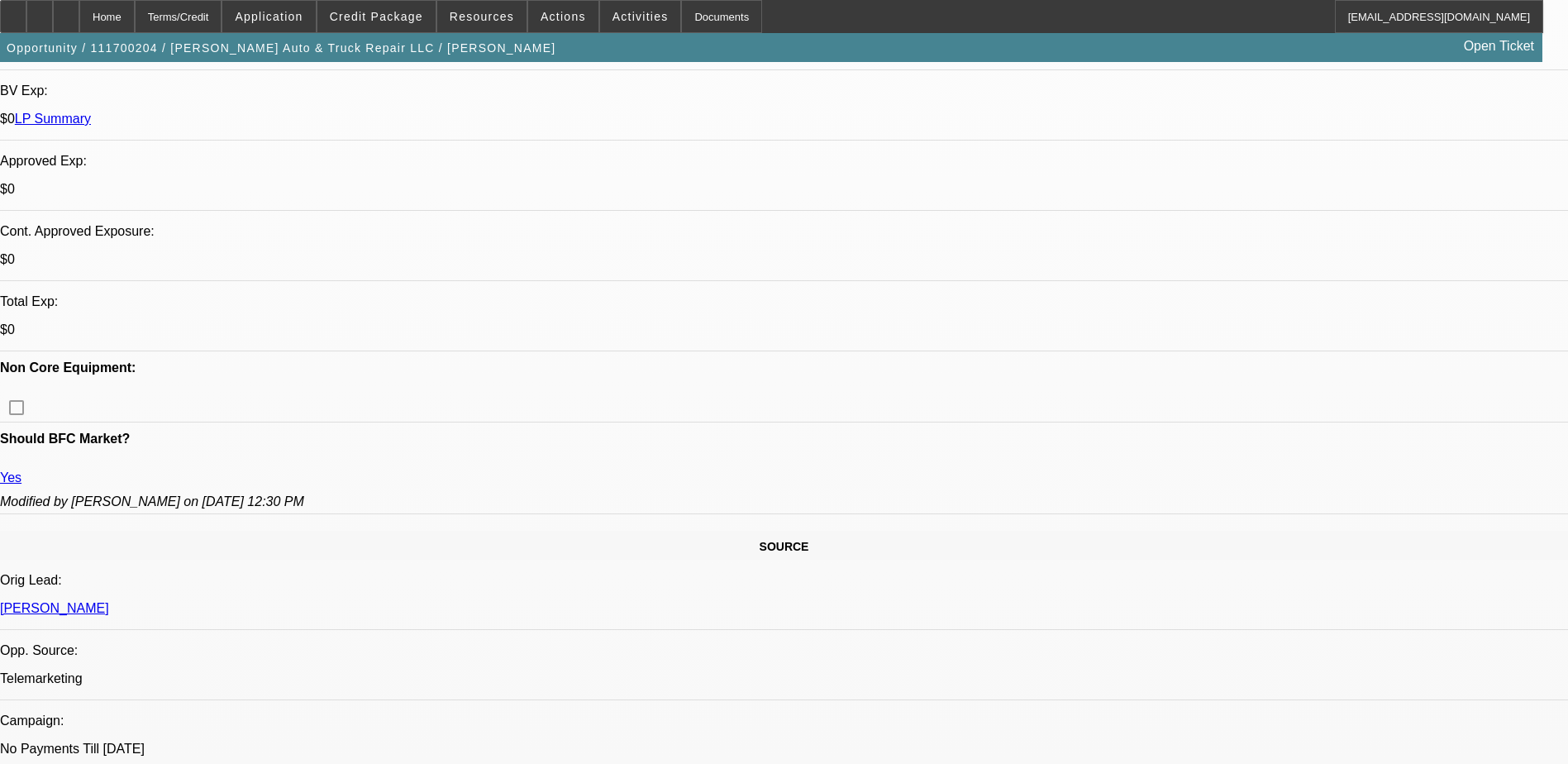
scroll to position [414, 0]
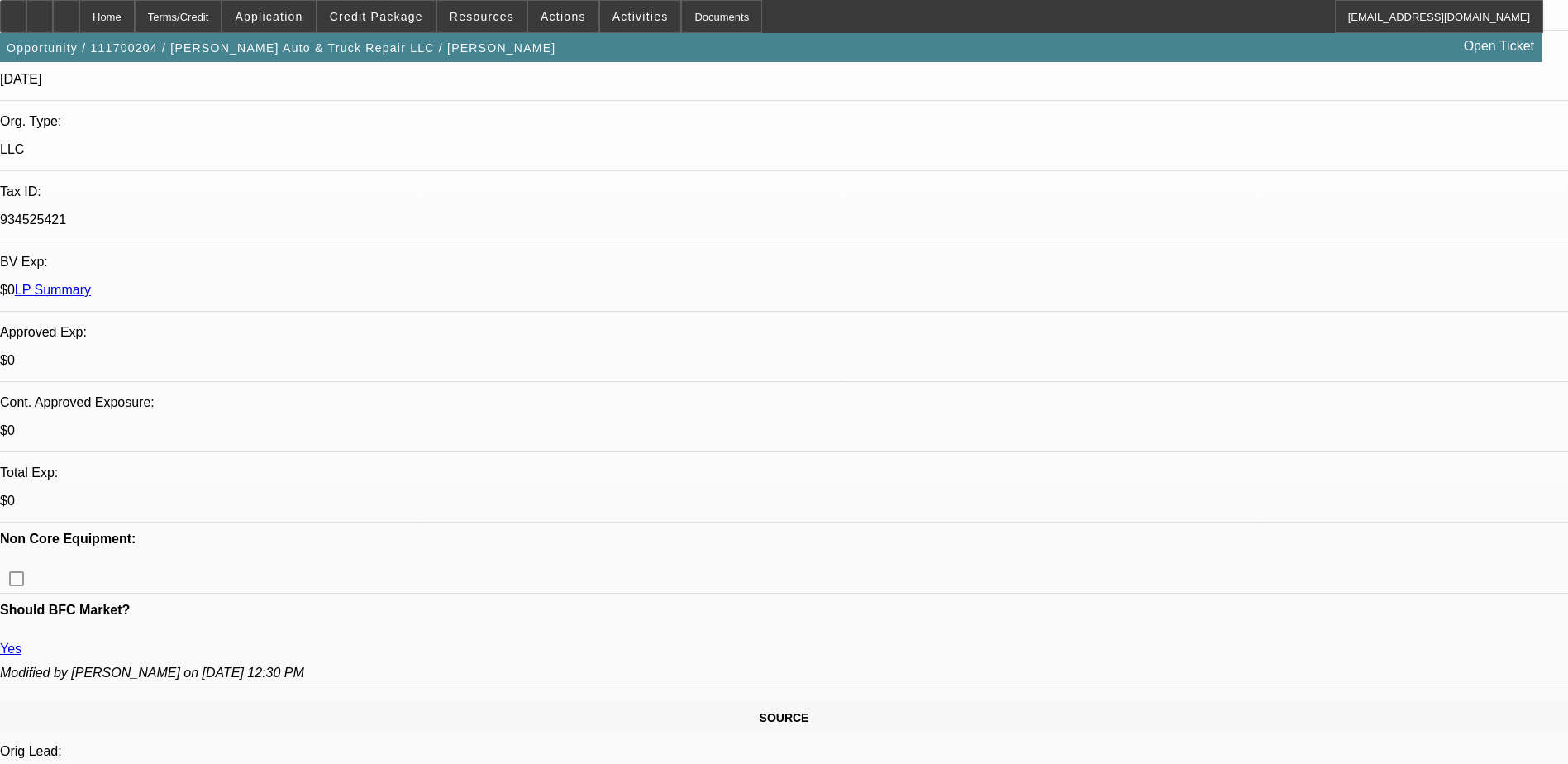
drag, startPoint x: 1507, startPoint y: 709, endPoint x: 1536, endPoint y: 690, distance: 34.7
drag, startPoint x: 1536, startPoint y: 690, endPoint x: 1479, endPoint y: 690, distance: 57.0
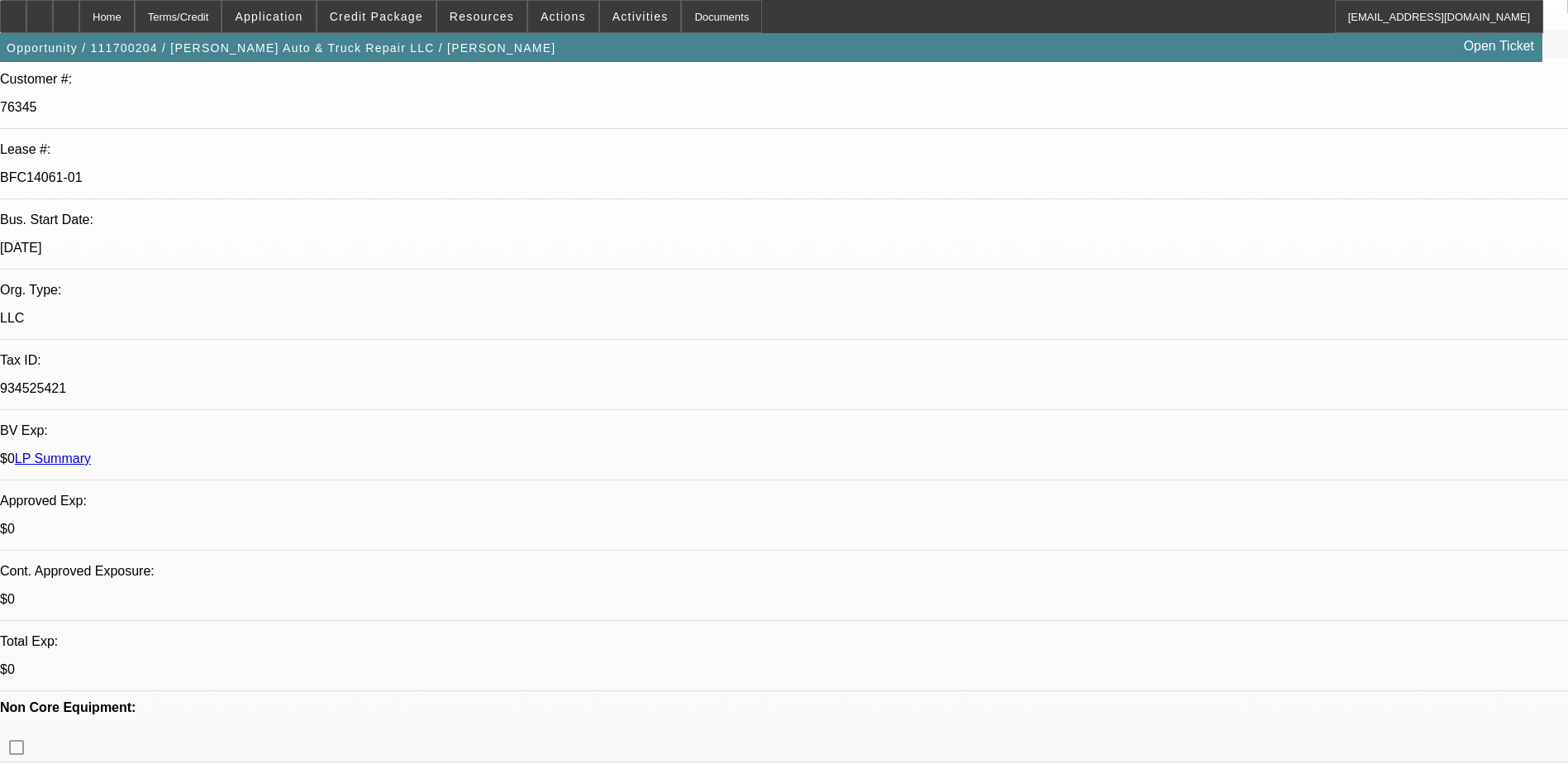
scroll to position [0, 0]
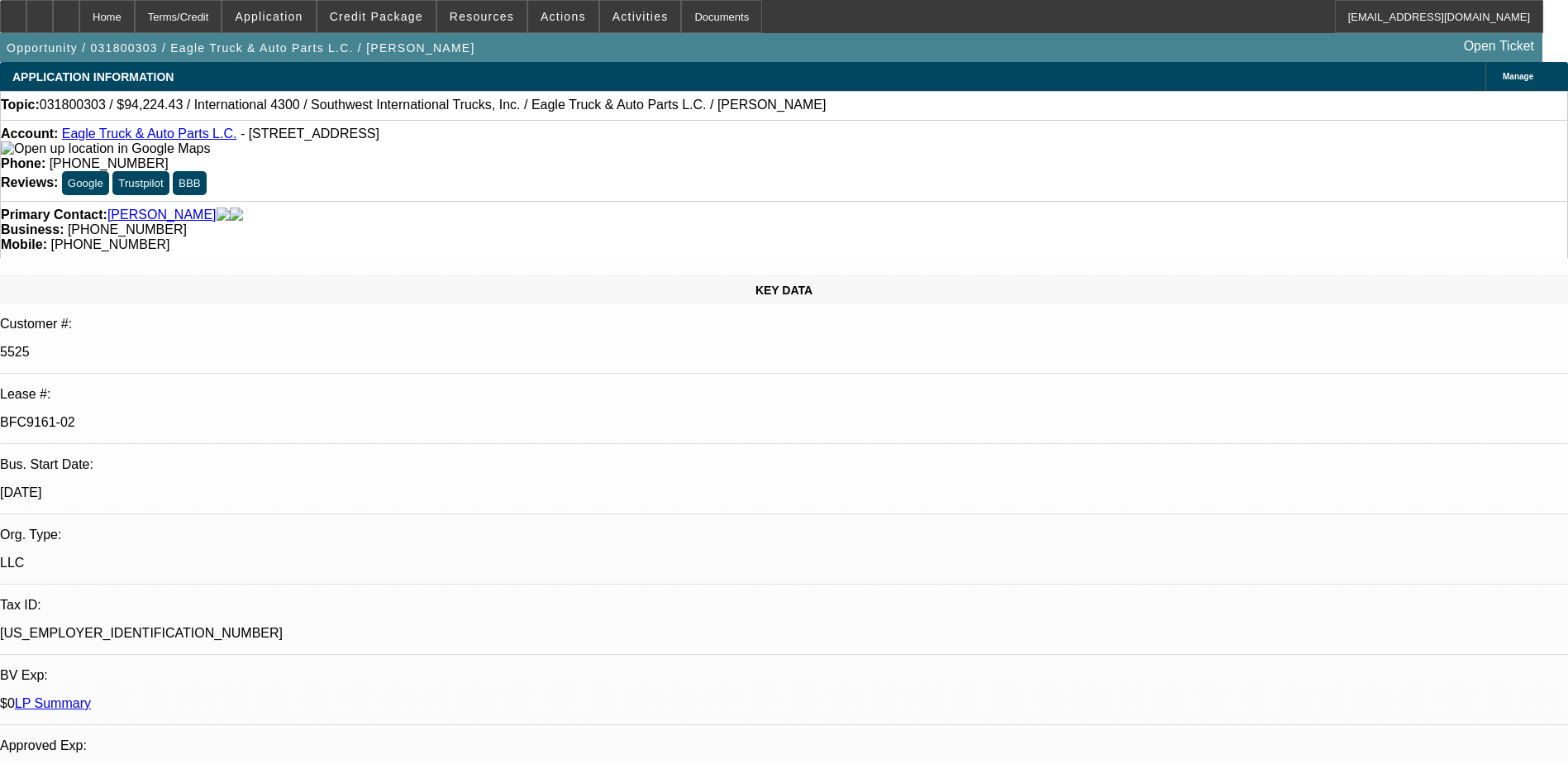
select select "0"
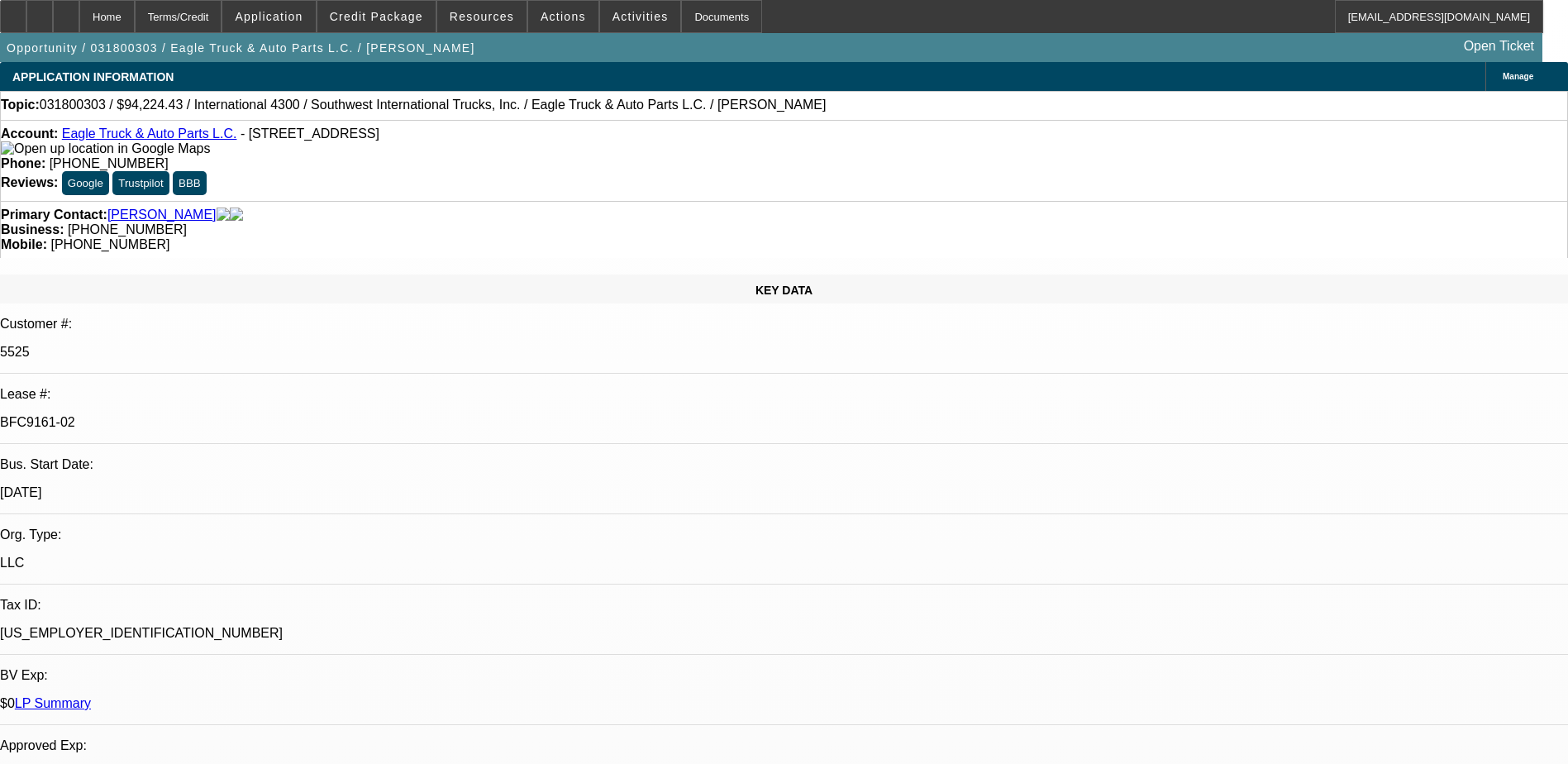
select select "0"
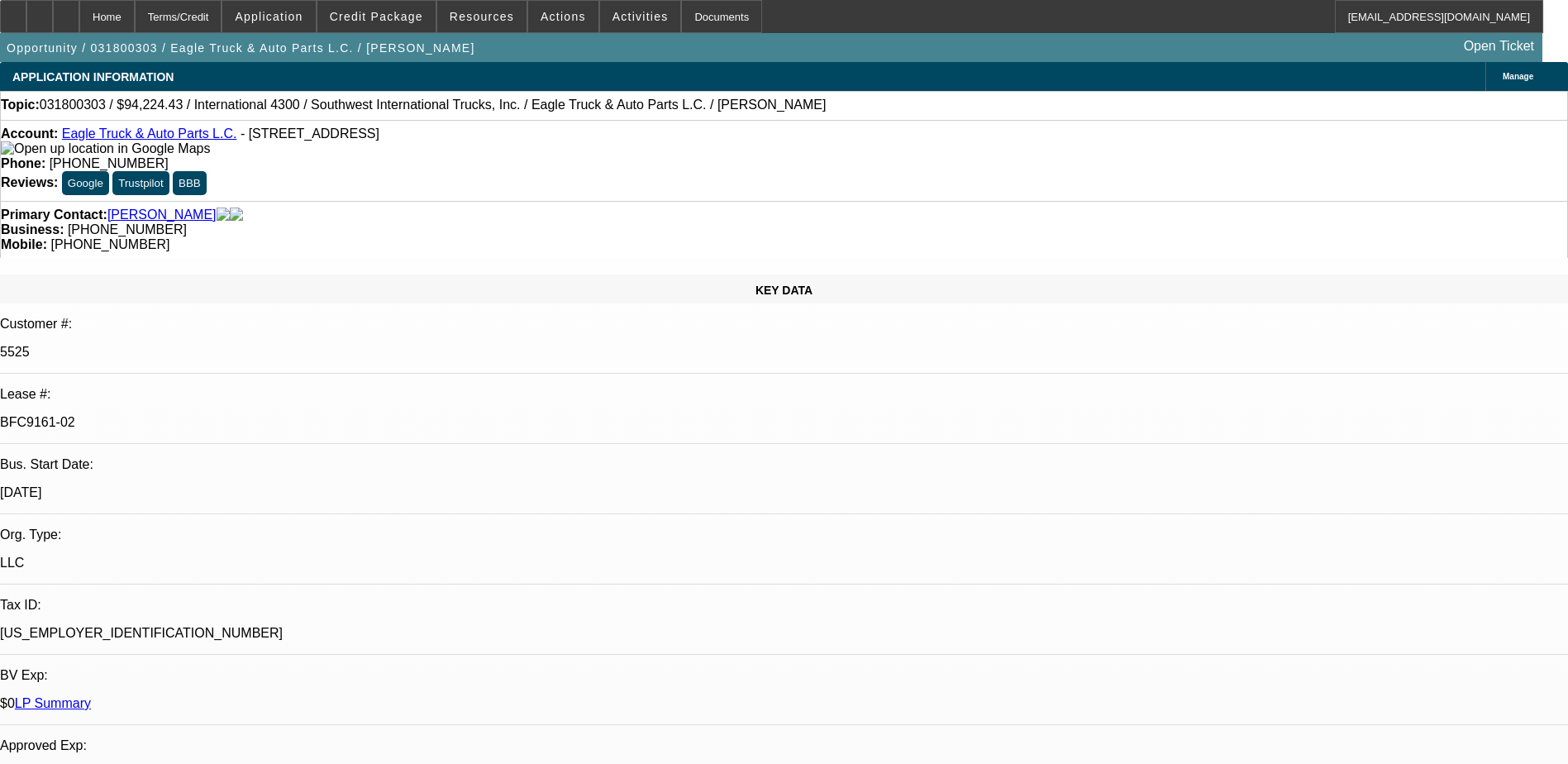
select select "0"
select select "1"
select select "6"
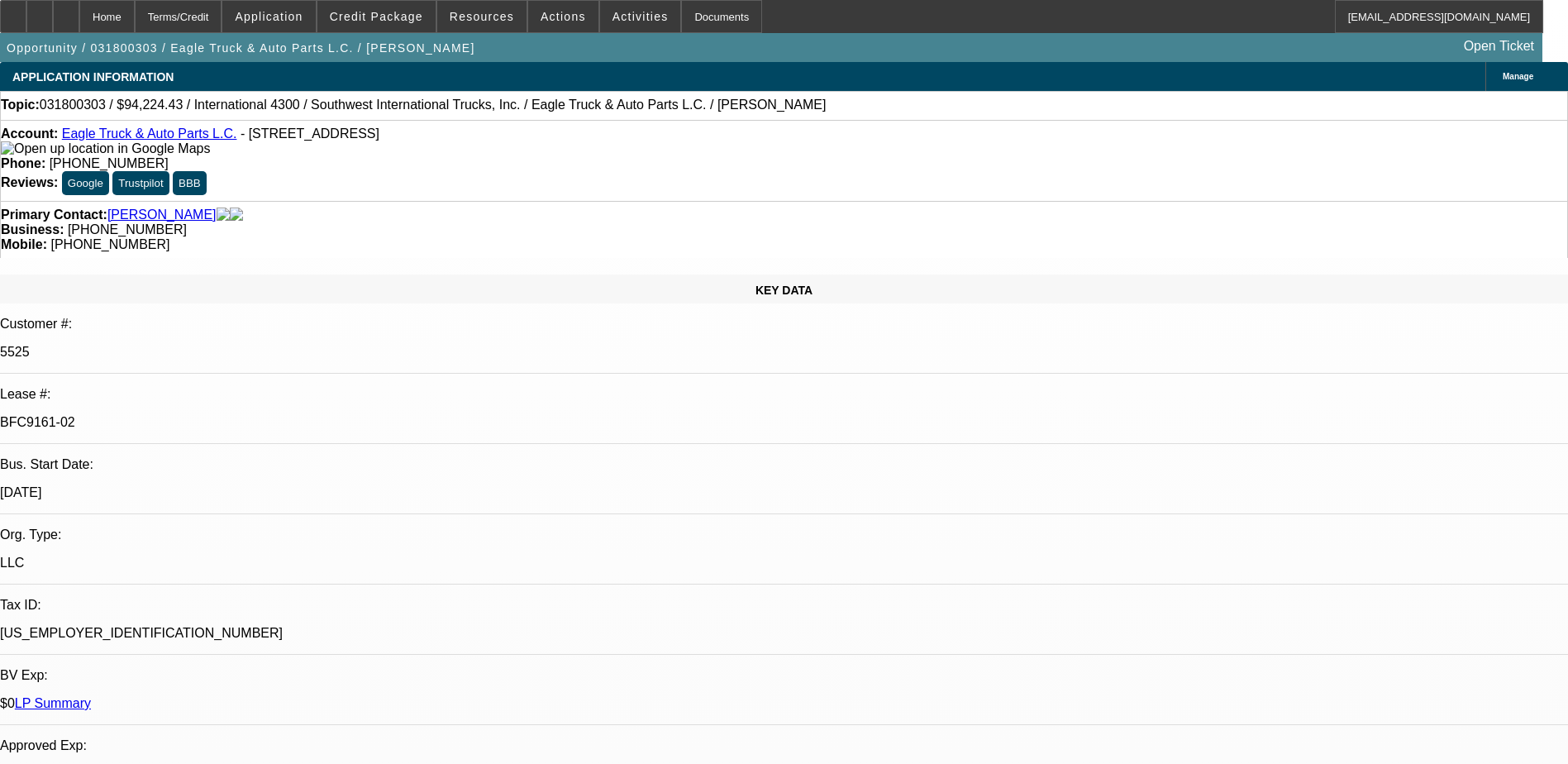
select select "1"
select select "6"
select select "1"
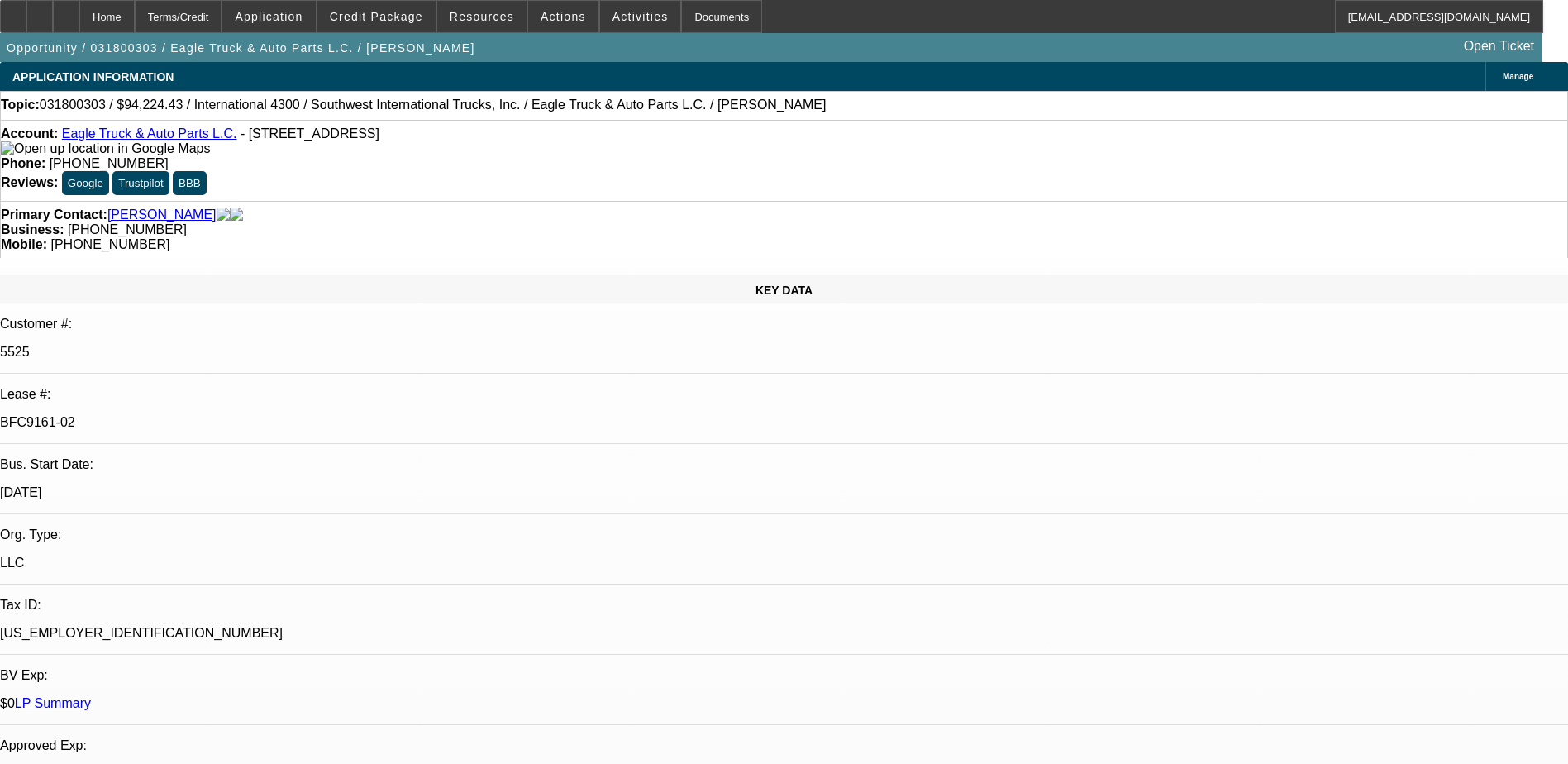
select select "6"
select select "1"
select select "2"
select select "6"
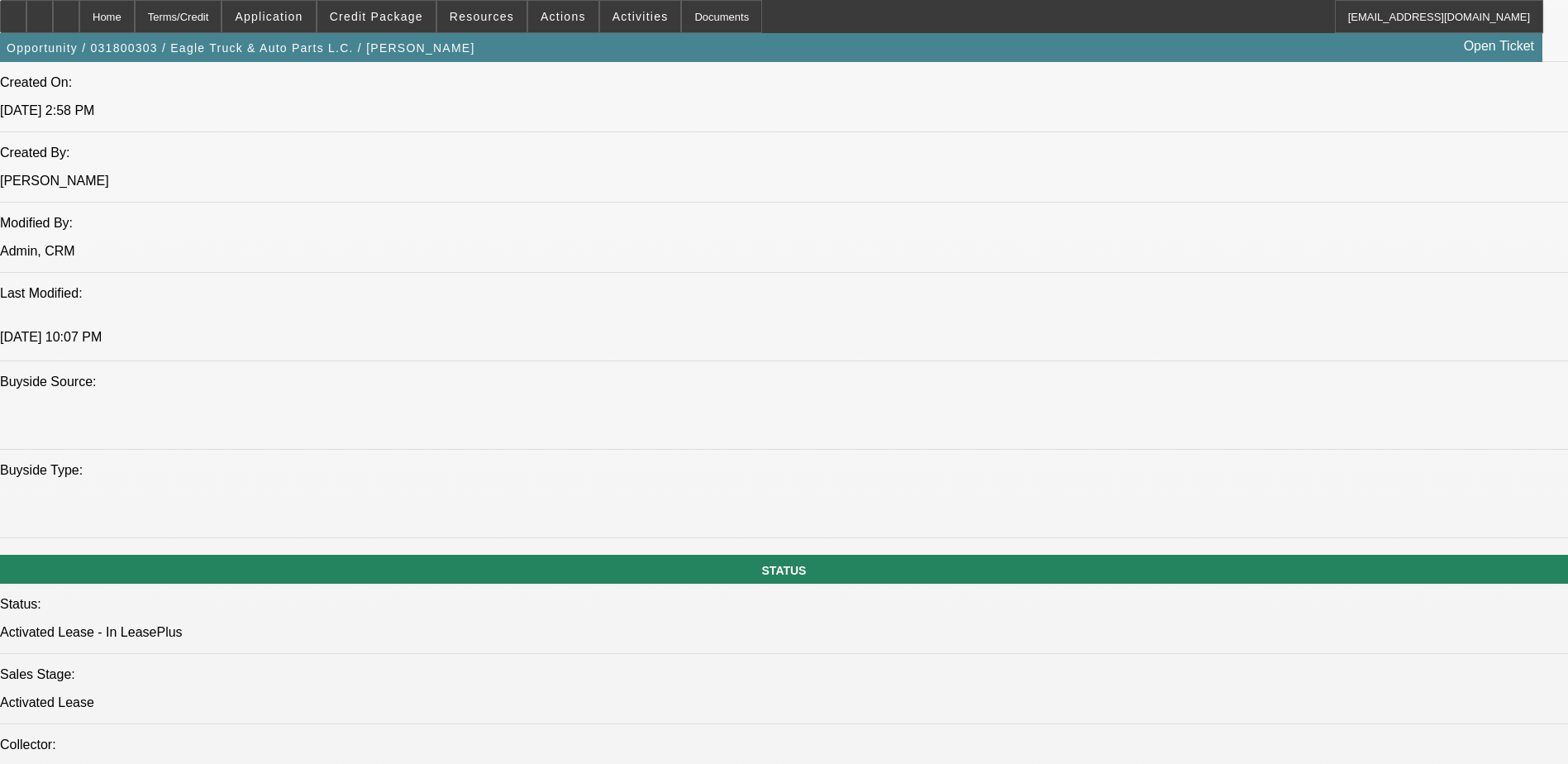
scroll to position [1571, 0]
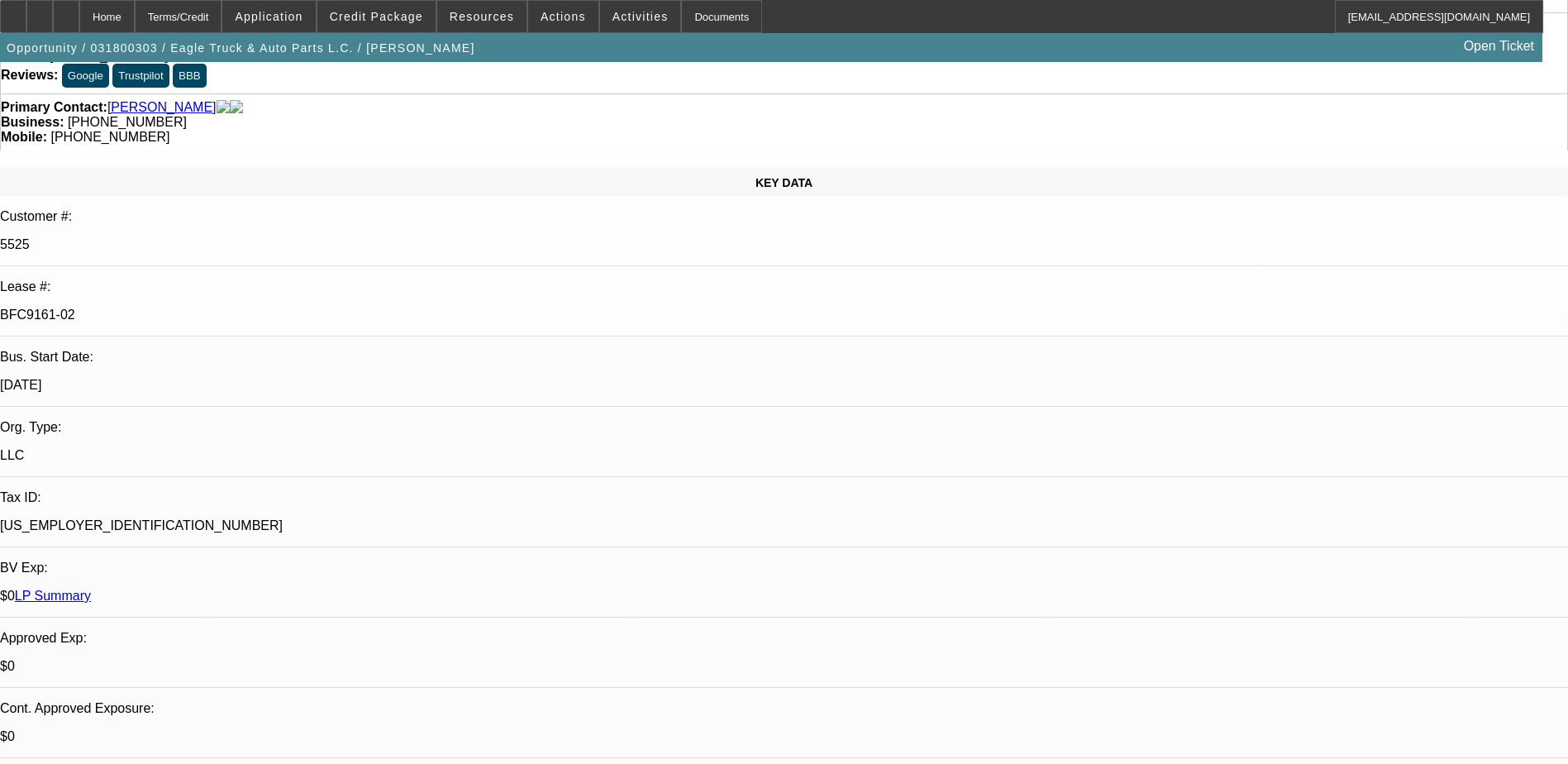
scroll to position [0, 0]
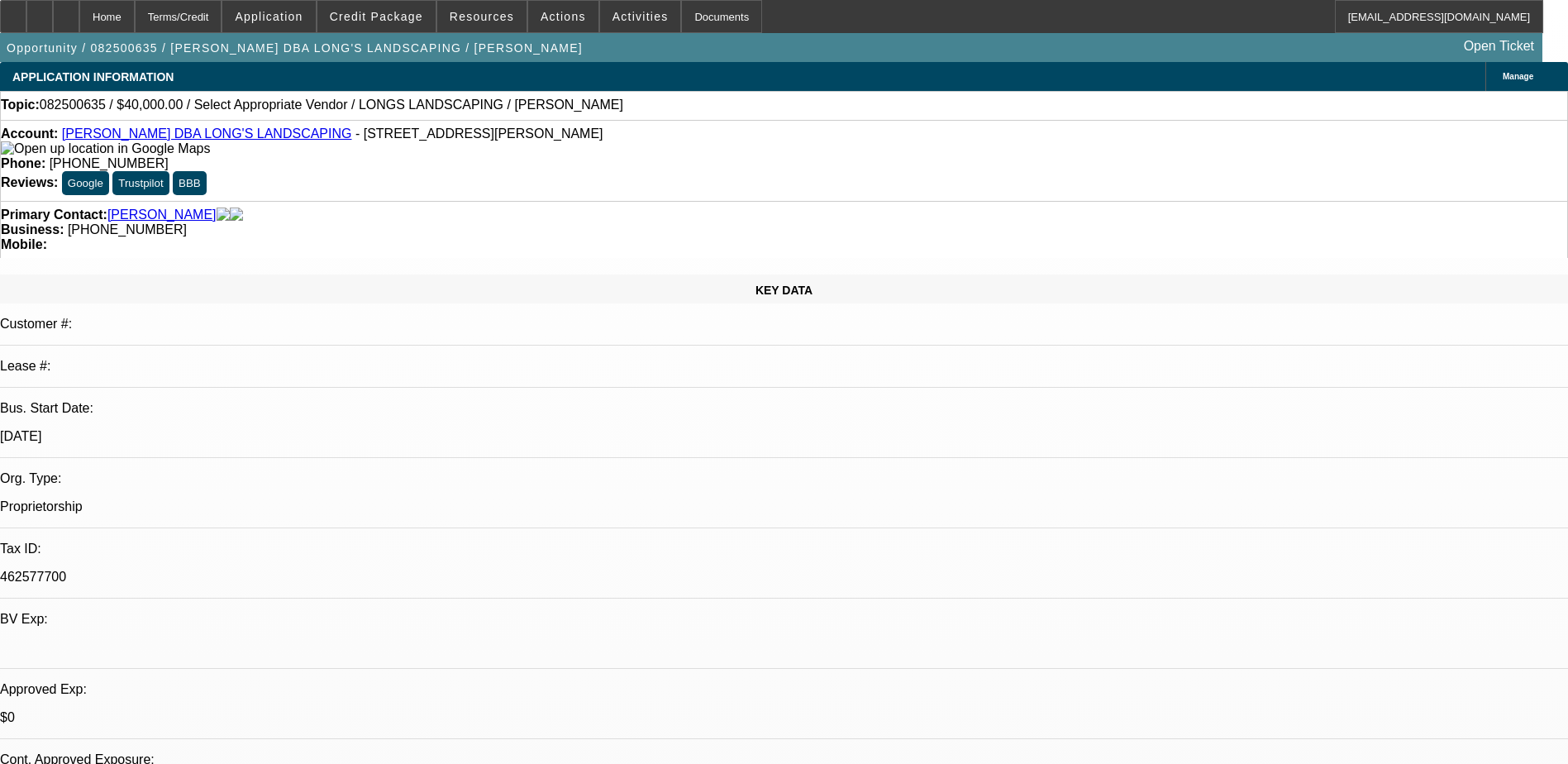
select select "0"
select select "2"
select select "0.1"
select select "4"
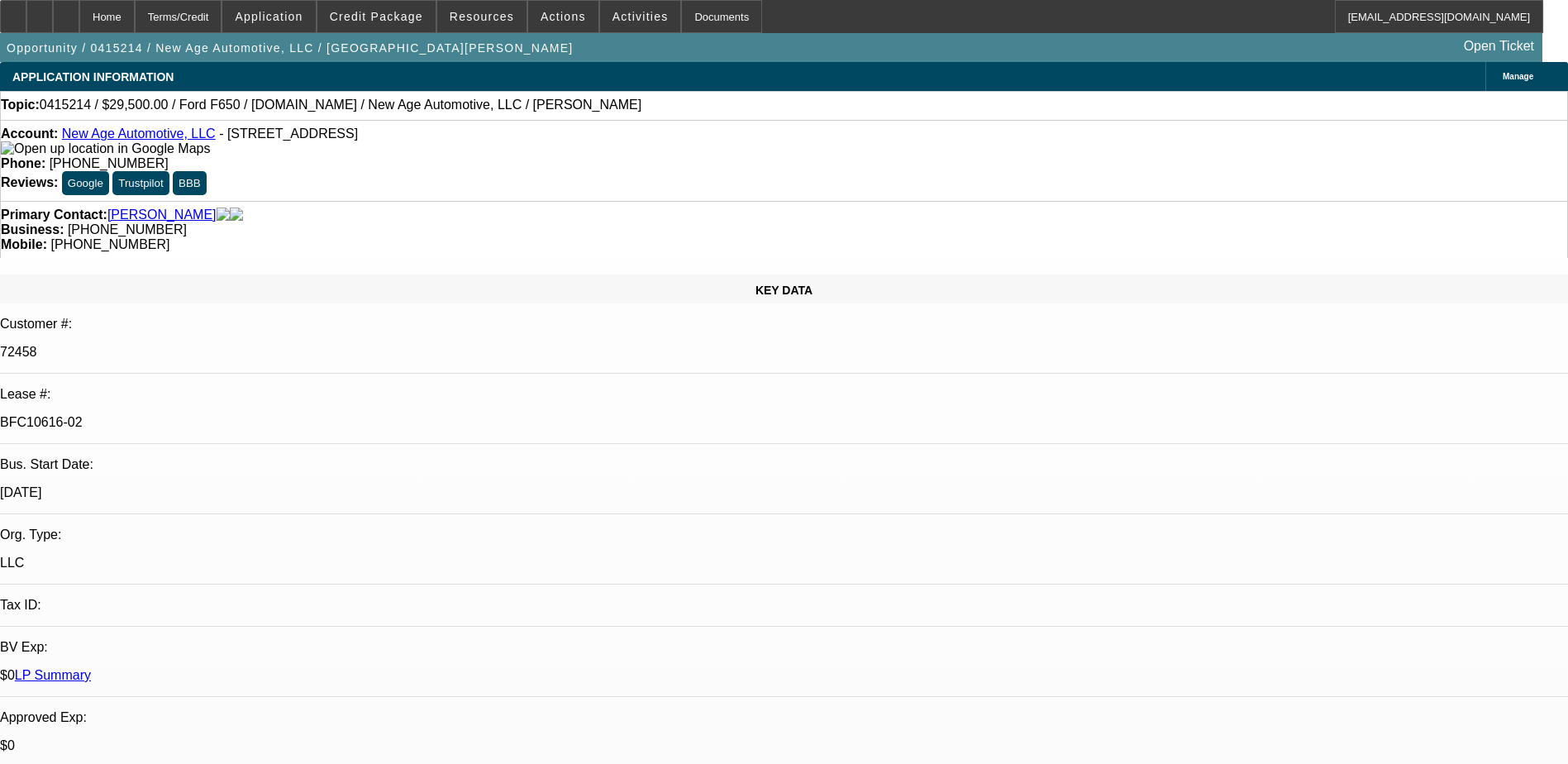
select select "0"
select select "2"
select select "0.1"
select select "0"
select select "2"
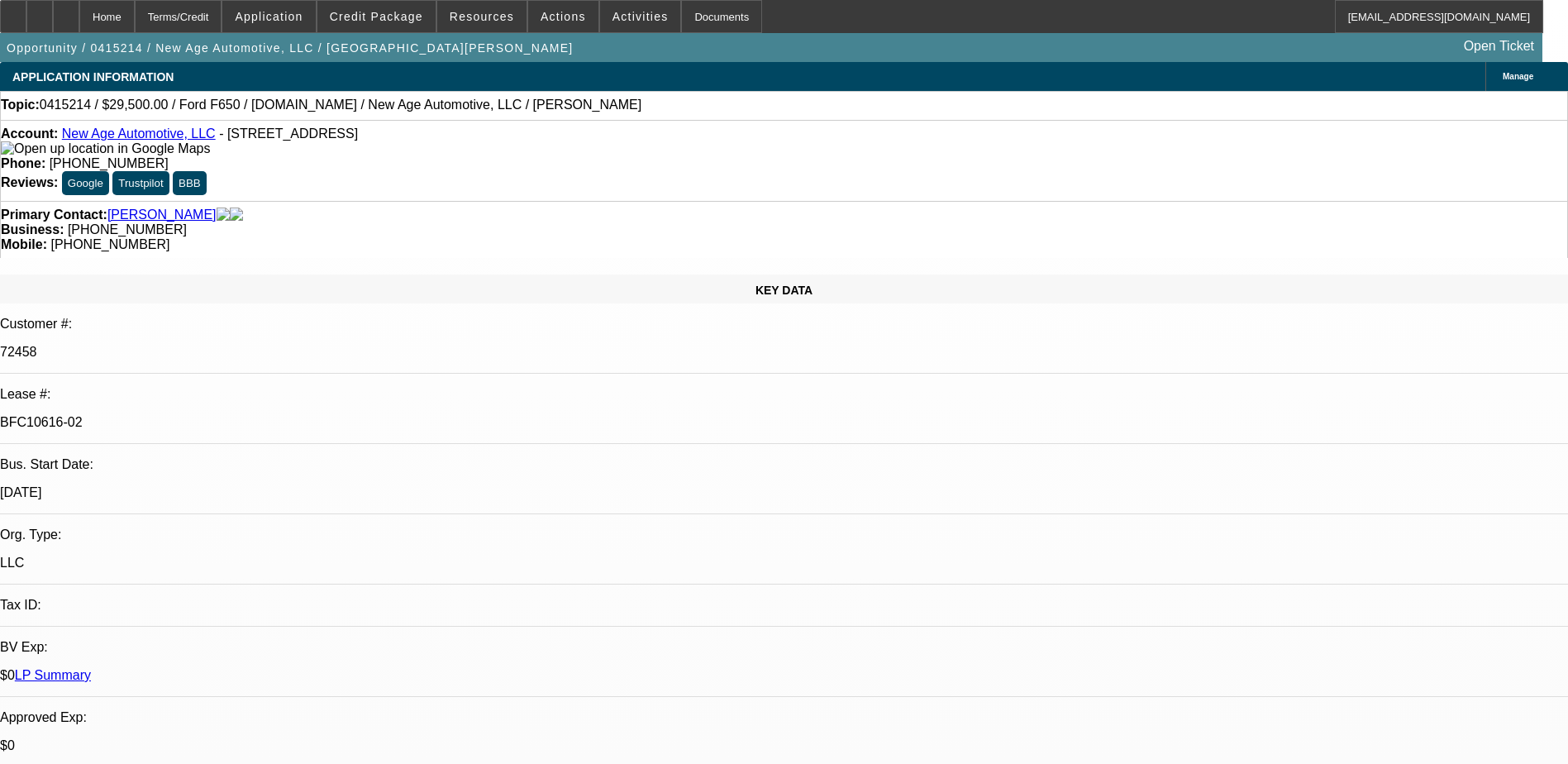
select select "0.1"
select select "0"
select select "2"
select select "0.1"
select select "0"
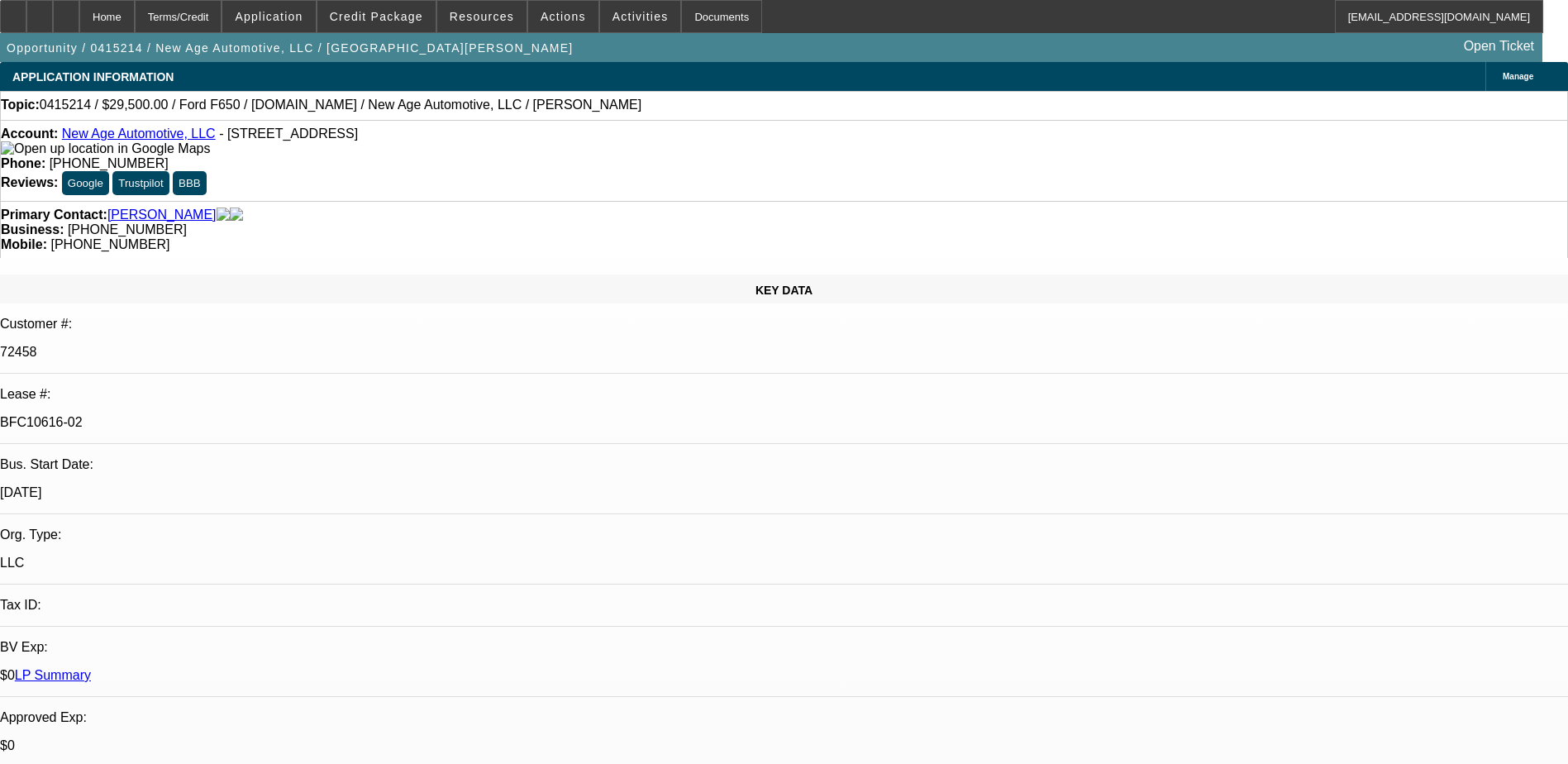
select select "2"
select select "0.1"
select select "1"
select select "2"
select select "4"
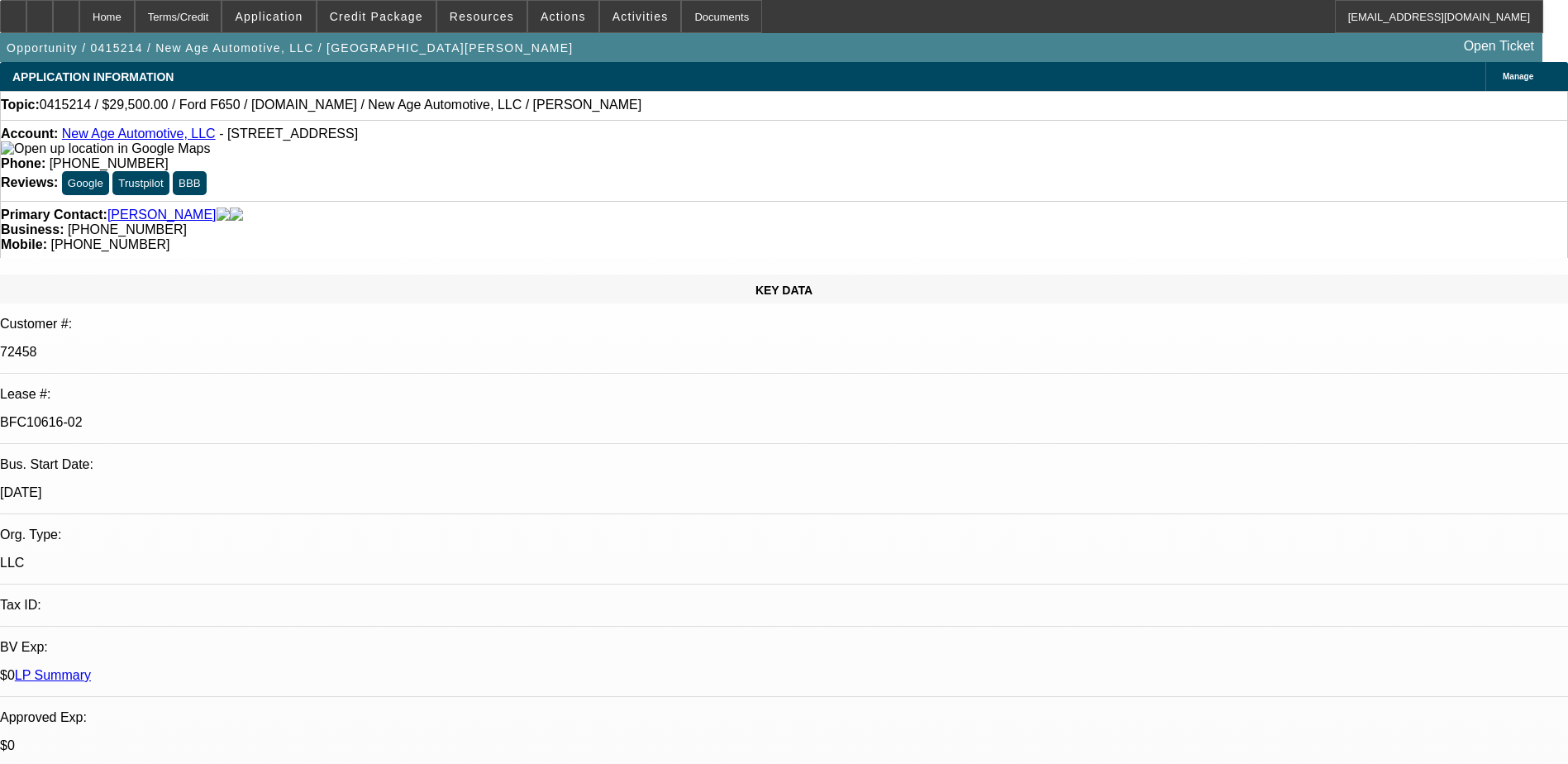
select select "1"
select select "2"
select select "4"
select select "1"
select select "2"
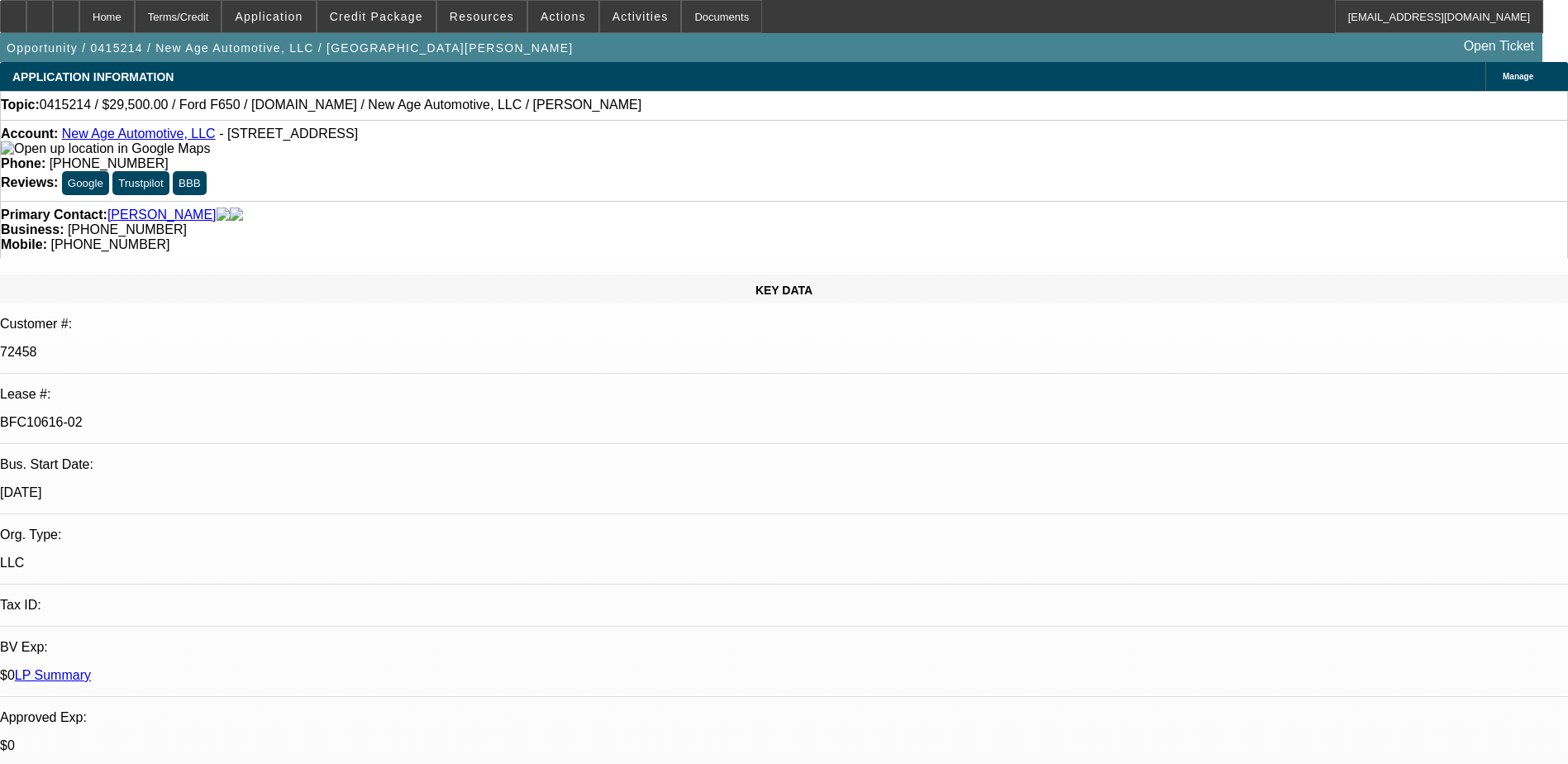
select select "4"
select select "1"
select select "2"
select select "4"
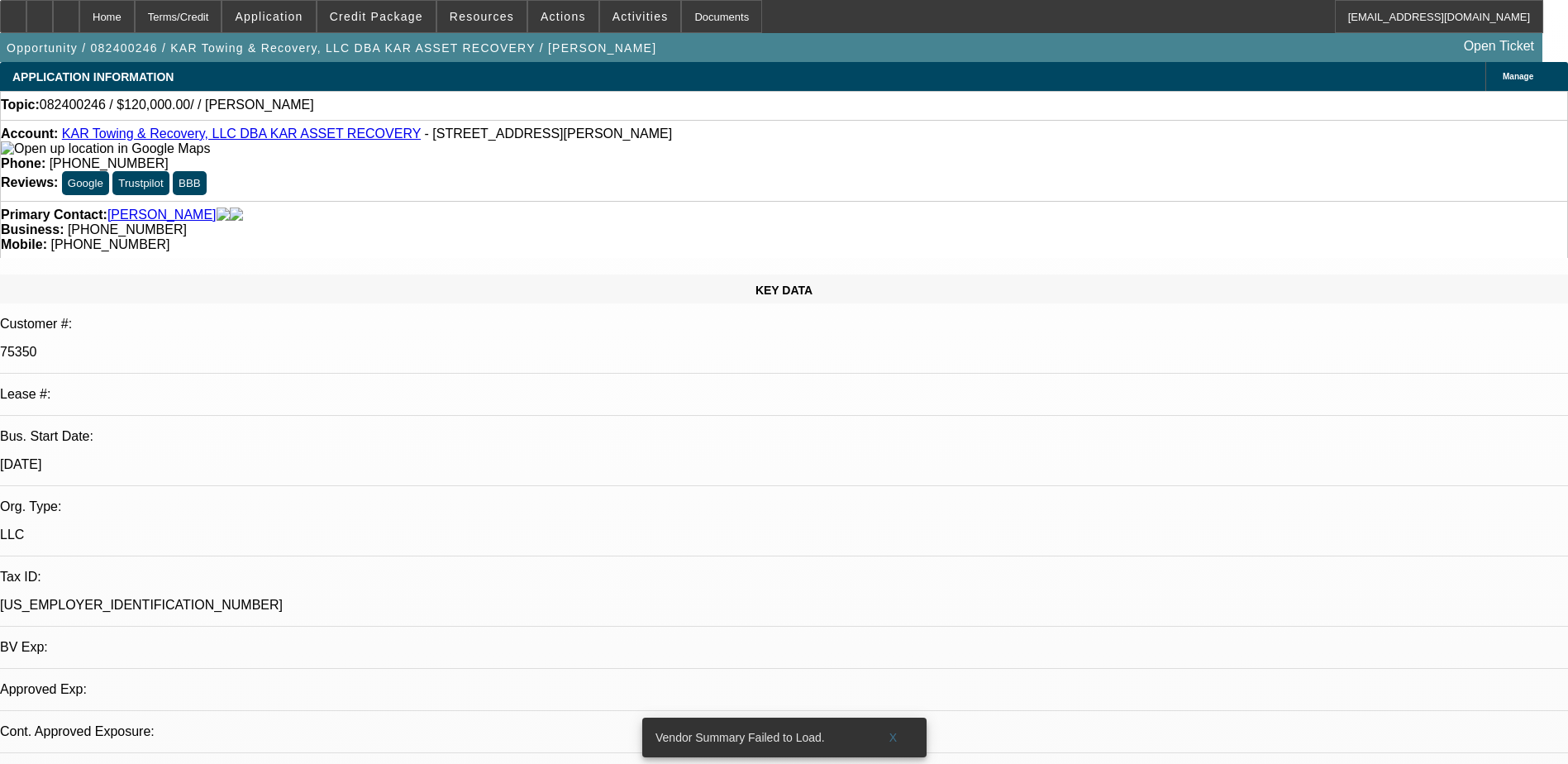
select select "0"
select select "2"
select select "0.1"
select select "4"
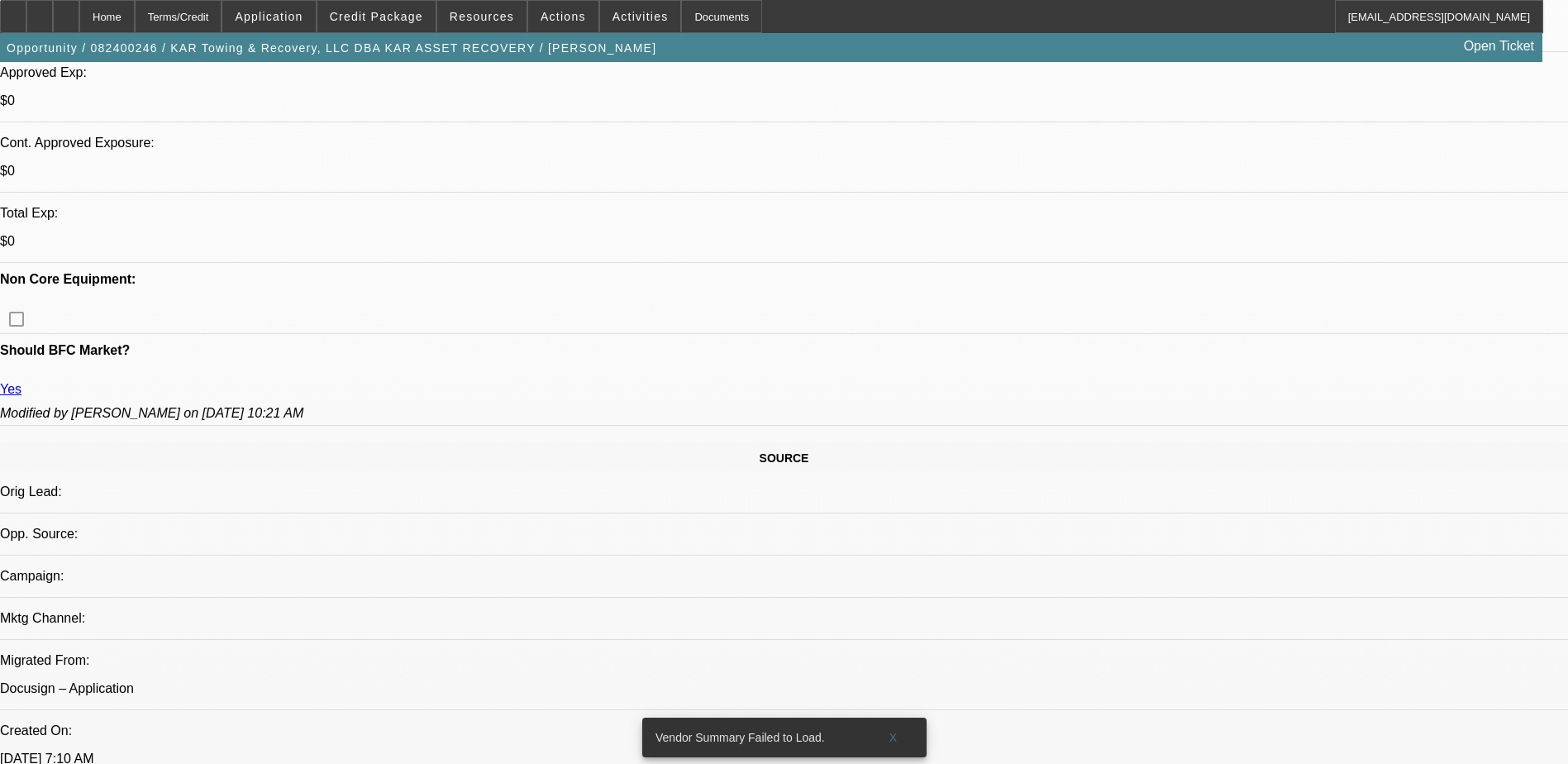
scroll to position [827, 0]
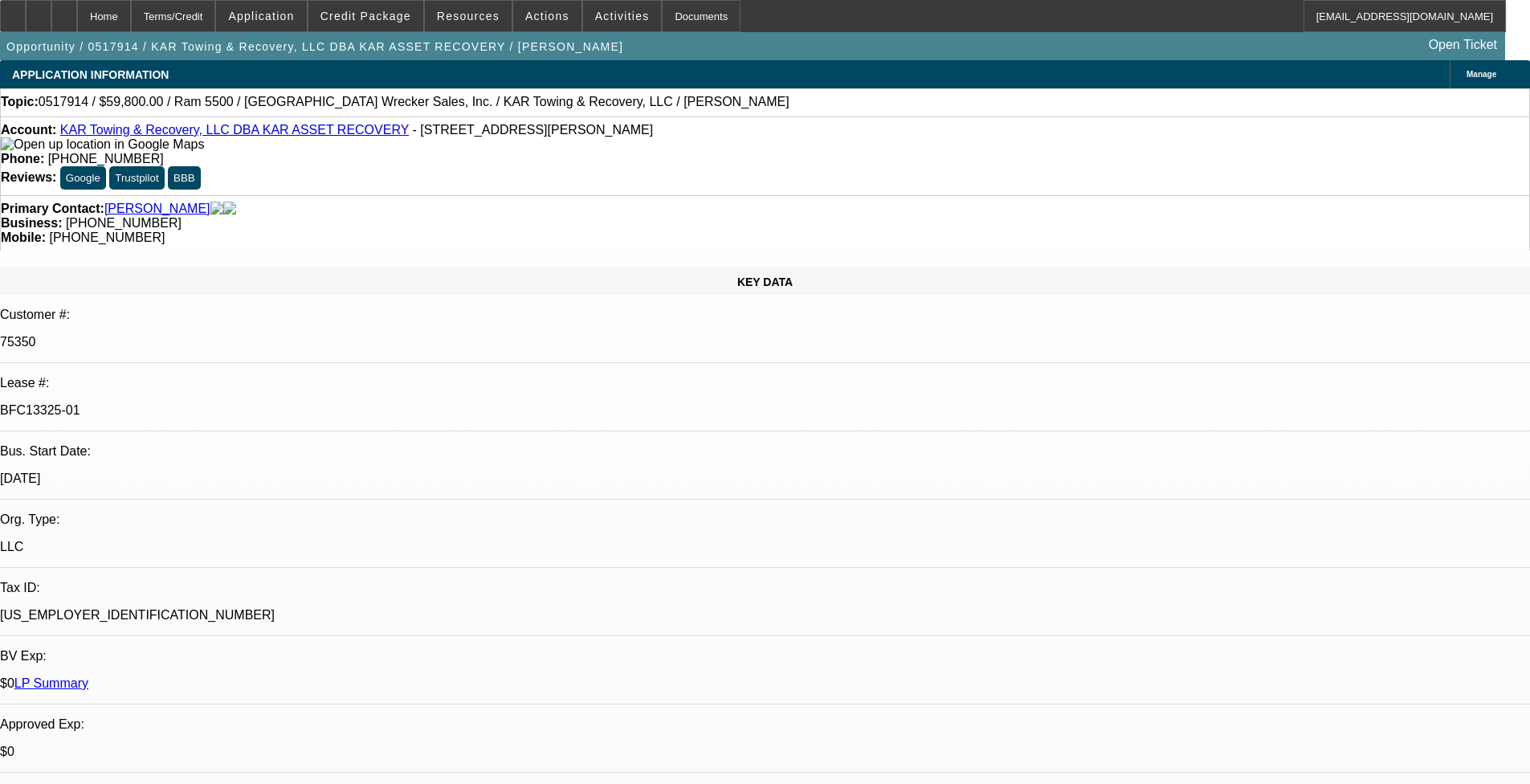
select select "0"
select select "2"
select select "0.1"
select select "0"
select select "2"
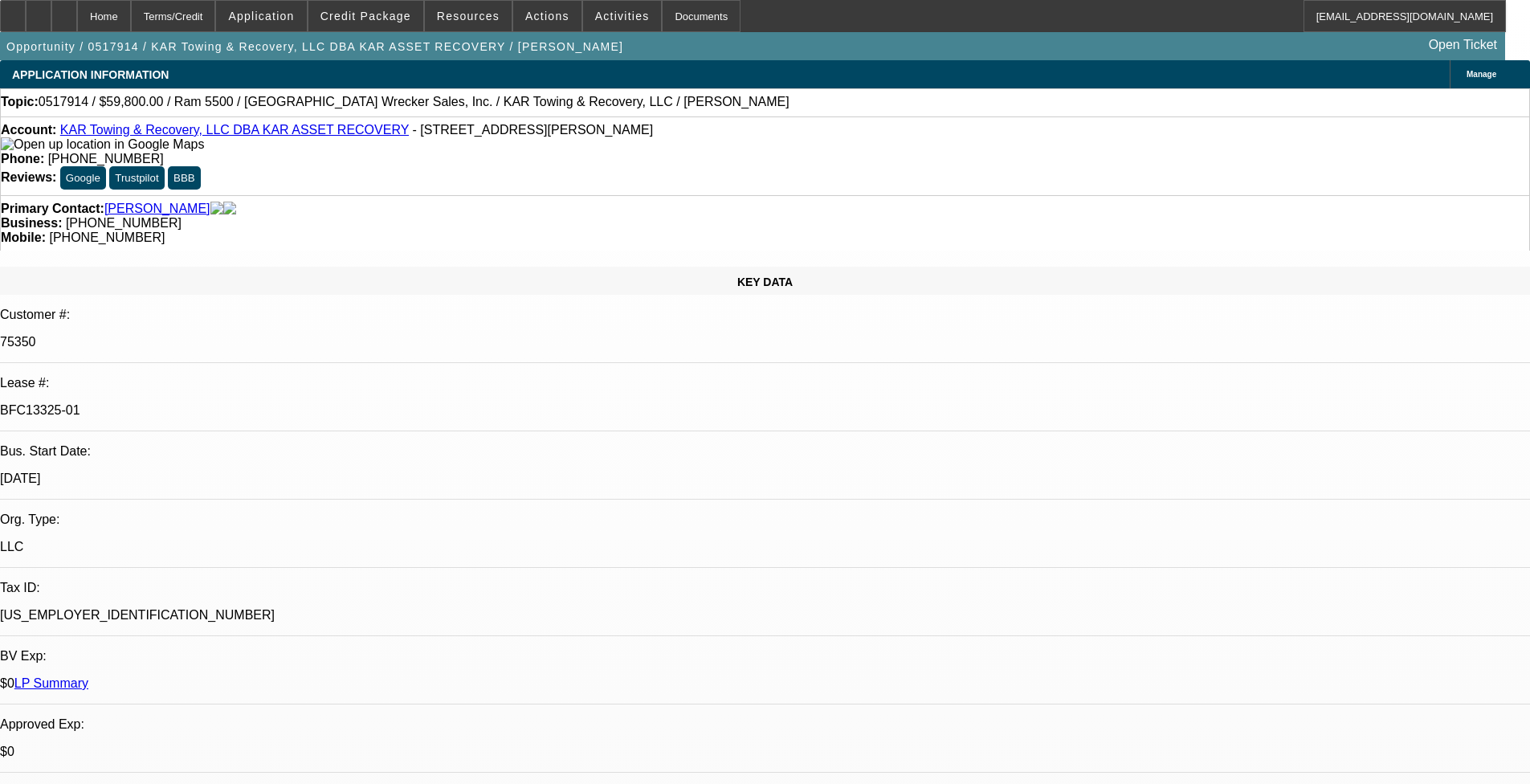
select select "0.1"
select select "0"
select select "2"
select select "0.1"
select select "0"
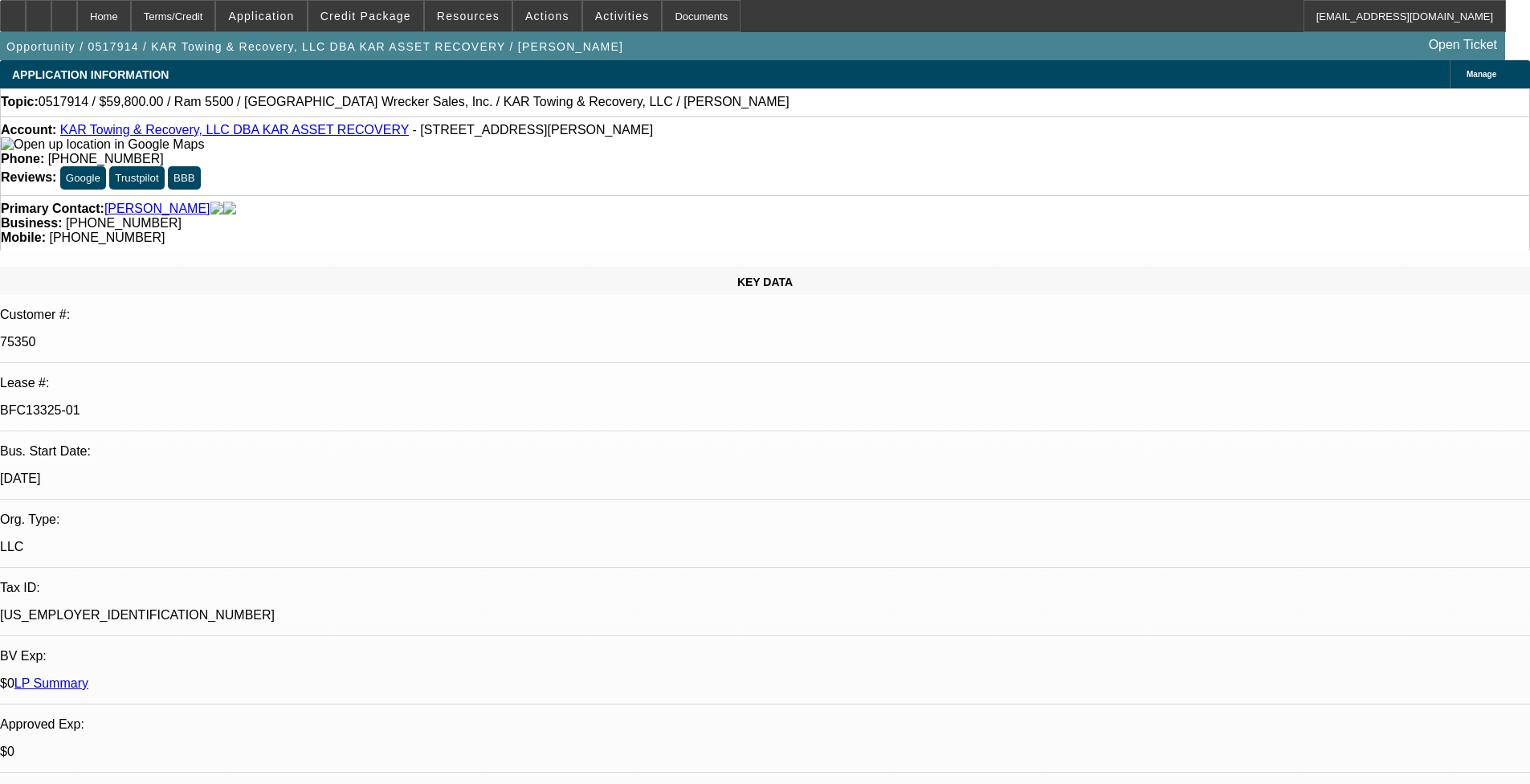
select select "2"
select select "0.1"
select select "1"
select select "2"
select select "4"
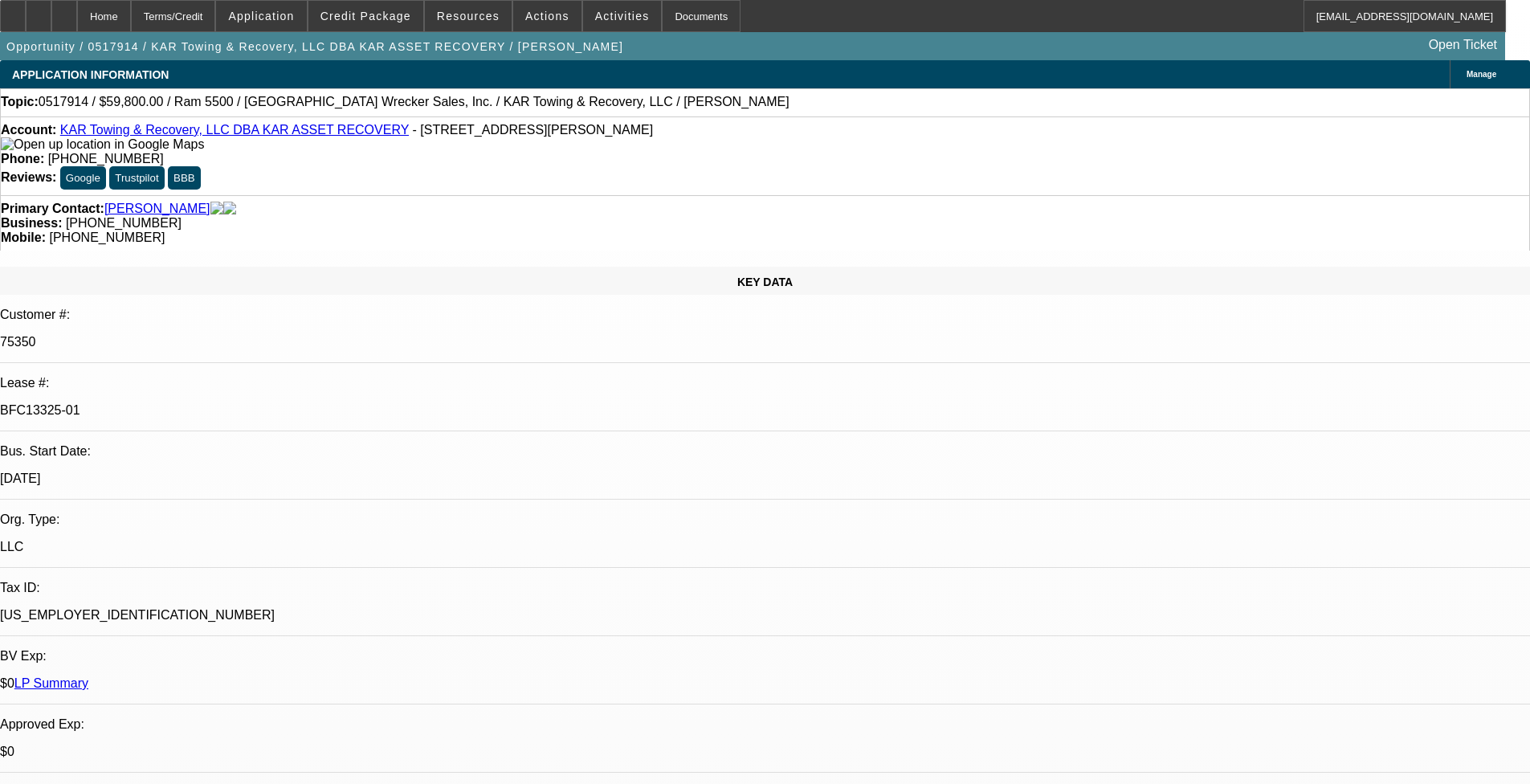
select select "1"
select select "2"
select select "4"
select select "1"
select select "2"
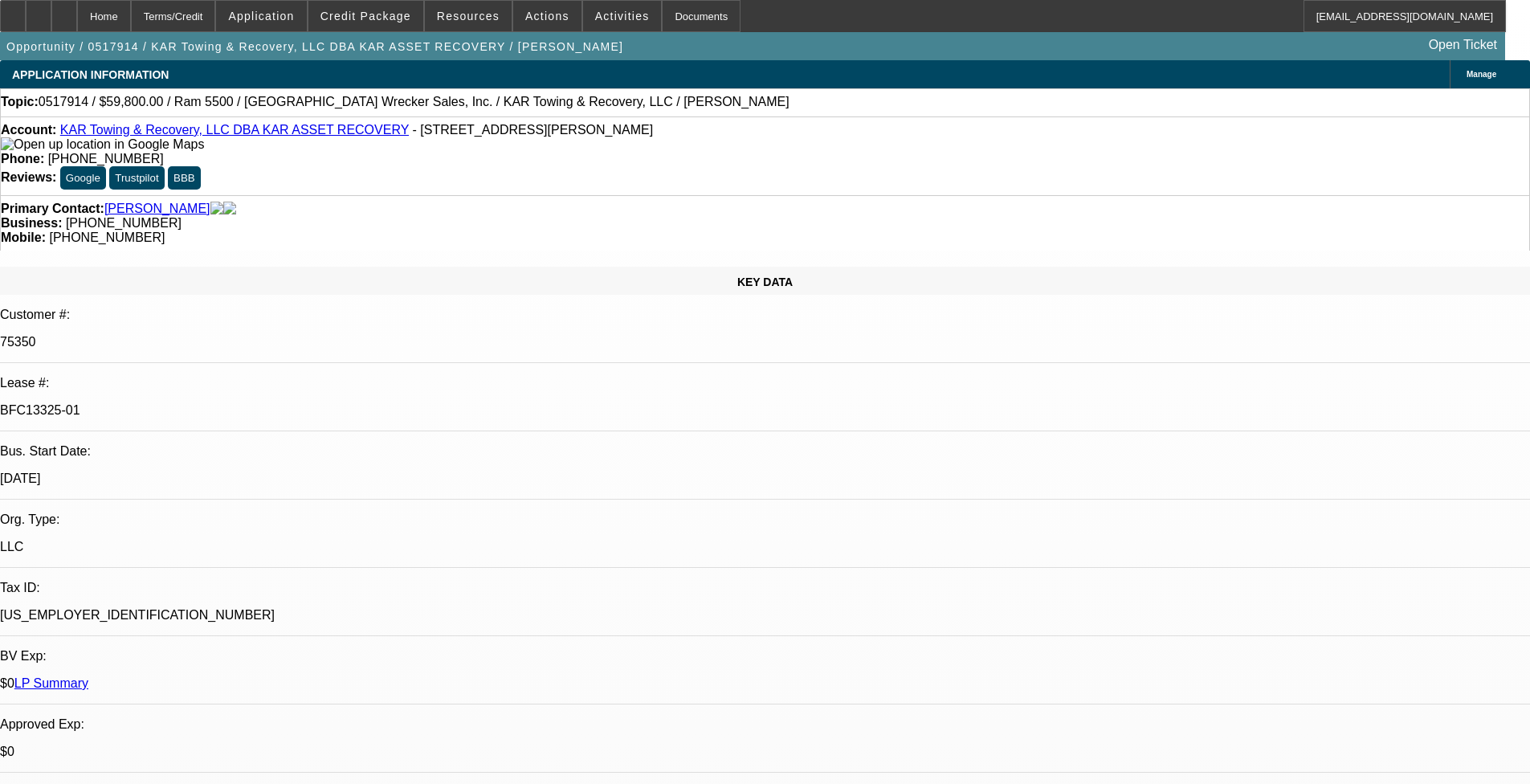
select select "4"
select select "1"
select select "2"
select select "4"
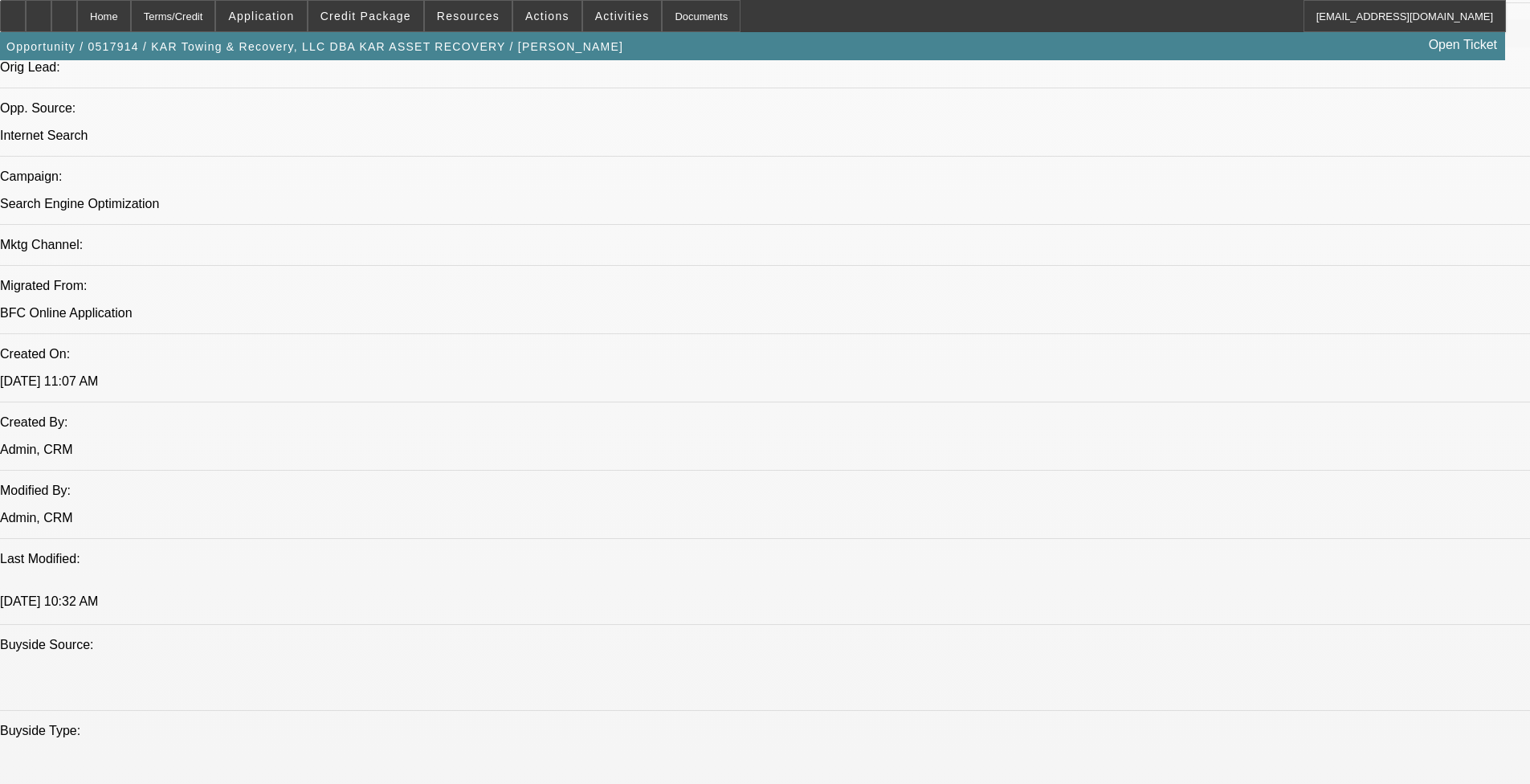
scroll to position [964, 0]
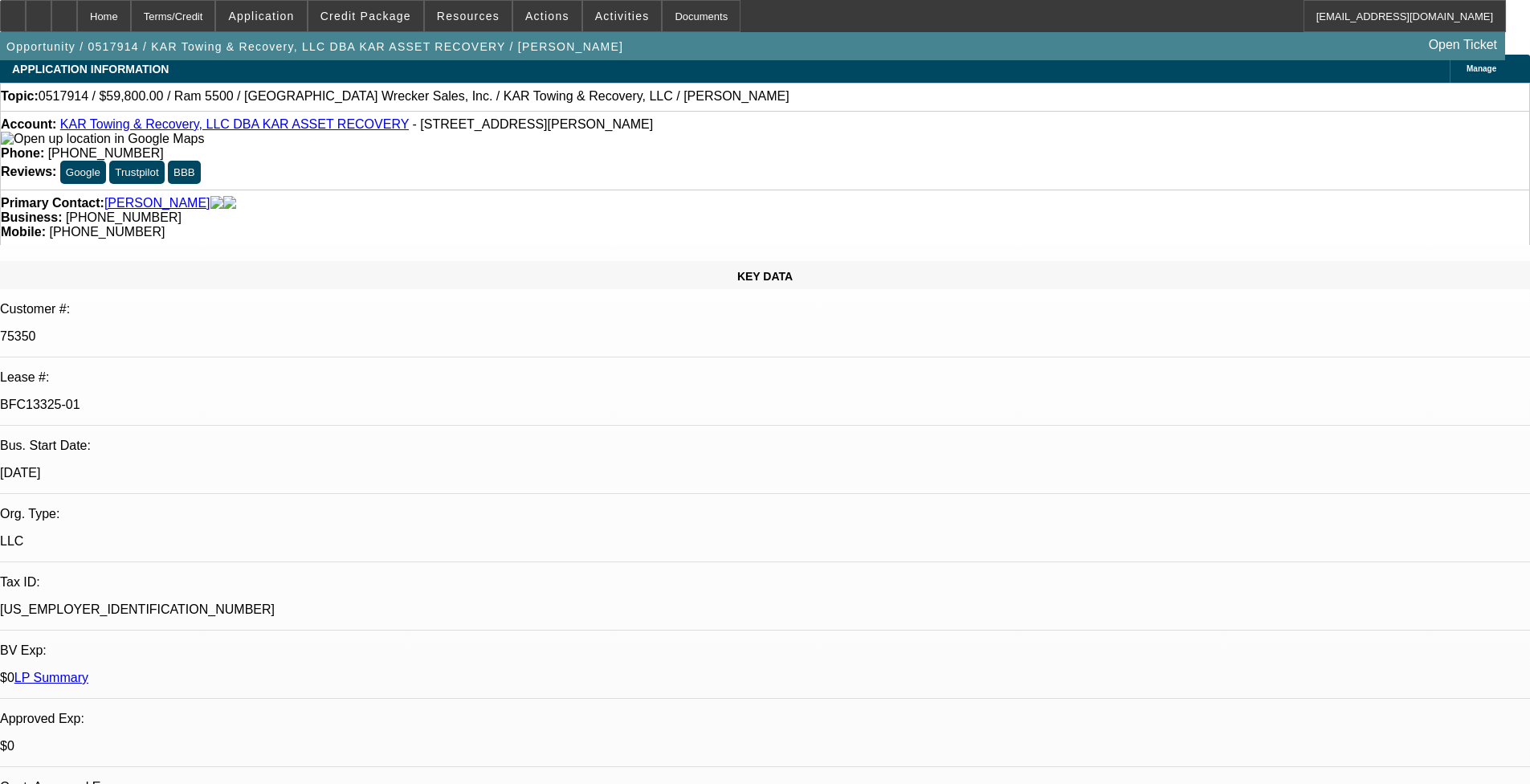
scroll to position [0, 0]
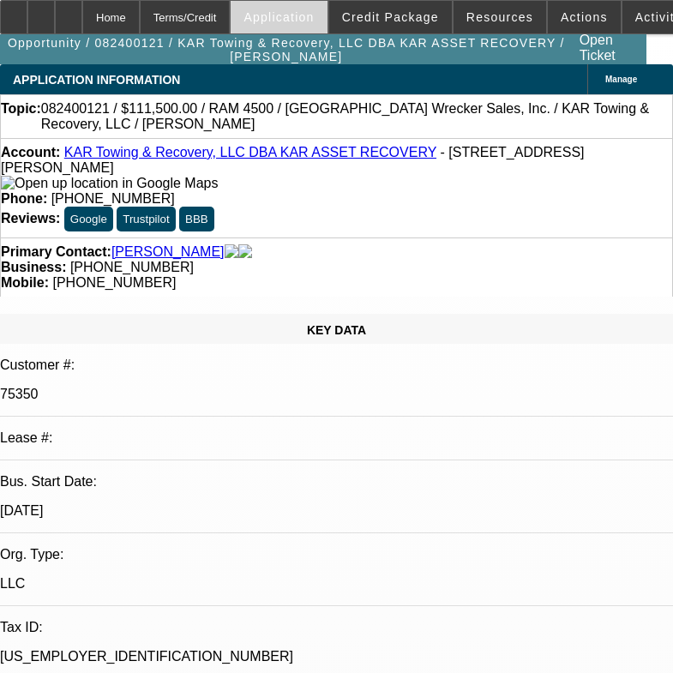
select select "0"
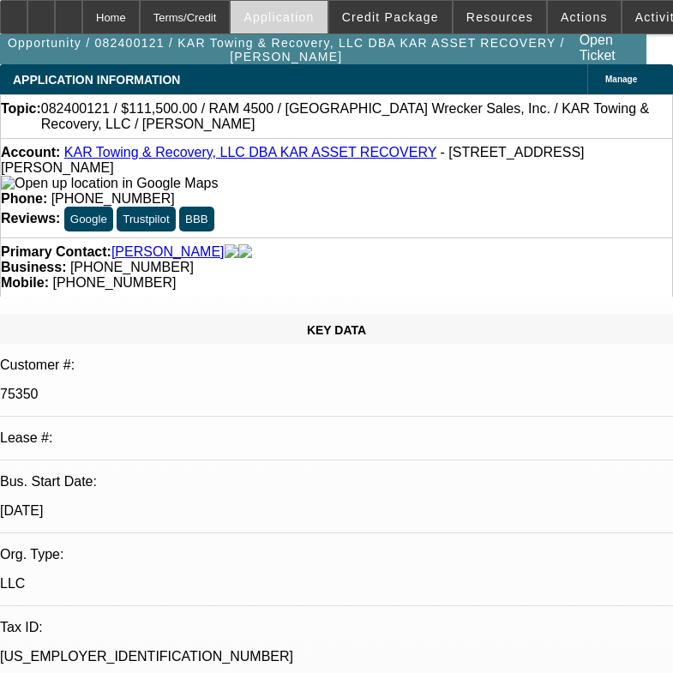
select select "0"
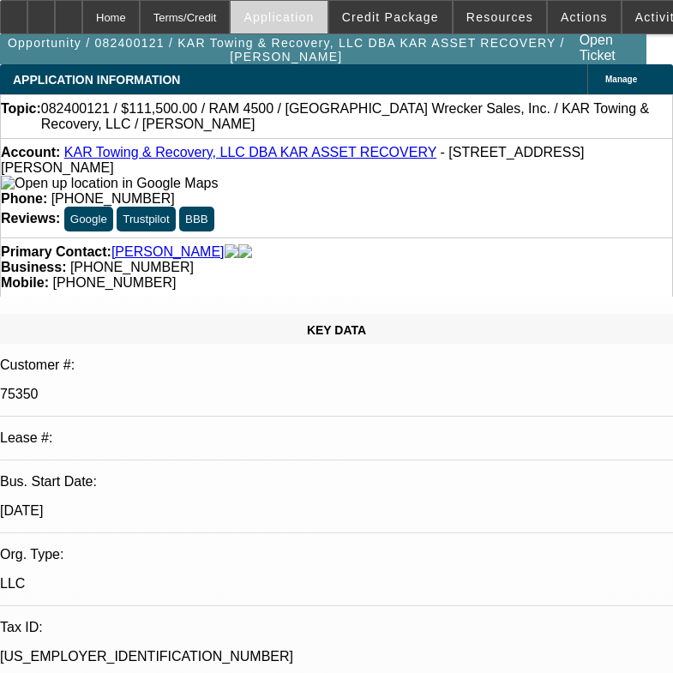
select select "0"
select select "1"
select select "6"
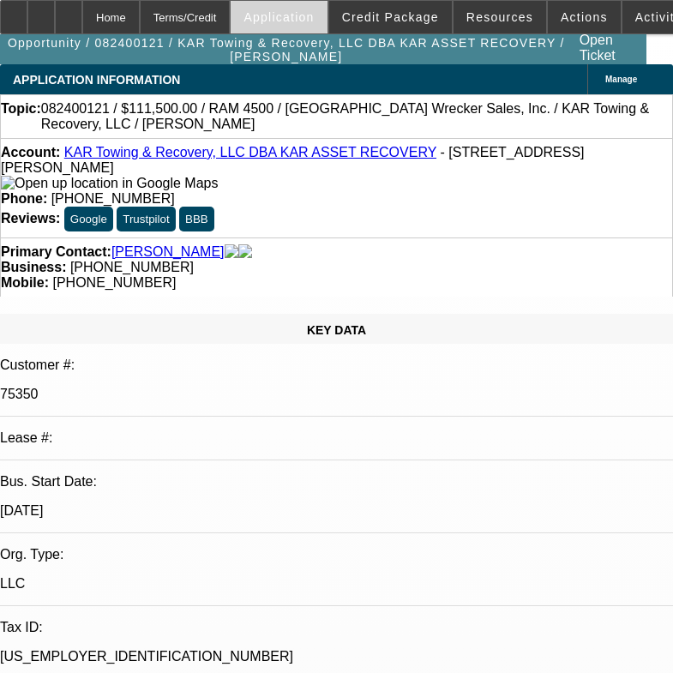
select select "1"
select select "2"
select select "6"
select select "1"
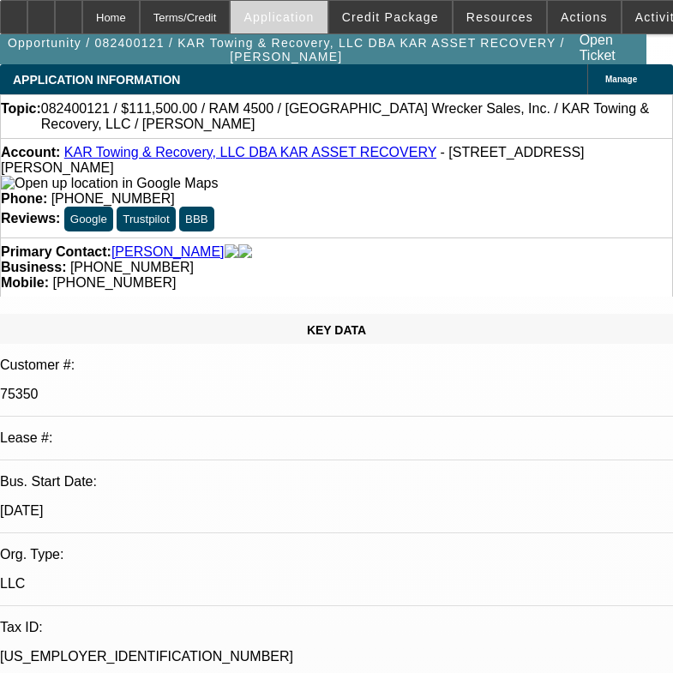
select select "6"
select select "1"
select select "6"
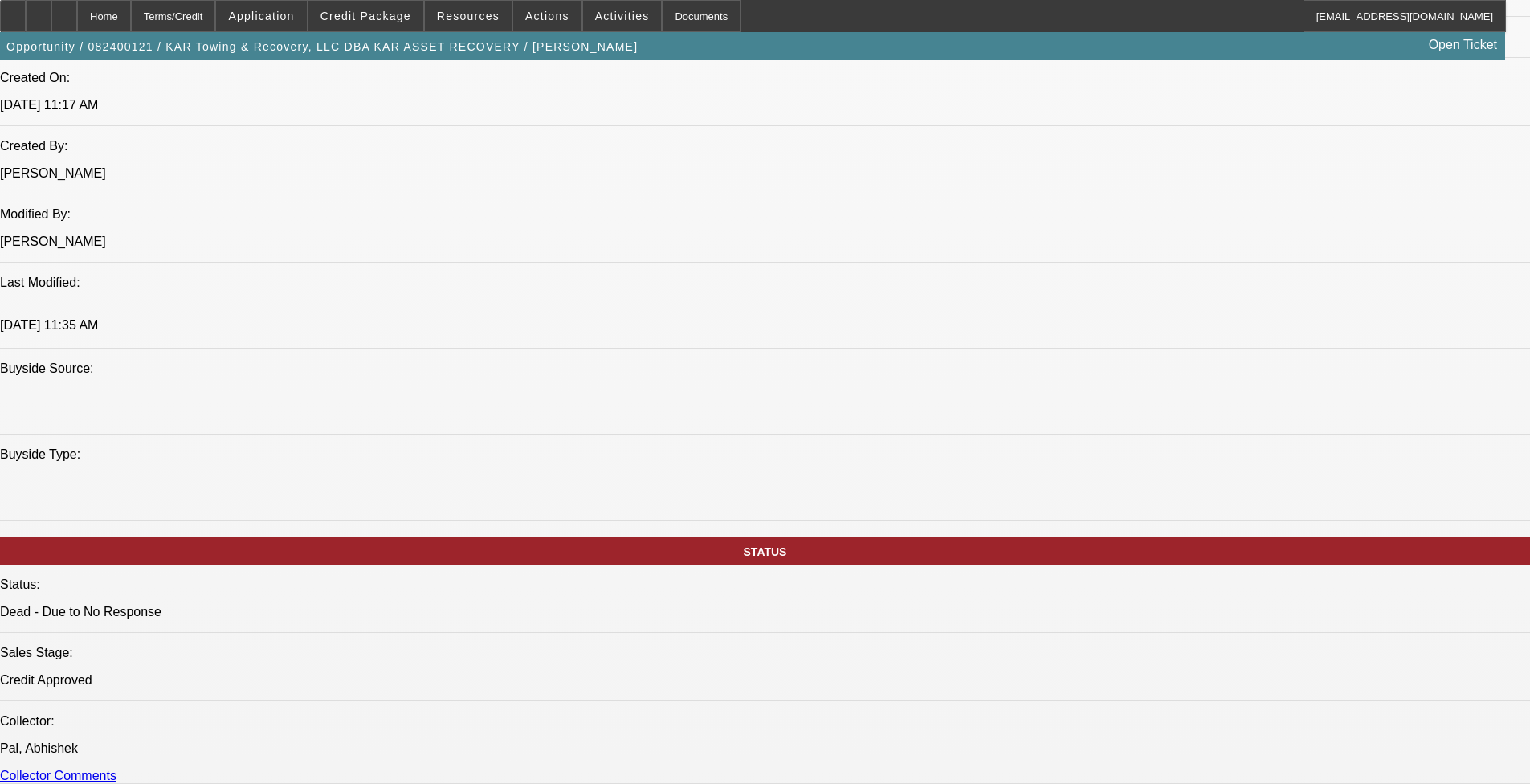
scroll to position [1526, 0]
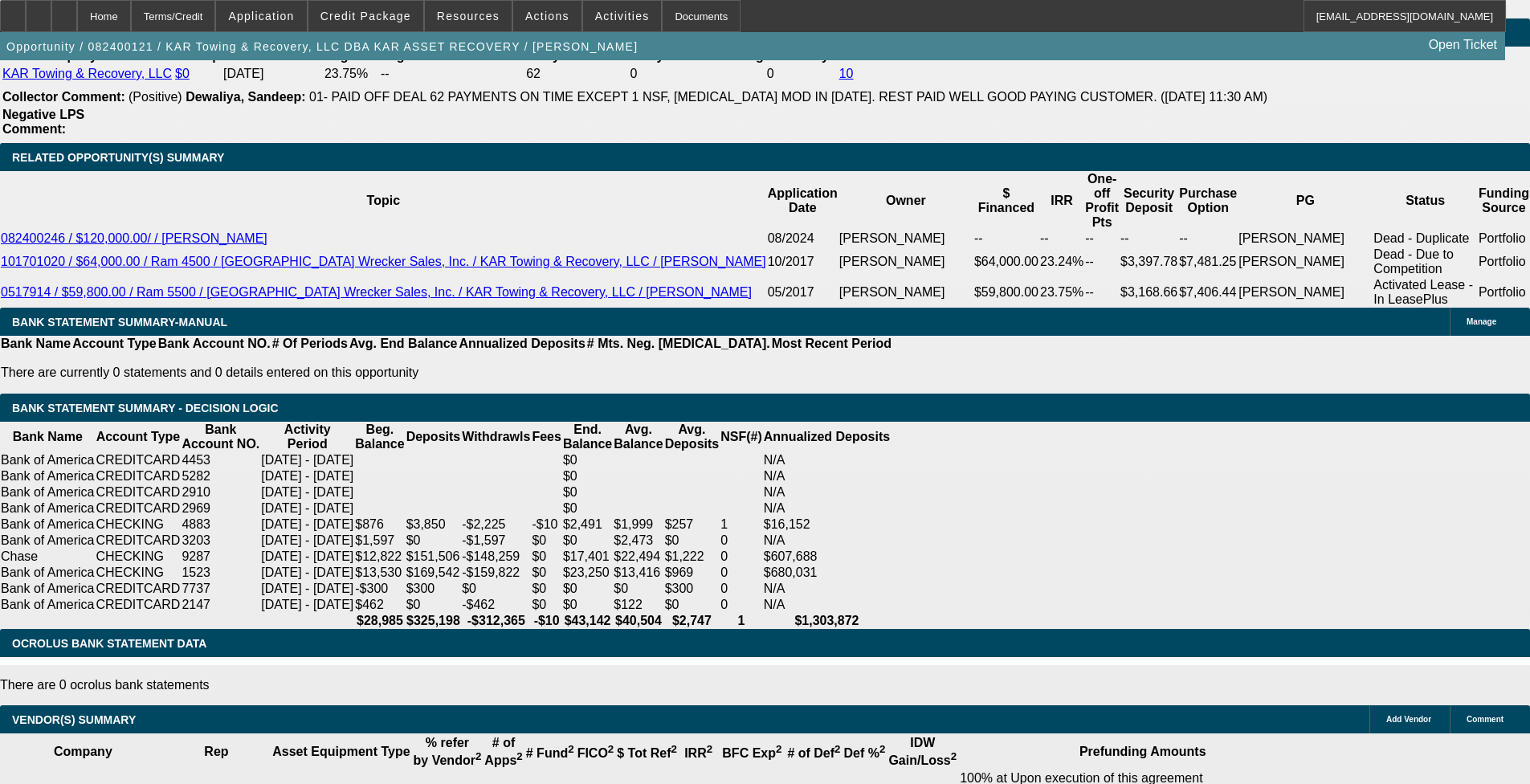
scroll to position [2810, 0]
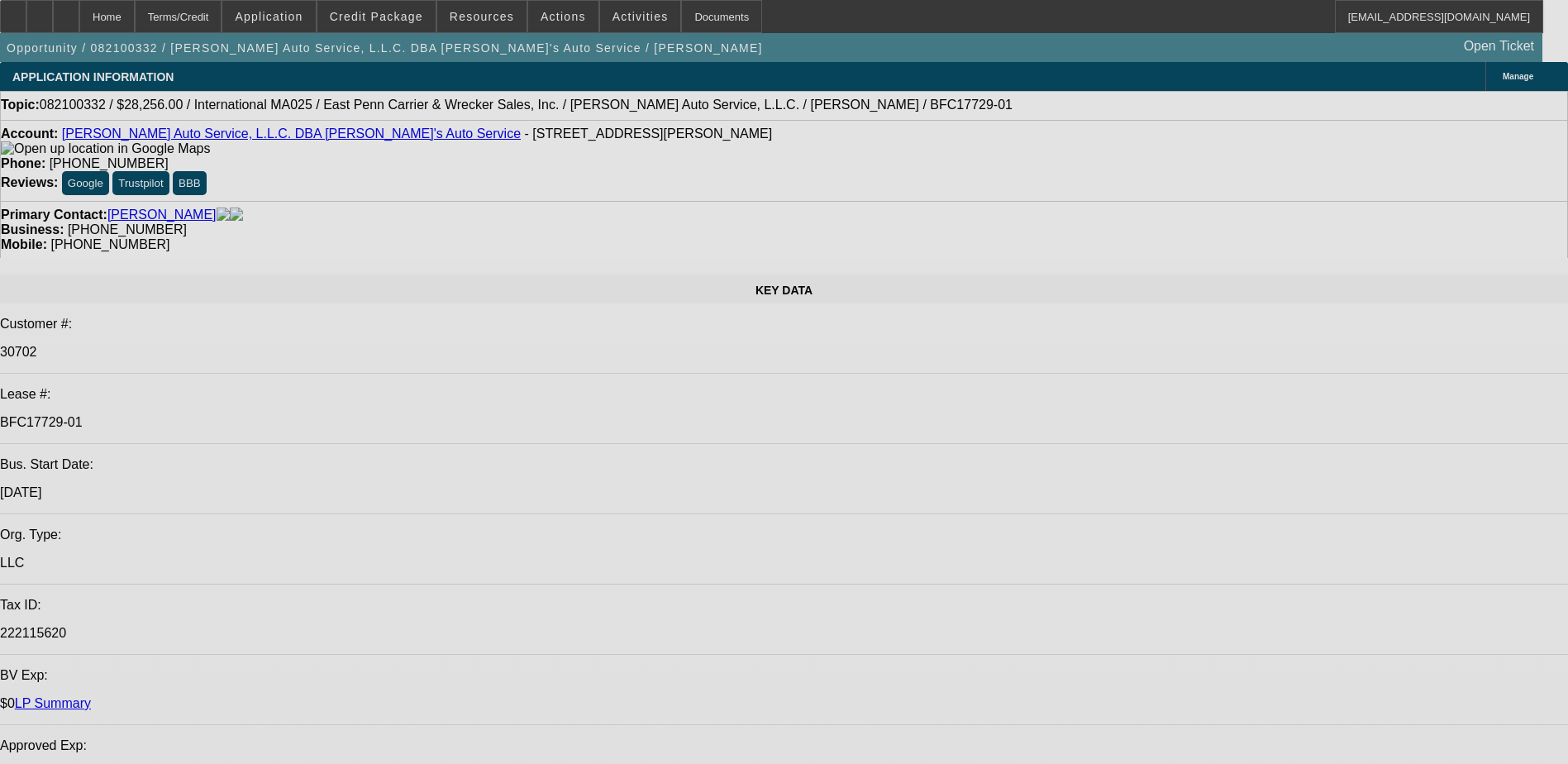
select select "0.2"
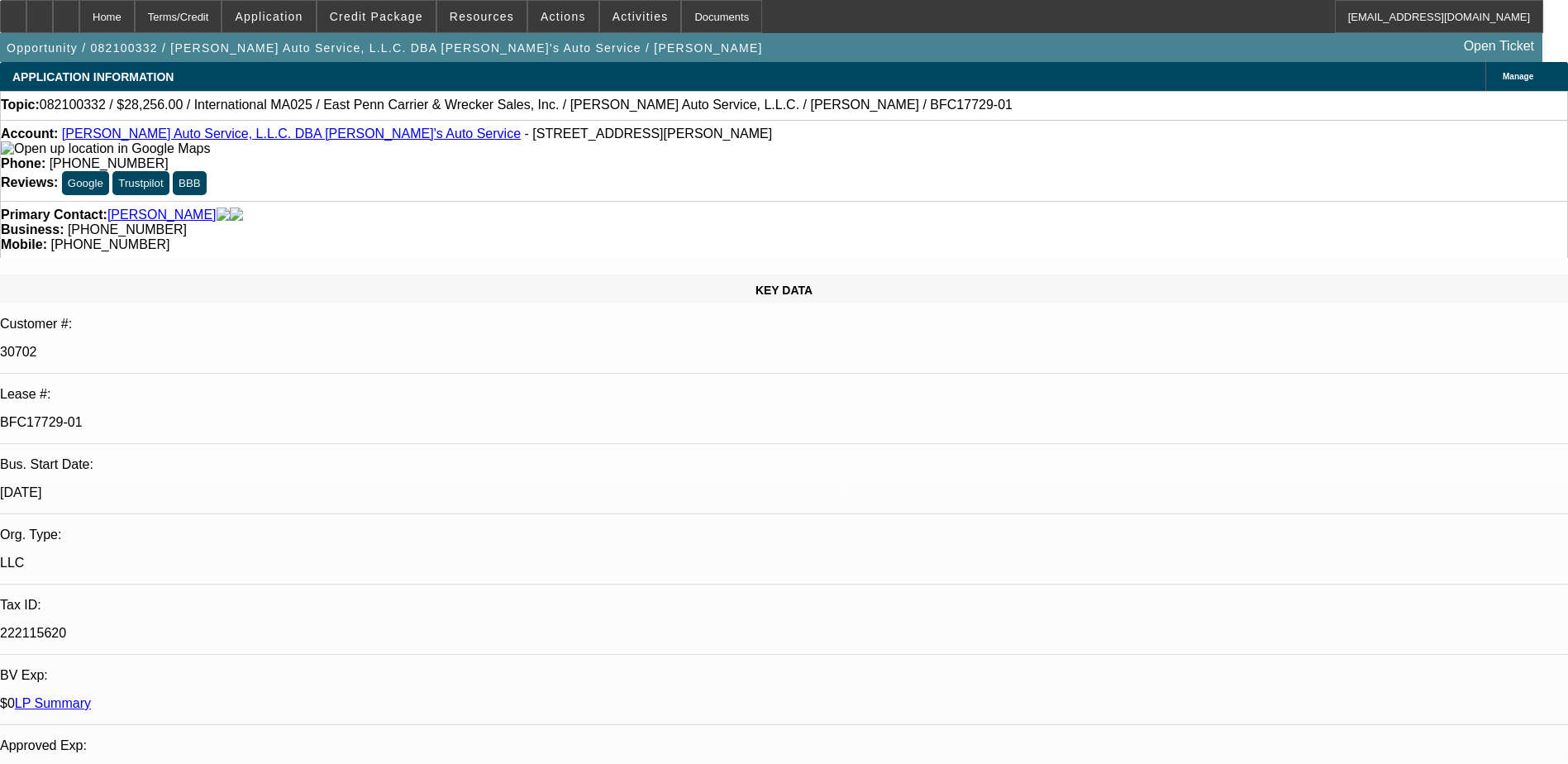
select select "0"
select select "0.1"
select select "0.2"
select select "0"
select select "0.1"
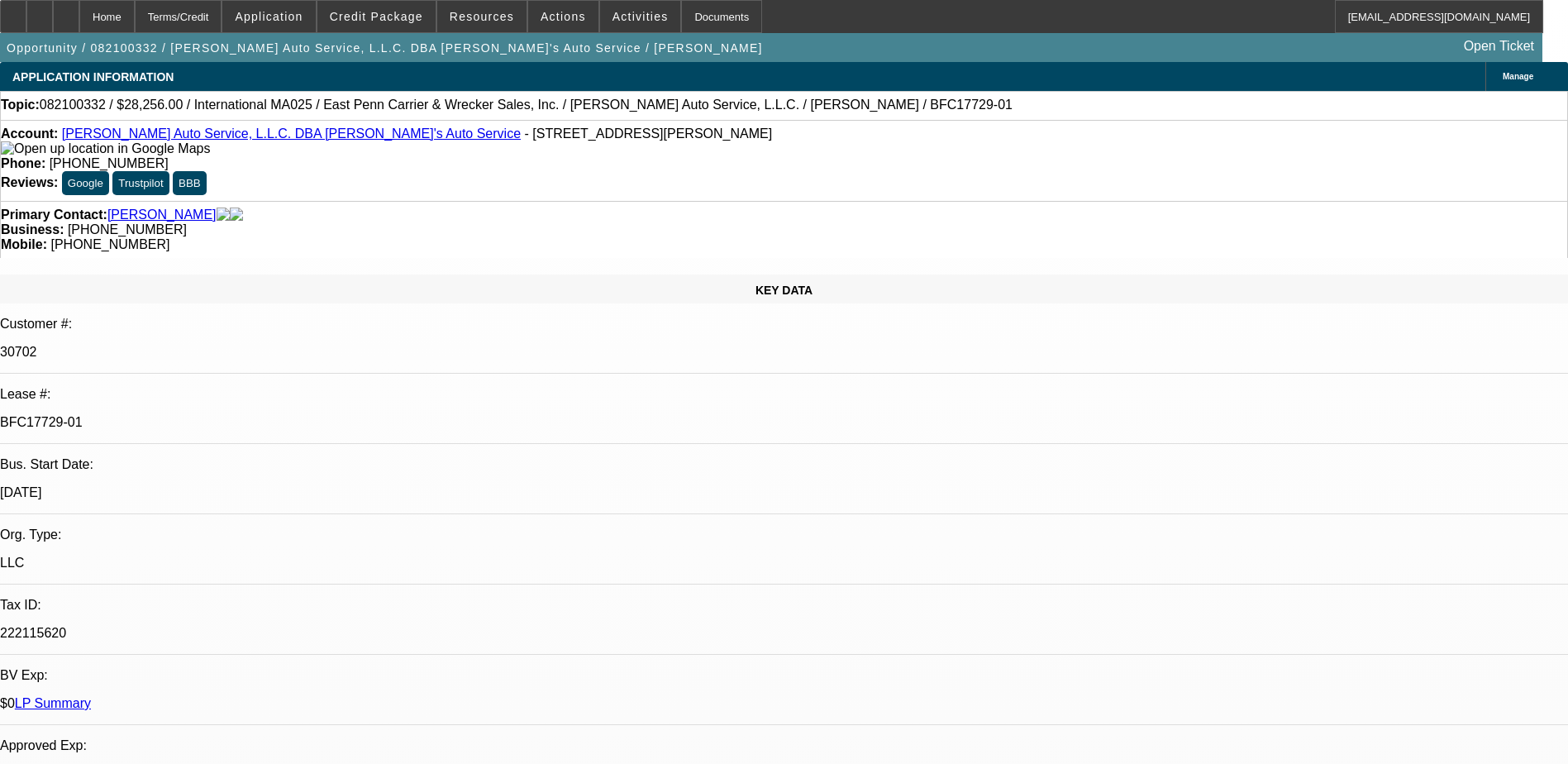
select select "0.2"
select select "0"
select select "0.1"
select select "0.2"
select select "0"
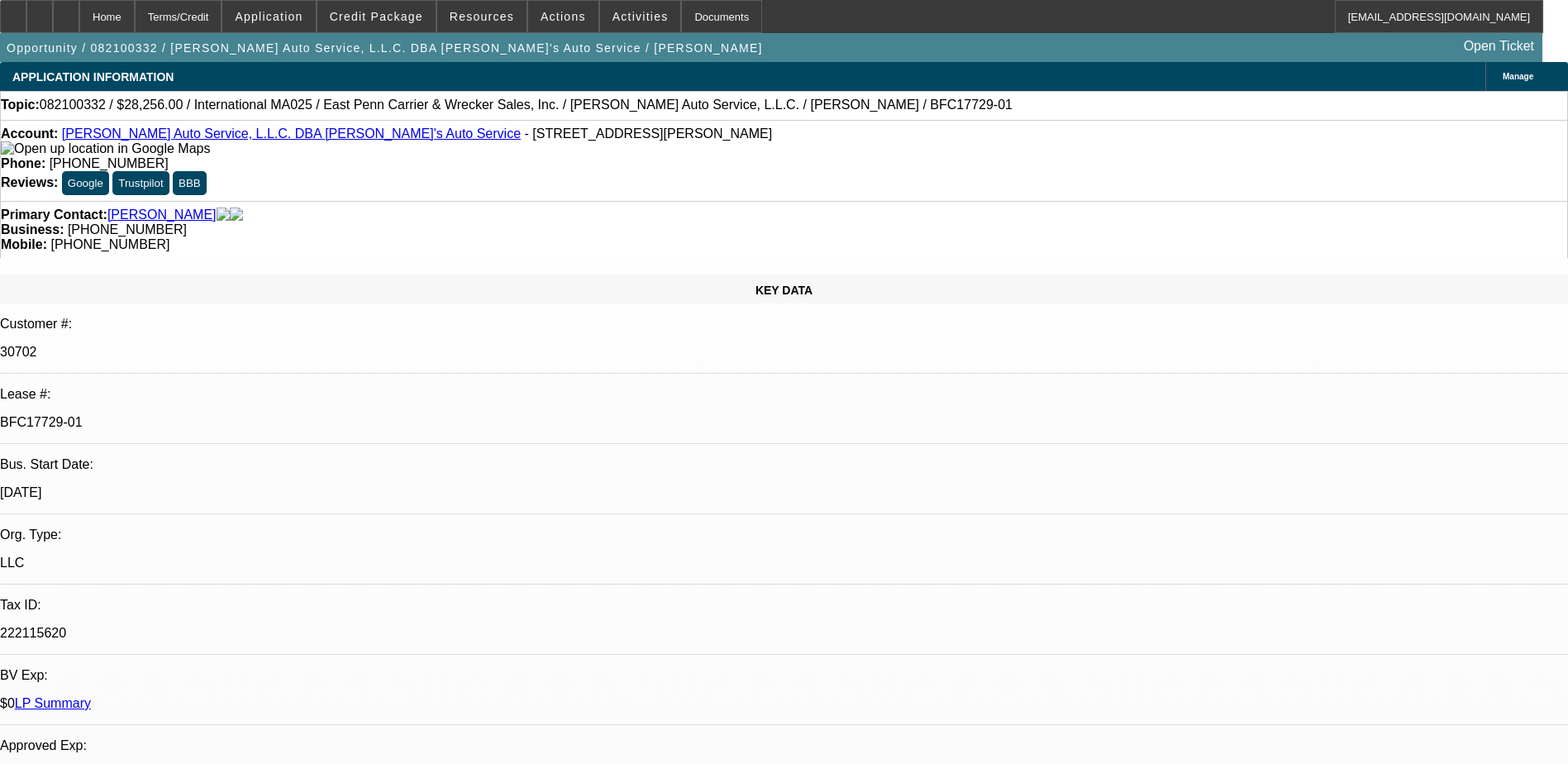
select select "0.1"
select select "1"
select select "4"
select select "1"
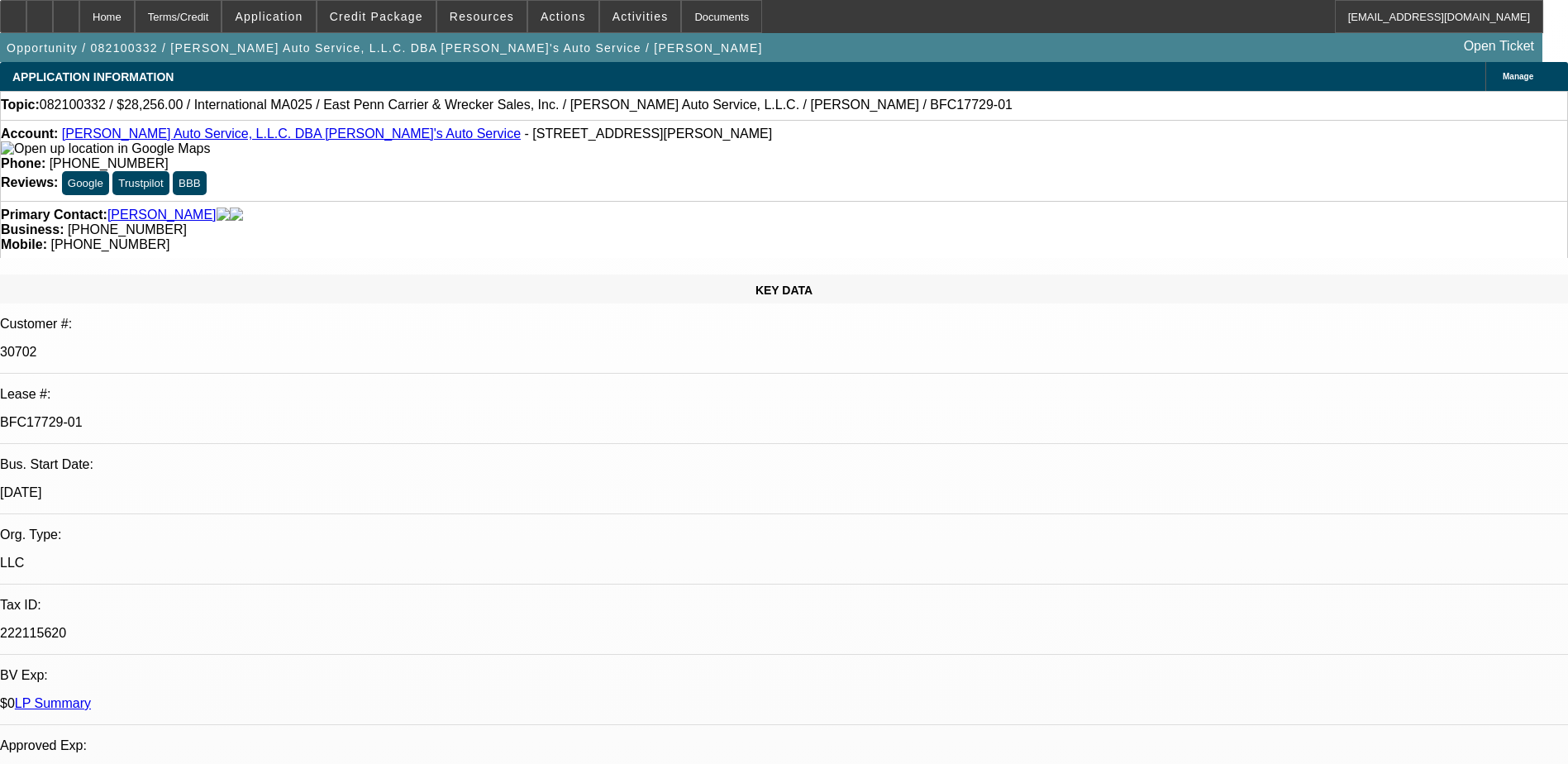
select select "1"
select select "4"
select select "1"
select select "4"
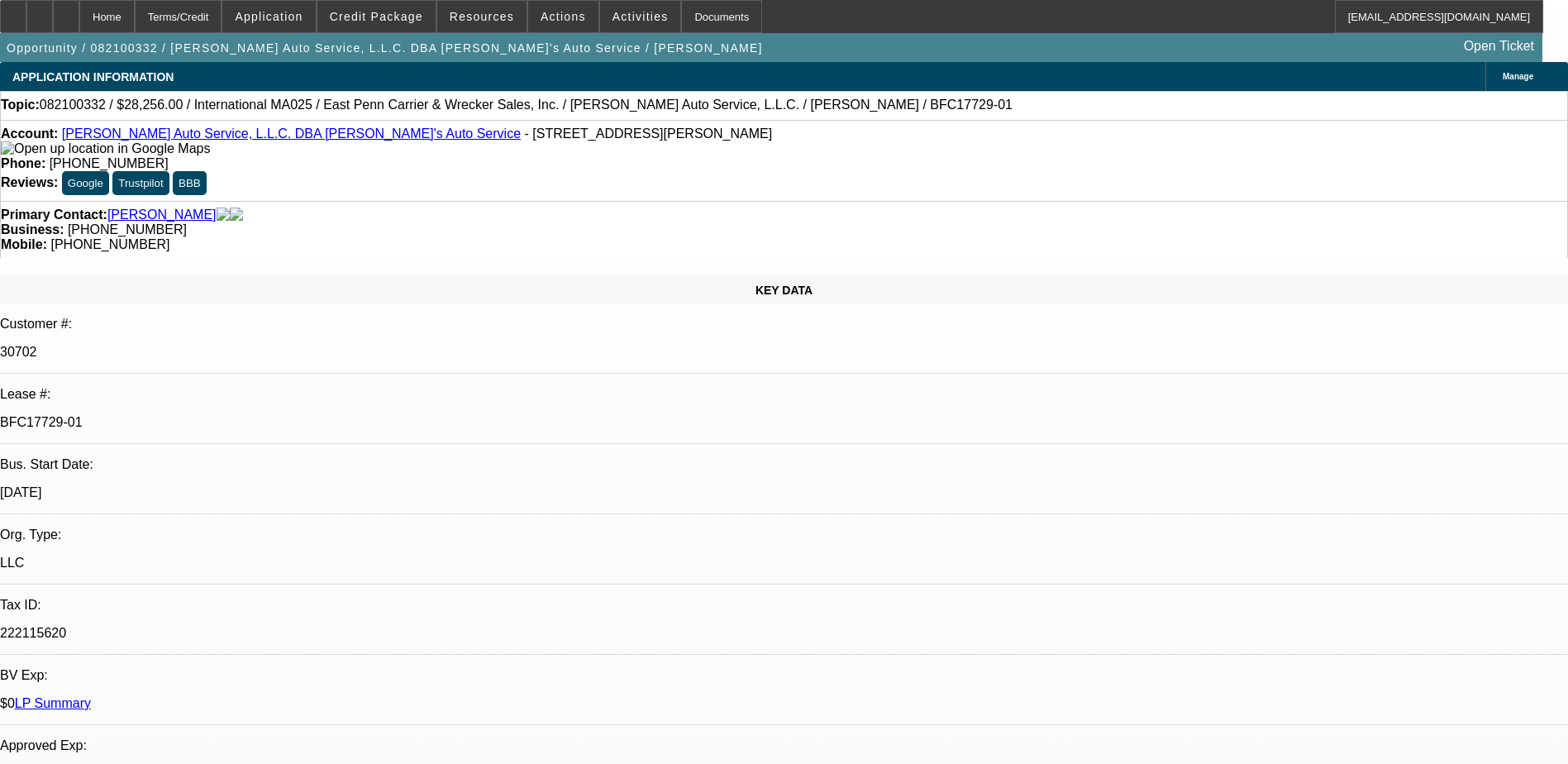
select select "1"
select select "4"
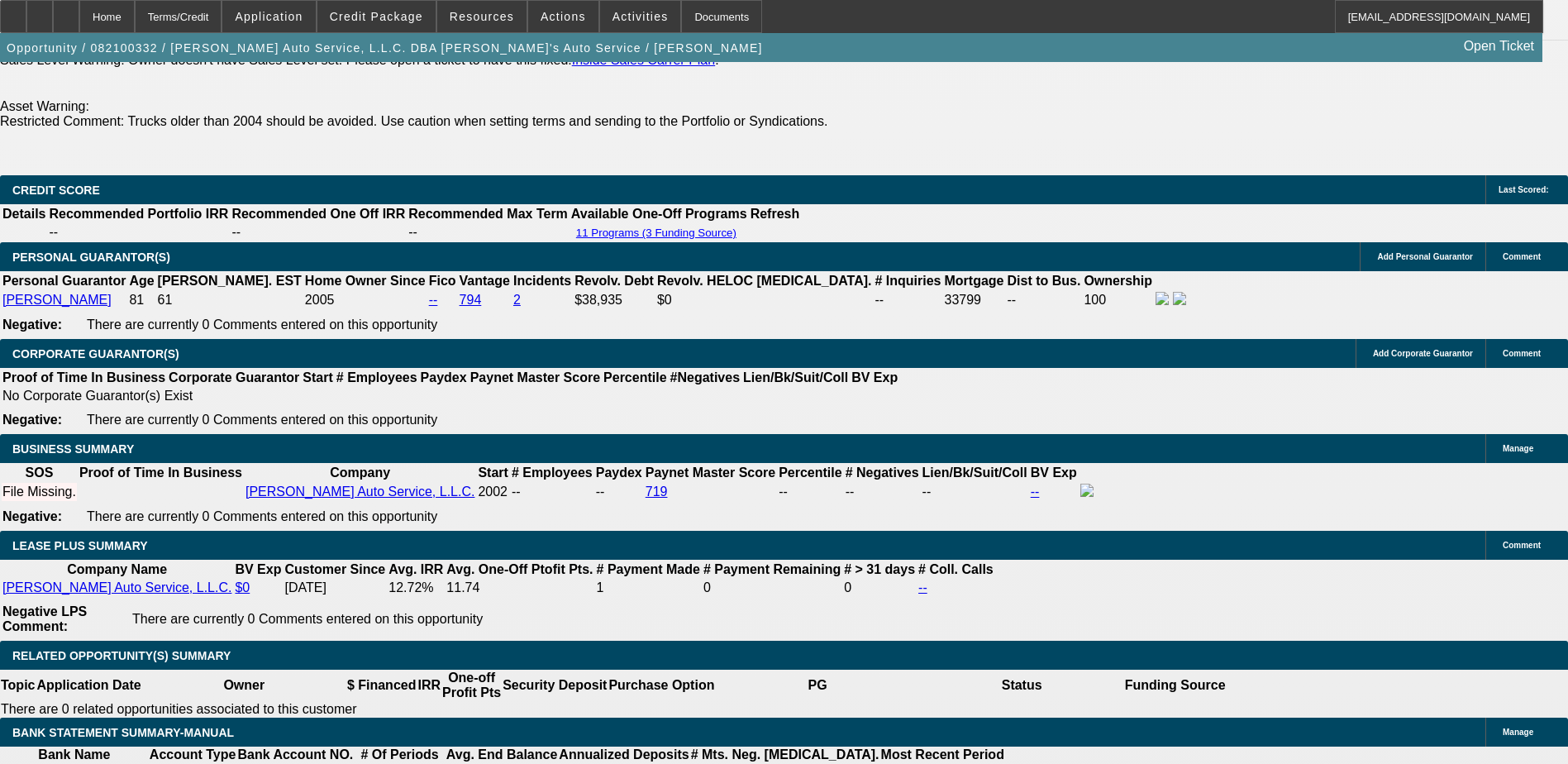
scroll to position [2563, 0]
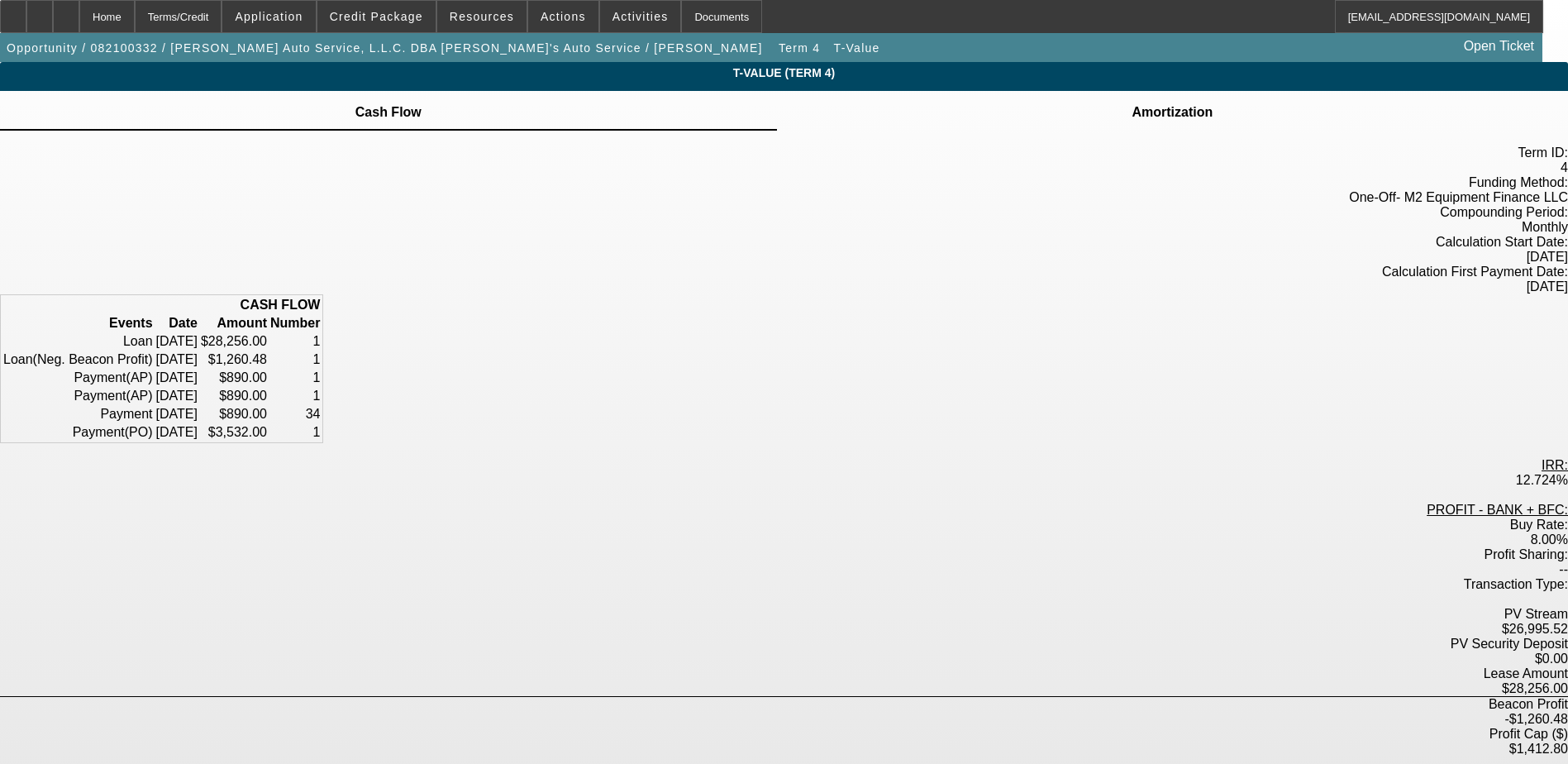
click at [925, 127] on div "Amortization" at bounding box center [1173, 110] width 791 height 40
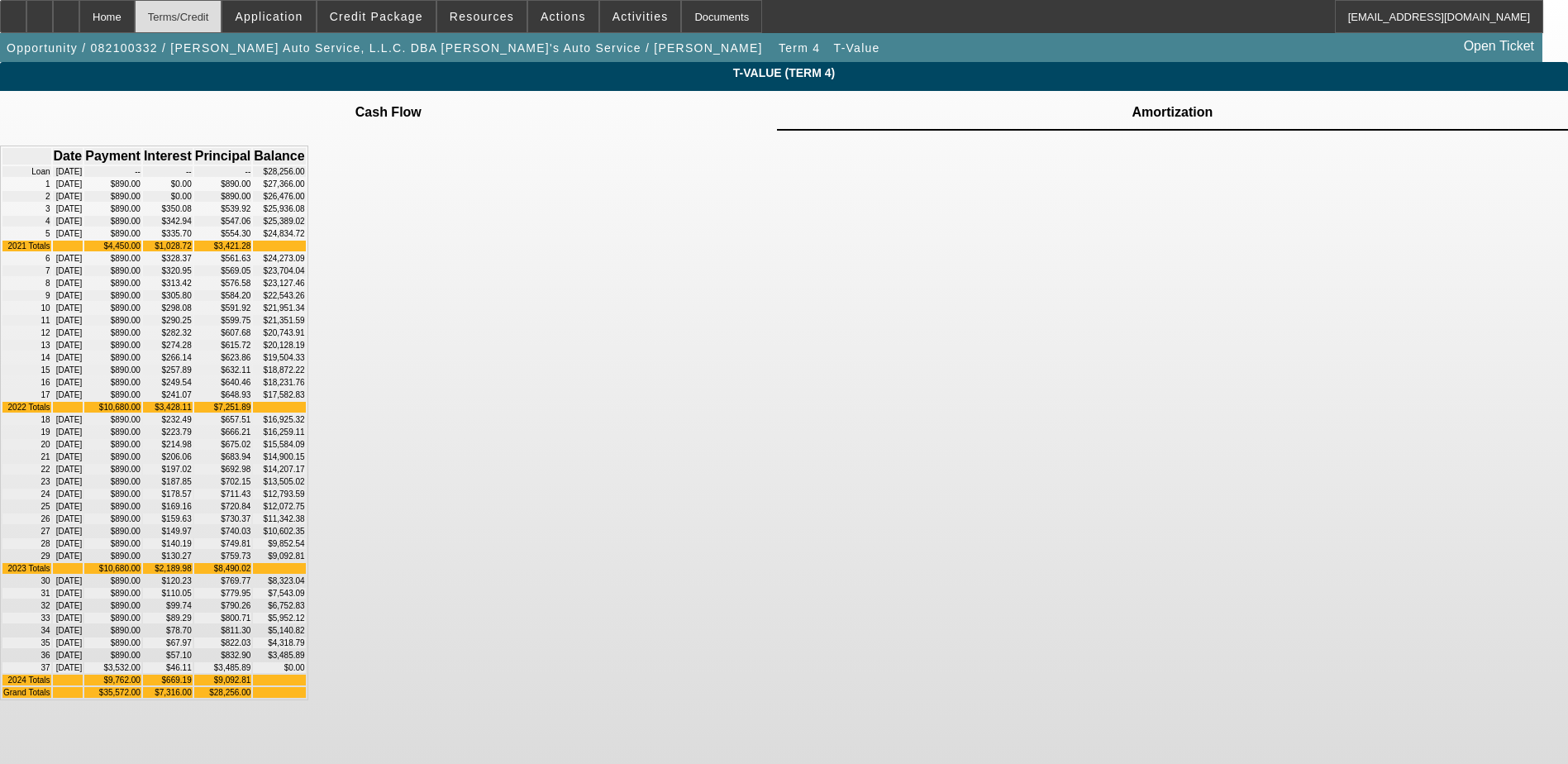
click at [191, 16] on div "Terms/Credit" at bounding box center [178, 16] width 88 height 33
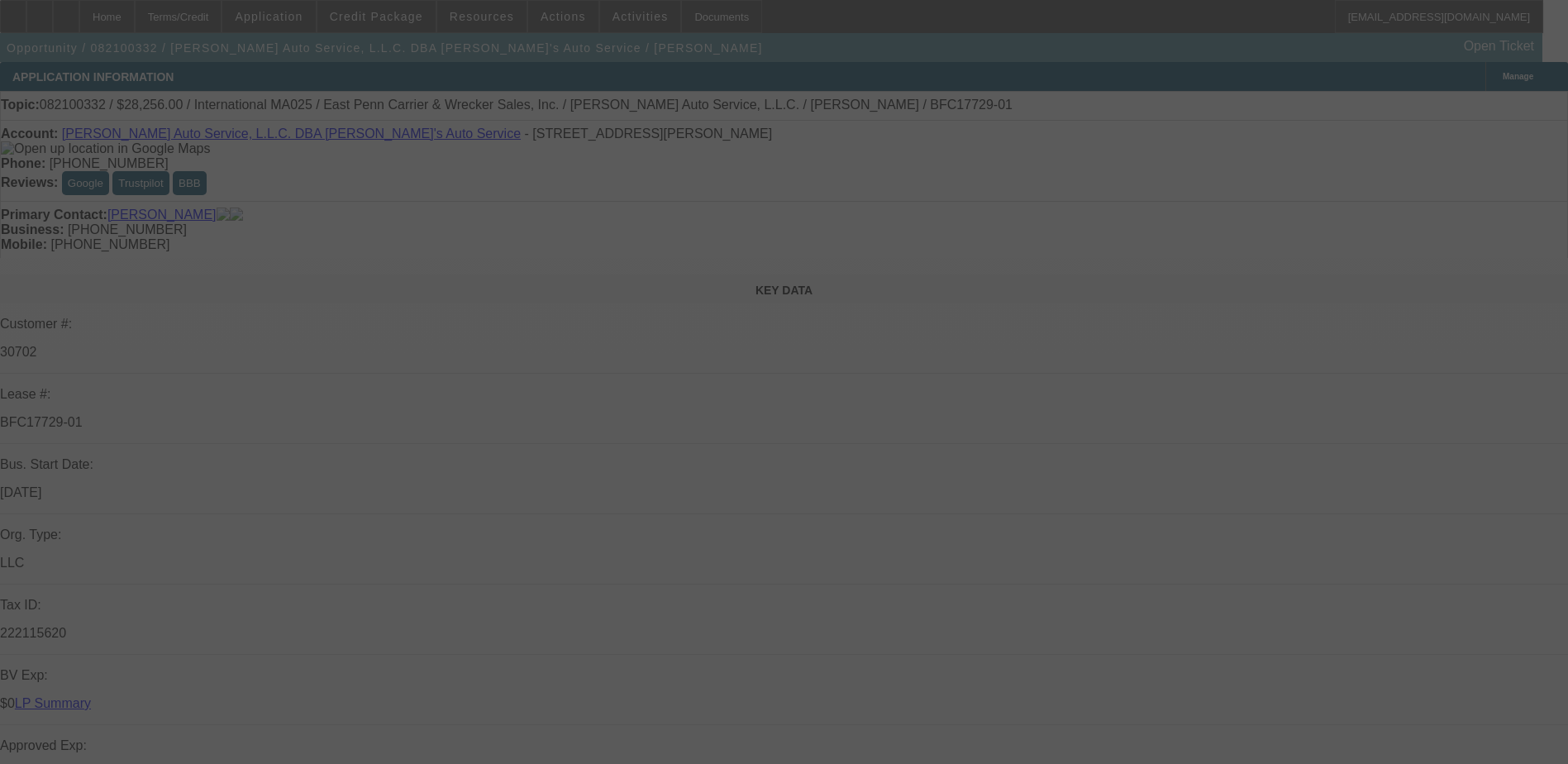
scroll to position [2326, 0]
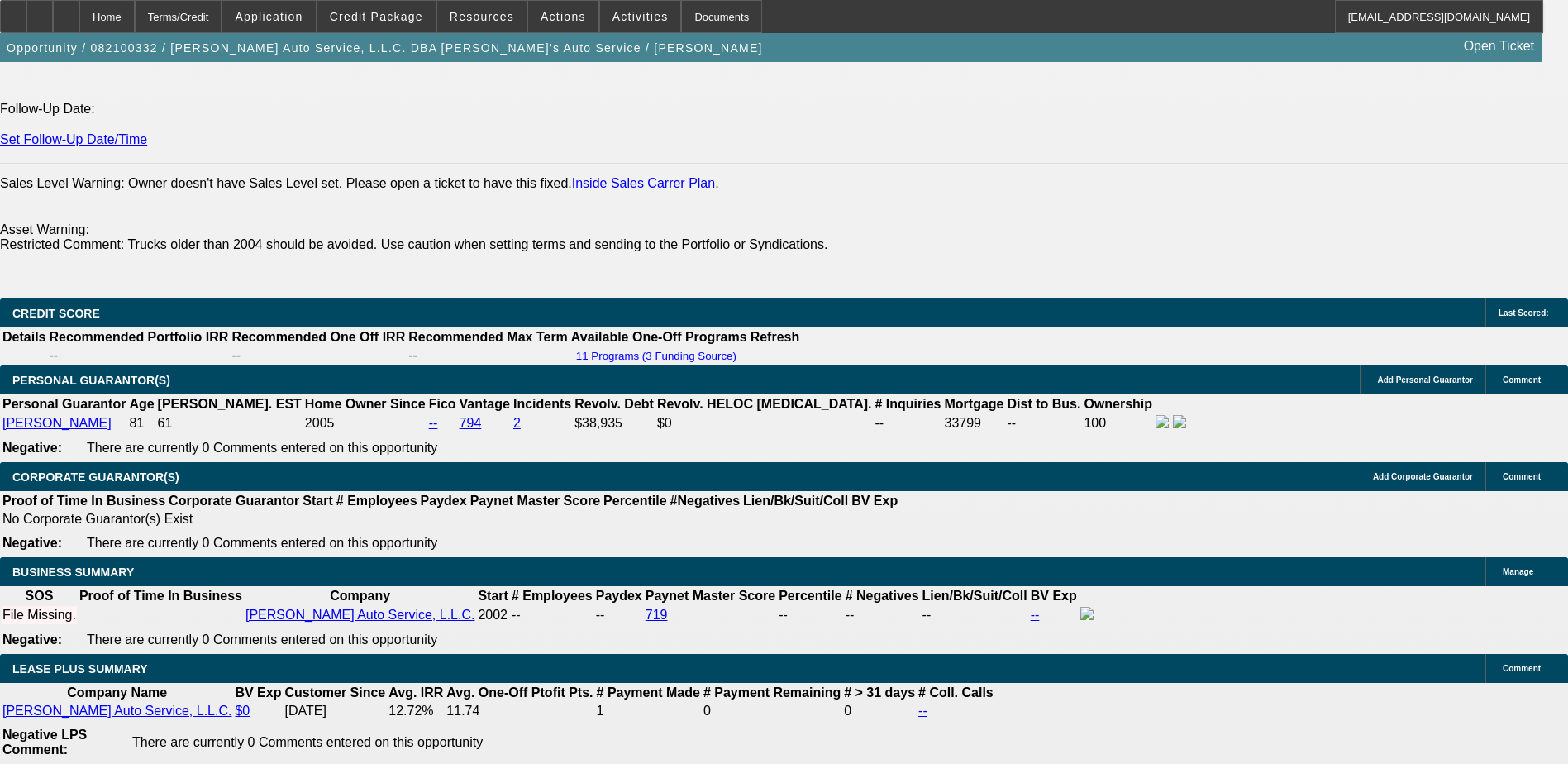
select select "0.2"
select select "0"
select select "0.1"
select select "4"
select select "0.2"
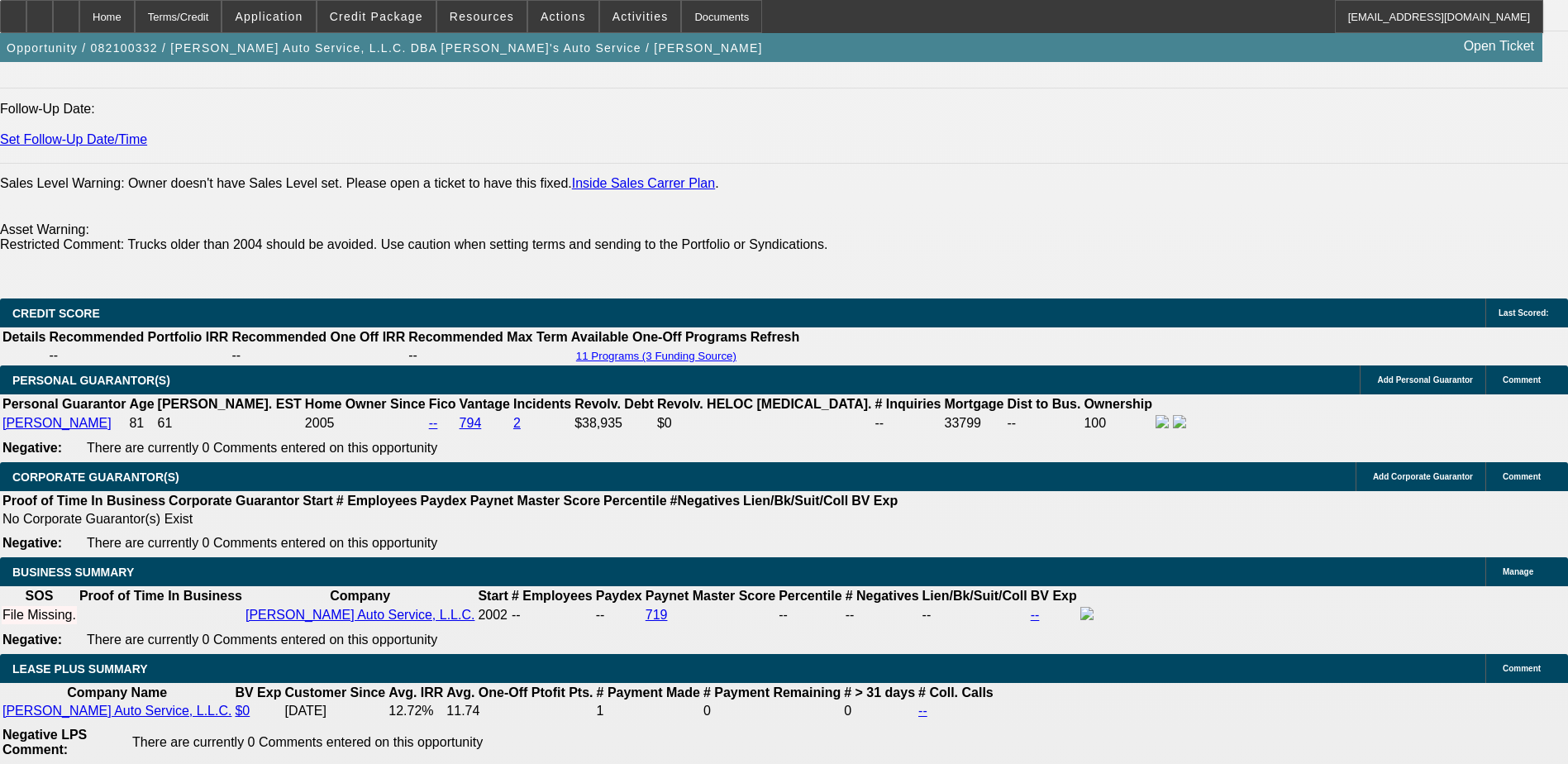
select select "0"
select select "0.1"
select select "4"
select select "0.2"
select select "0"
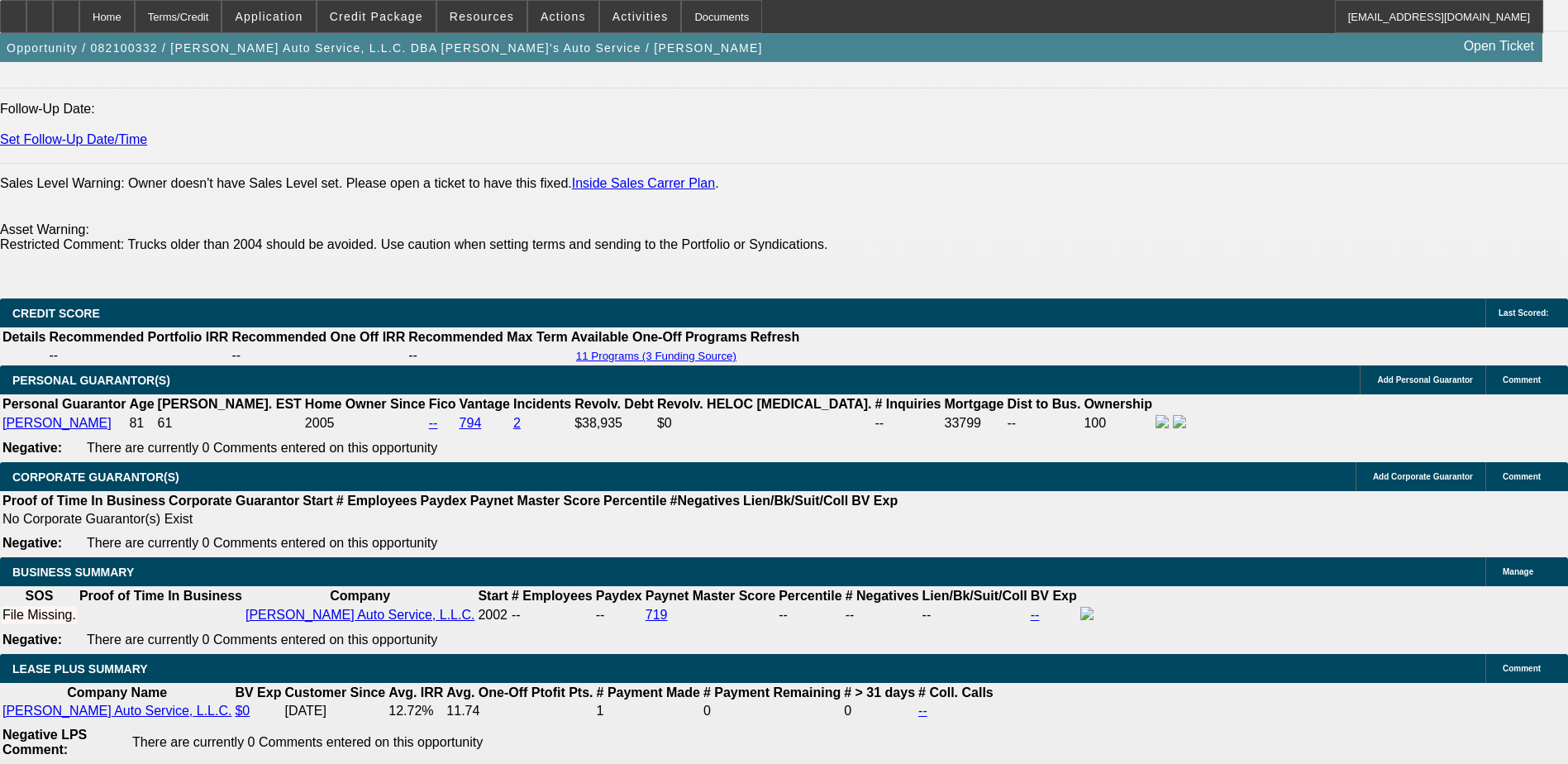
select select "0.1"
select select "4"
select select "0.2"
select select "0"
select select "0.1"
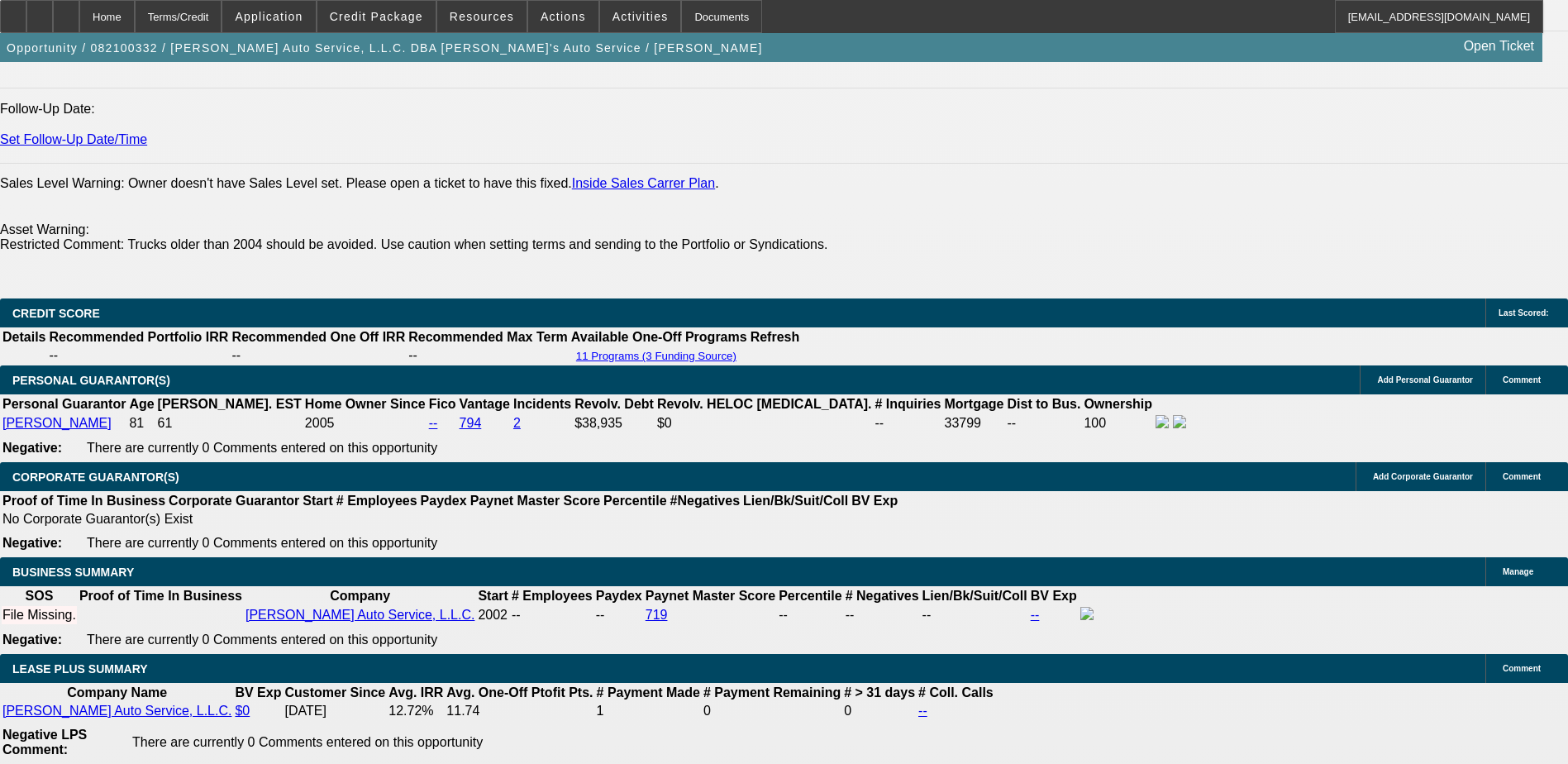
select select "4"
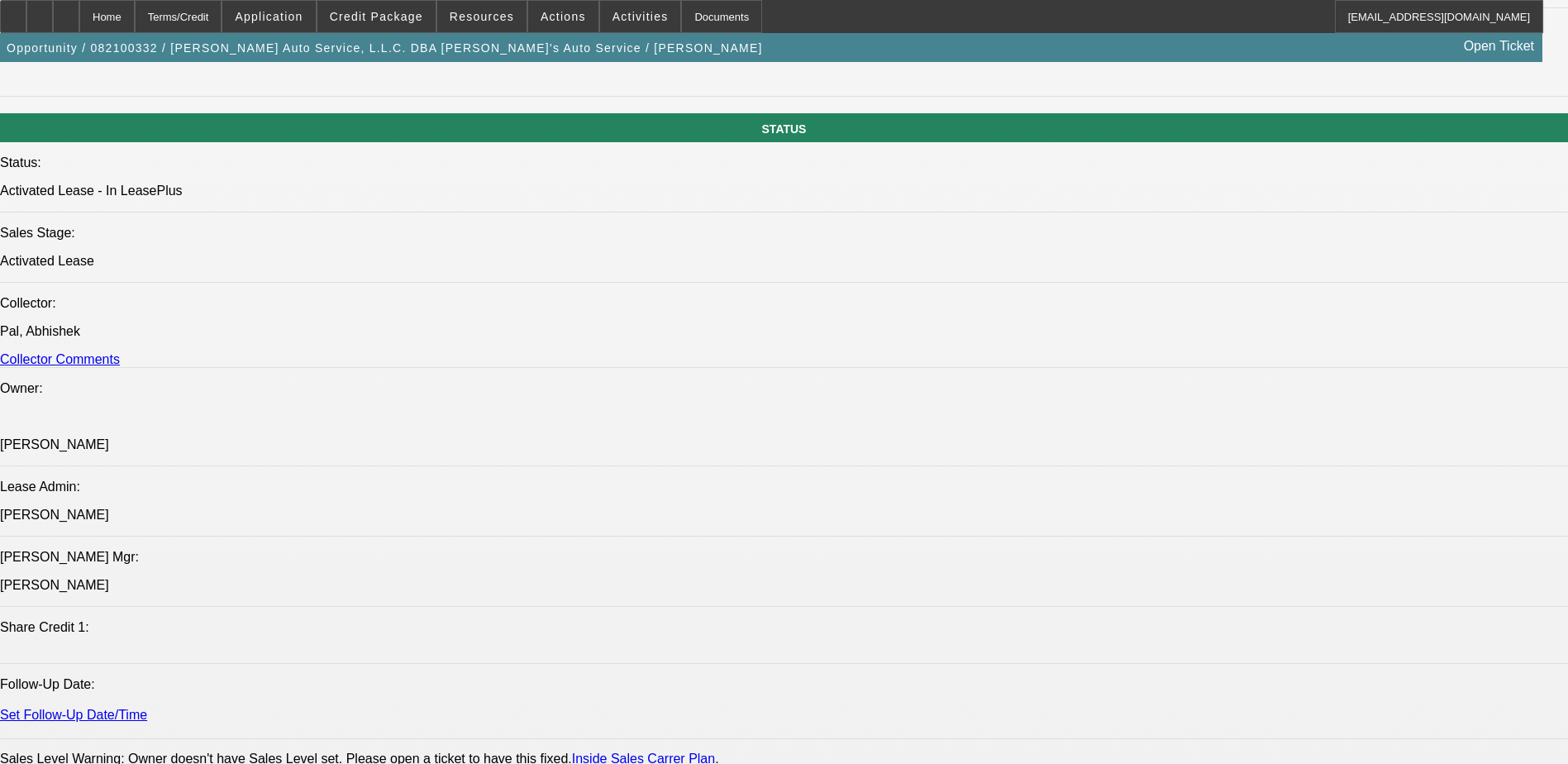
scroll to position [1582, 0]
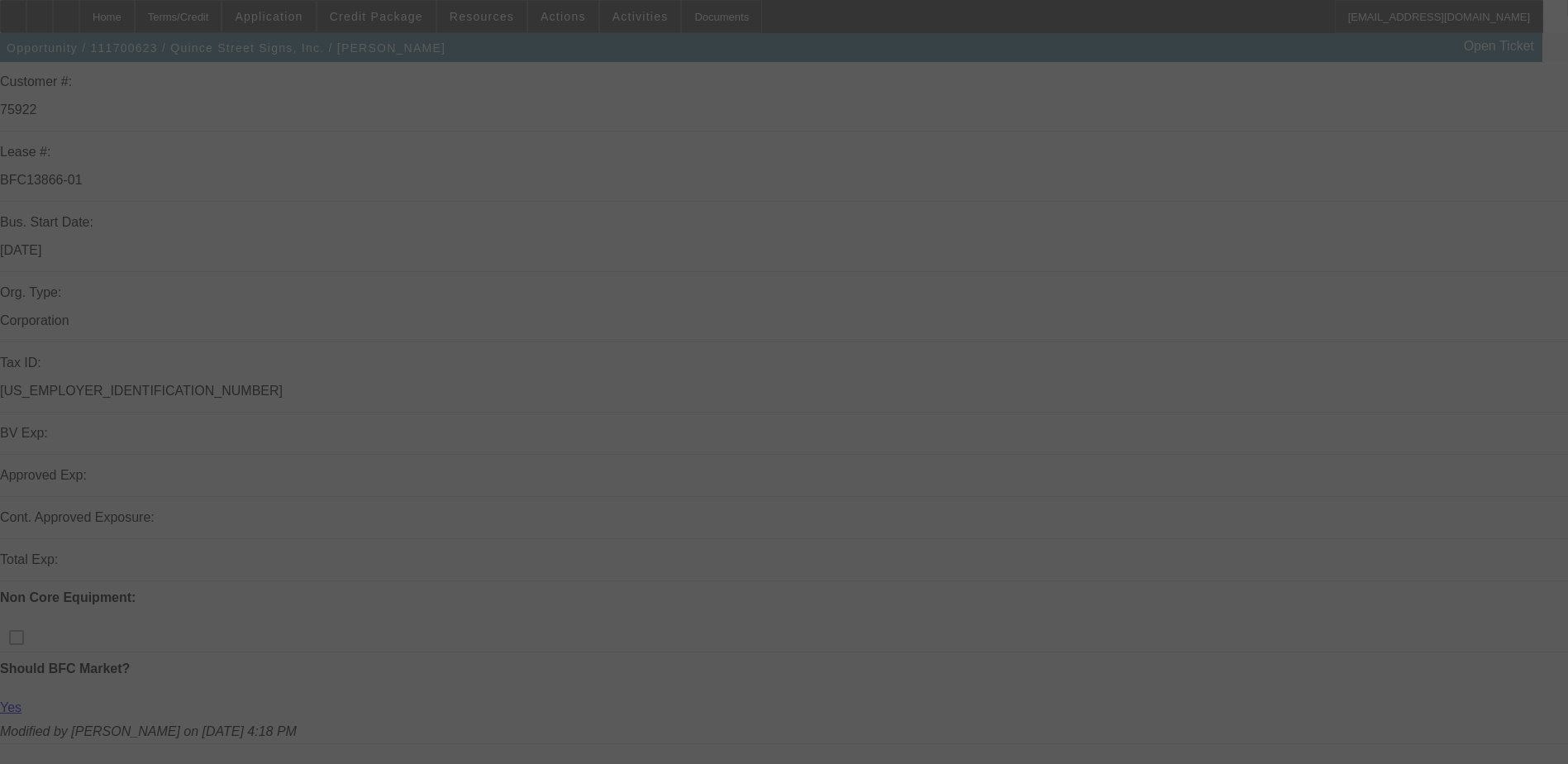
scroll to position [248, 0]
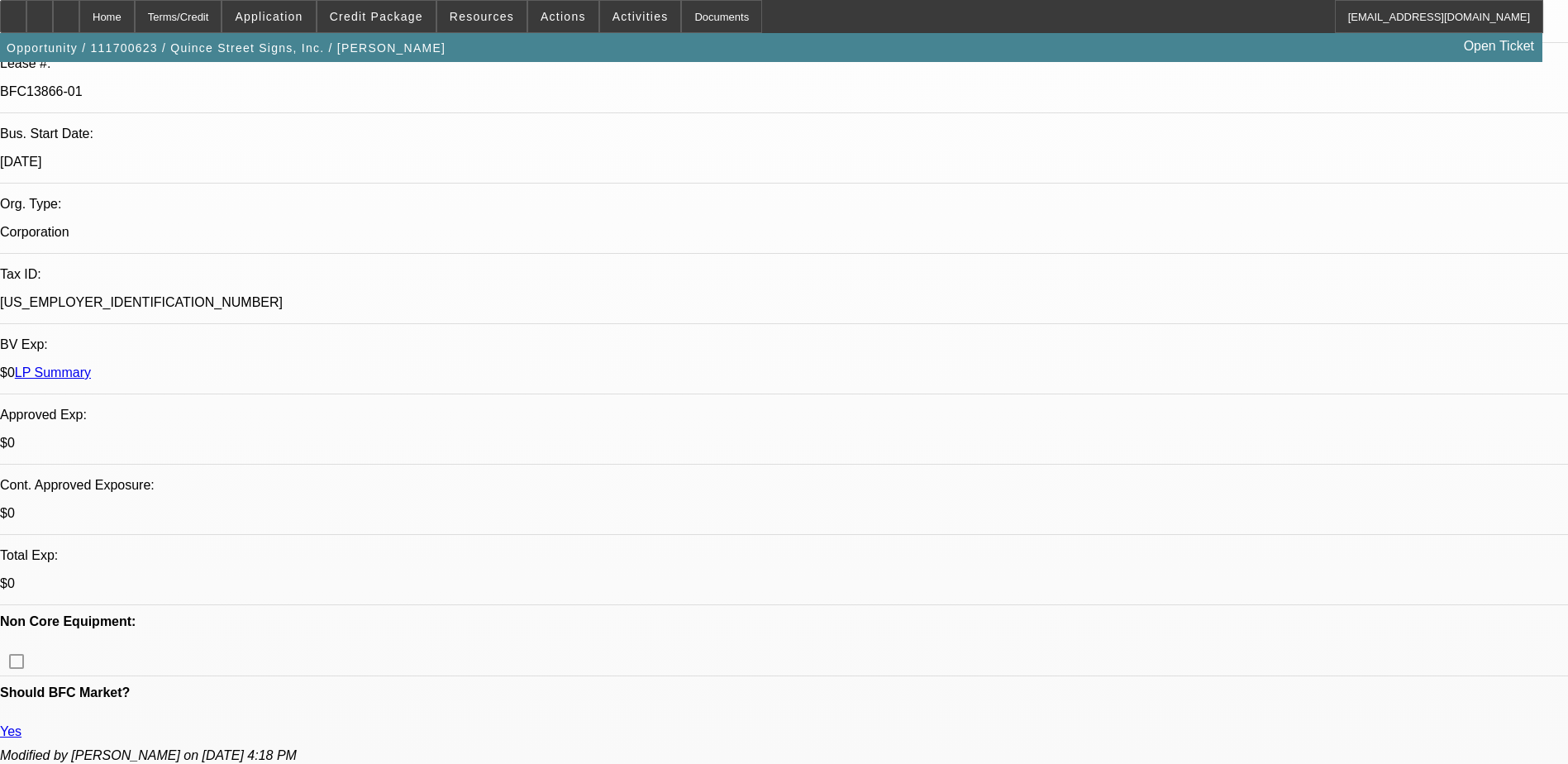
select select "0"
select select "2"
select select "0"
select select "2"
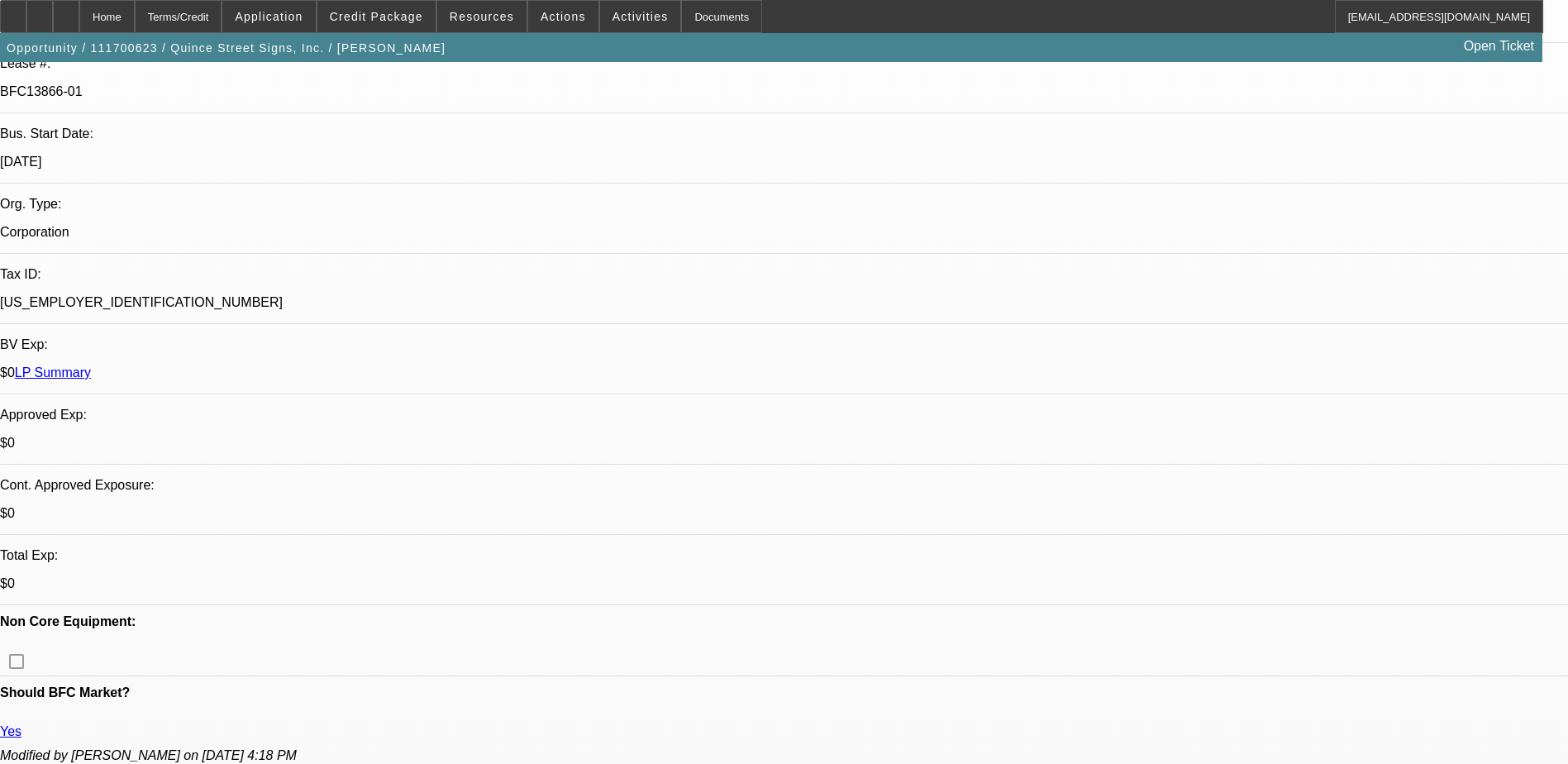
select select "0"
select select "2"
select select "0"
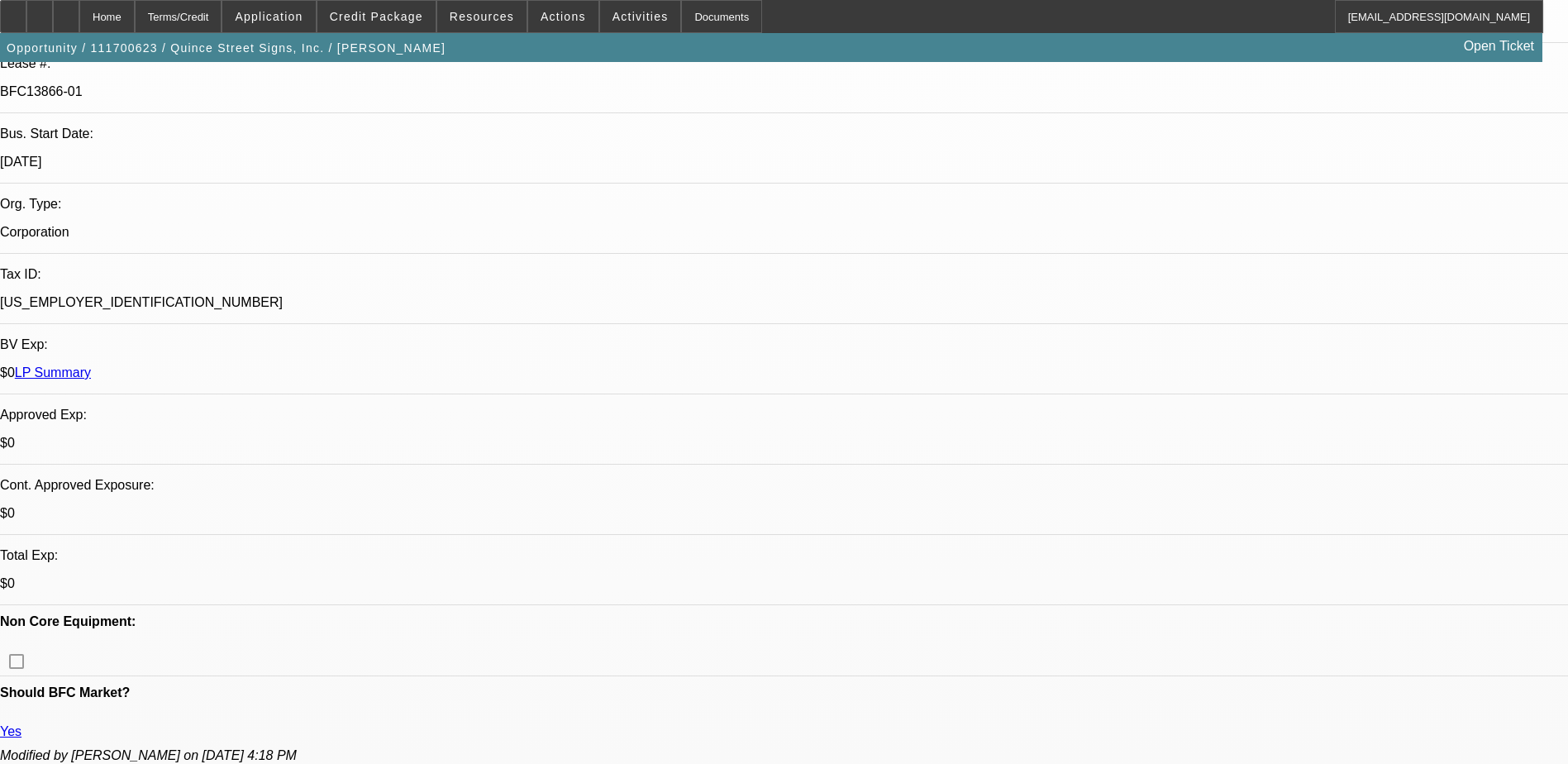
select select "2"
select select "0"
select select "1"
select select "2"
select select "6"
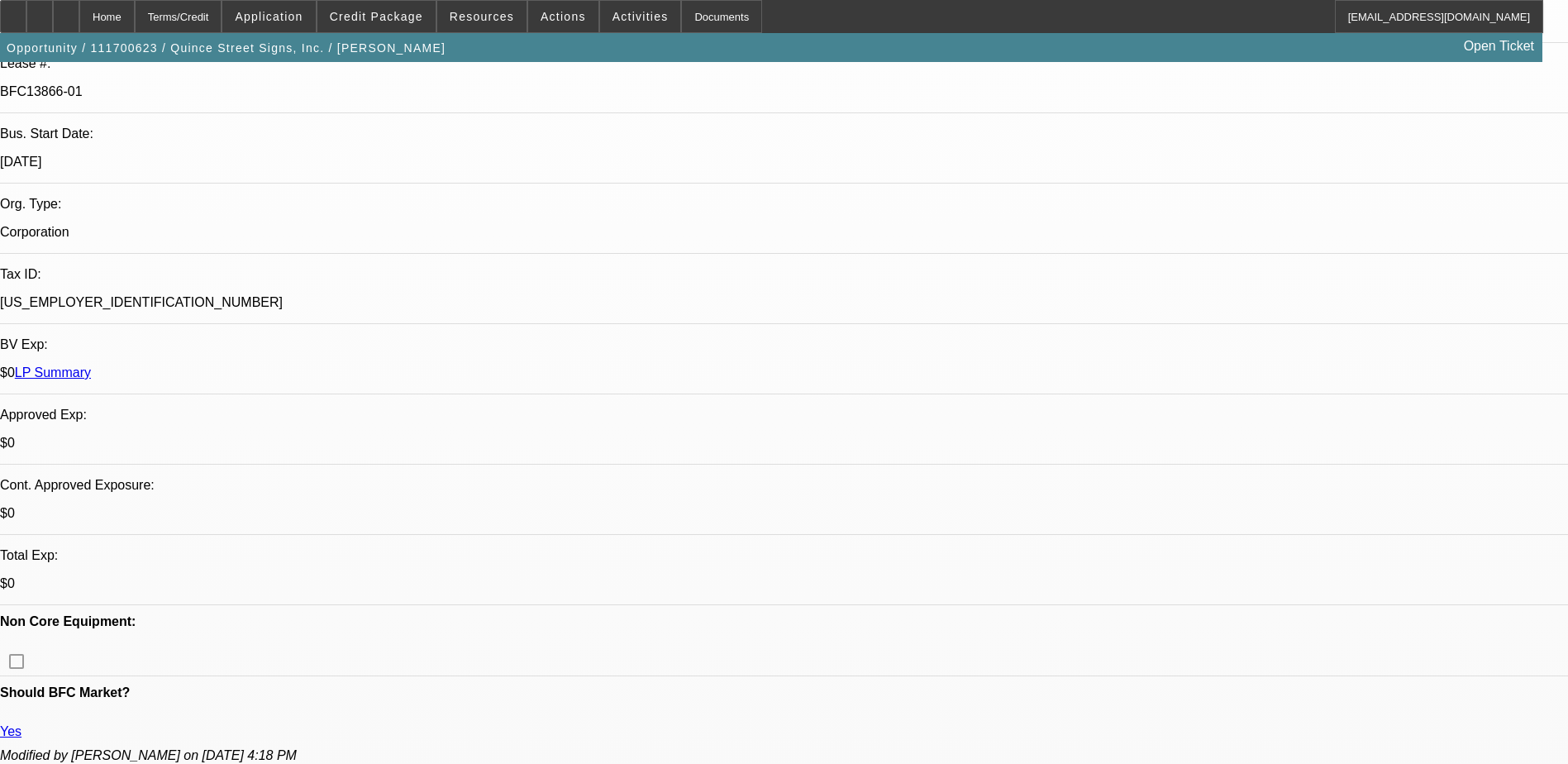
select select "1"
select select "2"
select select "6"
select select "1"
select select "2"
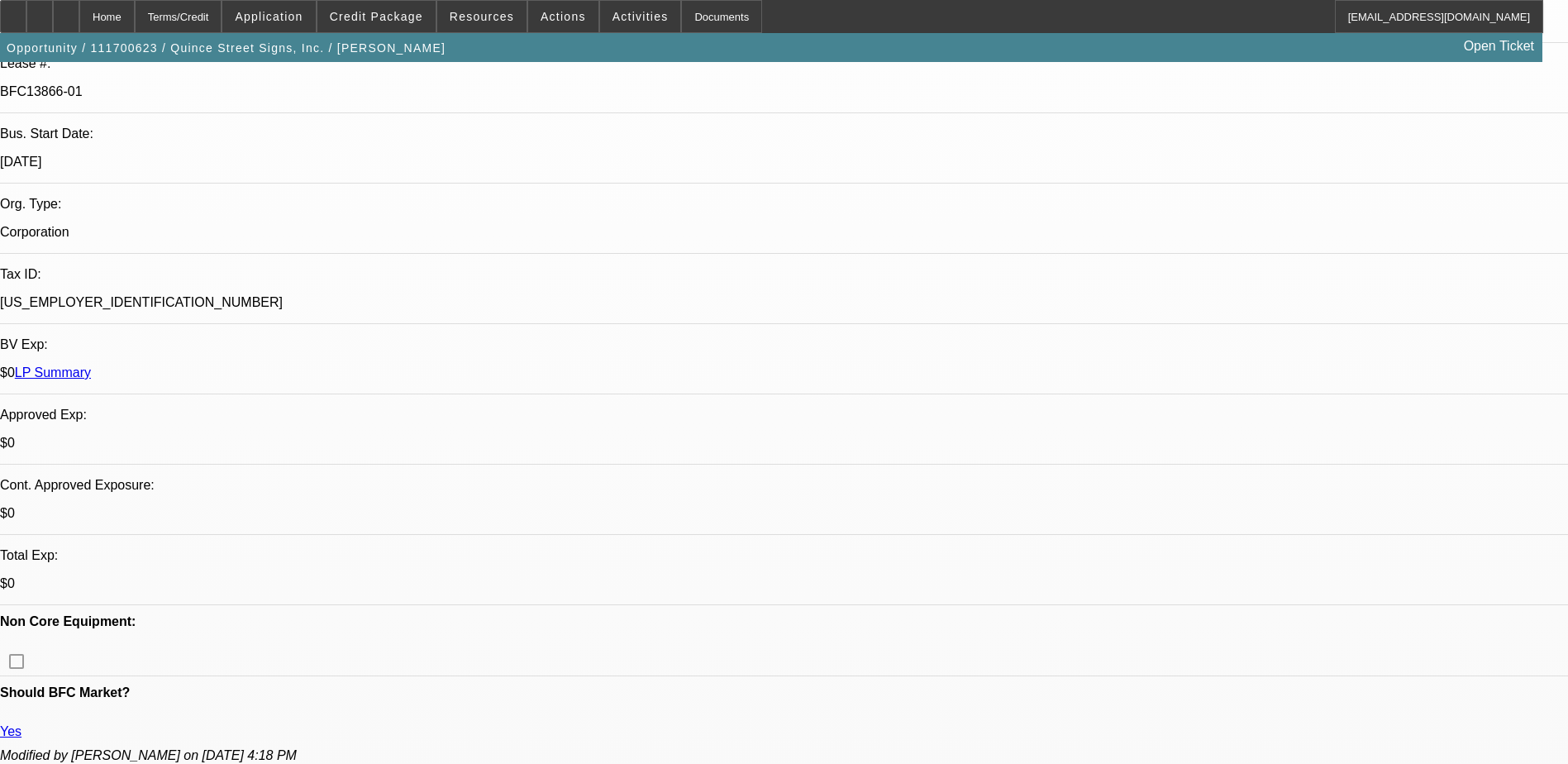
select select "6"
select select "1"
select select "2"
select select "6"
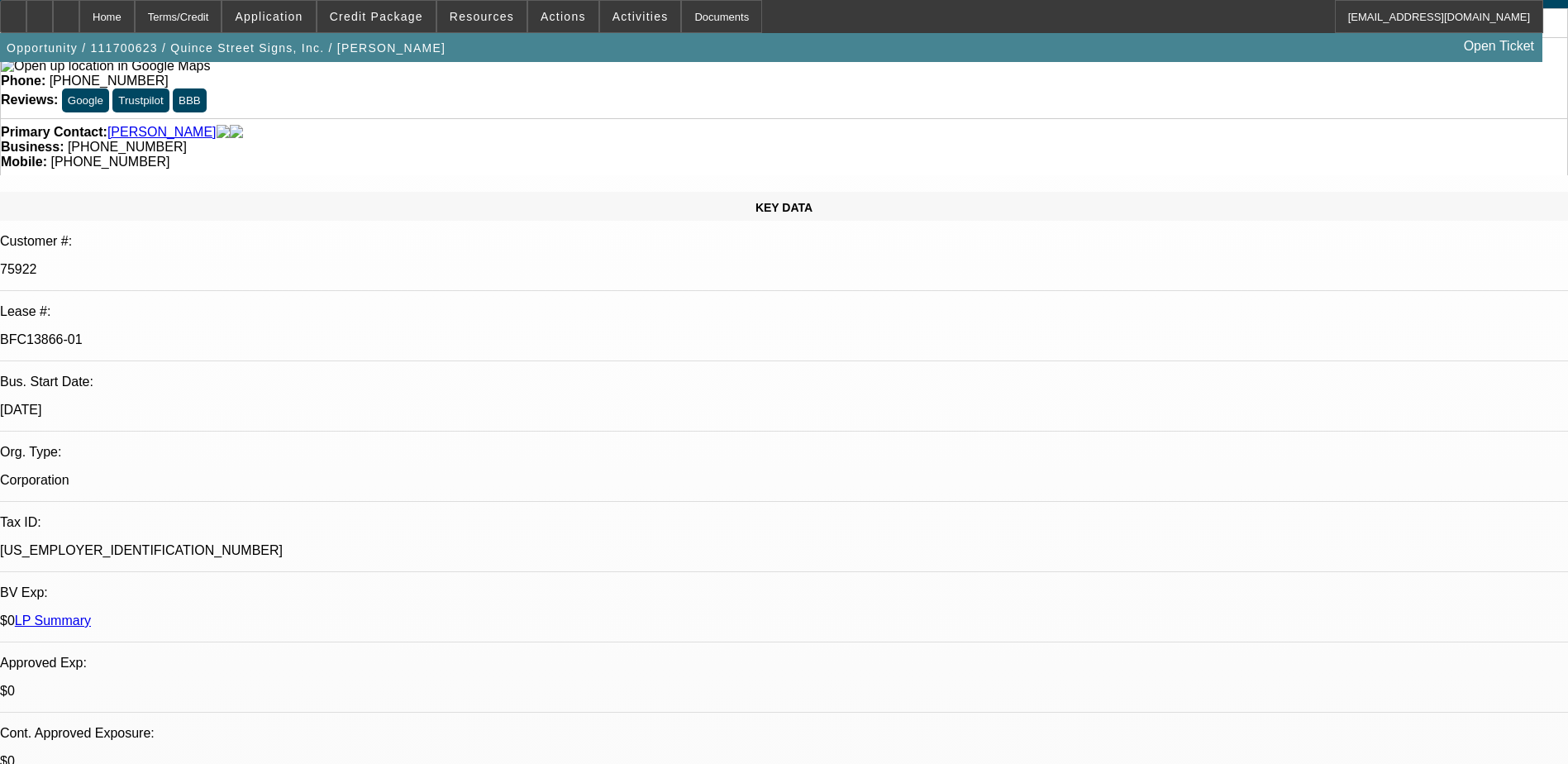
scroll to position [0, 0]
